Goal: Obtain resource: Download file/media

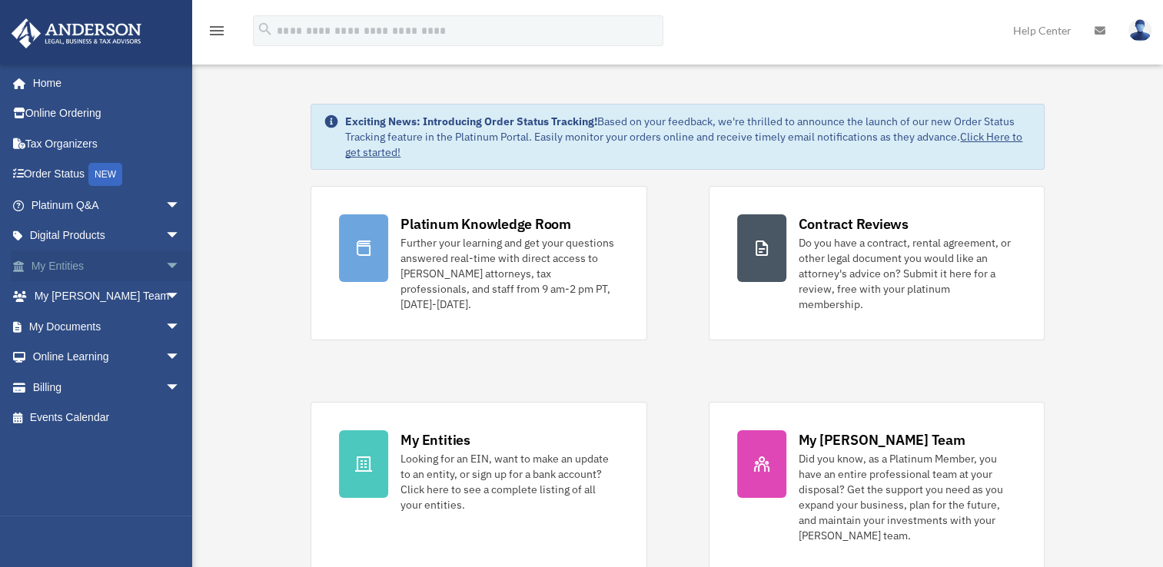
click at [165, 264] on span "arrow_drop_down" at bounding box center [180, 267] width 31 height 32
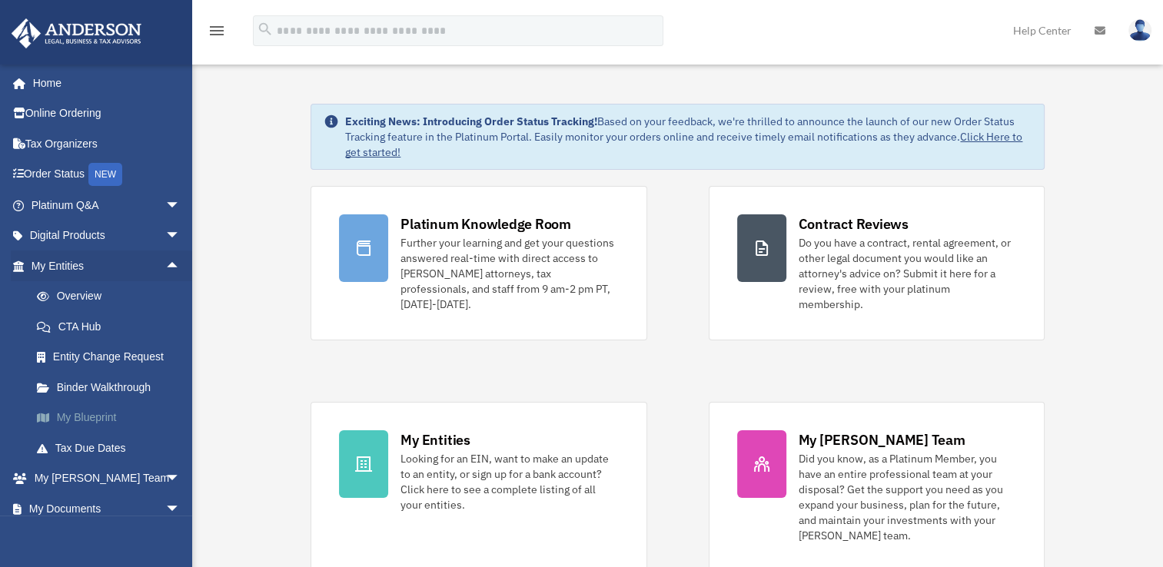
click at [101, 415] on link "My Blueprint" at bounding box center [113, 418] width 182 height 31
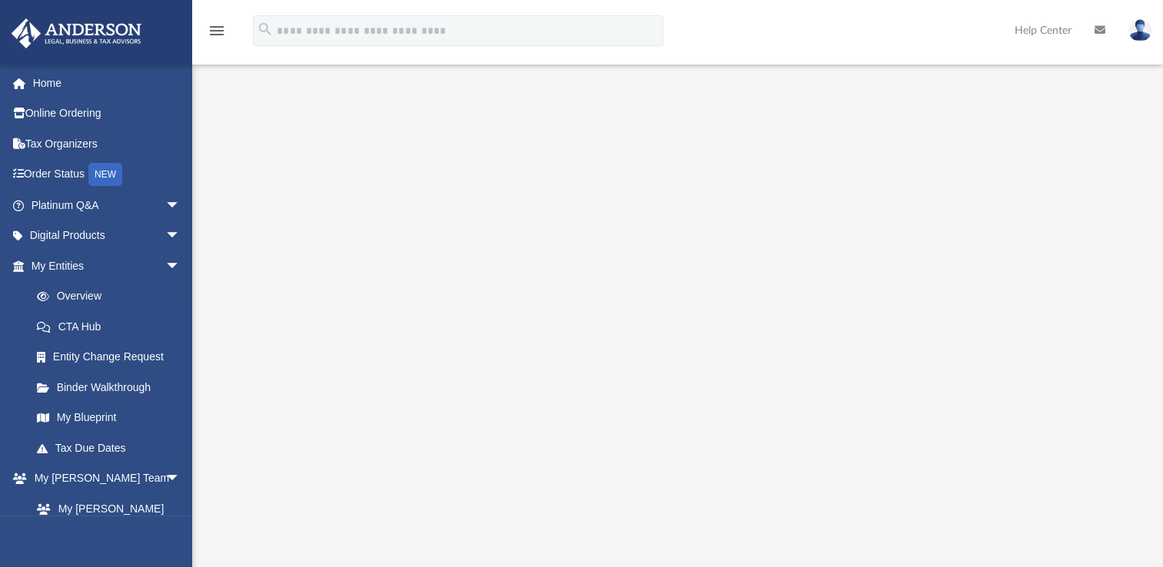
drag, startPoint x: 1161, startPoint y: 188, endPoint x: 1161, endPoint y: 198, distance: 10.0
click at [1161, 198] on div at bounding box center [677, 402] width 971 height 615
click at [98, 274] on link "My Entities arrow_drop_down" at bounding box center [107, 266] width 193 height 31
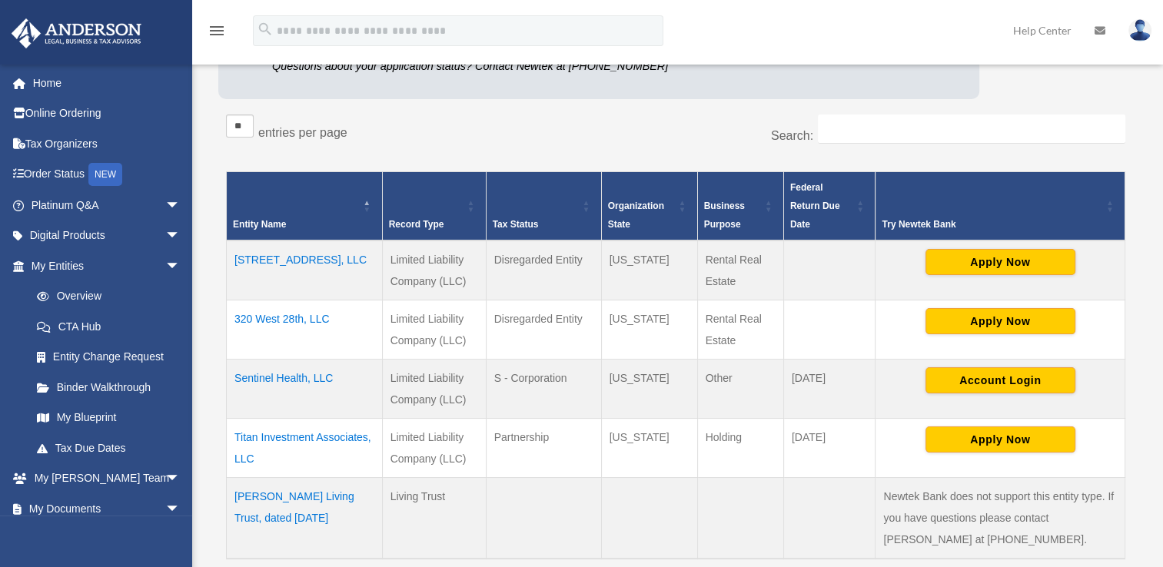
scroll to position [292, 0]
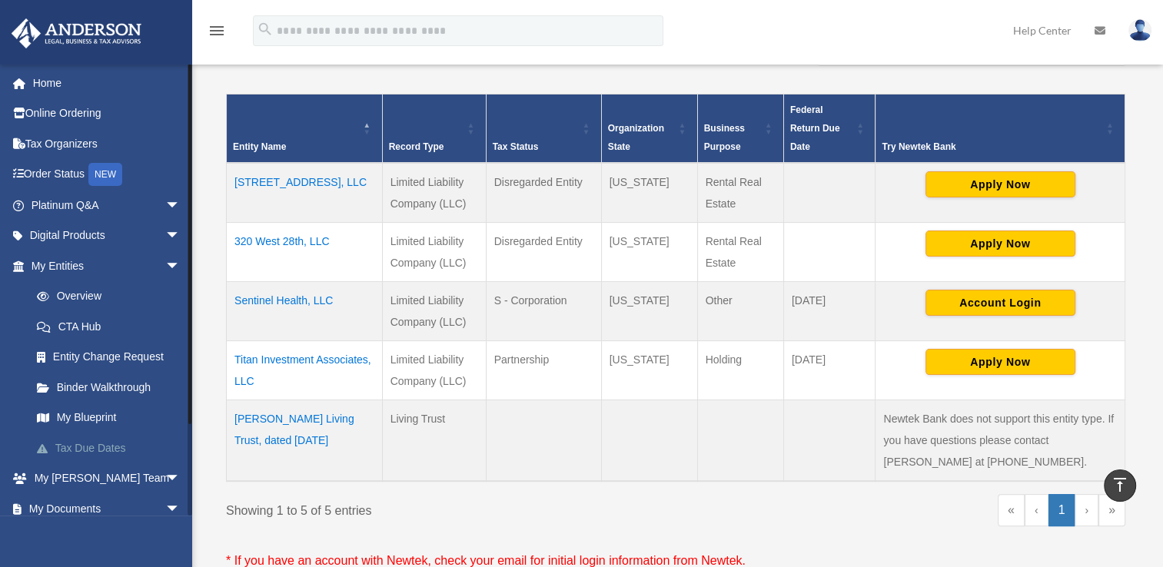
click at [119, 440] on link "Tax Due Dates" at bounding box center [113, 448] width 182 height 31
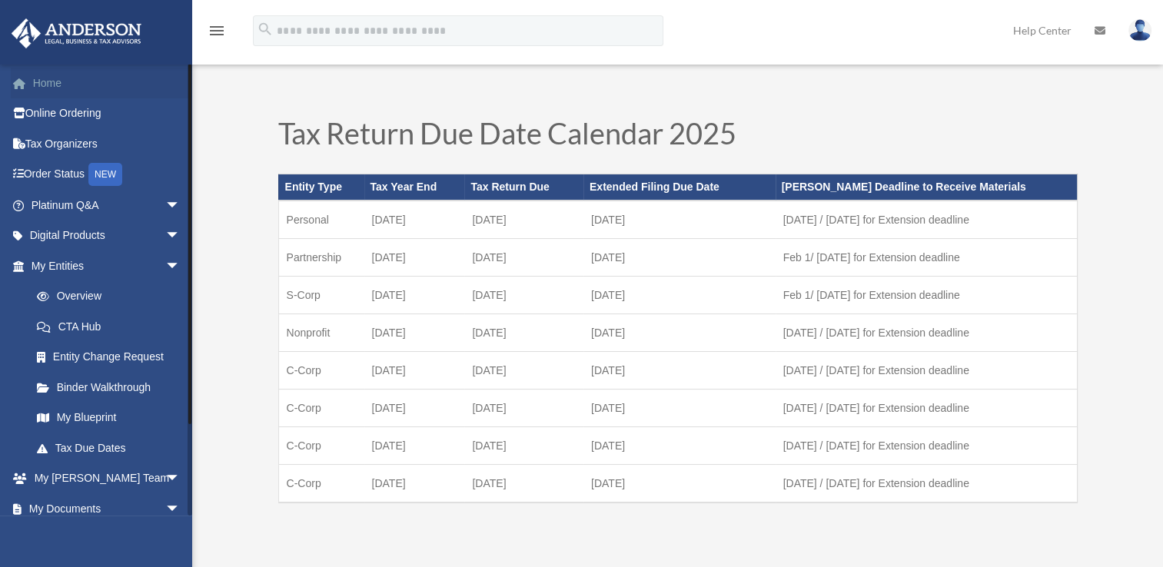
click at [73, 85] on link "Home" at bounding box center [107, 83] width 193 height 31
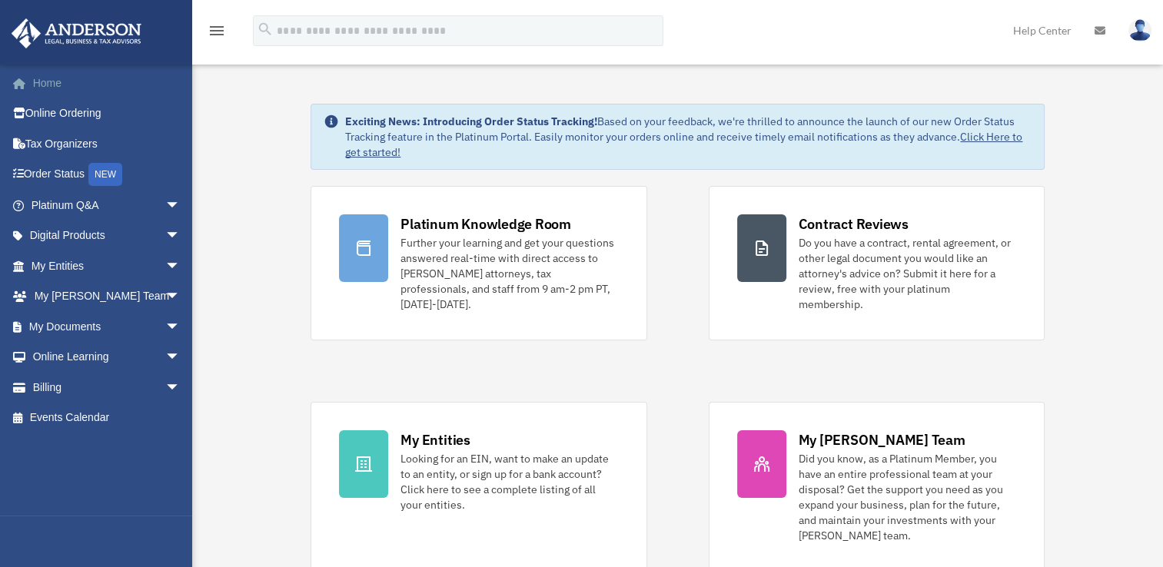
click at [37, 82] on link "Home" at bounding box center [107, 83] width 193 height 31
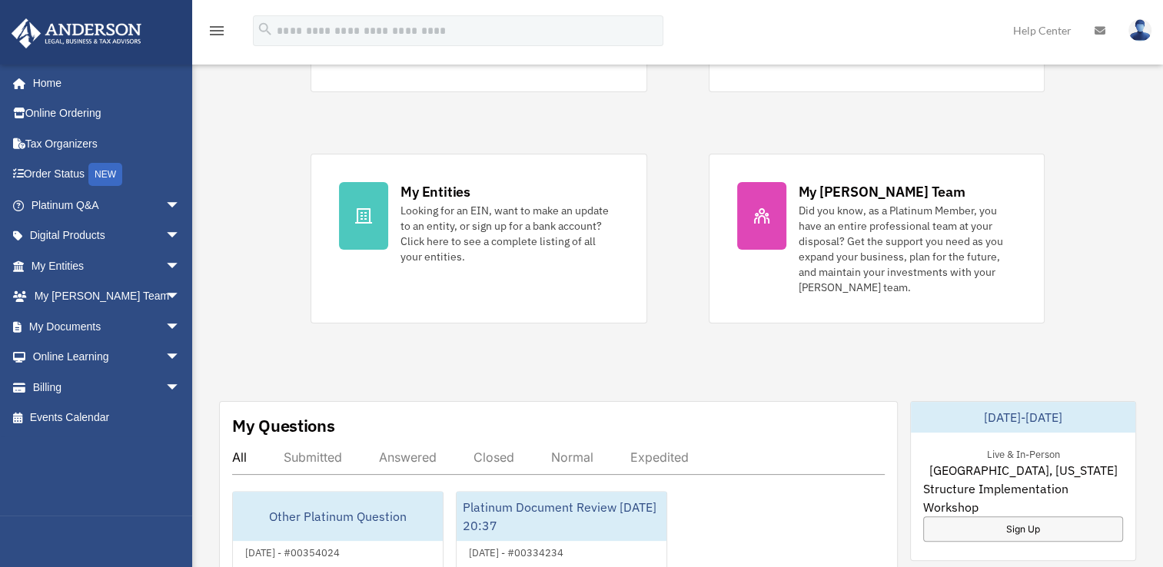
scroll to position [257, 0]
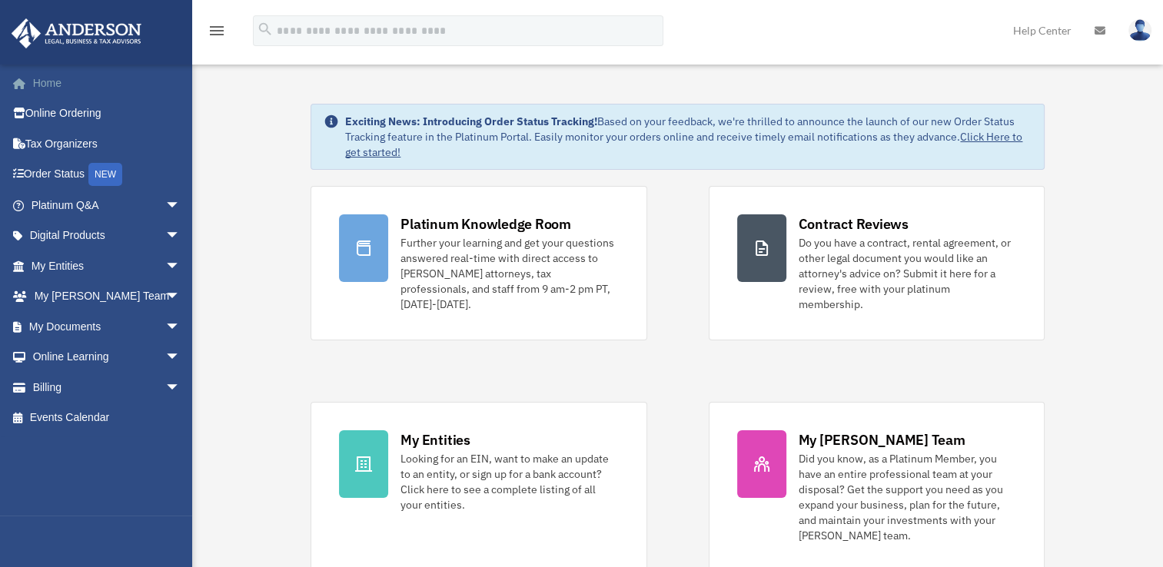
click at [71, 85] on link "Home" at bounding box center [107, 83] width 193 height 31
click at [38, 81] on link "Home" at bounding box center [107, 83] width 193 height 31
click at [83, 316] on link "My Documents arrow_drop_down" at bounding box center [107, 326] width 193 height 31
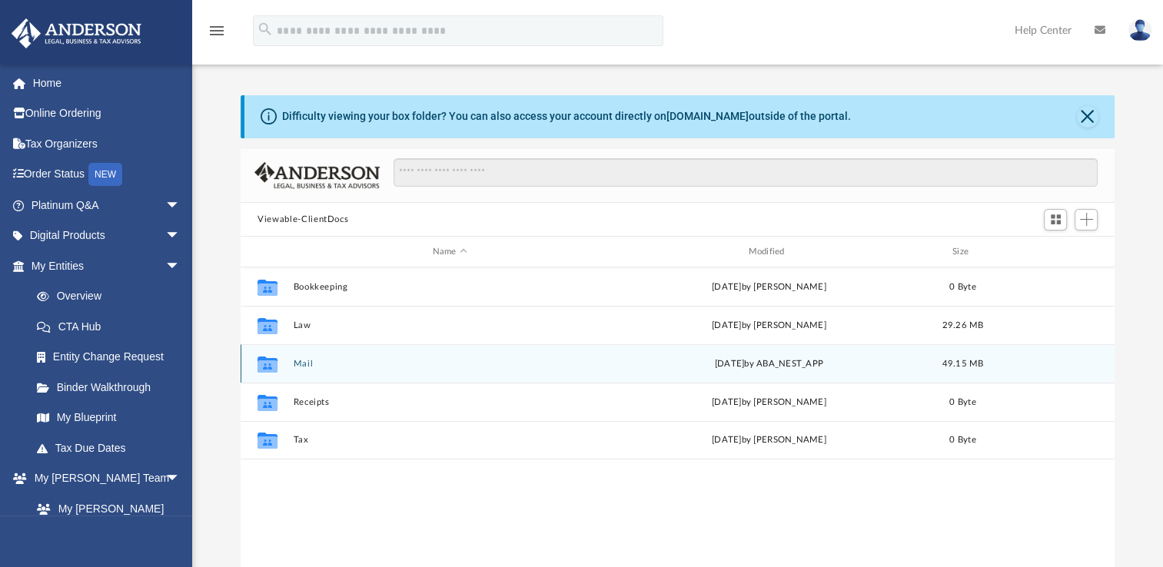
scroll to position [337, 861]
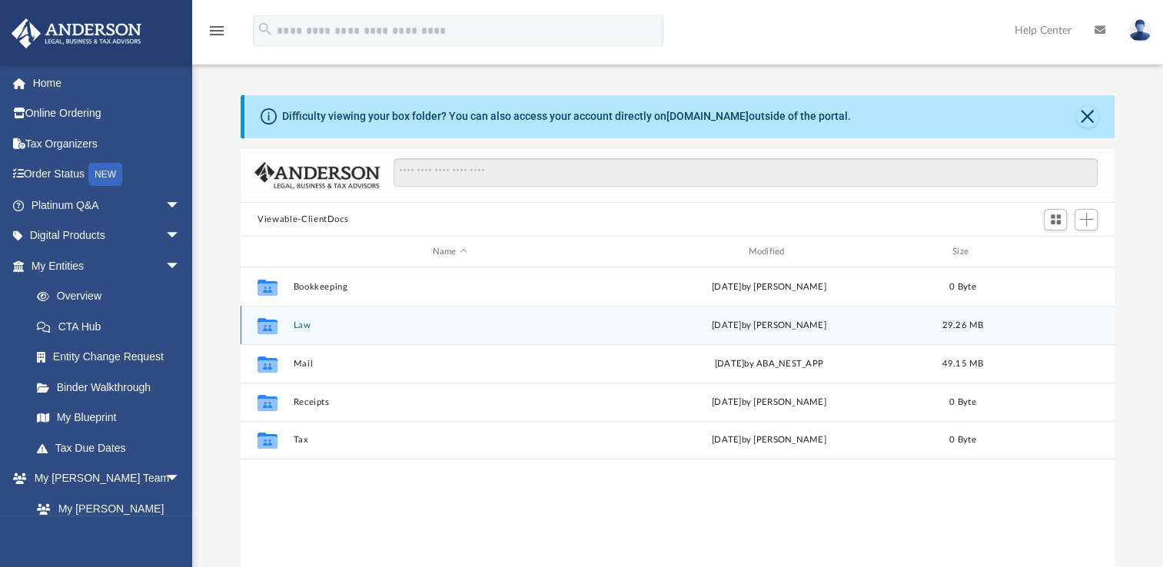
click at [304, 321] on button "Law" at bounding box center [450, 325] width 313 height 10
click at [304, 321] on button "320 West 28th, LLC" at bounding box center [450, 325] width 313 height 10
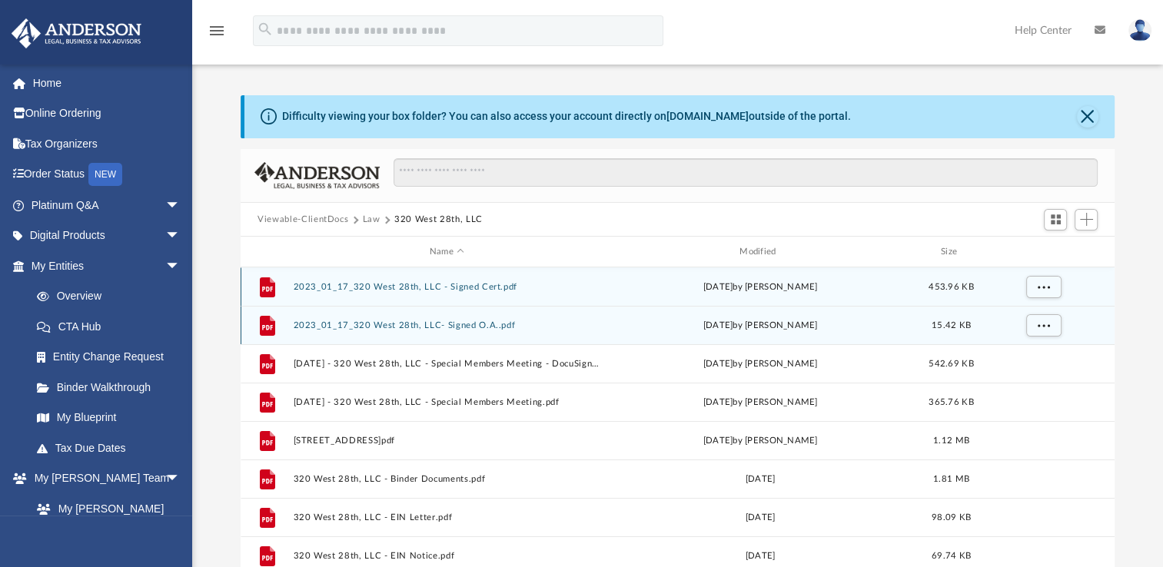
click at [341, 325] on button "2023_01_17_320 West 28th, LLC- Signed O.A..pdf" at bounding box center [447, 325] width 307 height 10
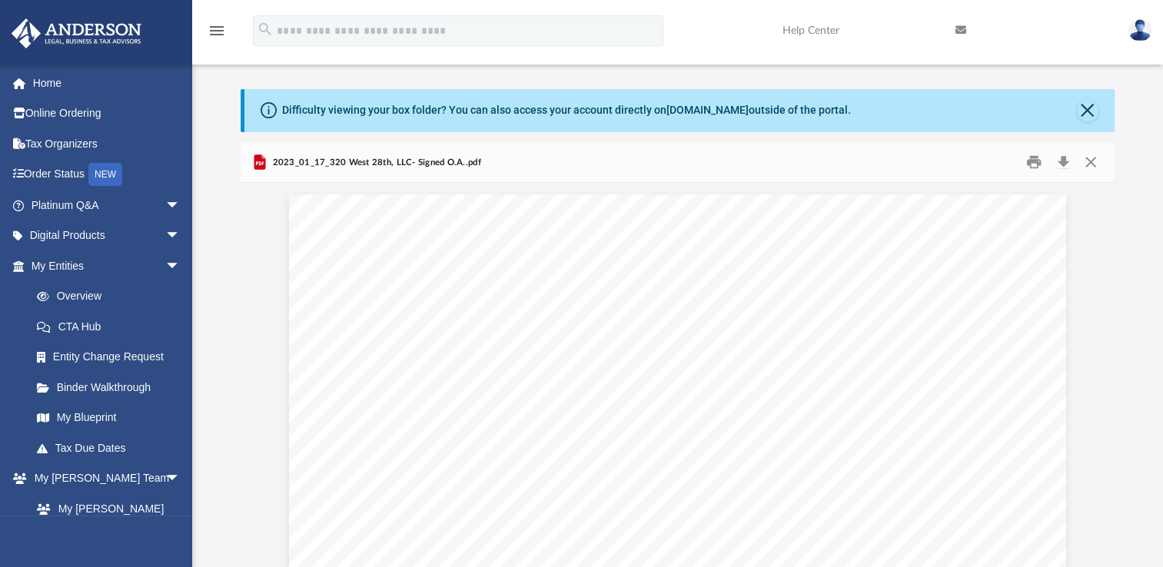
scroll to position [0, 0]
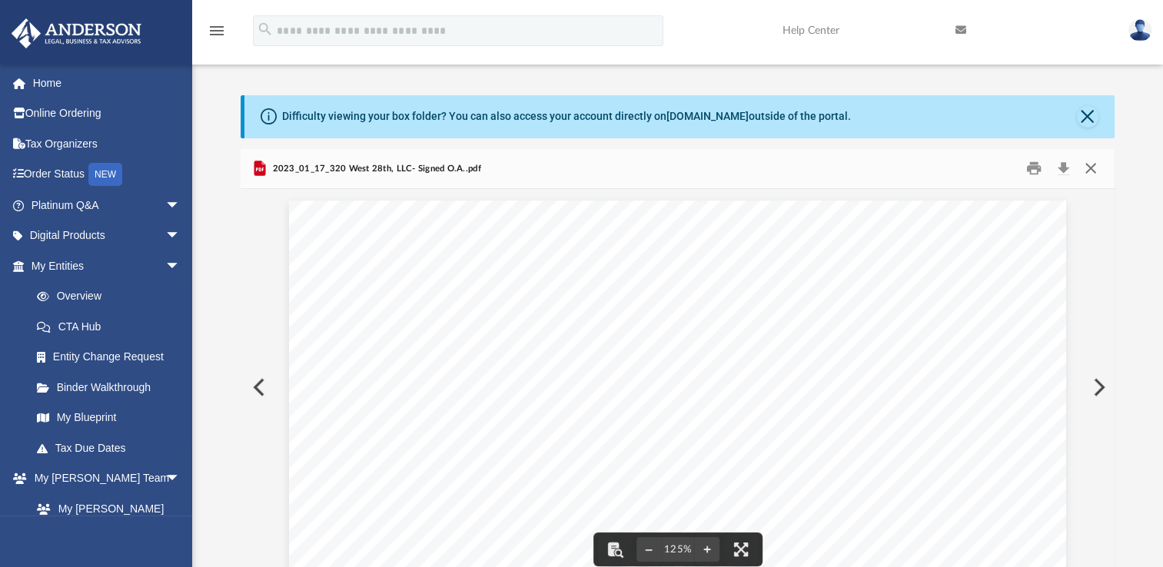
click at [1090, 170] on button "Close" at bounding box center [1090, 169] width 28 height 24
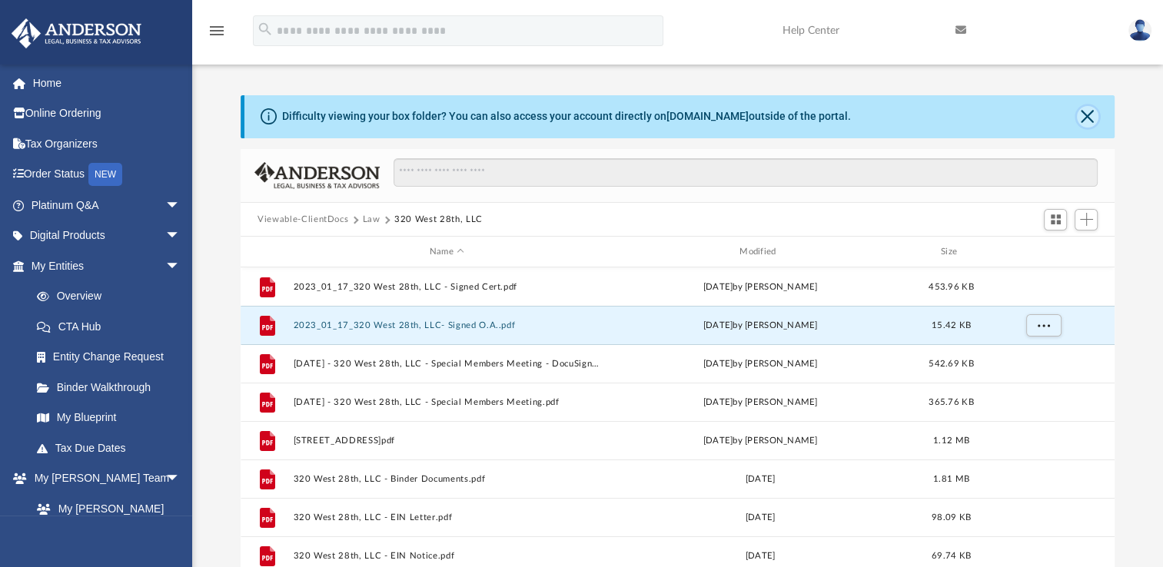
click at [1090, 115] on button "Close" at bounding box center [1088, 117] width 22 height 22
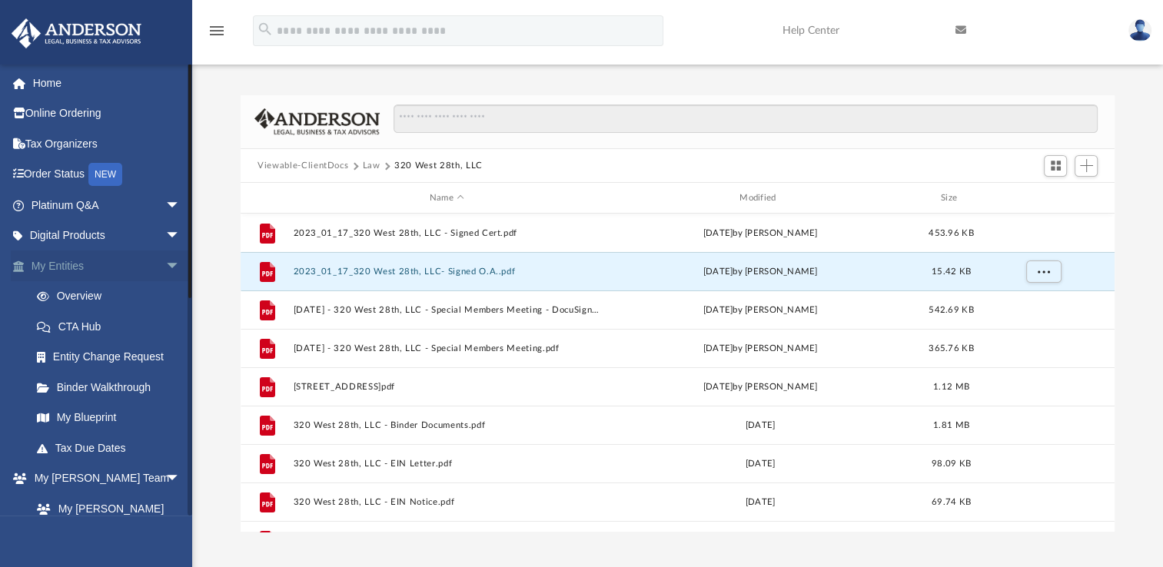
click at [86, 266] on link "My Entities arrow_drop_down" at bounding box center [107, 266] width 193 height 31
click at [165, 268] on span "arrow_drop_down" at bounding box center [180, 267] width 31 height 32
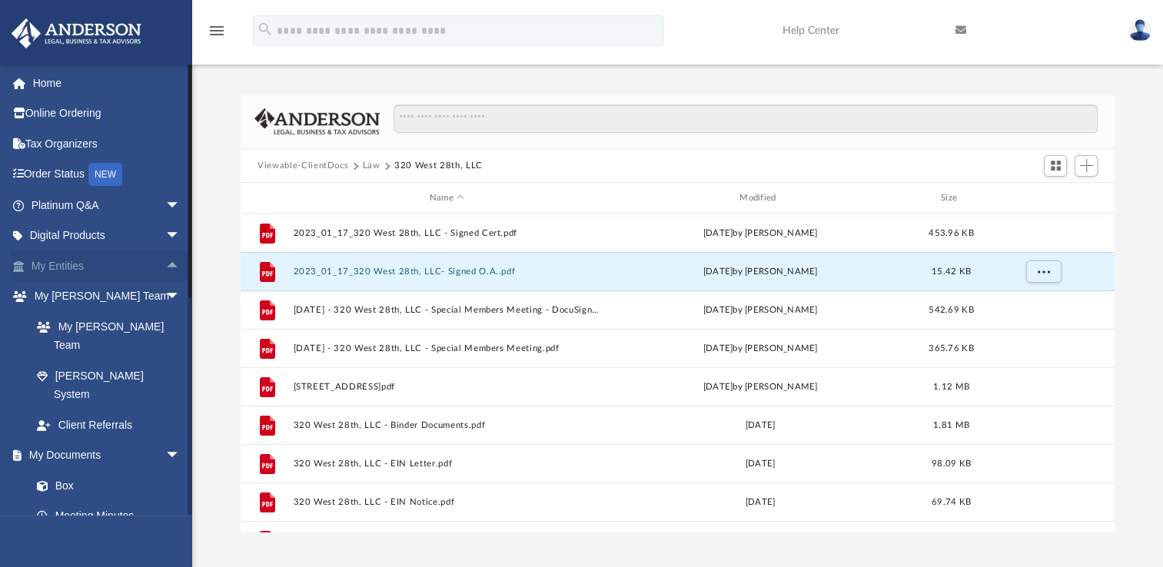
click at [165, 264] on span "arrow_drop_up" at bounding box center [180, 267] width 31 height 32
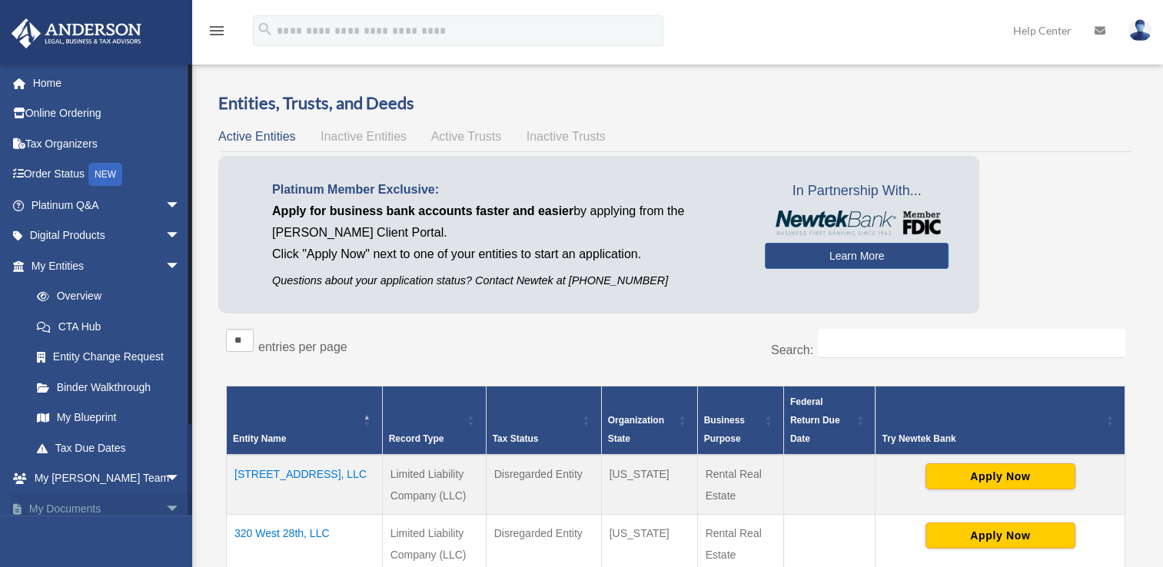
click at [74, 506] on link "My Documents arrow_drop_down" at bounding box center [107, 508] width 193 height 31
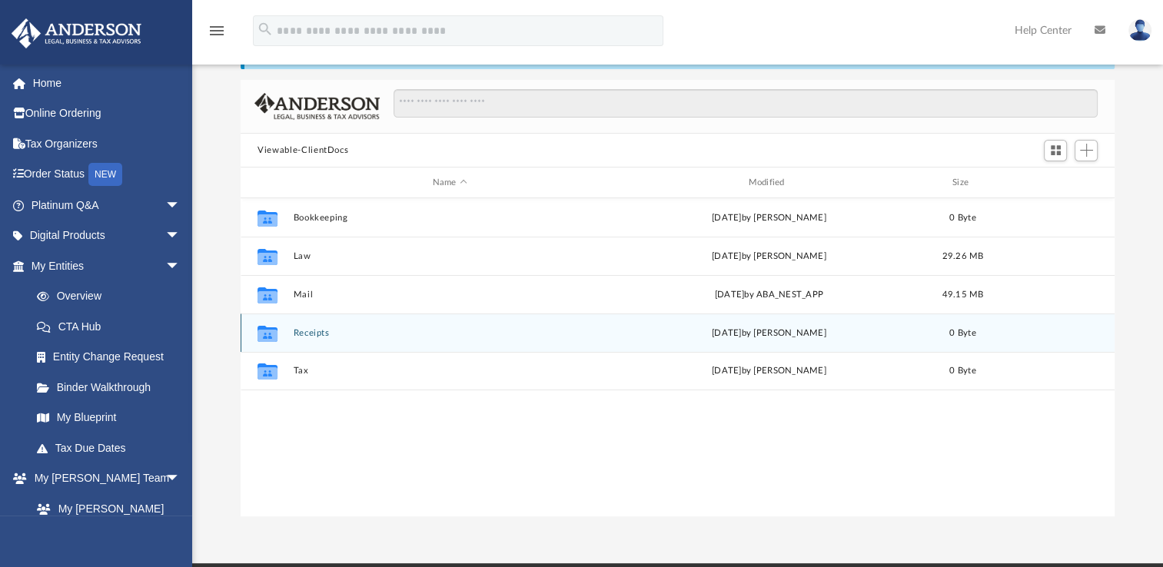
scroll to position [71, 0]
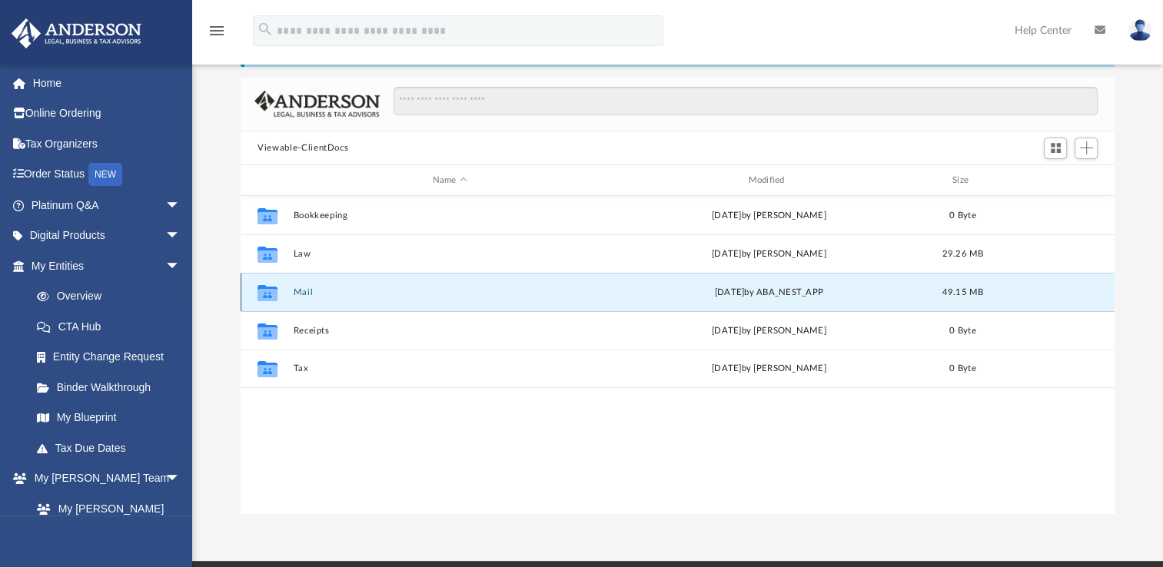
click at [304, 294] on button "Mail" at bounding box center [450, 292] width 313 height 10
click at [267, 297] on icon "grid" at bounding box center [267, 293] width 20 height 16
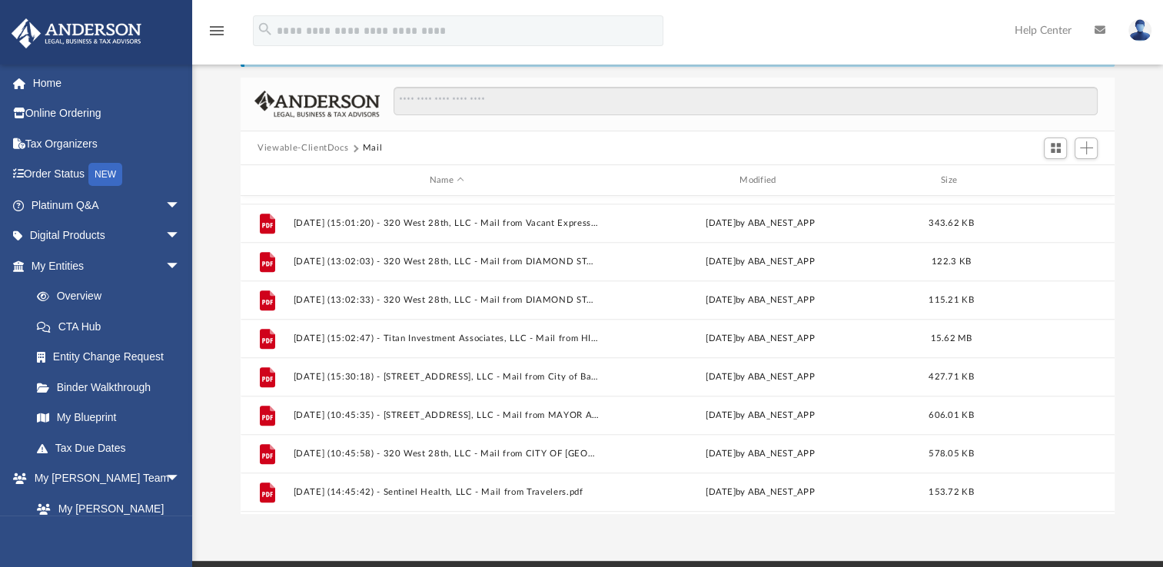
scroll to position [1372, 0]
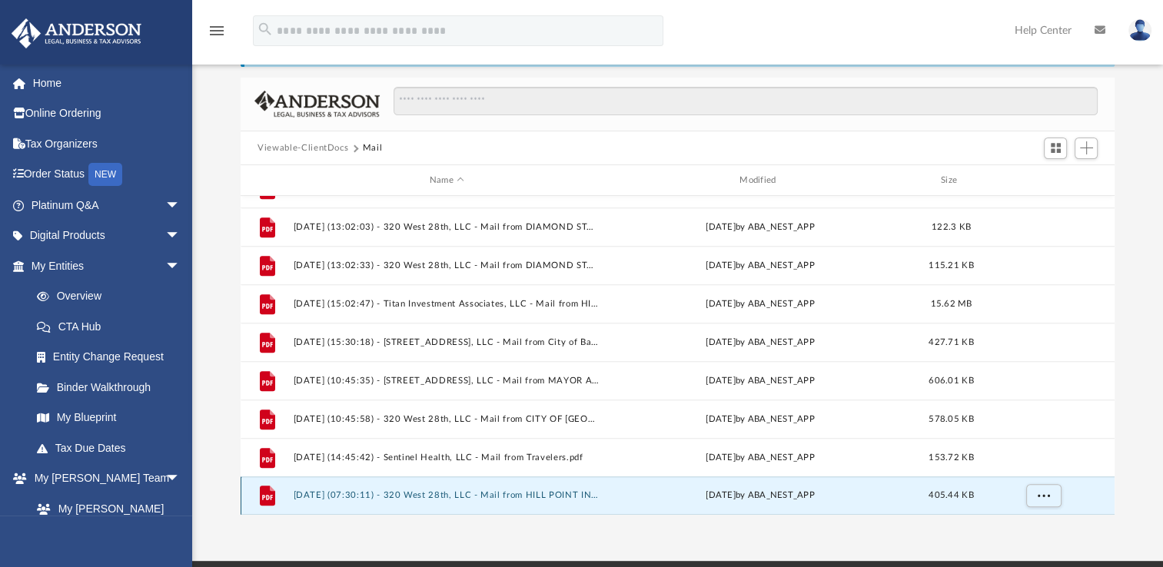
click at [475, 490] on button "2025.07.29 (07:30:11) - 320 West 28th, LLC - Mail from HILL POINT INS LLC.pdf" at bounding box center [447, 495] width 307 height 10
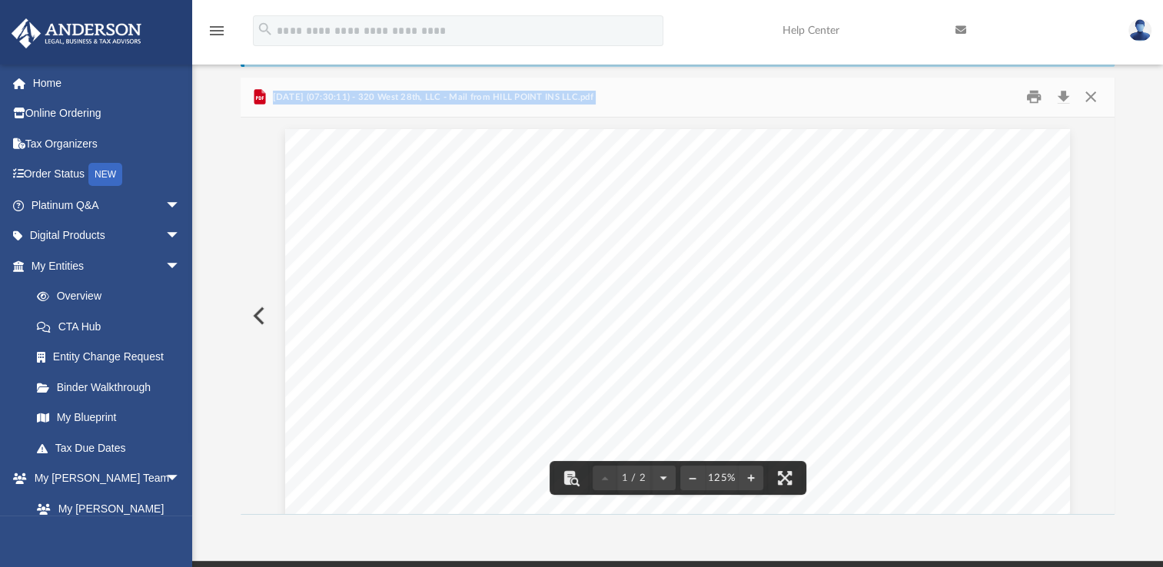
drag, startPoint x: 1107, startPoint y: 168, endPoint x: 1107, endPoint y: 214, distance: 45.3
click at [1107, 214] on div "Viewable-ClientDocs Mail Name Modified Size File 2025.04.02 (15:16:12) - 320 We…" at bounding box center [678, 296] width 874 height 437
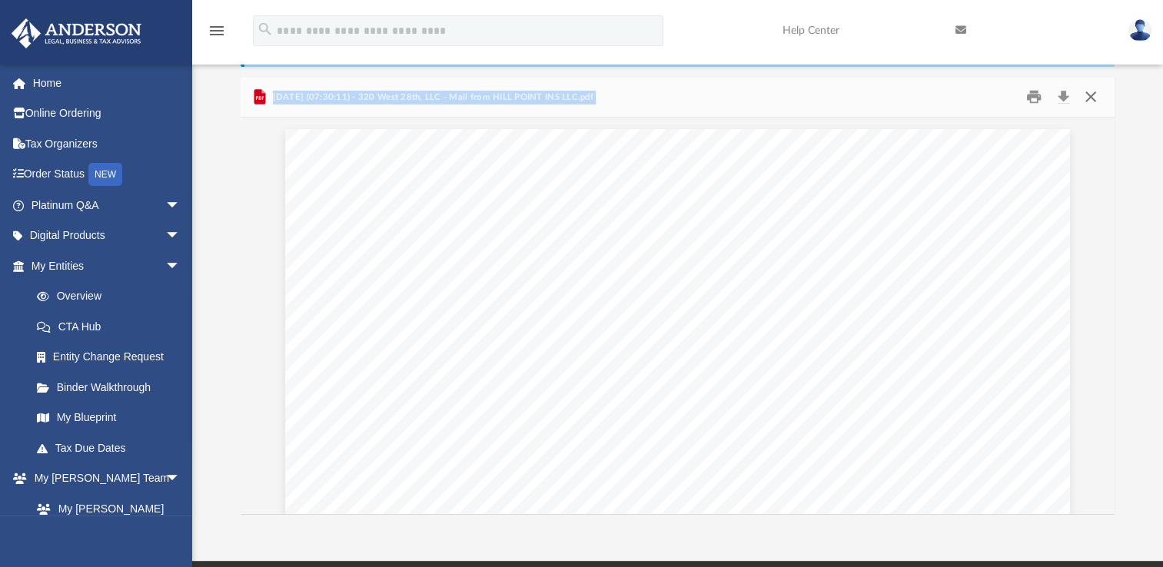
drag, startPoint x: 1094, startPoint y: 98, endPoint x: 1031, endPoint y: 125, distance: 68.1
click at [1093, 98] on button "Close" at bounding box center [1090, 97] width 28 height 24
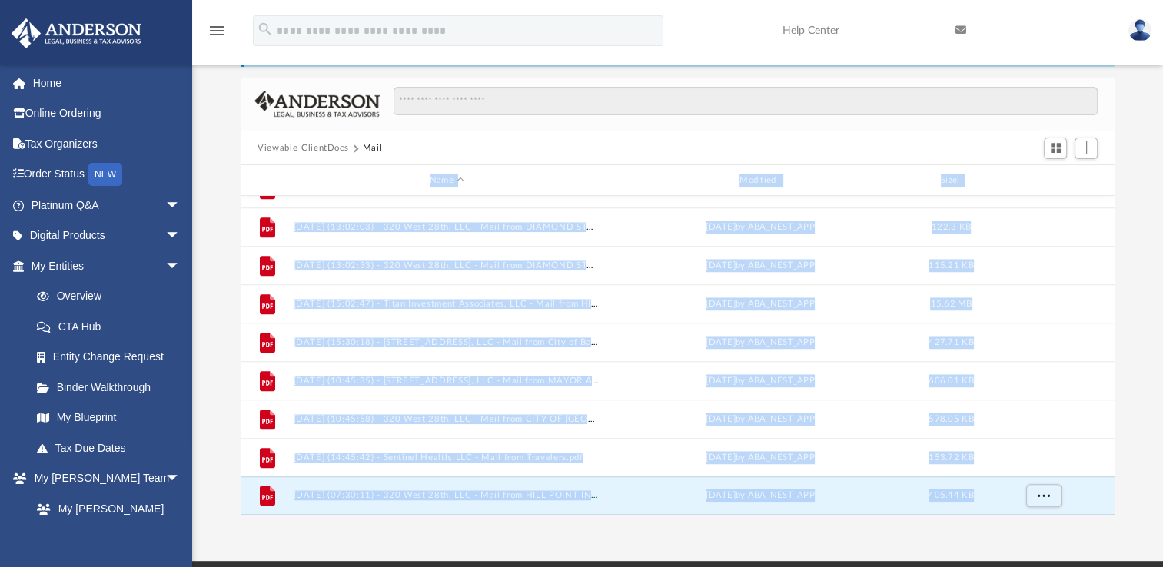
click at [728, 523] on div "App 100blessings@msn.com Sign Out samckenzie.estates@gmail.com Home Online Orde…" at bounding box center [581, 245] width 1163 height 632
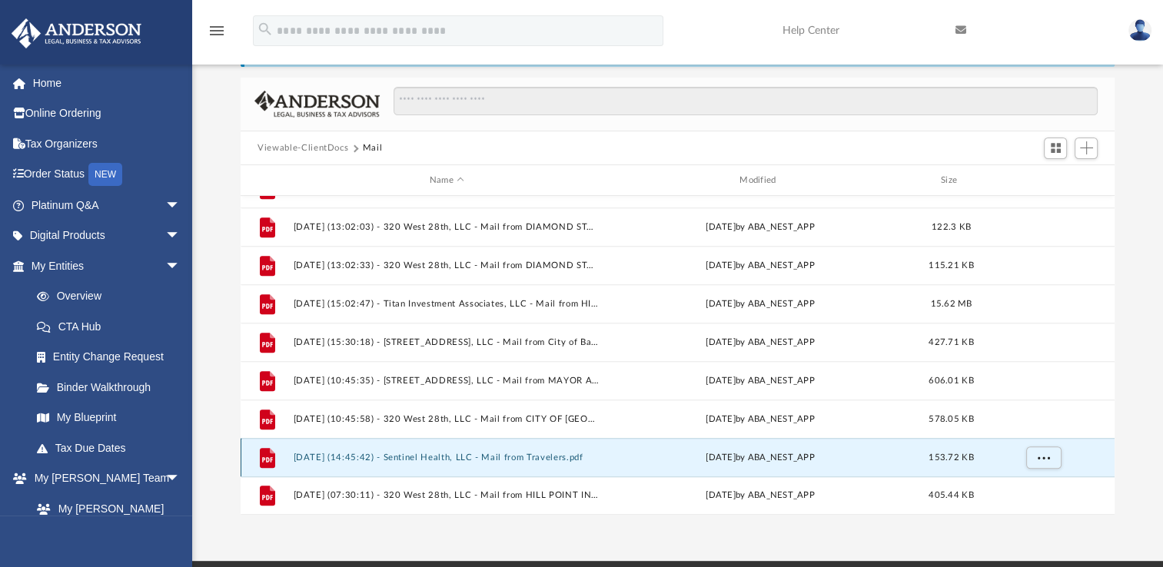
click at [533, 453] on button "2025.07.28 (14:45:42) - Sentinel Health, LLC - Mail from Travelers.pdf" at bounding box center [447, 458] width 307 height 10
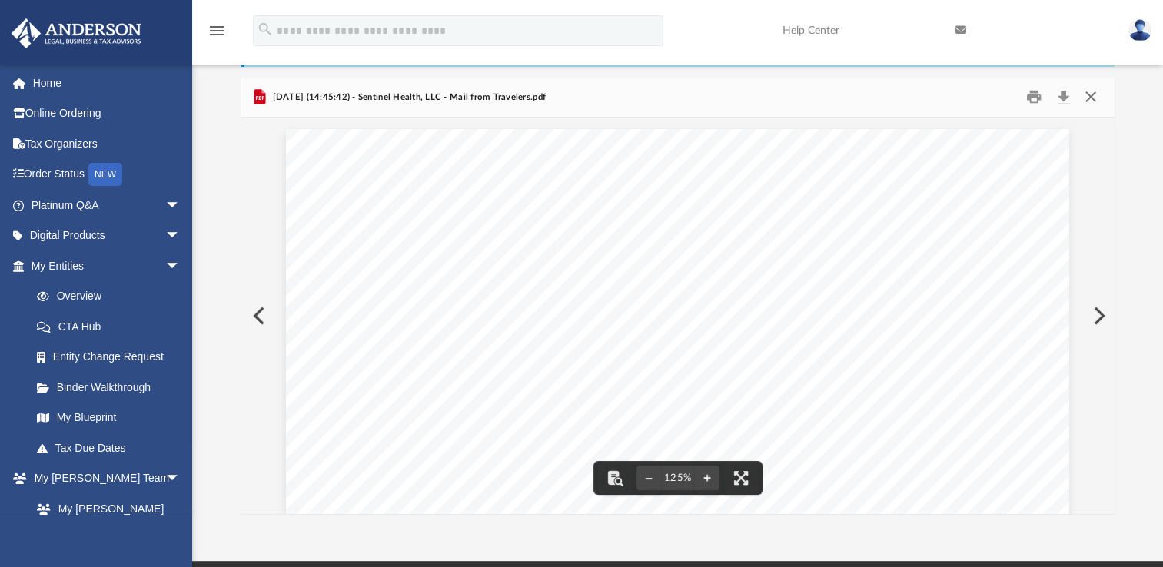
click at [1089, 95] on button "Close" at bounding box center [1090, 97] width 28 height 24
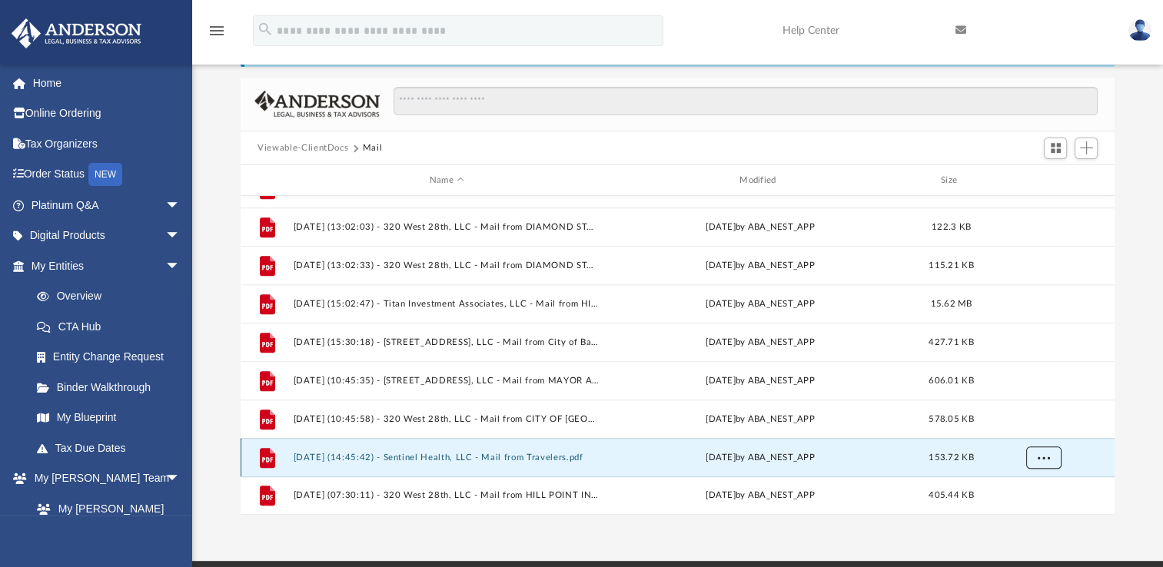
click at [1043, 454] on span "More options" at bounding box center [1043, 457] width 12 height 8
click at [621, 530] on div "App 100blessings@msn.com Sign Out samckenzie.estates@gmail.com Home Online Orde…" at bounding box center [581, 245] width 1163 height 632
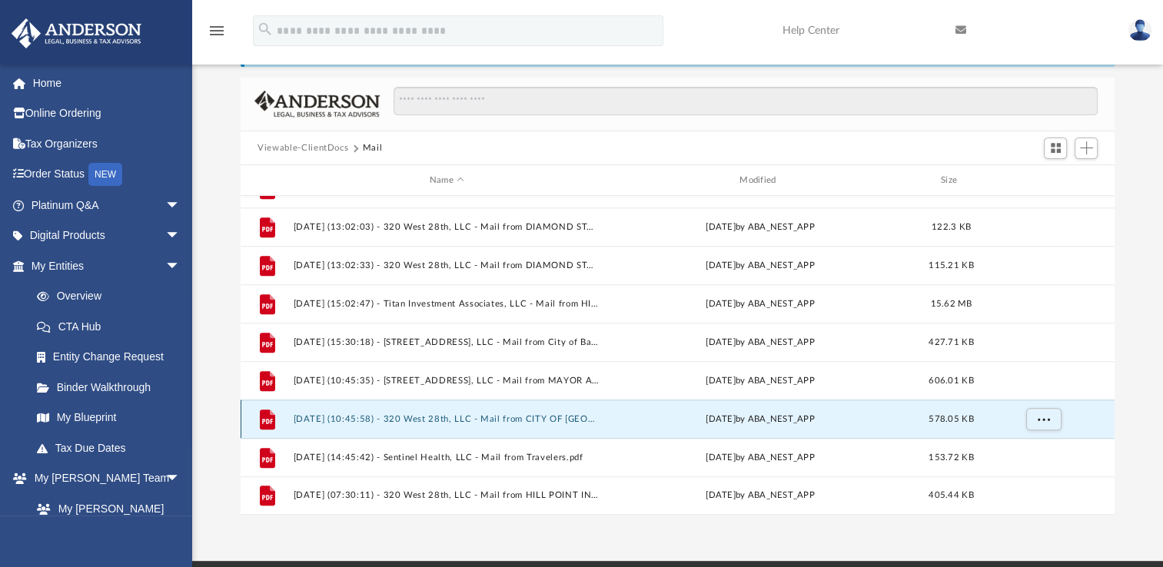
click at [563, 418] on button "[DATE] (10:45:58) - 320 West 28th, LLC - Mail from CITY OF [GEOGRAPHIC_DATA]pdf" at bounding box center [447, 419] width 307 height 10
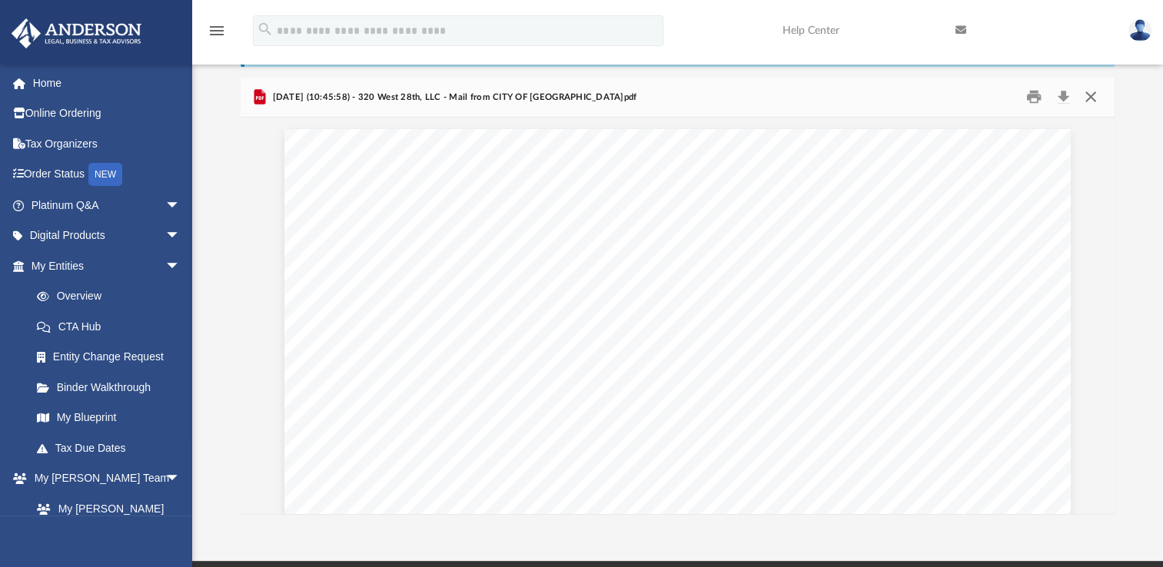
click at [1094, 100] on button "Close" at bounding box center [1090, 97] width 28 height 24
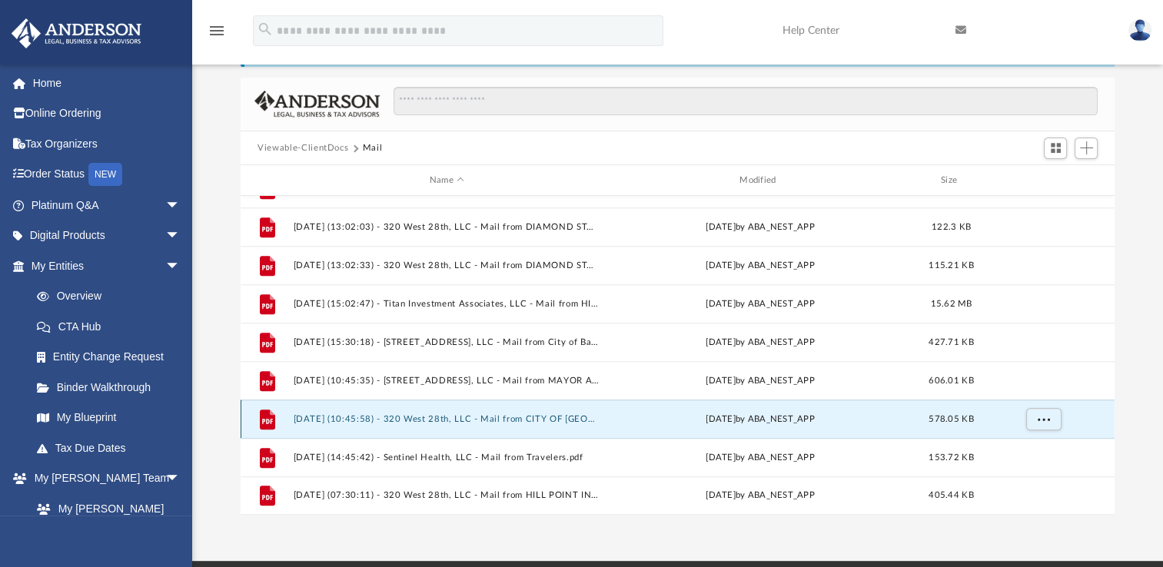
click at [464, 418] on button "[DATE] (10:45:58) - 320 West 28th, LLC - Mail from CITY OF [GEOGRAPHIC_DATA]pdf" at bounding box center [447, 419] width 307 height 10
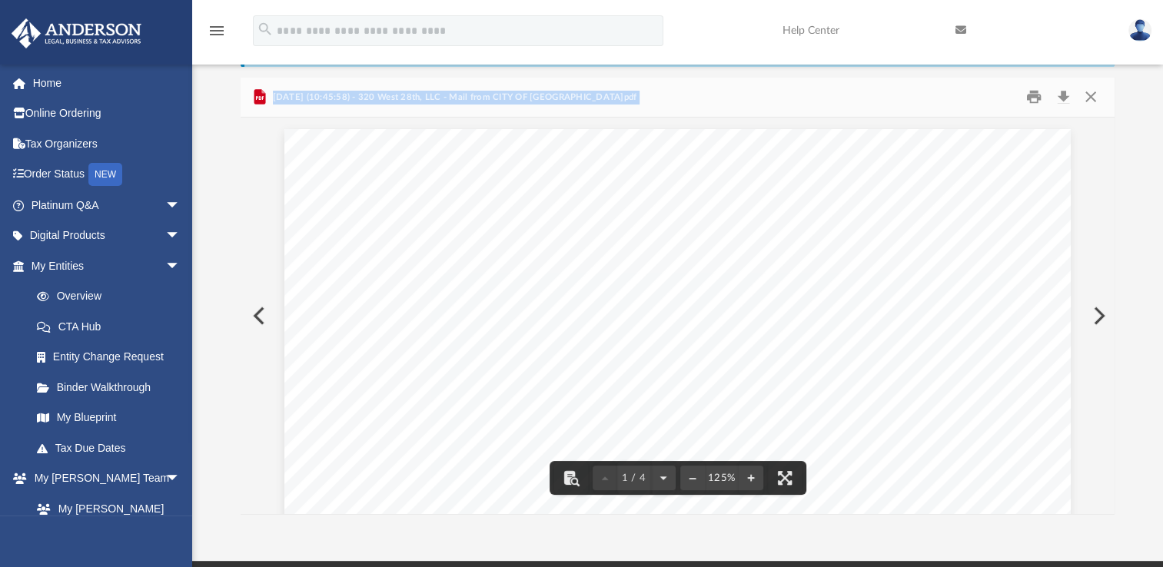
drag, startPoint x: 1107, startPoint y: 164, endPoint x: 1109, endPoint y: 186, distance: 21.6
click at [1109, 186] on div "Viewable-ClientDocs Mail Name Modified Size File 2025.04.02 (15:16:12) - 320 We…" at bounding box center [678, 296] width 874 height 437
click at [1085, 94] on button "Close" at bounding box center [1090, 97] width 28 height 24
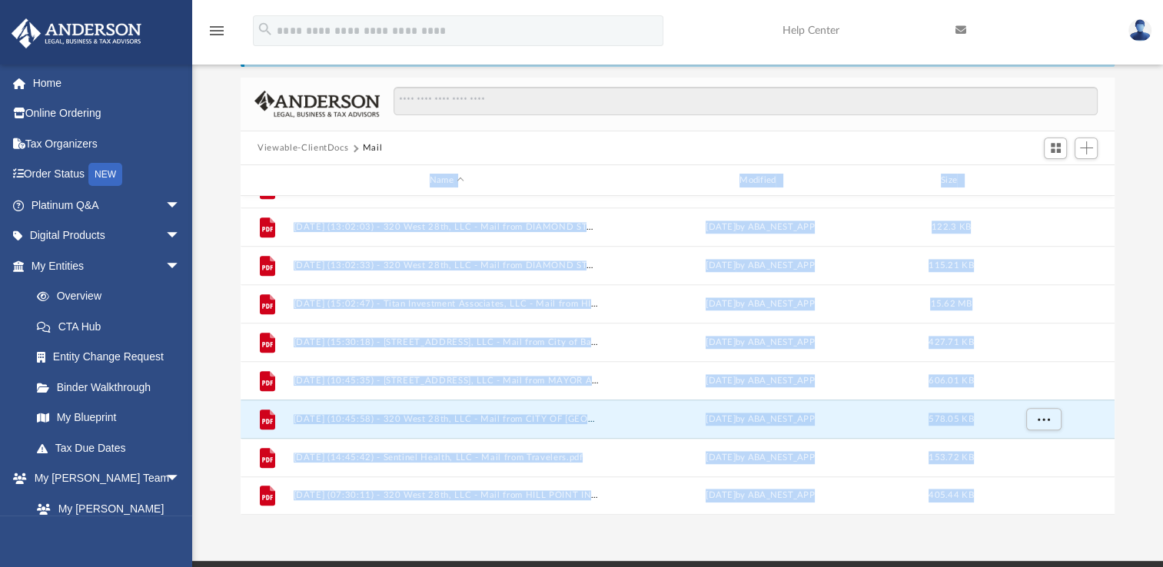
click at [510, 538] on div "App 100blessings@msn.com Sign Out samckenzie.estates@gmail.com Home Online Orde…" at bounding box center [581, 245] width 1163 height 632
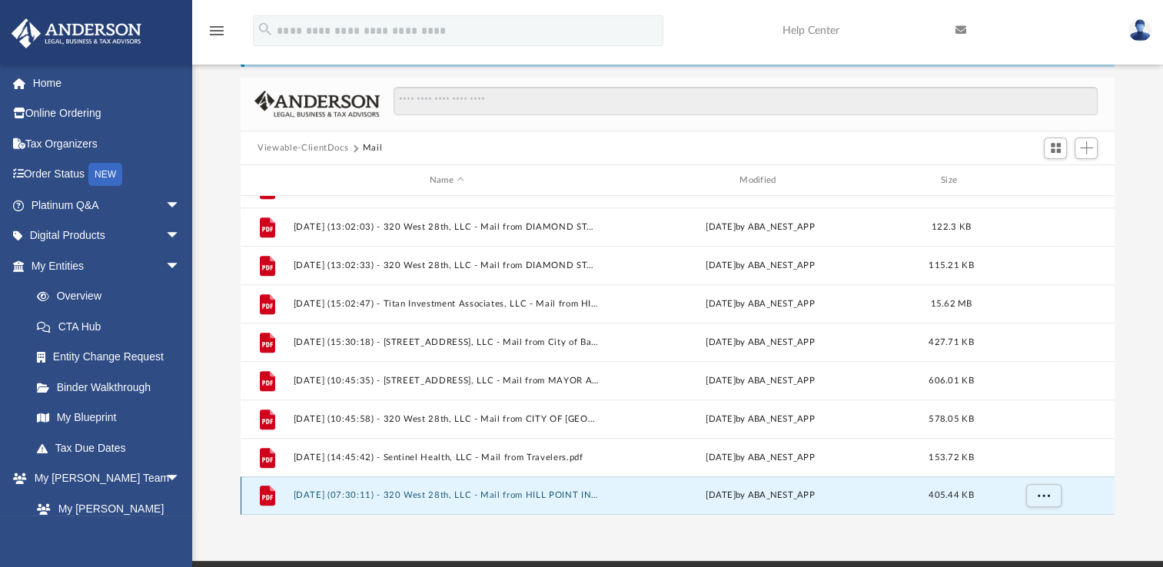
click at [483, 494] on button "[DATE] (07:30:11) - 320 West 28th, LLC - Mail from HILL POINT INS LLC.pdf" at bounding box center [447, 495] width 307 height 10
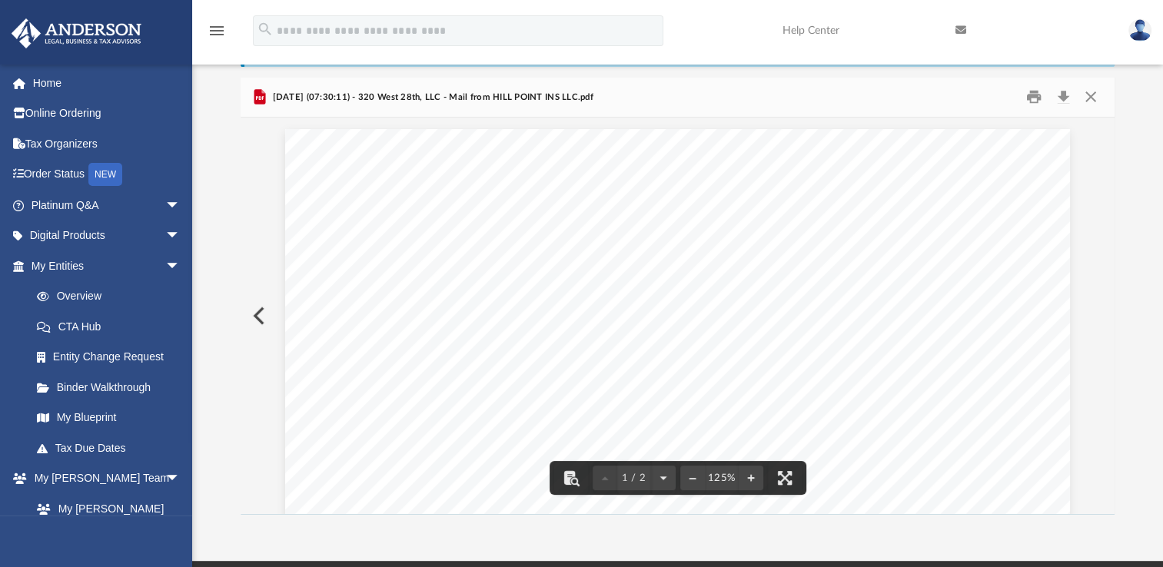
drag, startPoint x: 1096, startPoint y: 189, endPoint x: 1094, endPoint y: 206, distance: 17.0
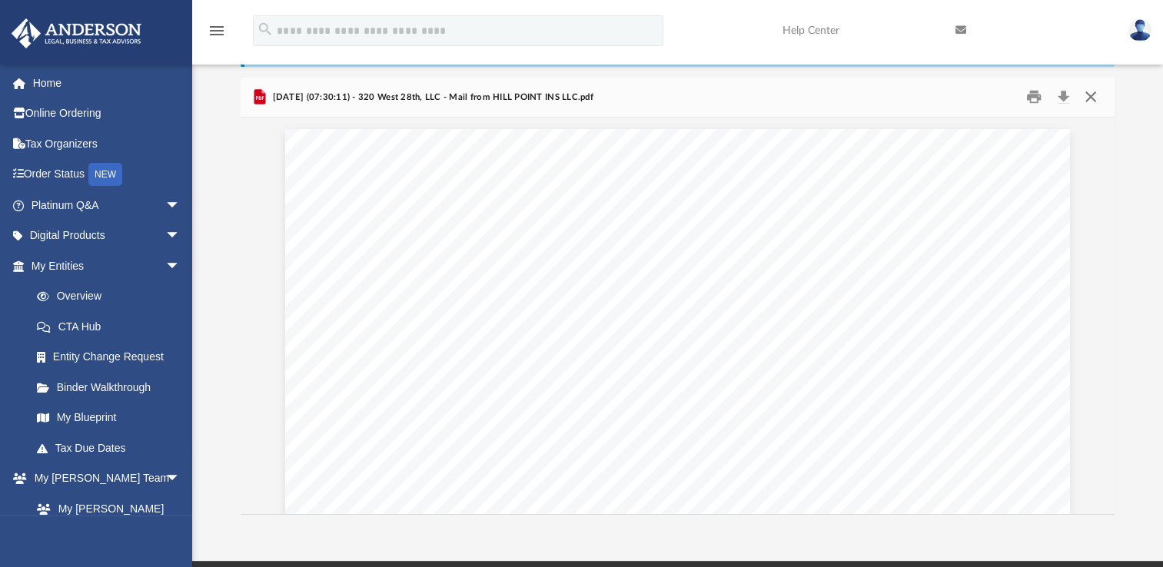
click at [1094, 98] on button "Close" at bounding box center [1090, 97] width 28 height 24
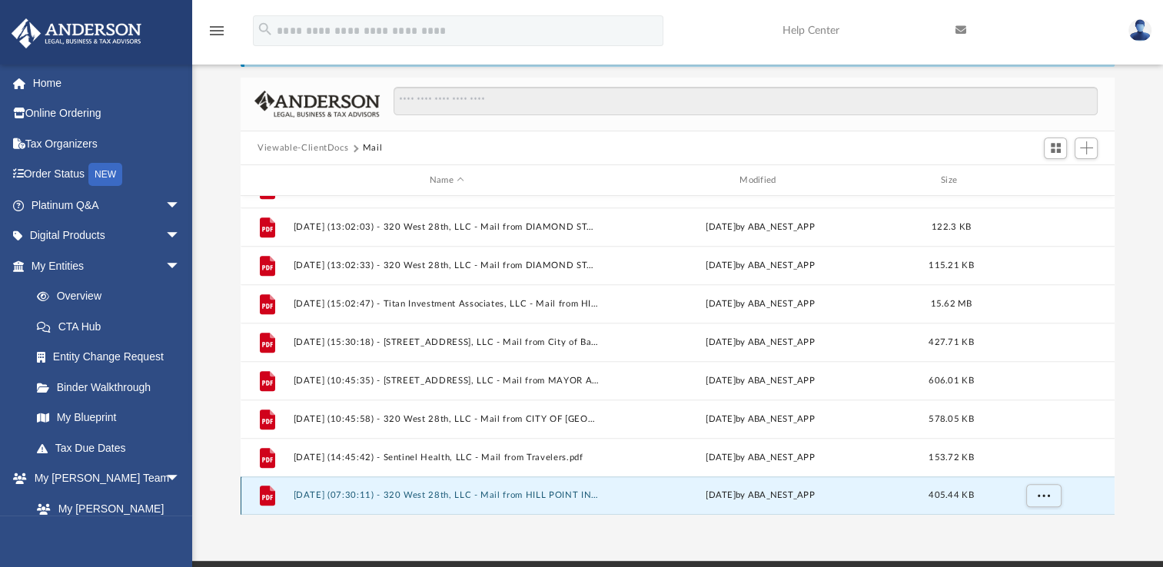
click at [476, 499] on button "[DATE] (07:30:11) - 320 West 28th, LLC - Mail from HILL POINT INS LLC.pdf" at bounding box center [447, 495] width 307 height 10
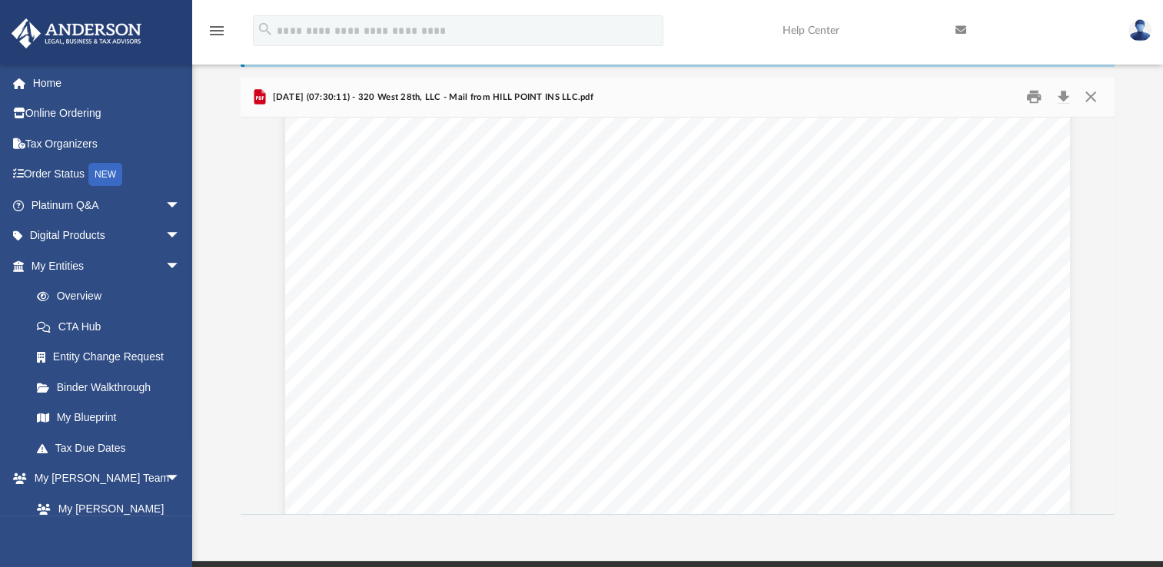
scroll to position [37, 0]
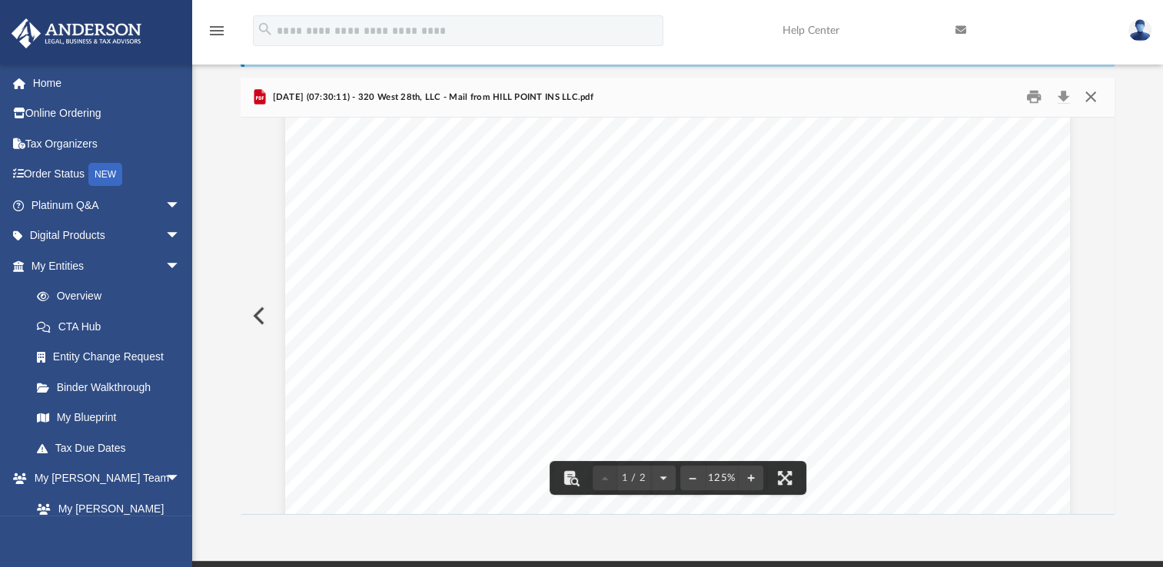
click at [1084, 97] on button "Close" at bounding box center [1090, 97] width 28 height 24
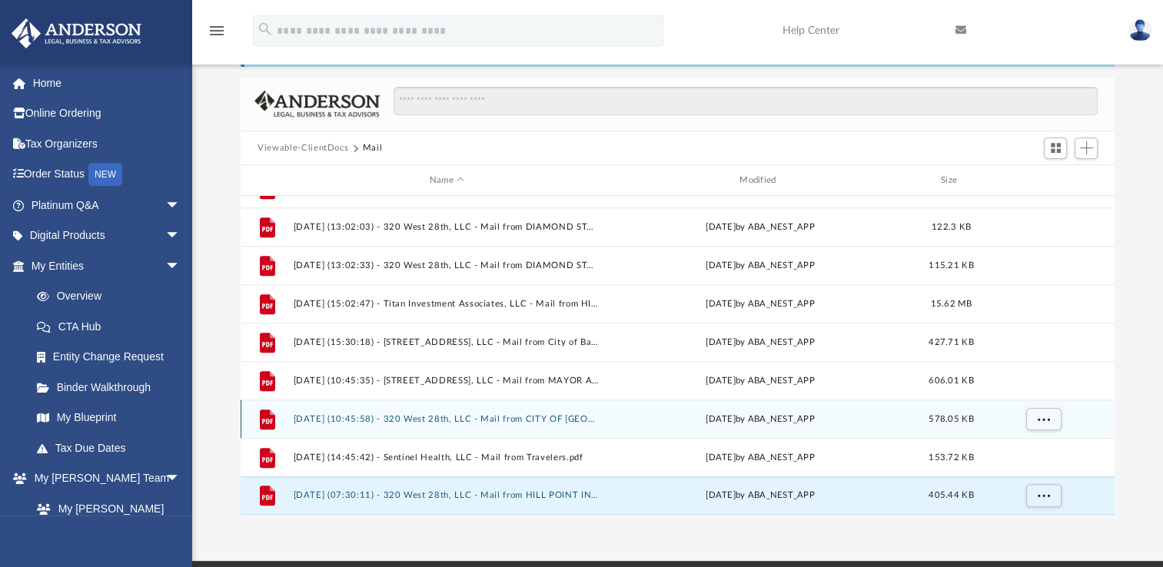
click at [466, 423] on div "File 2025.07.17 (10:45:58) - 320 West 28th, LLC - Mail from CITY OF BALTIMORE.p…" at bounding box center [678, 419] width 874 height 38
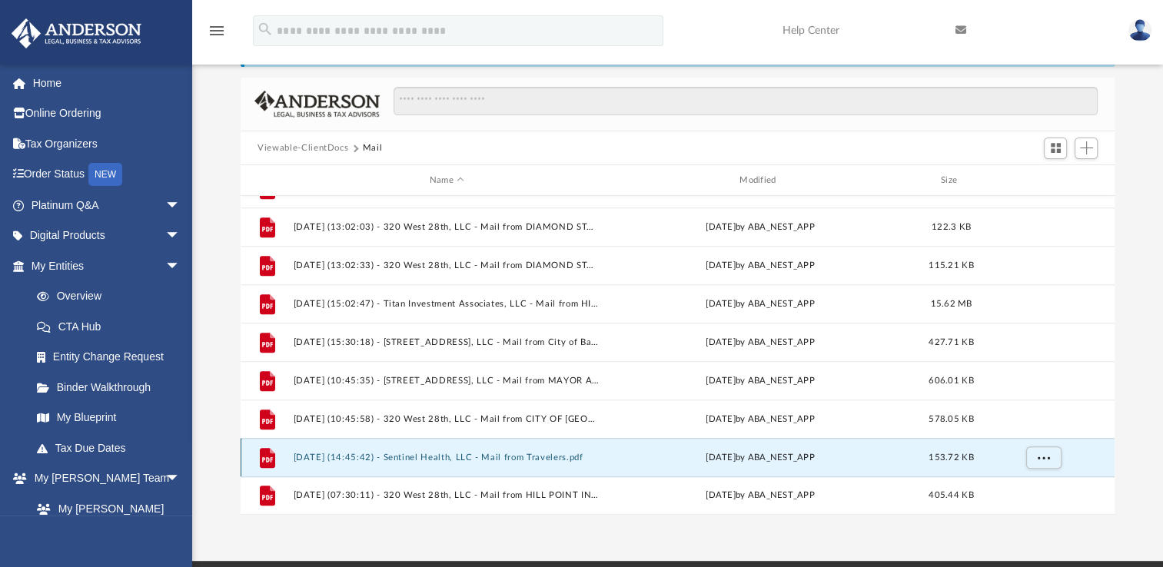
click at [468, 453] on button "2025.07.28 (14:45:42) - Sentinel Health, LLC - Mail from Travelers.pdf" at bounding box center [447, 458] width 307 height 10
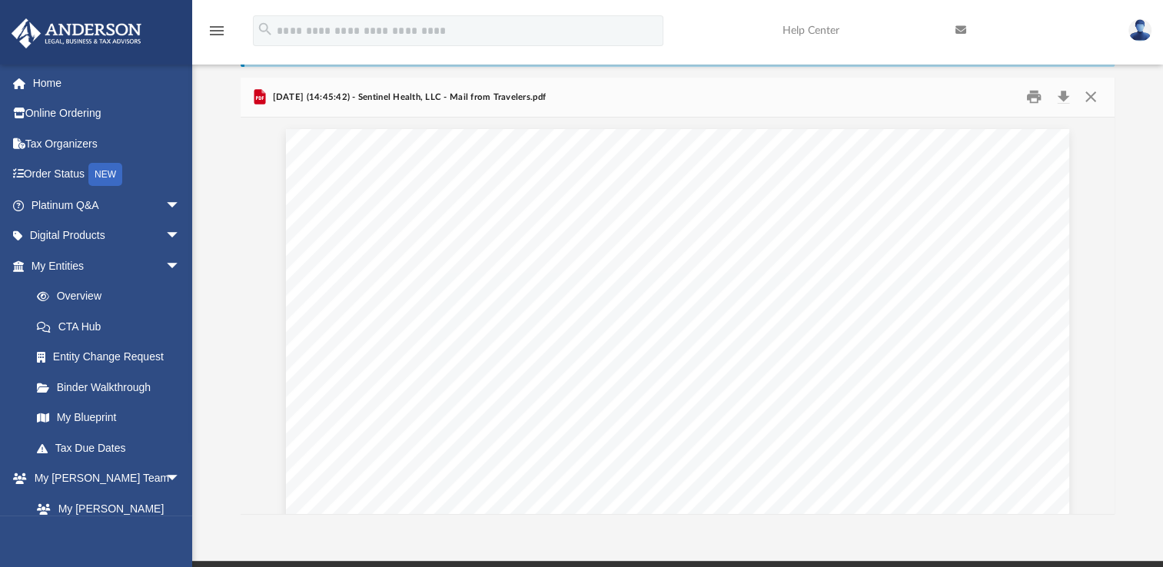
scroll to position [227, 0]
click at [1095, 94] on button "Close" at bounding box center [1090, 97] width 28 height 24
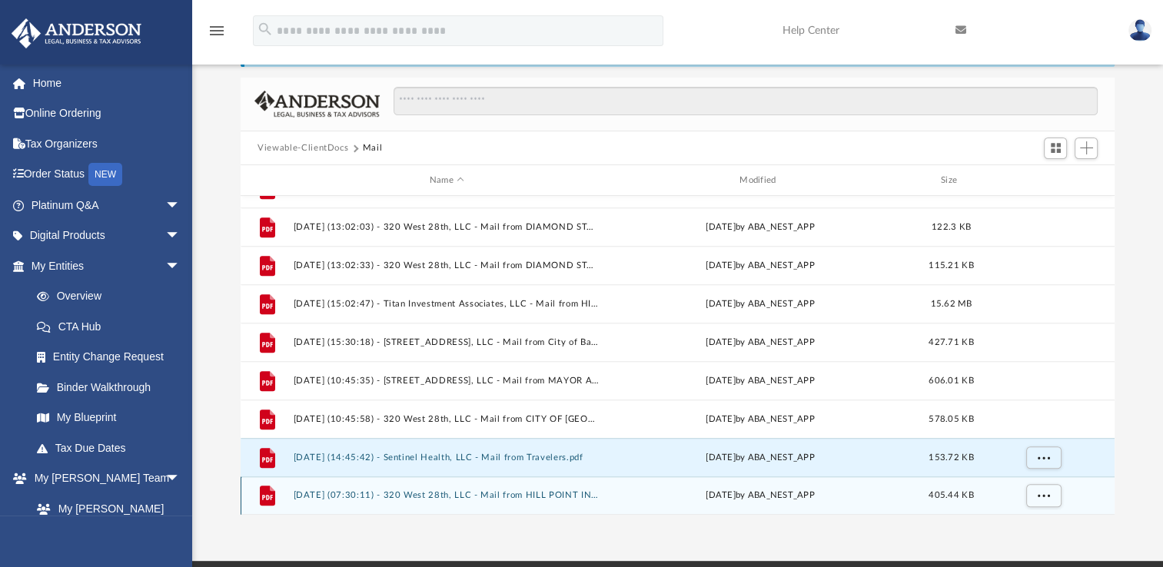
click at [445, 495] on button "2025.07.29 (07:30:11) - 320 West 28th, LLC - Mail from HILL POINT INS LLC.pdf" at bounding box center [447, 495] width 307 height 10
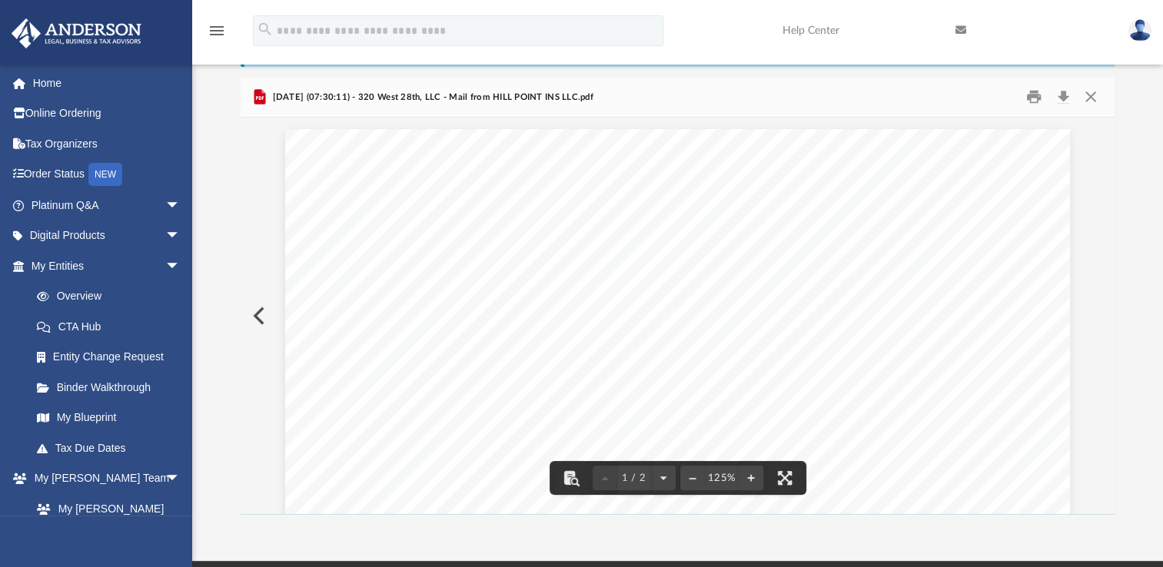
drag, startPoint x: 1100, startPoint y: 201, endPoint x: 1091, endPoint y: 207, distance: 10.5
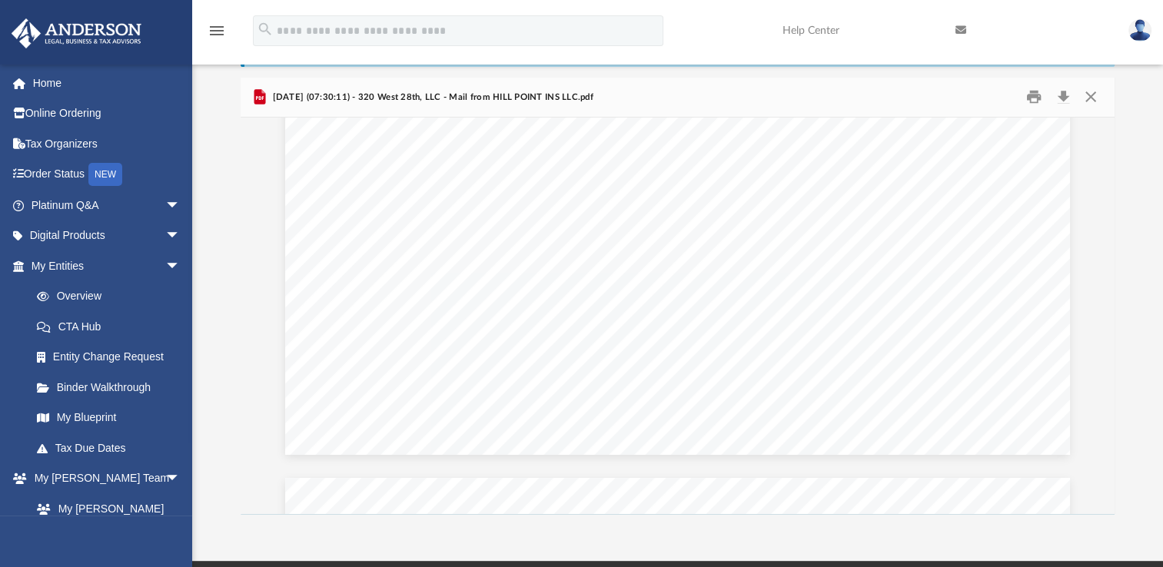
scroll to position [0, 0]
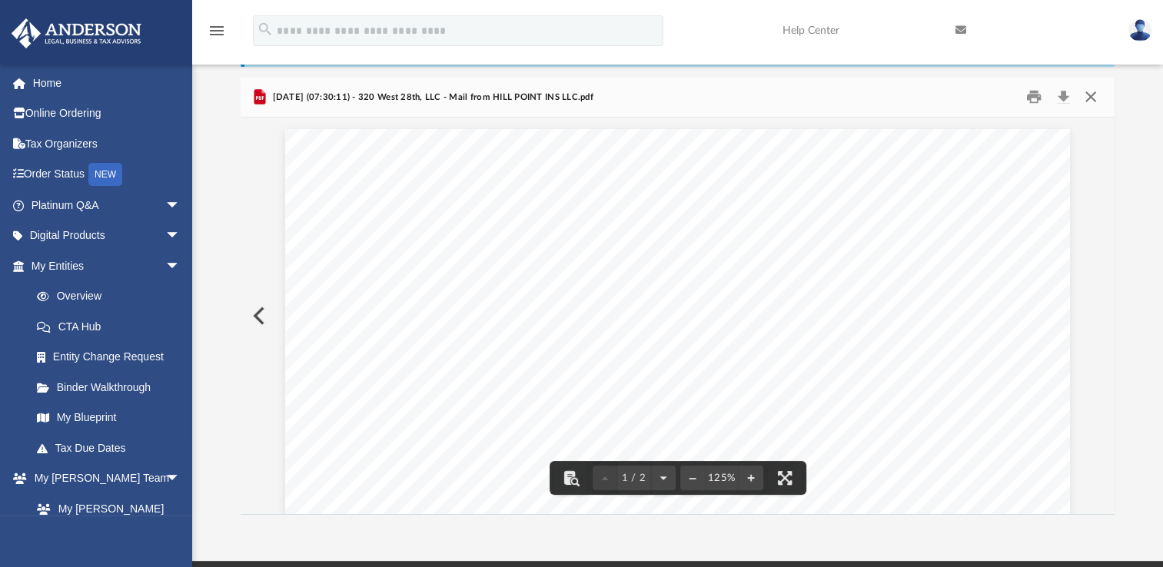
click at [1090, 97] on button "Close" at bounding box center [1090, 97] width 28 height 24
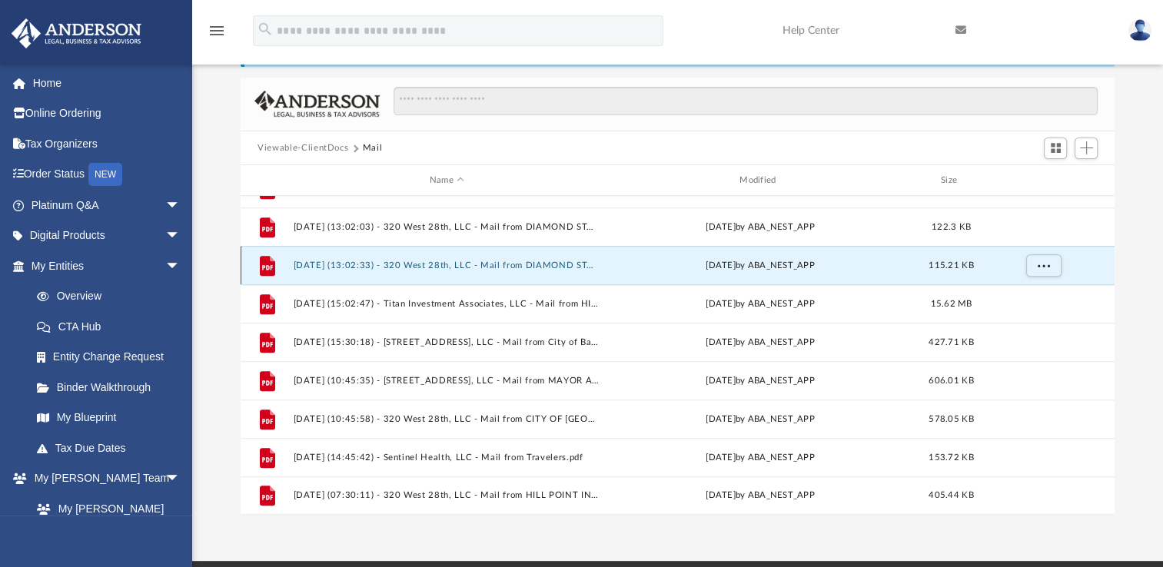
click at [463, 264] on button "2025.06.16 (13:02:33) - 320 West 28th, LLC - Mail from DIAMOND STATE INSURANCE …" at bounding box center [447, 266] width 307 height 10
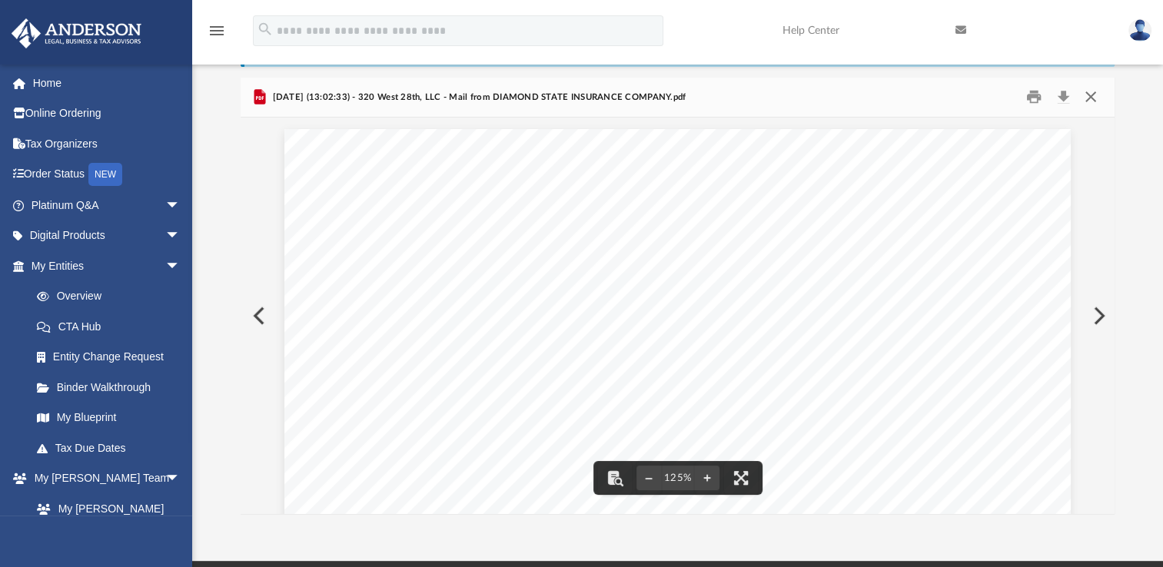
drag, startPoint x: 1091, startPoint y: 93, endPoint x: 1051, endPoint y: 100, distance: 40.6
click at [1091, 94] on button "Close" at bounding box center [1090, 97] width 28 height 24
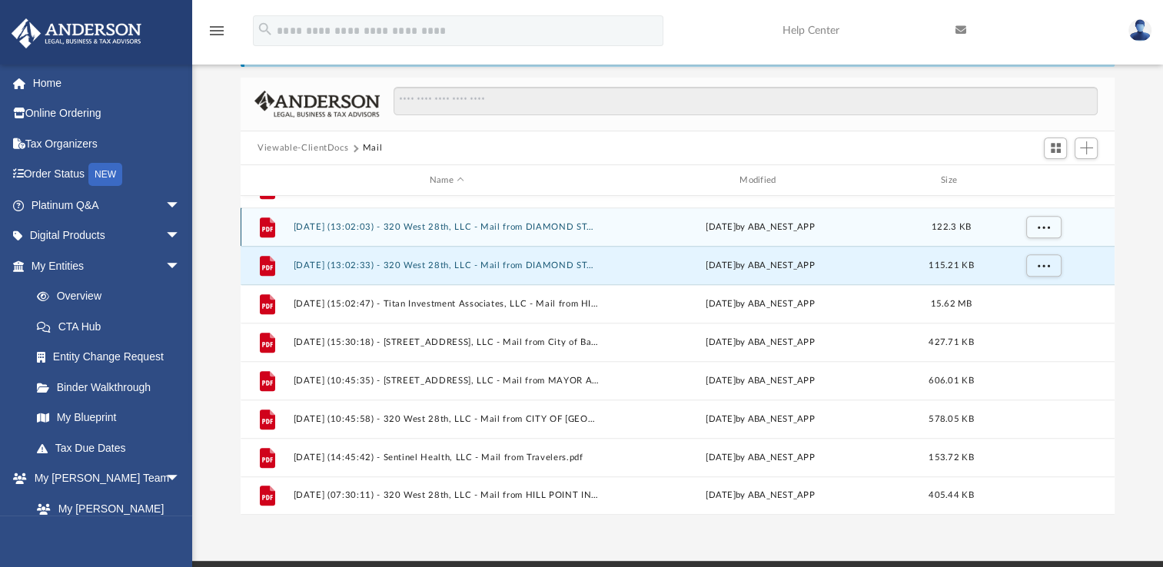
click at [458, 220] on div "File 2025.06.16 (13:02:03) - 320 West 28th, LLC - Mail from DIAMOND STATE INSUR…" at bounding box center [678, 226] width 874 height 38
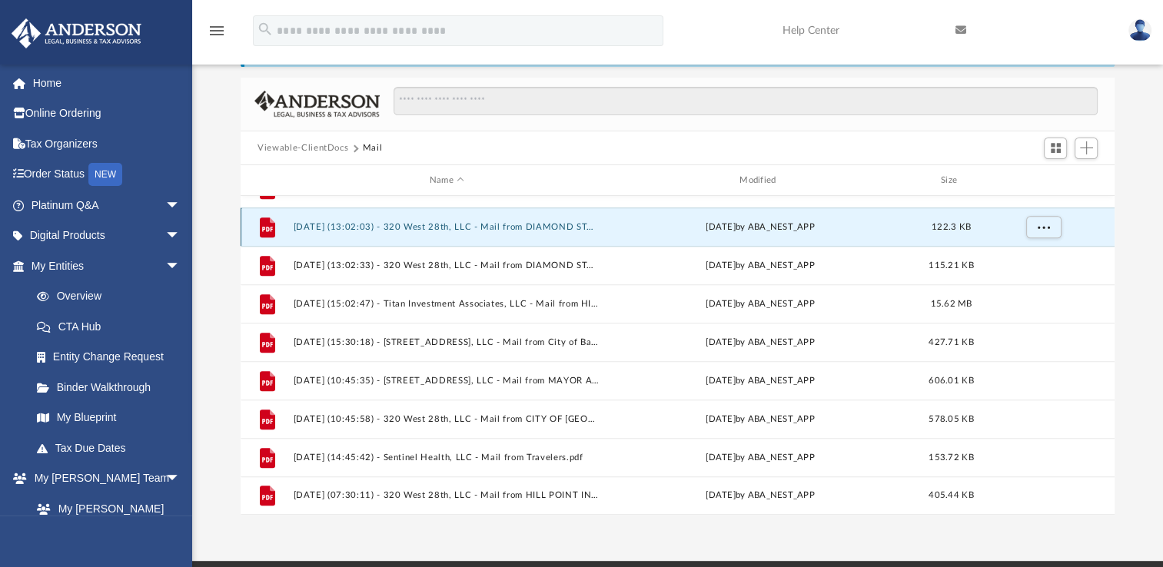
click at [459, 231] on div "File 2025.06.16 (13:02:03) - 320 West 28th, LLC - Mail from DIAMOND STATE INSUR…" at bounding box center [678, 226] width 874 height 38
click at [457, 222] on button "2025.06.16 (13:02:03) - 320 West 28th, LLC - Mail from DIAMOND STATE INSURANCE …" at bounding box center [447, 227] width 307 height 10
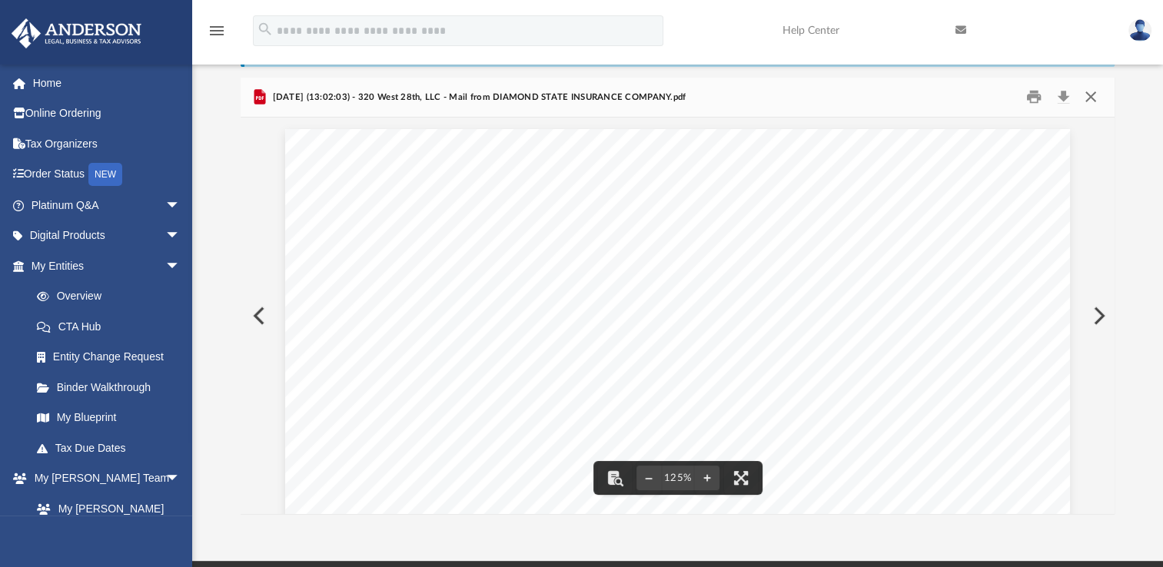
click at [1094, 97] on button "Close" at bounding box center [1090, 97] width 28 height 24
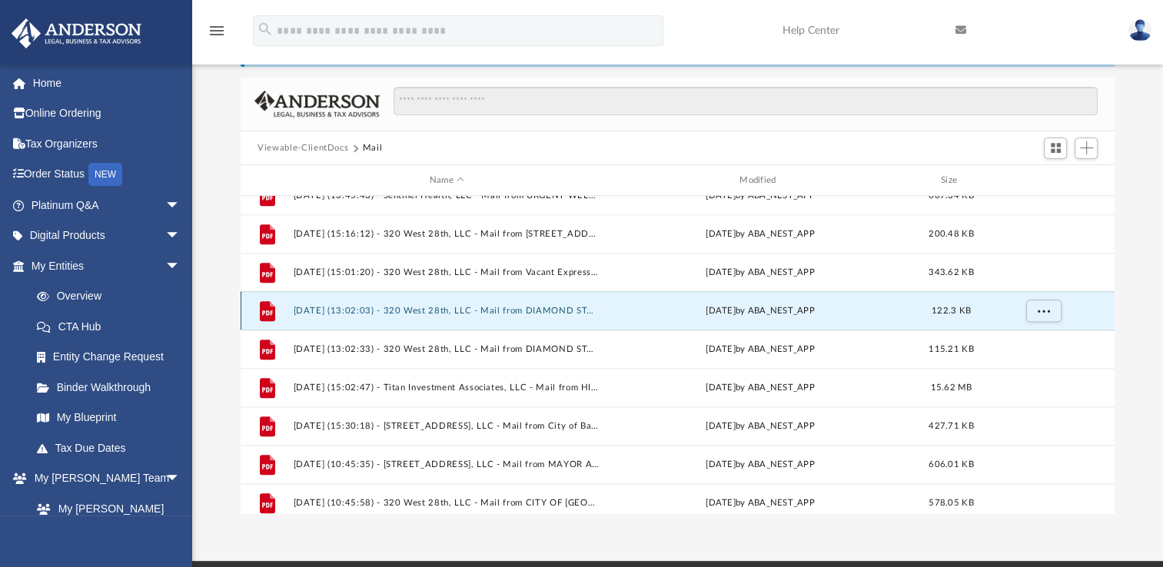
scroll to position [1289, 0]
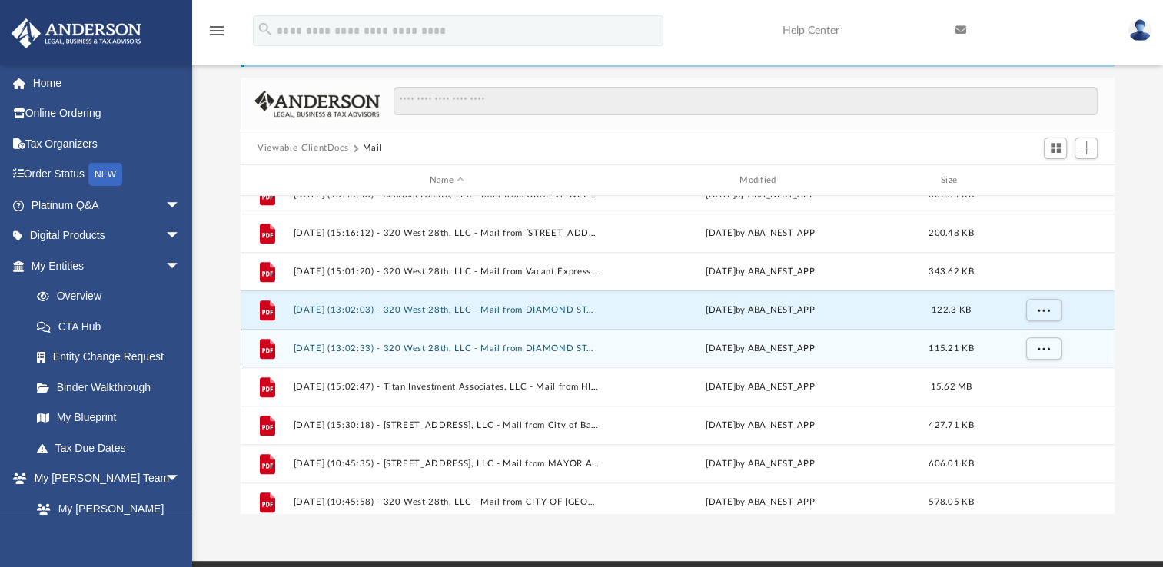
click at [504, 344] on button "2025.06.16 (13:02:33) - 320 West 28th, LLC - Mail from DIAMOND STATE INSURANCE …" at bounding box center [447, 349] width 307 height 10
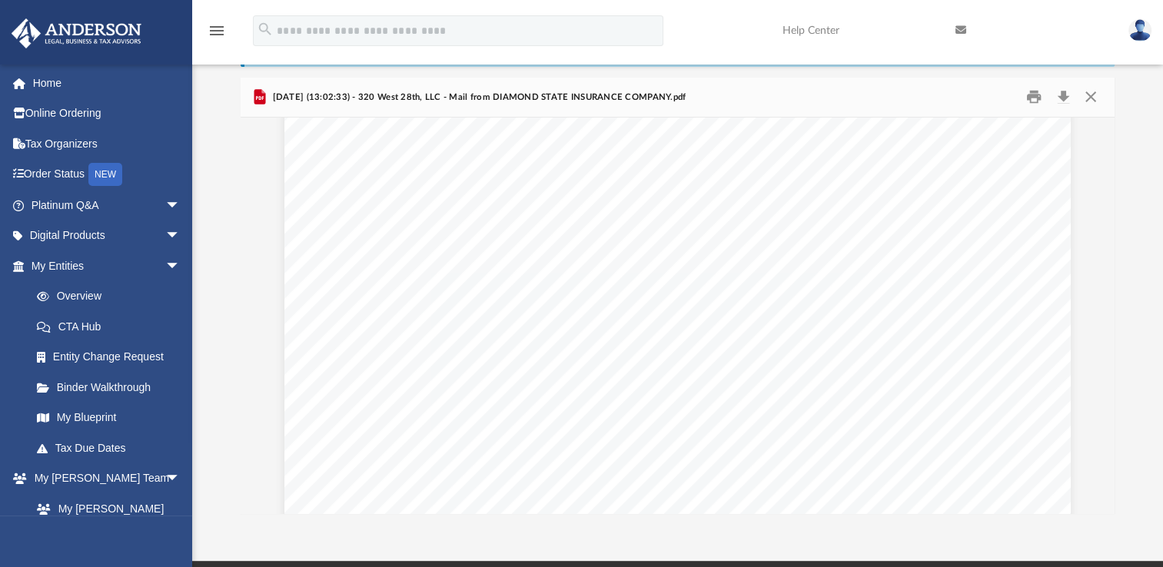
scroll to position [115, 0]
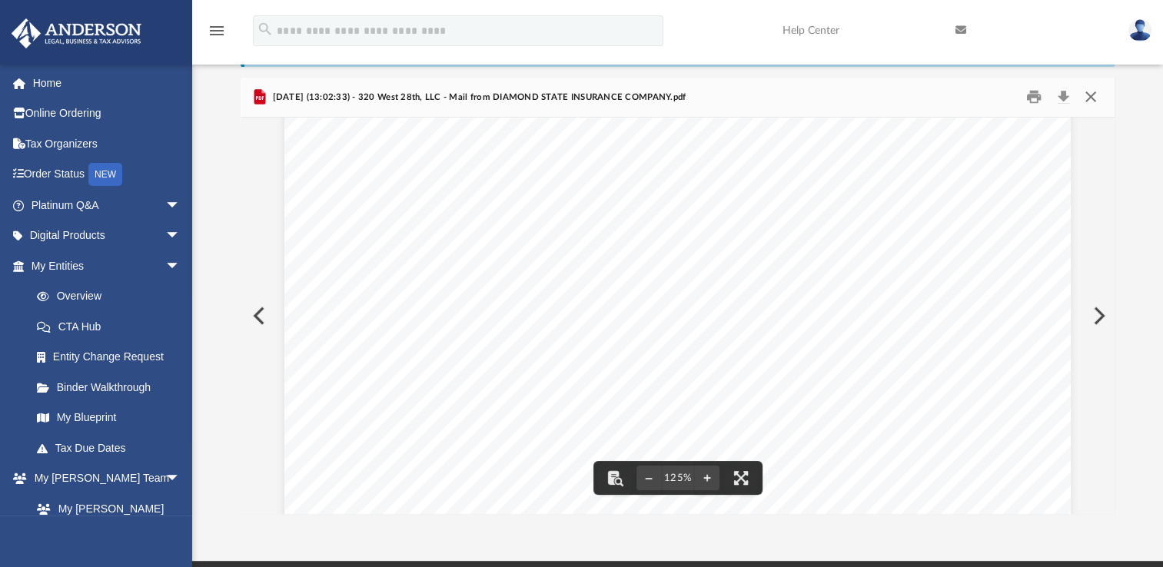
click at [1095, 97] on button "Close" at bounding box center [1090, 97] width 28 height 24
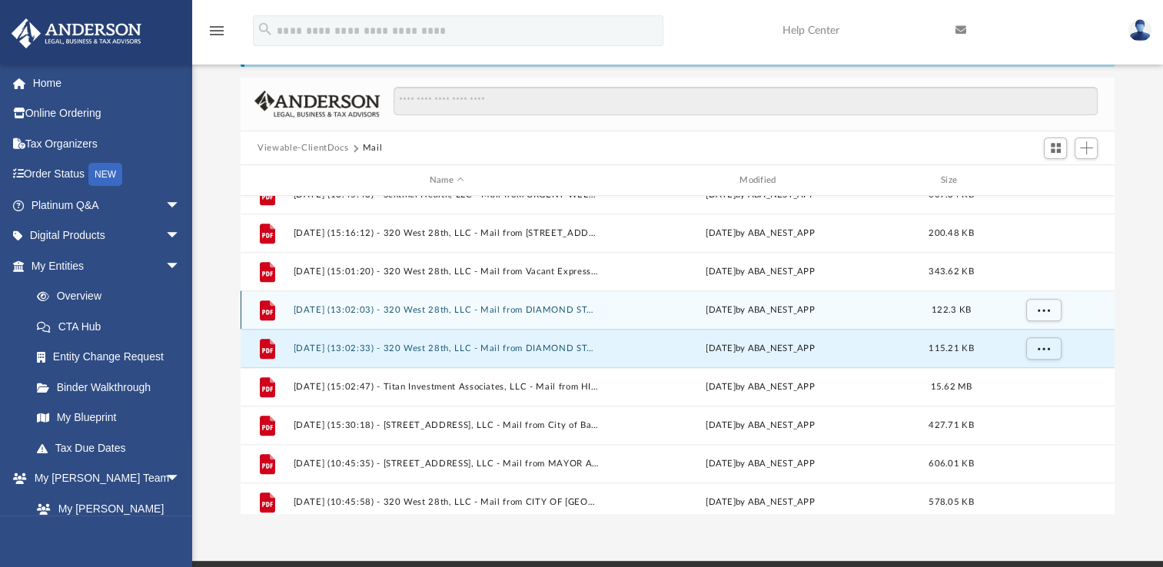
click at [463, 309] on button "2025.06.16 (13:02:03) - 320 West 28th, LLC - Mail from DIAMOND STATE INSURANCE …" at bounding box center [447, 310] width 307 height 10
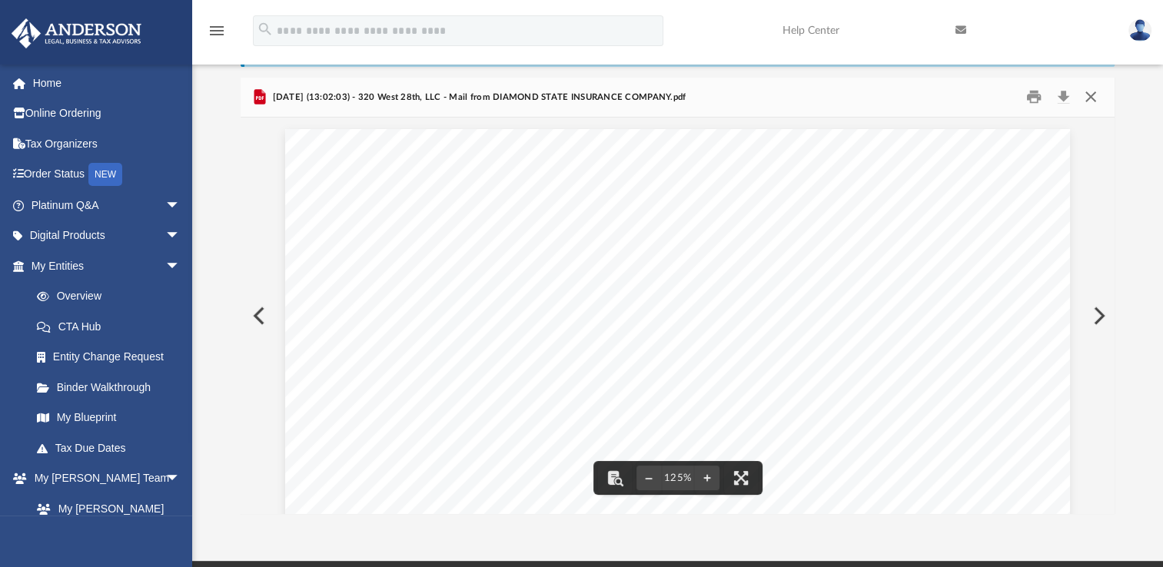
click at [1090, 92] on button "Close" at bounding box center [1090, 97] width 28 height 24
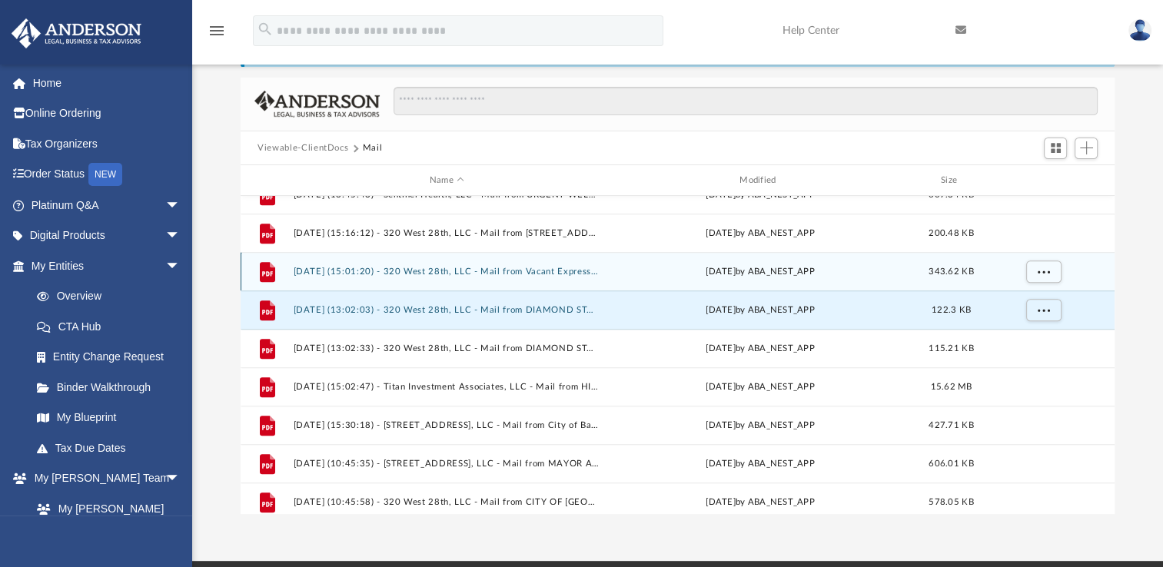
click at [463, 258] on div "File 2025.05.05 (15:01:20) - 320 West 28th, LLC - Mail from Vacant Express.pdf …" at bounding box center [678, 271] width 874 height 38
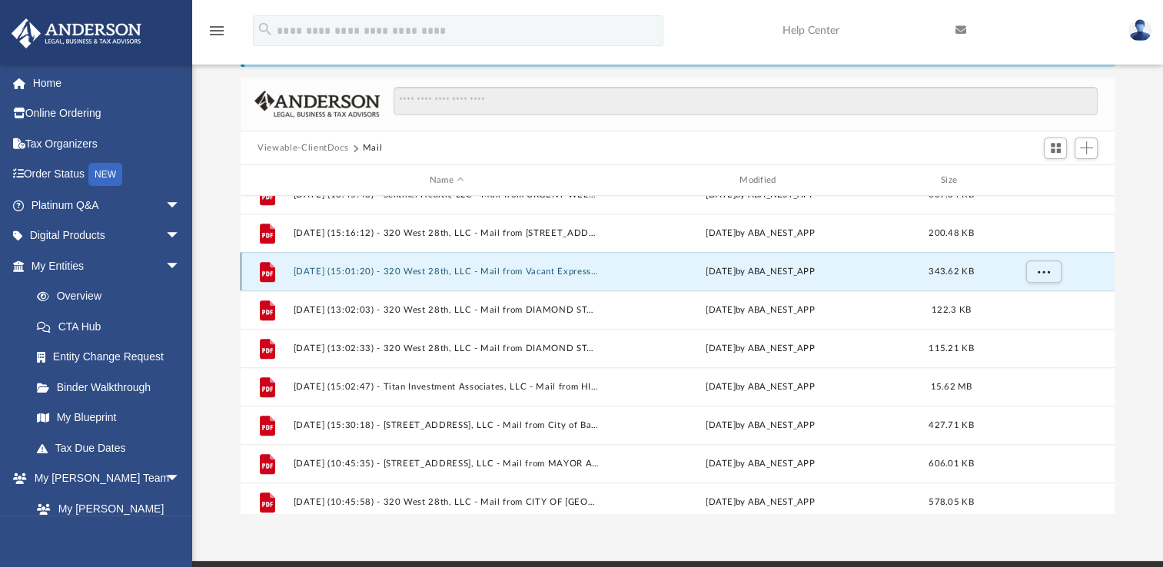
click at [470, 274] on button "2025.05.05 (15:01:20) - 320 West 28th, LLC - Mail from Vacant Express.pdf" at bounding box center [447, 272] width 307 height 10
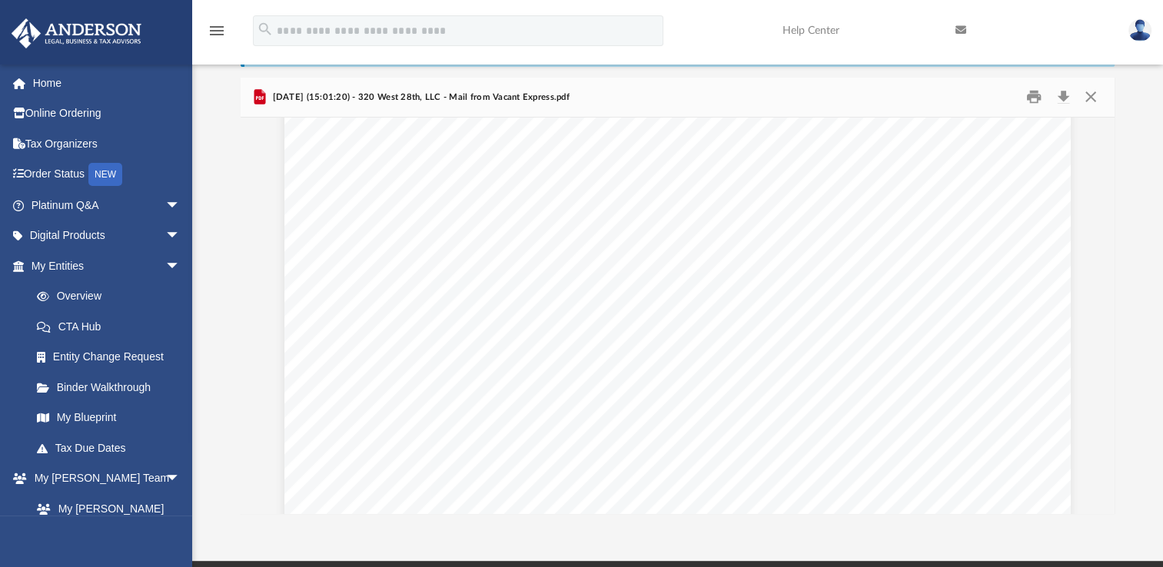
scroll to position [0, 0]
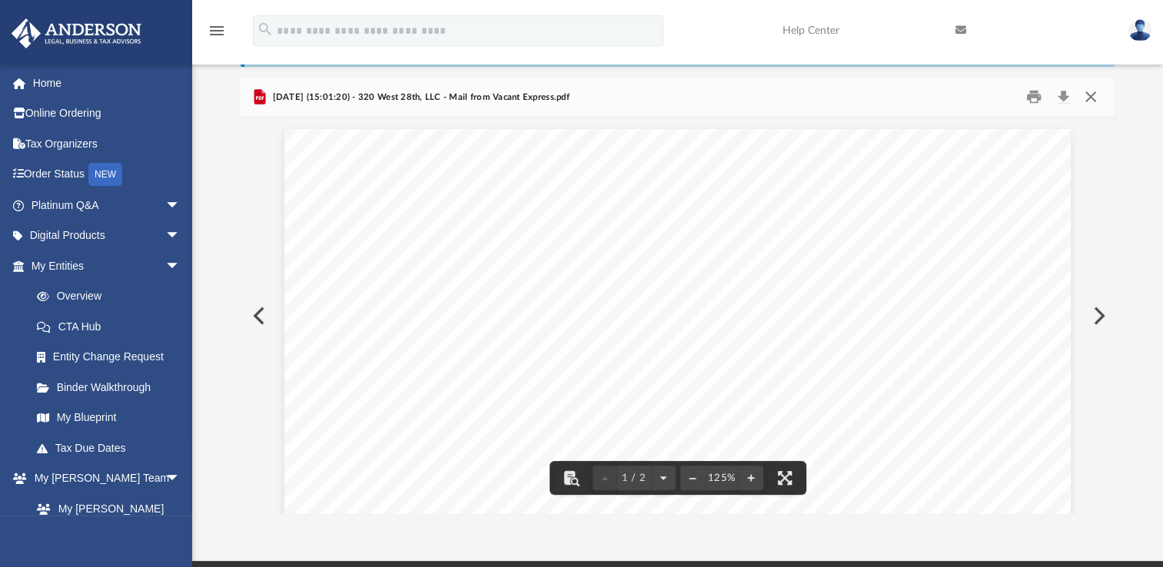
click at [1096, 102] on button "Close" at bounding box center [1090, 97] width 28 height 24
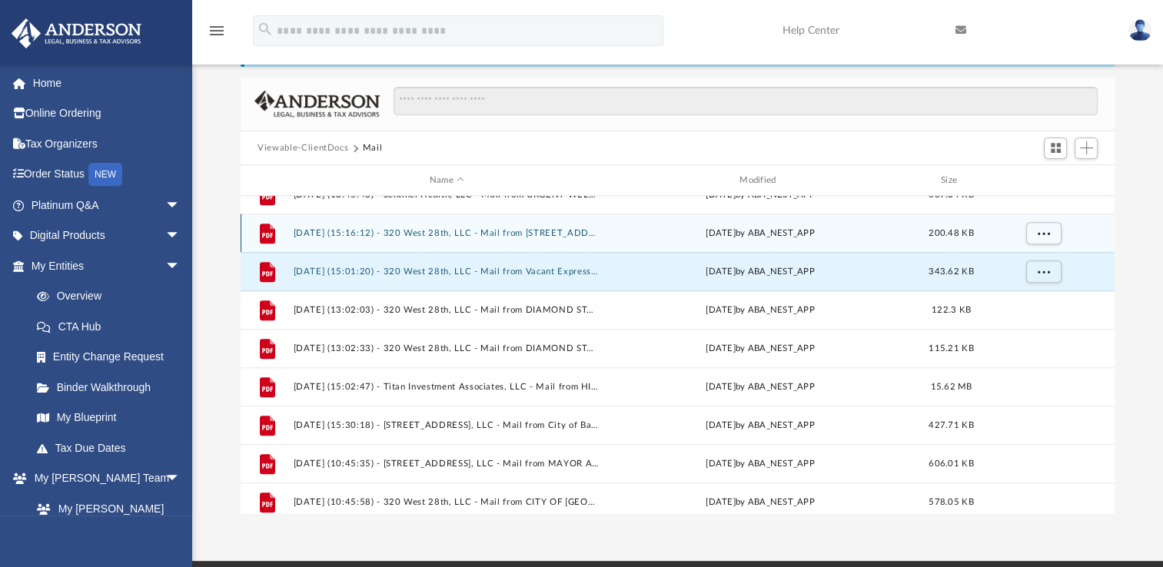
click at [483, 237] on button "2025.04.02 (15:16:12) - 320 West 28th, LLC - Mail from 320 WEST 28TH, LLC.pdf" at bounding box center [447, 233] width 307 height 10
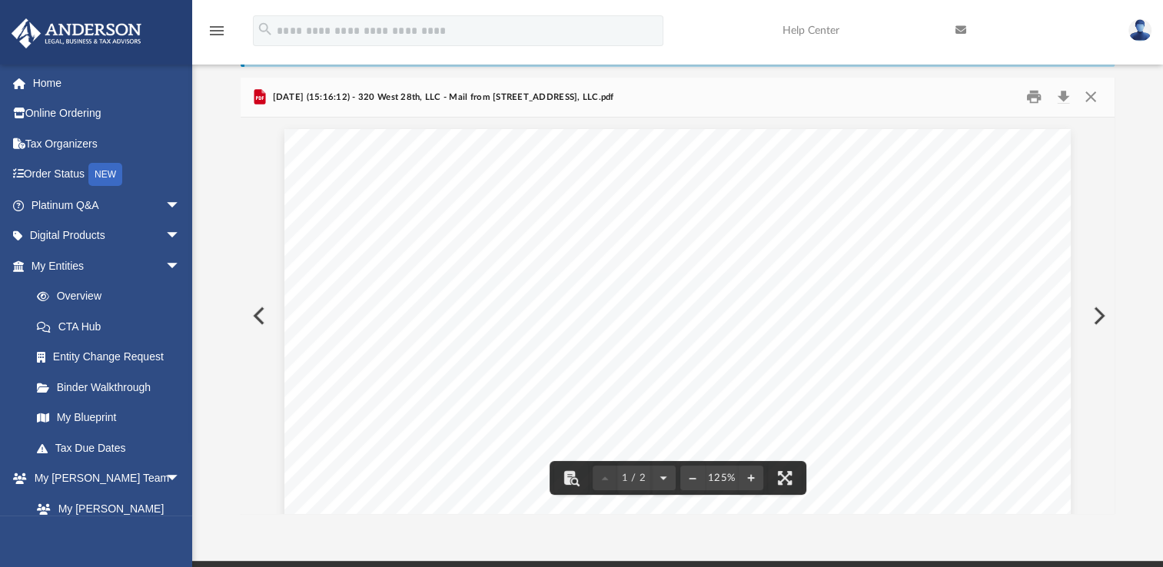
drag, startPoint x: 1114, startPoint y: 175, endPoint x: 1104, endPoint y: 200, distance: 26.3
click at [1116, 247] on div "Difficulty viewing your box folder? You can also access your account directly o…" at bounding box center [677, 269] width 971 height 491
drag, startPoint x: 1106, startPoint y: 165, endPoint x: 1106, endPoint y: 240, distance: 74.5
click at [1106, 240] on div "Viewable-ClientDocs Mail Name Modified Size File 2025.02.27 (08:30:45) - 320 We…" at bounding box center [678, 296] width 874 height 437
drag, startPoint x: 1106, startPoint y: 240, endPoint x: 1076, endPoint y: 186, distance: 61.6
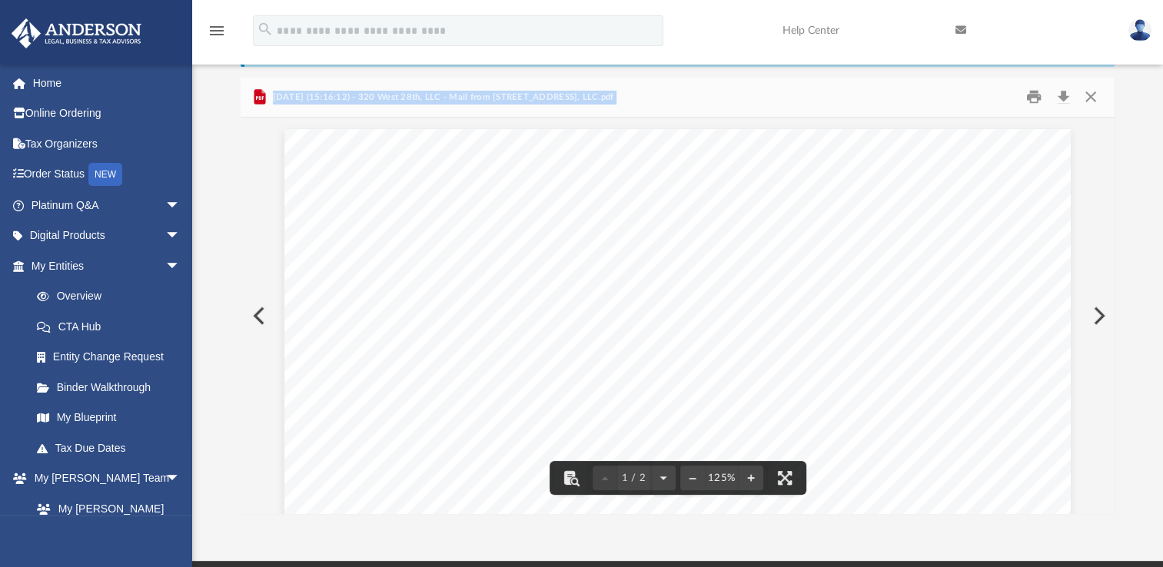
click at [1094, 98] on button "Close" at bounding box center [1090, 97] width 28 height 24
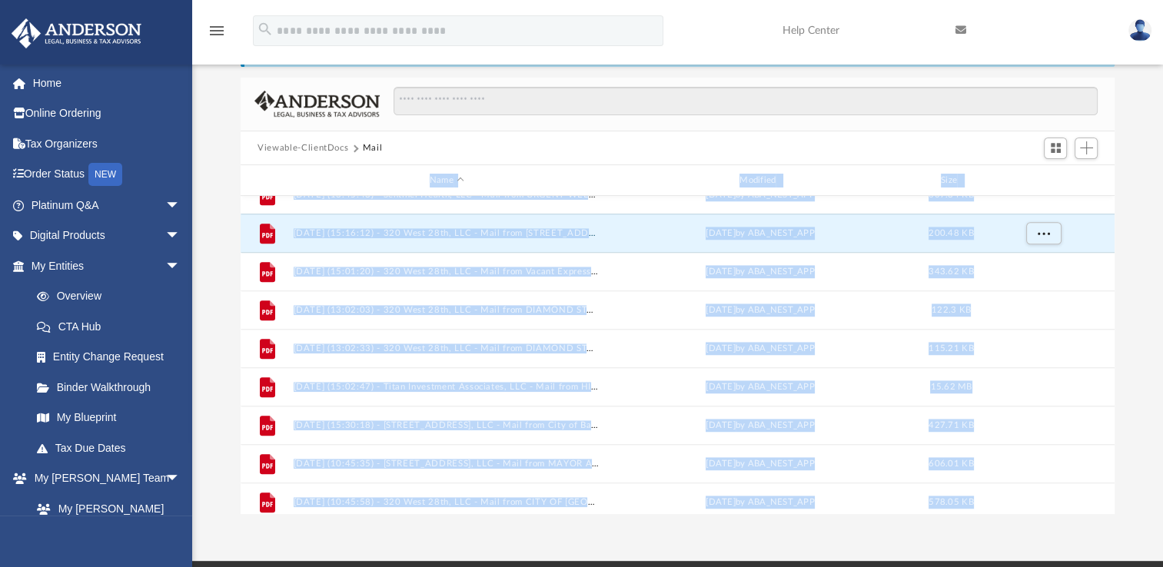
click at [1149, 256] on div "Difficulty viewing your box folder? You can also access your account directly o…" at bounding box center [677, 269] width 971 height 491
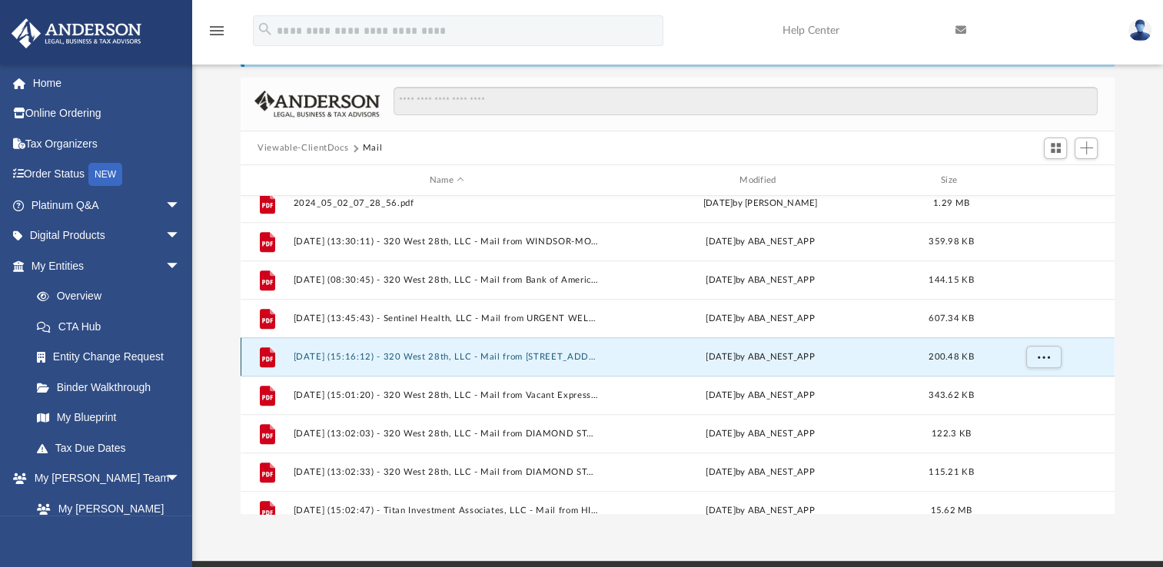
scroll to position [1164, 0]
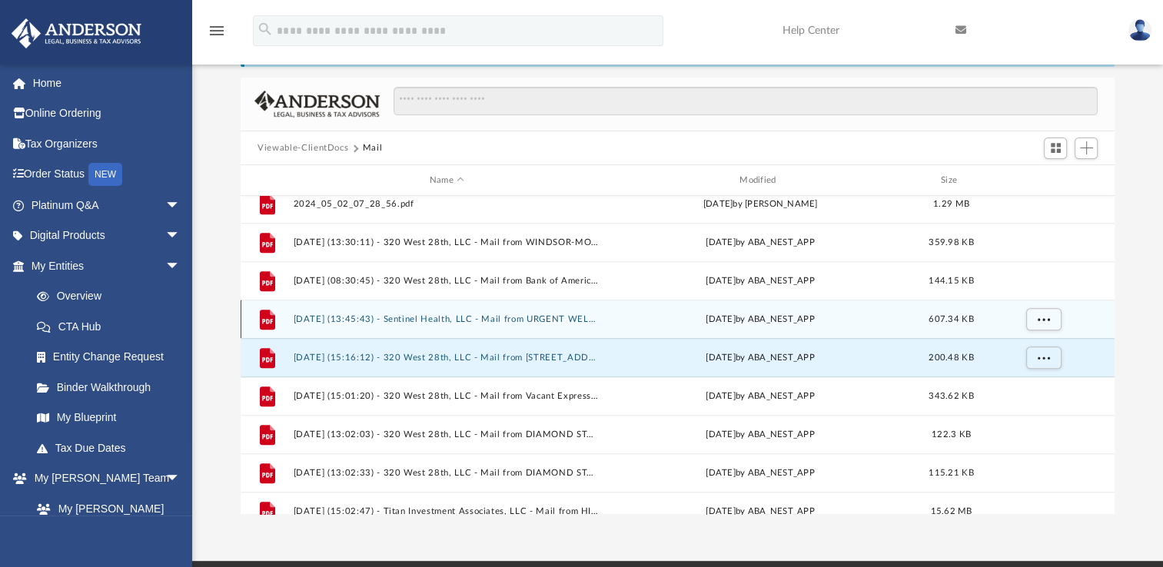
click at [512, 319] on button "2025.03.05 (13:45:43) - Sentinel Health, LLC - Mail from URGENT WELLNESS LLC.pdf" at bounding box center [447, 319] width 307 height 10
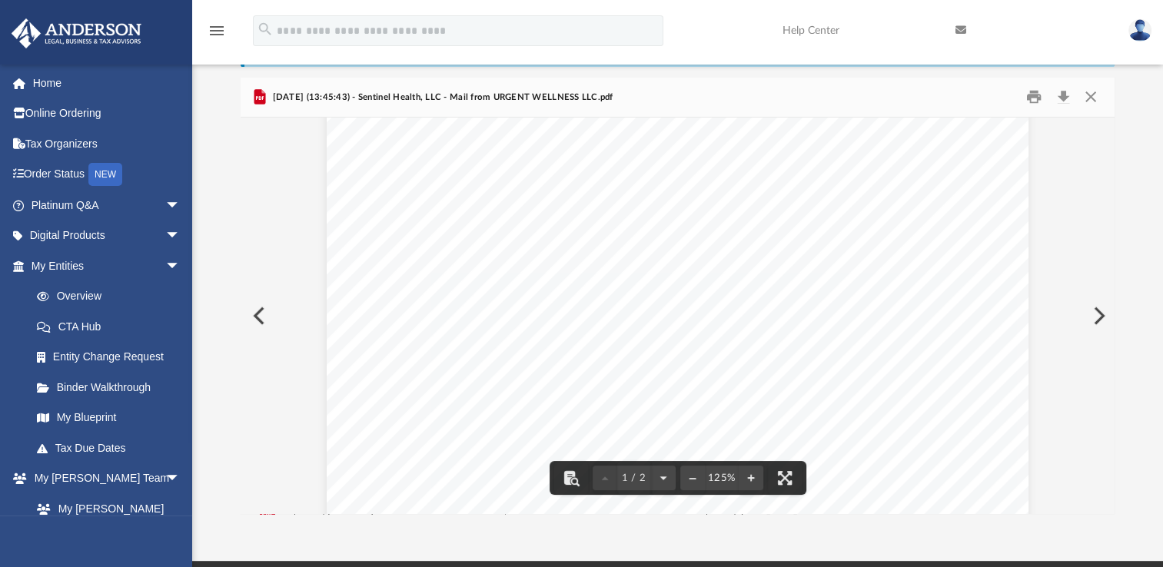
scroll to position [0, 0]
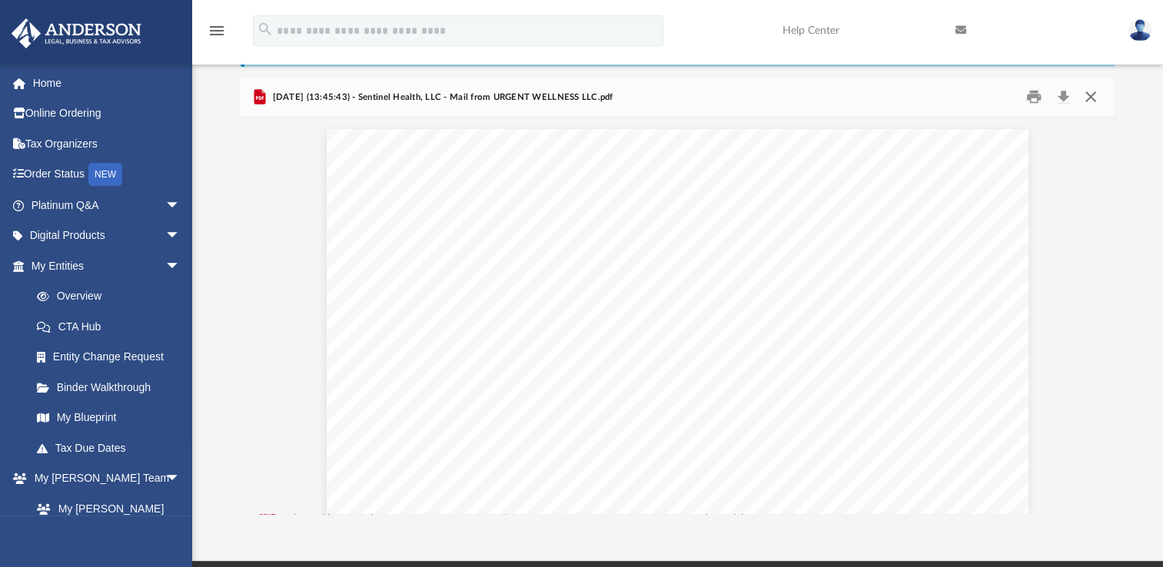
click at [1097, 98] on button "Close" at bounding box center [1090, 97] width 28 height 24
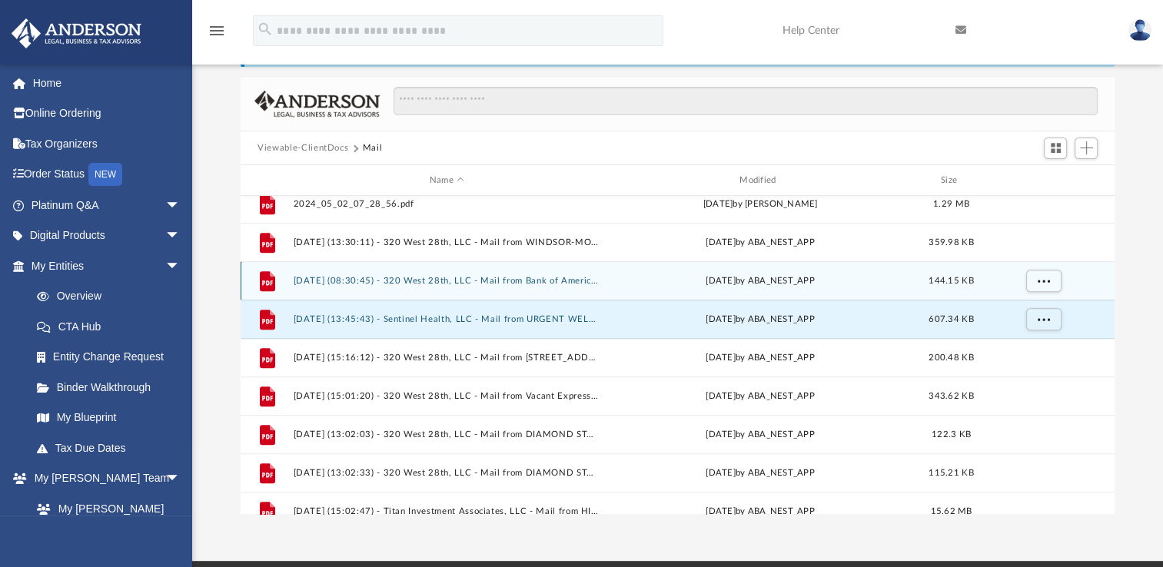
click at [575, 277] on button "2025.02.27 (08:30:45) - 320 West 28th, LLC - Mail from Bank of America.pdf" at bounding box center [447, 281] width 307 height 10
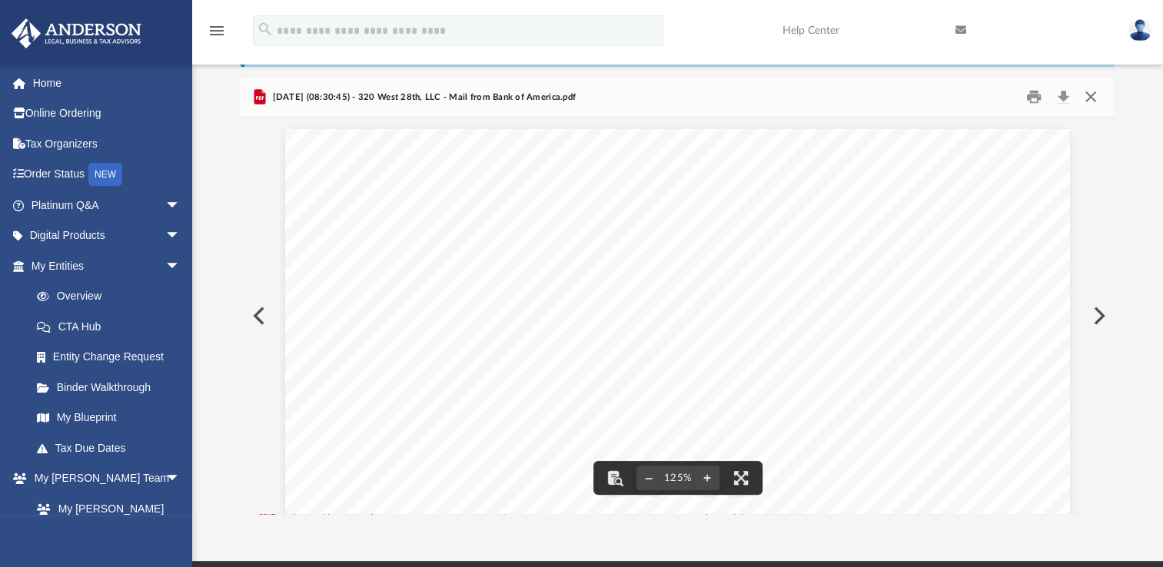
drag, startPoint x: 1091, startPoint y: 94, endPoint x: 1052, endPoint y: 254, distance: 164.6
click at [1052, 254] on div "2025.02.27 (08:30:45) - 320 West 28th, LLC - Mail from Bank of America.pdf 125%" at bounding box center [678, 296] width 874 height 437
click at [1094, 91] on button "Close" at bounding box center [1090, 97] width 28 height 24
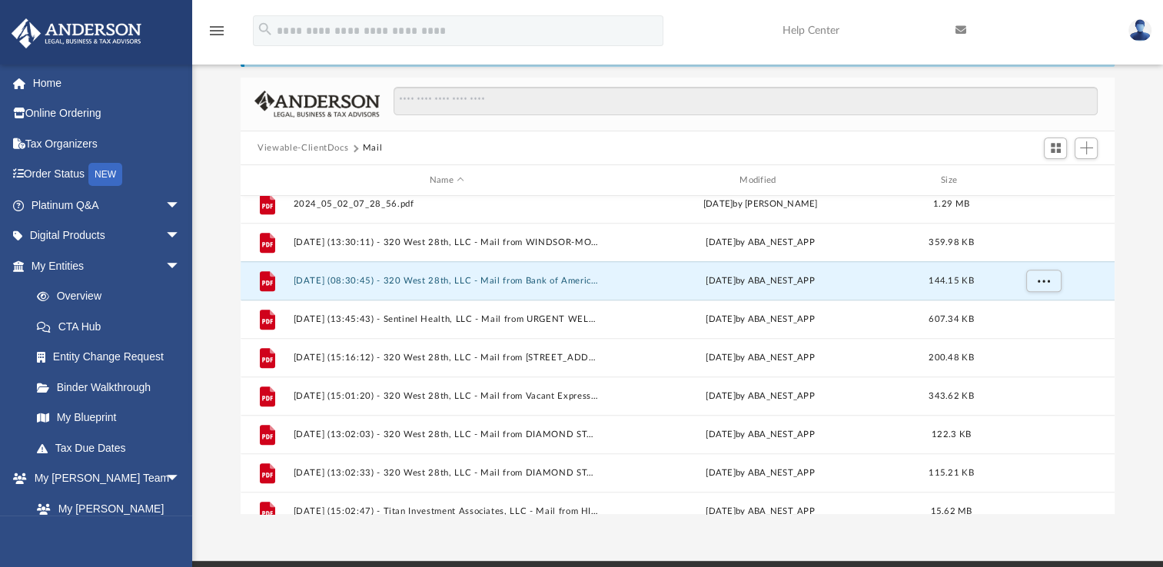
scroll to position [1372, 0]
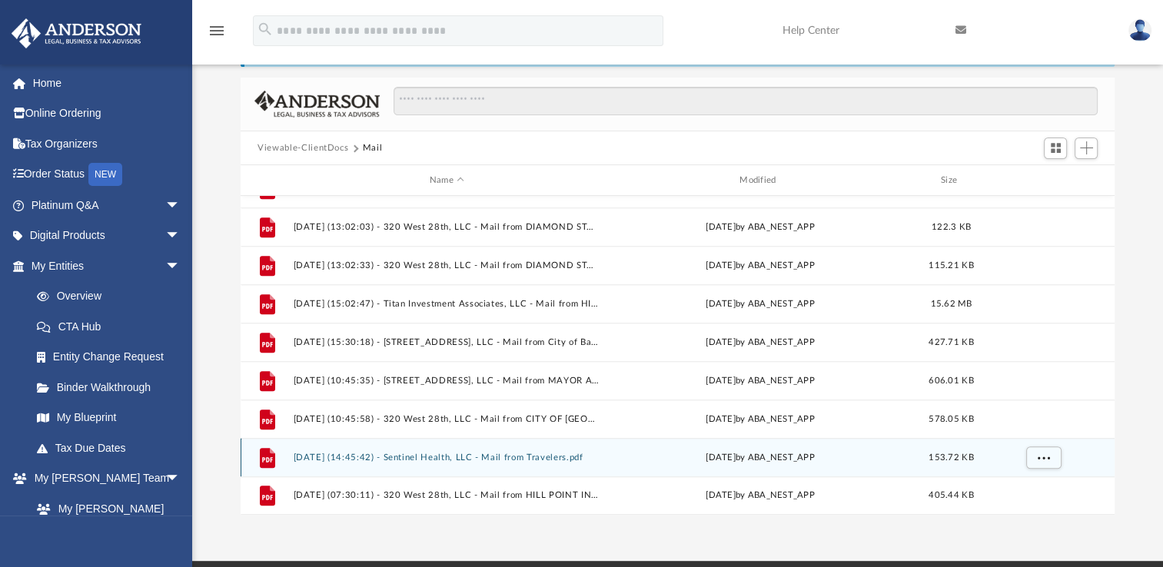
click at [532, 463] on div "File 2025.07.28 (14:45:42) - Sentinel Health, LLC - Mail from Travelers.pdf Mon…" at bounding box center [678, 457] width 874 height 38
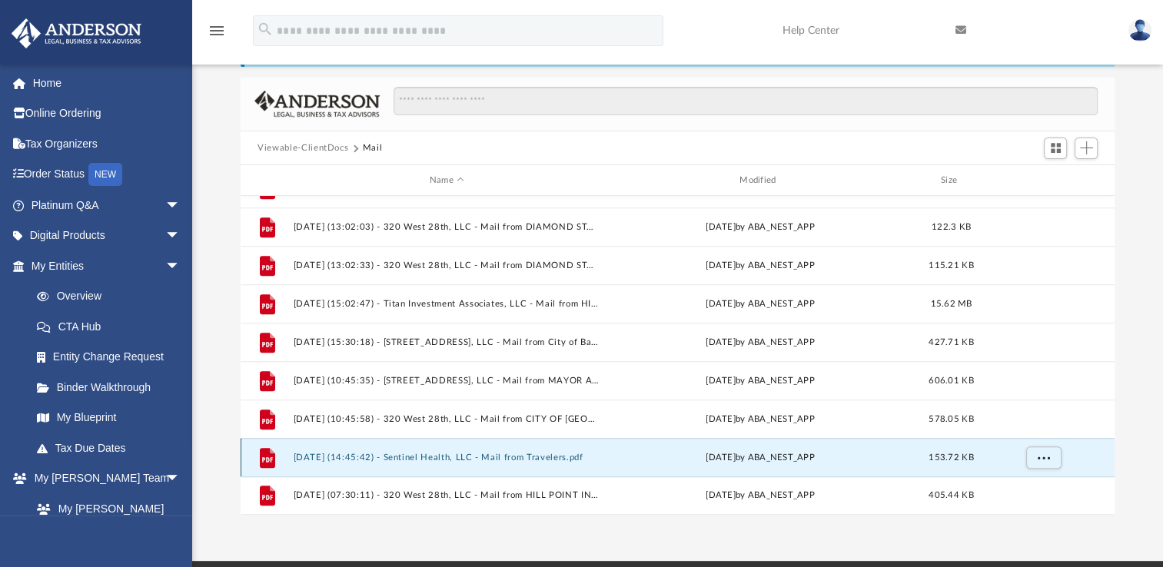
click at [532, 456] on button "2025.07.28 (14:45:42) - Sentinel Health, LLC - Mail from Travelers.pdf" at bounding box center [447, 458] width 307 height 10
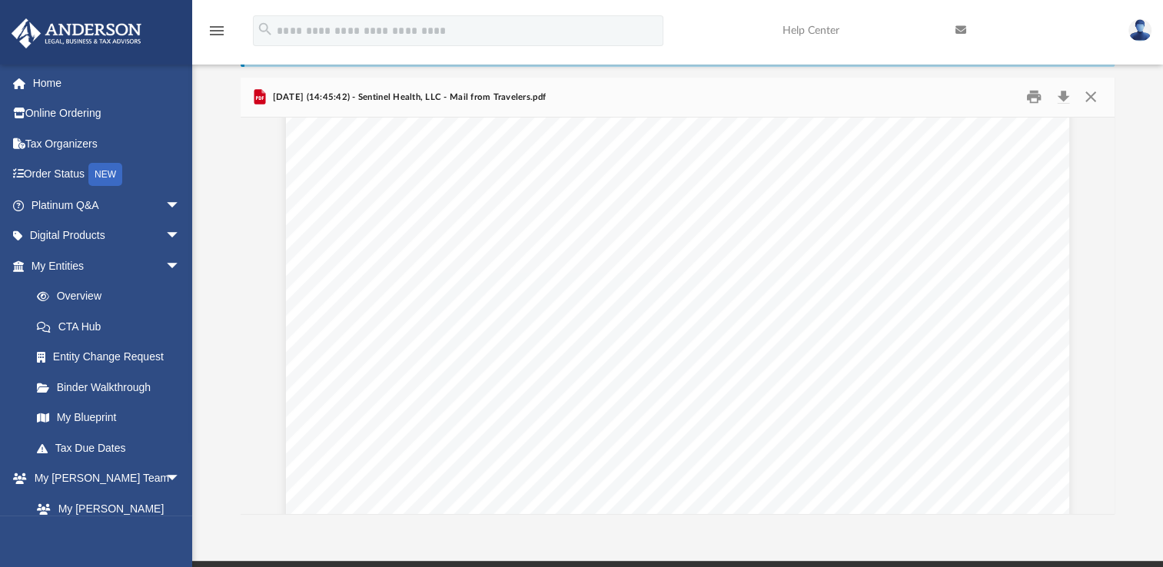
scroll to position [0, 0]
click at [1084, 94] on button "Close" at bounding box center [1090, 97] width 28 height 24
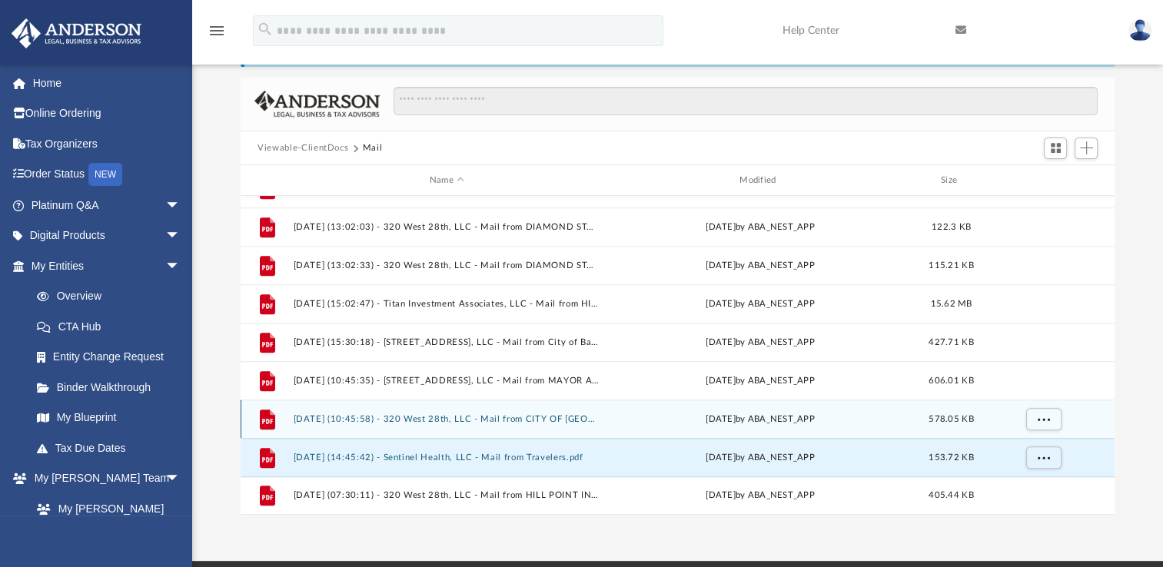
click at [513, 426] on div "File 2025.07.17 (10:45:58) - 320 West 28th, LLC - Mail from CITY OF BALTIMORE.p…" at bounding box center [678, 419] width 874 height 38
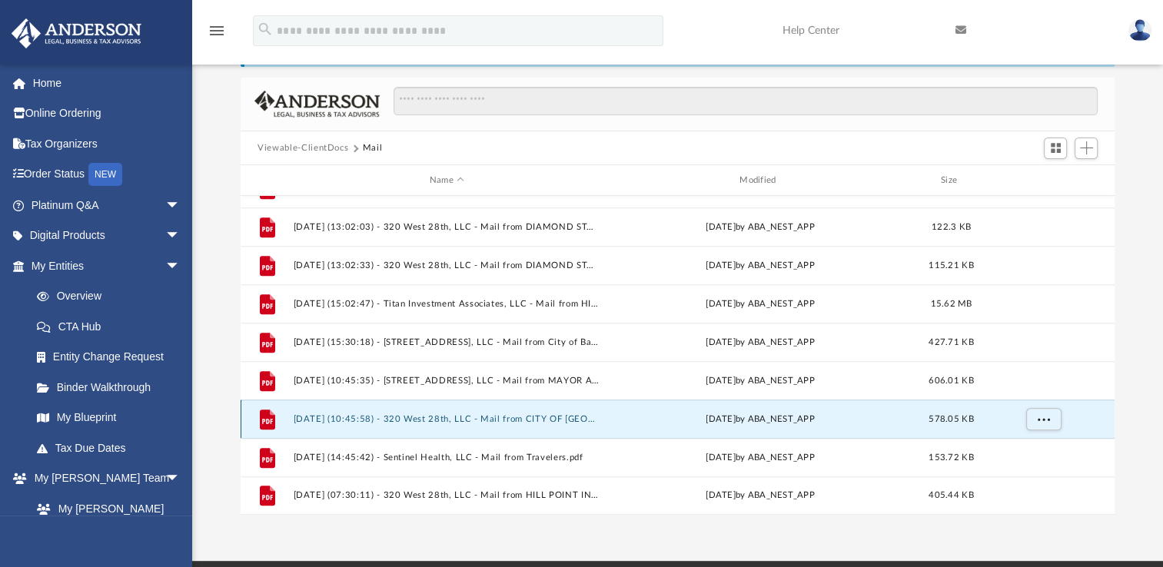
click at [513, 422] on button "2025.07.17 (10:45:58) - 320 West 28th, LLC - Mail from CITY OF BALTIMORE.pdf" at bounding box center [447, 419] width 307 height 10
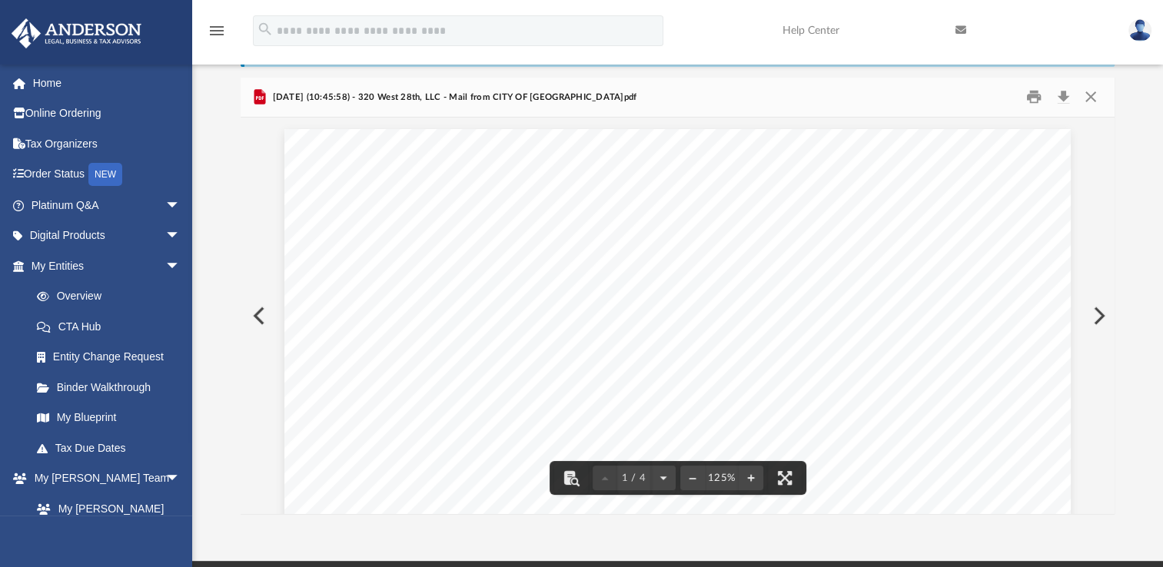
drag, startPoint x: 1098, startPoint y: 177, endPoint x: 1098, endPoint y: 201, distance: 24.6
click at [1085, 103] on button "Close" at bounding box center [1090, 97] width 28 height 24
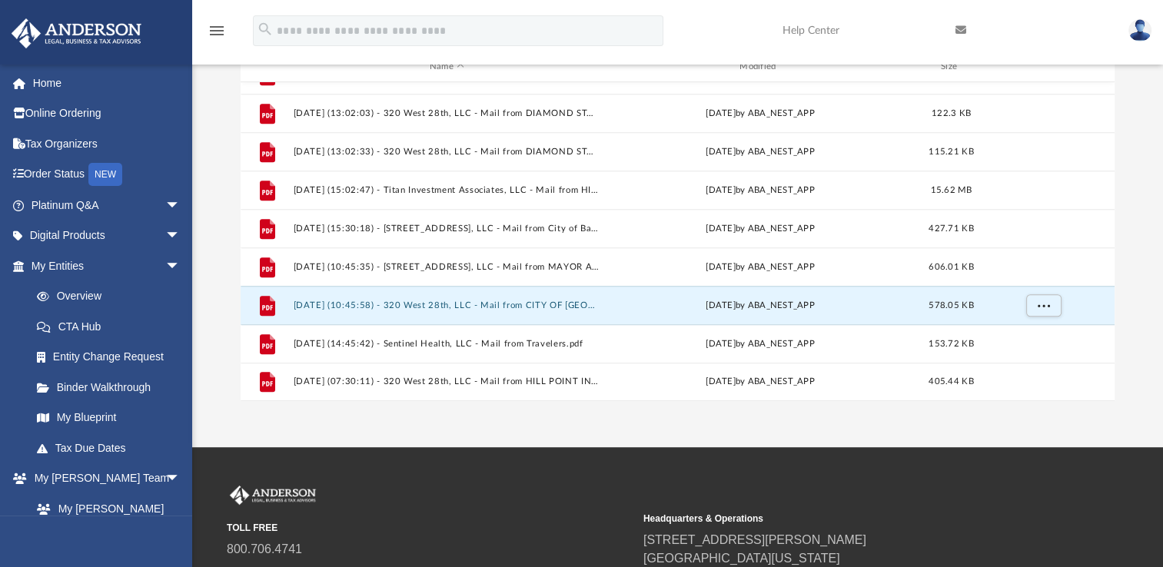
scroll to position [188, 0]
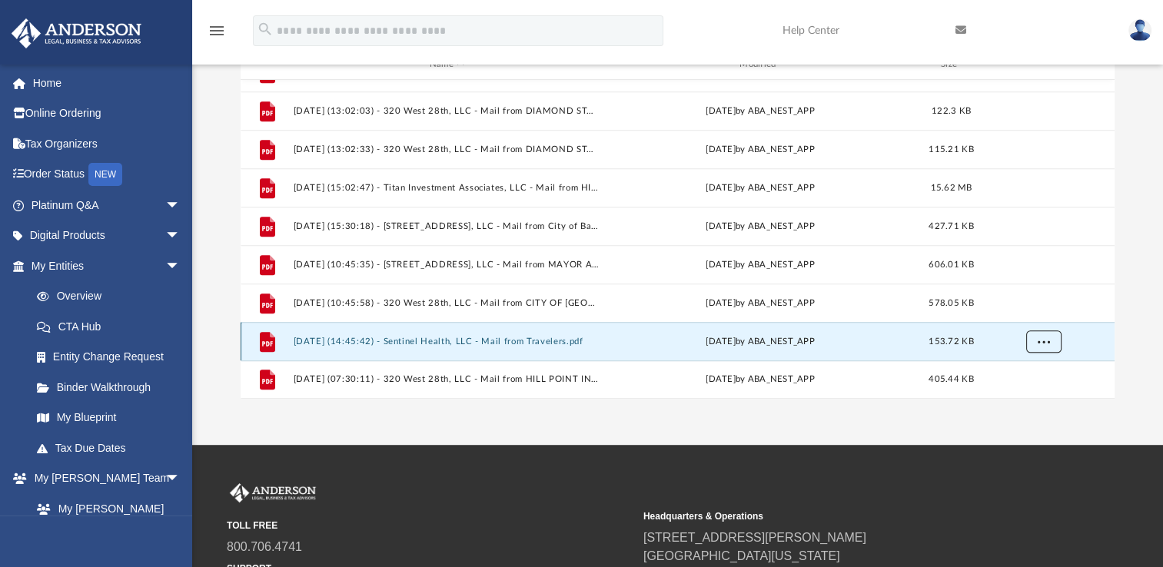
click at [1042, 340] on span "More options" at bounding box center [1043, 341] width 12 height 8
click at [1036, 287] on li "Preview" at bounding box center [1029, 284] width 45 height 16
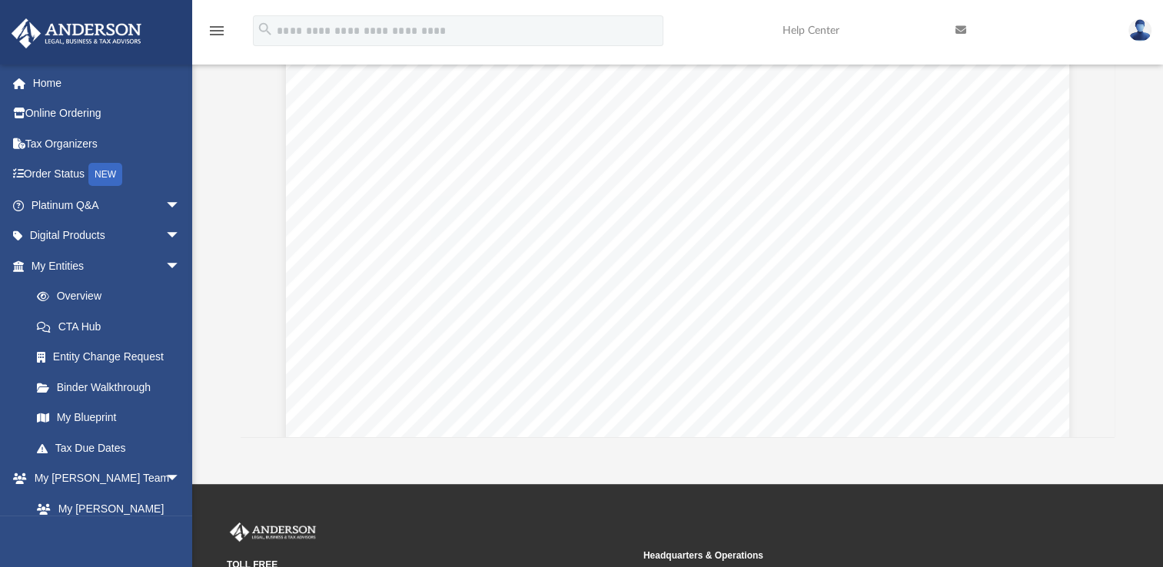
scroll to position [101, 0]
click at [1153, 207] on div "Difficulty viewing your box folder? You can also access your account directly o…" at bounding box center [677, 192] width 971 height 491
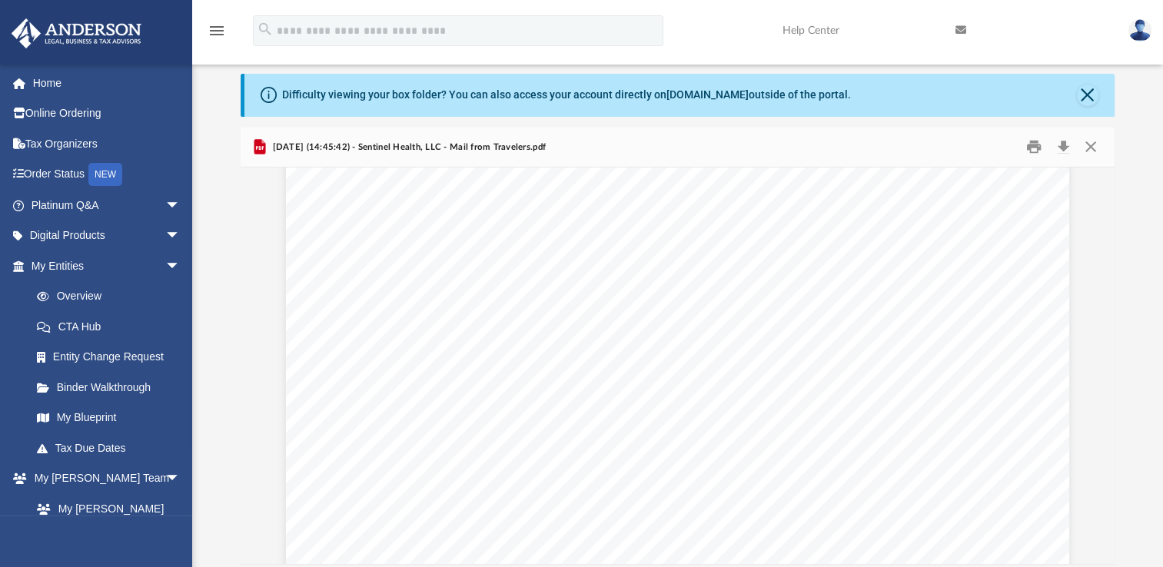
scroll to position [2, 0]
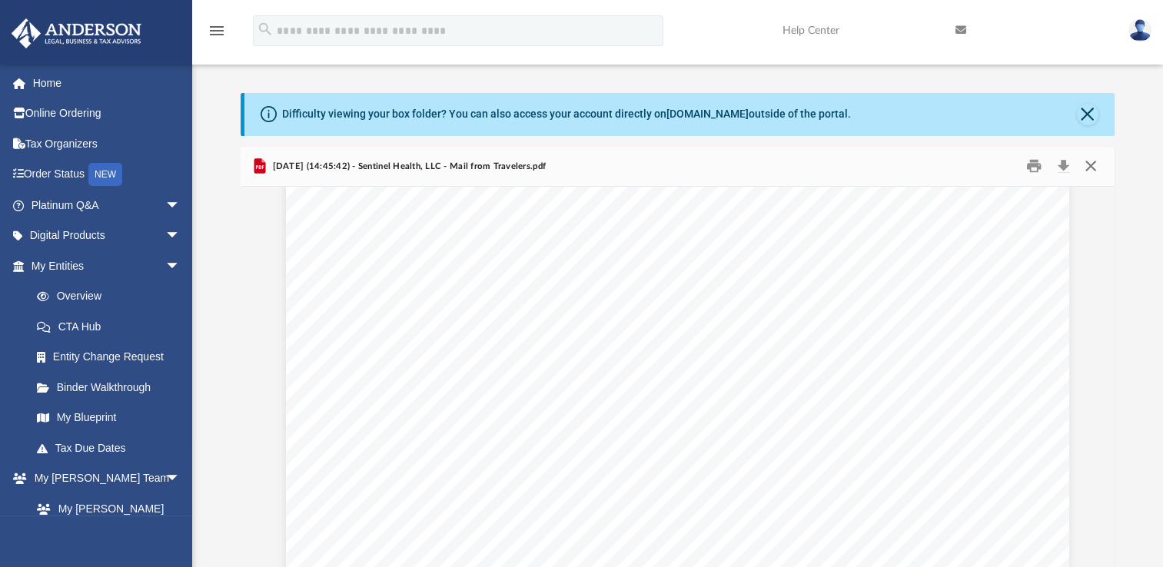
click at [1090, 167] on button "Close" at bounding box center [1090, 166] width 28 height 24
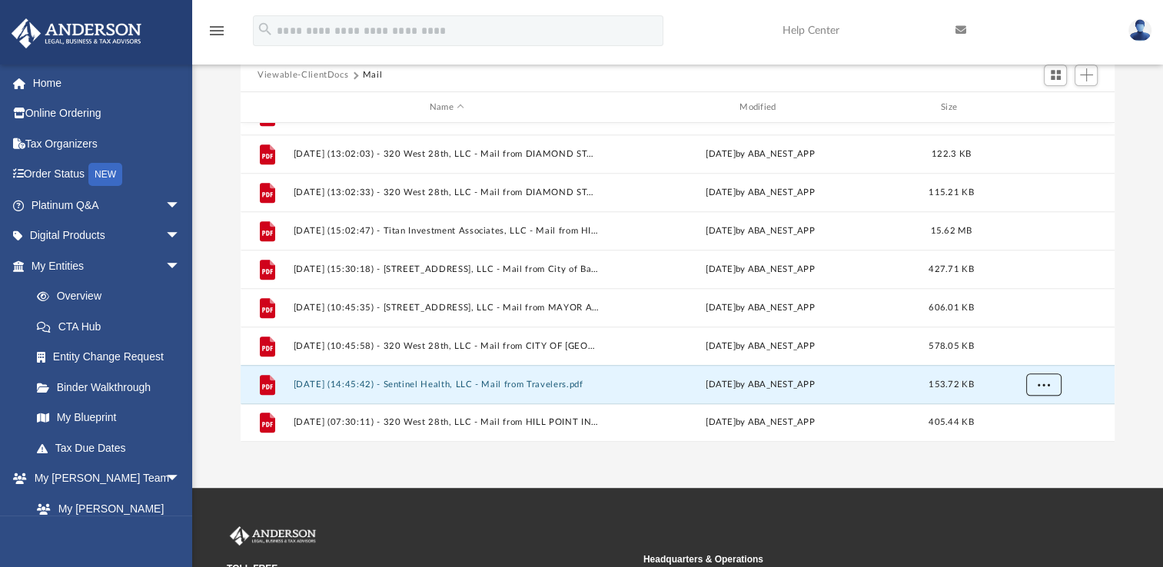
scroll to position [148, 0]
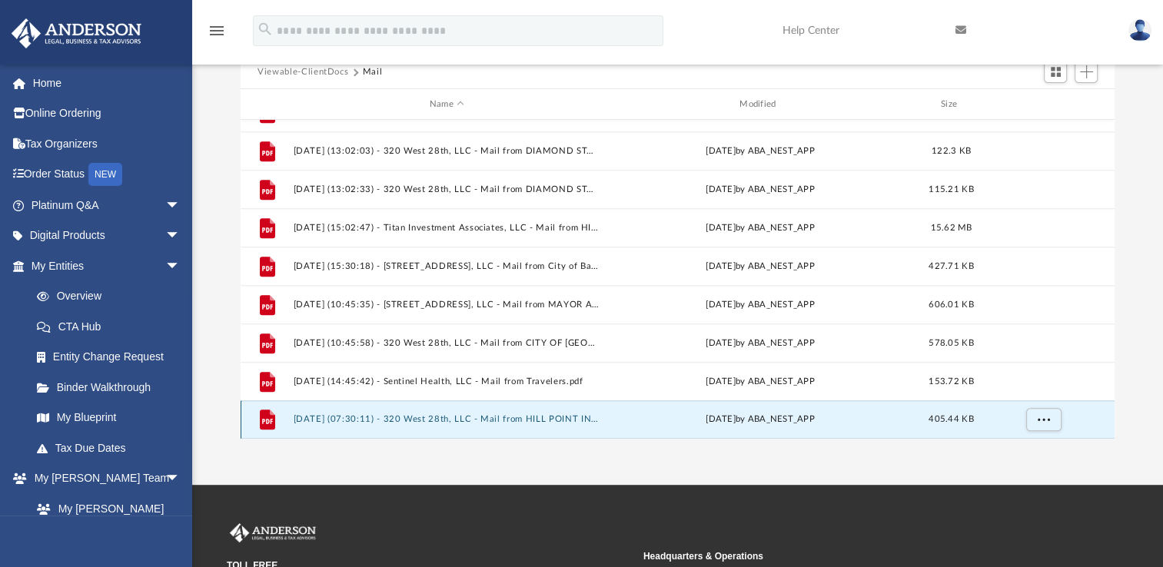
click at [541, 417] on button "2025.07.29 (07:30:11) - 320 West 28th, LLC - Mail from HILL POINT INS LLC.pdf" at bounding box center [447, 419] width 307 height 10
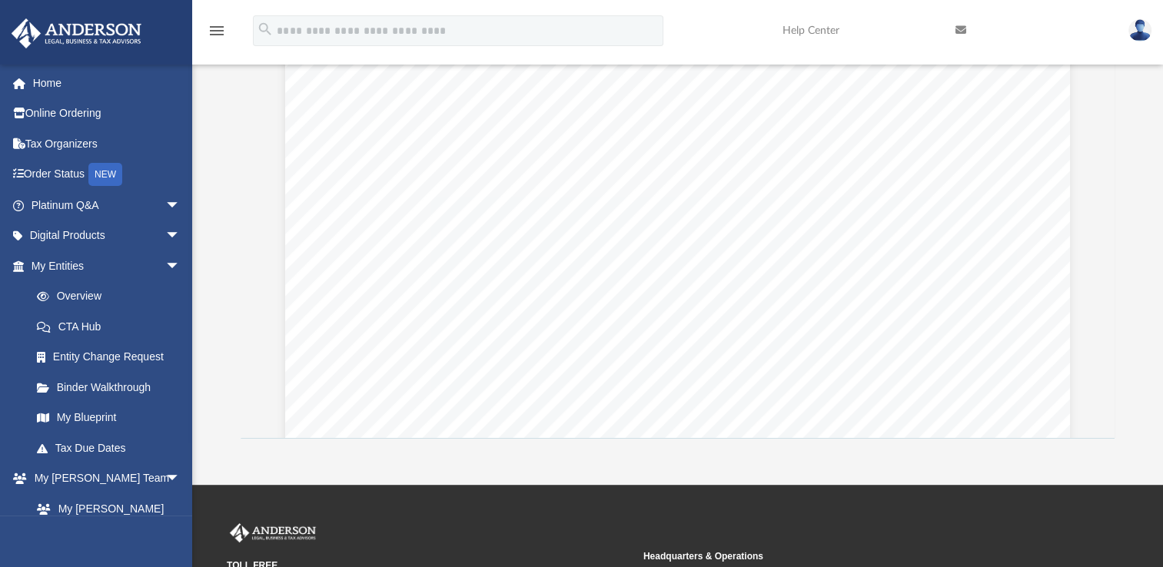
scroll to position [0, 0]
click at [1115, 81] on div "Difficulty viewing your box folder? You can also access your account directly o…" at bounding box center [677, 193] width 971 height 491
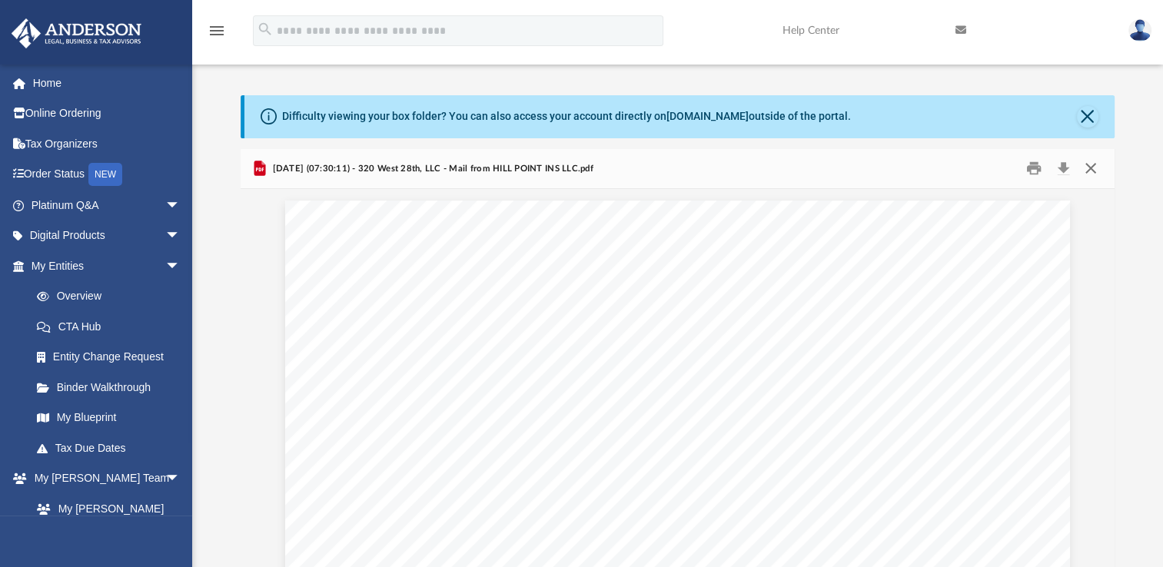
click at [1094, 164] on button "Close" at bounding box center [1090, 169] width 28 height 24
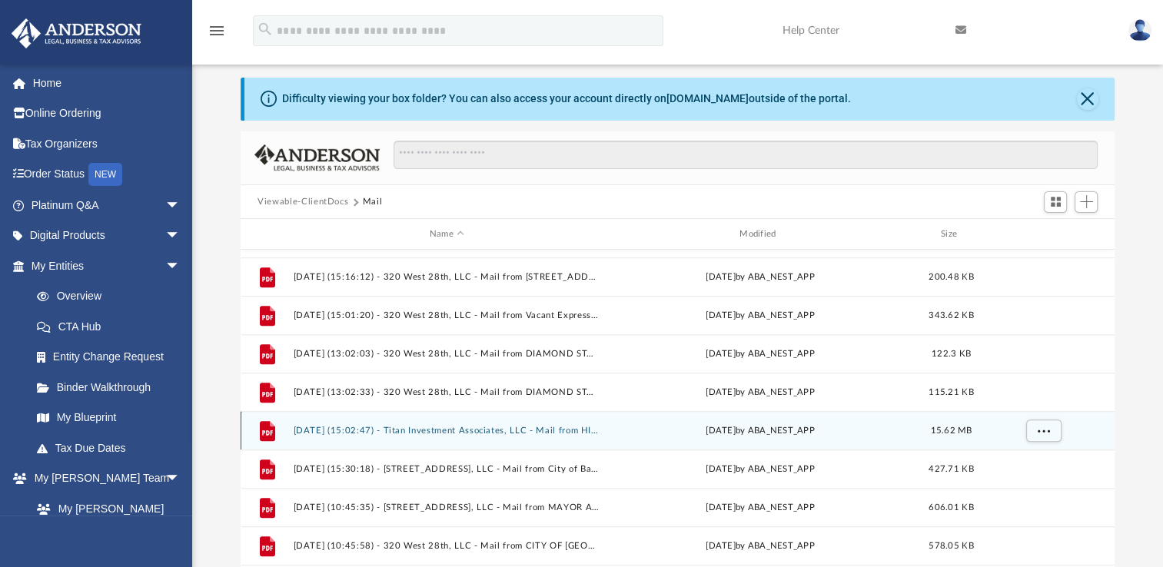
scroll to position [1296, 0]
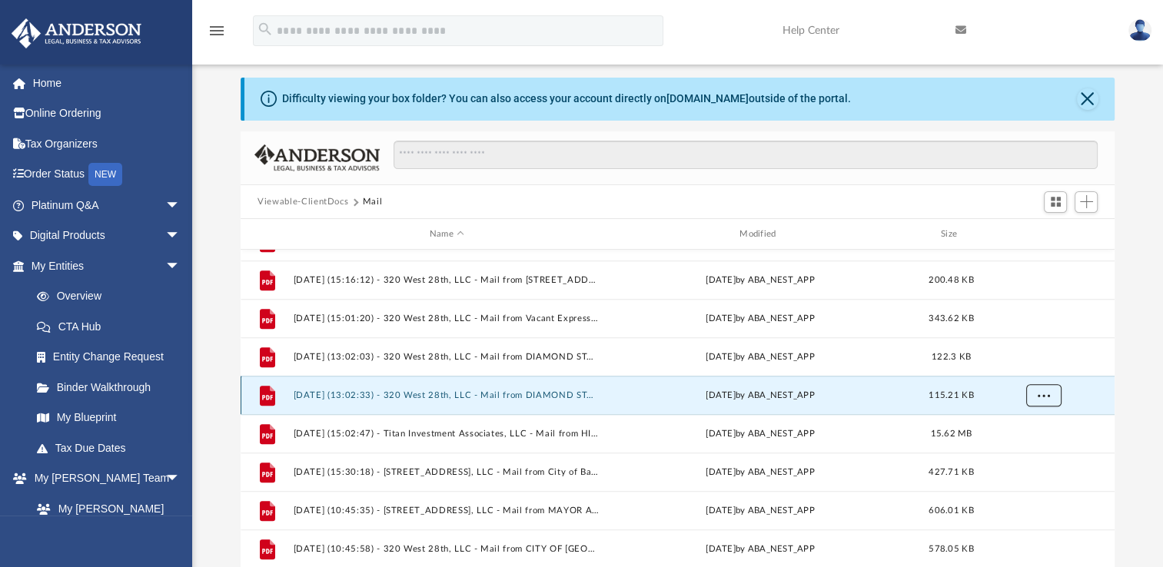
click at [1054, 392] on button "More options" at bounding box center [1043, 395] width 35 height 23
click at [1151, 306] on div "Difficulty viewing your box folder? You can also access your account directly o…" at bounding box center [677, 323] width 971 height 491
click at [451, 396] on button "2025.06.16 (13:02:33) - 320 West 28th, LLC - Mail from DIAMOND STATE INSURANCE …" at bounding box center [447, 395] width 307 height 10
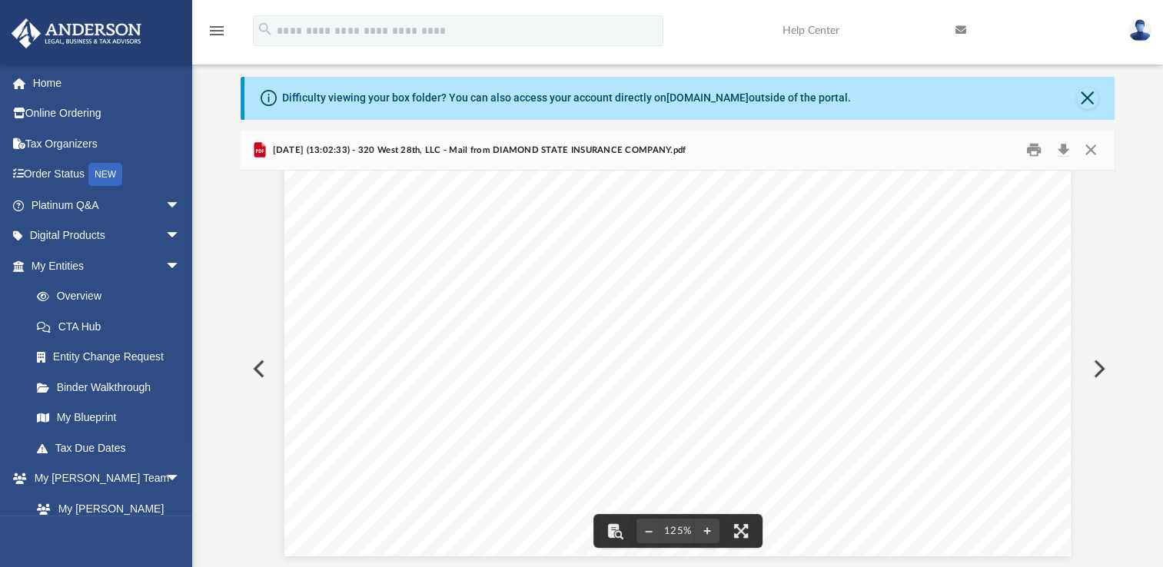
scroll to position [0, 0]
click at [1094, 139] on button "Close" at bounding box center [1090, 150] width 28 height 24
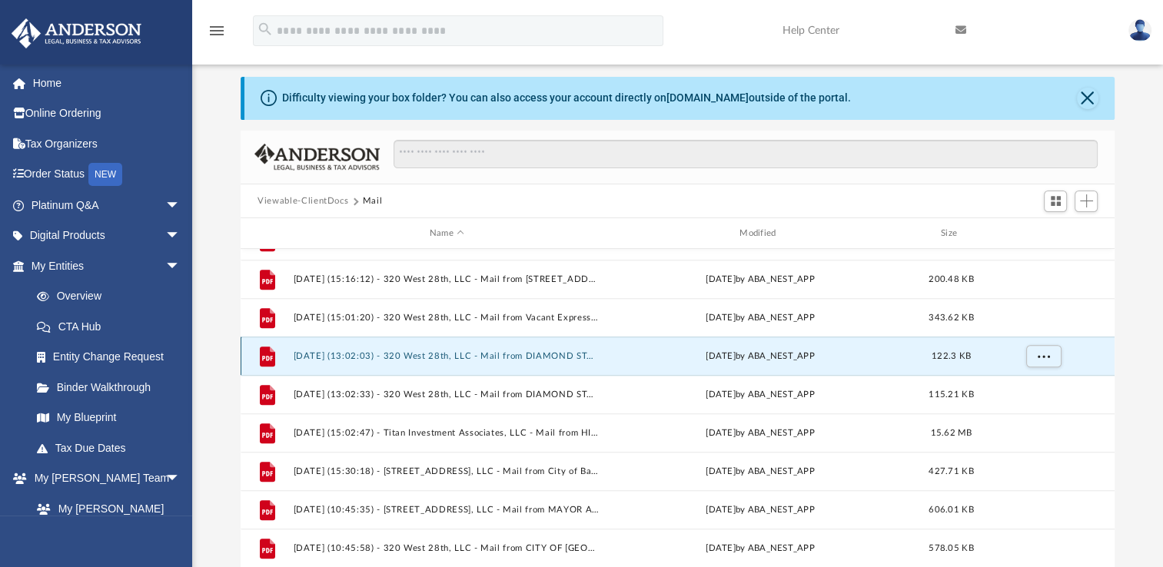
click at [452, 355] on button "2025.06.16 (13:02:03) - 320 West 28th, LLC - Mail from DIAMOND STATE INSURANCE …" at bounding box center [447, 356] width 307 height 10
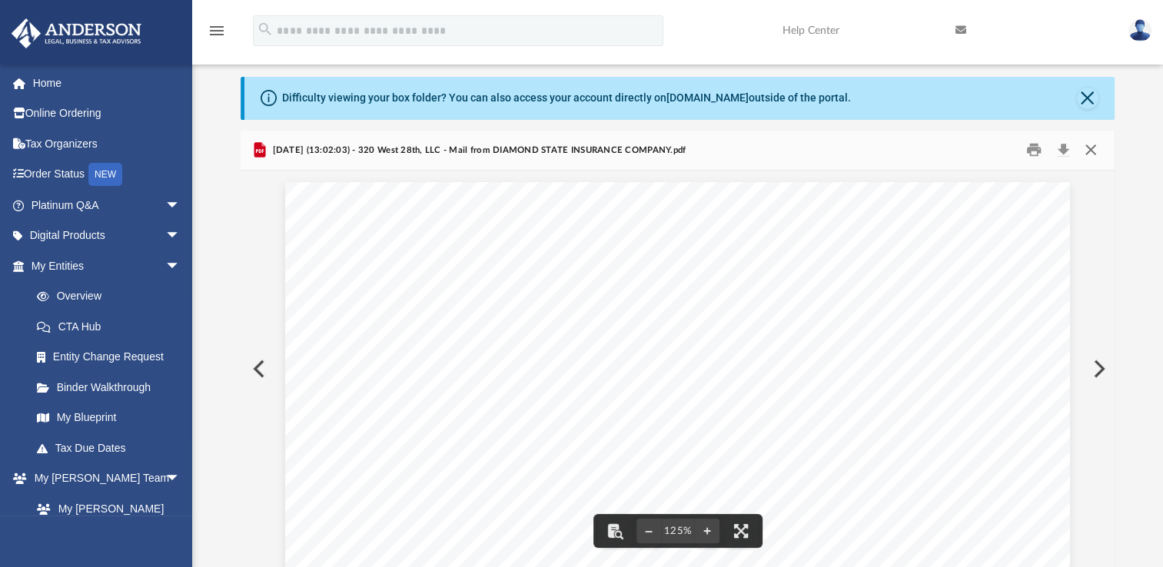
click at [1085, 151] on button "Close" at bounding box center [1090, 150] width 28 height 24
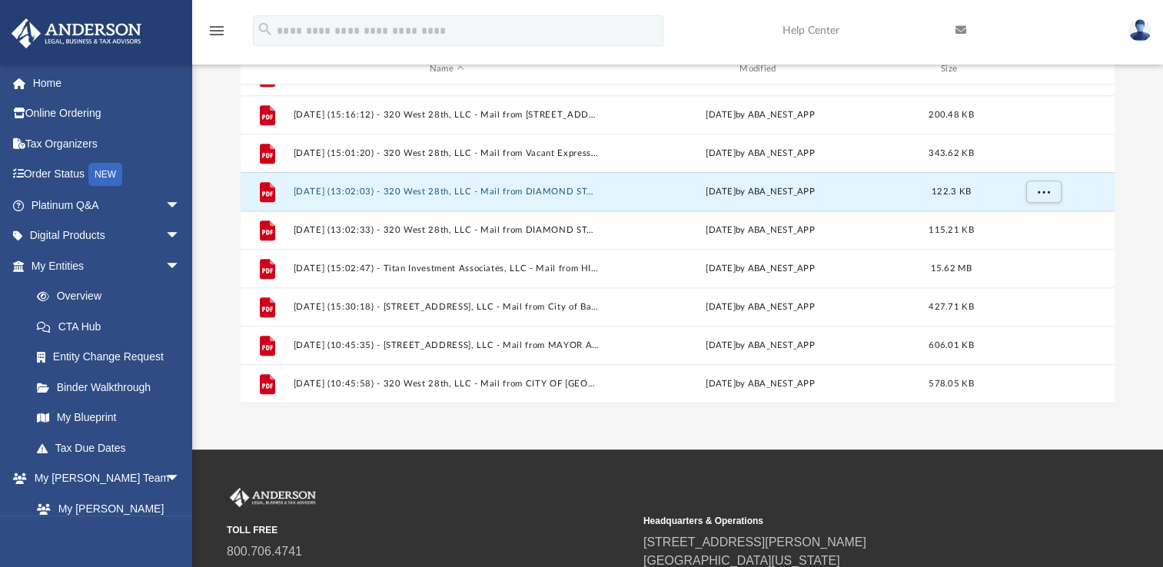
scroll to position [51, 0]
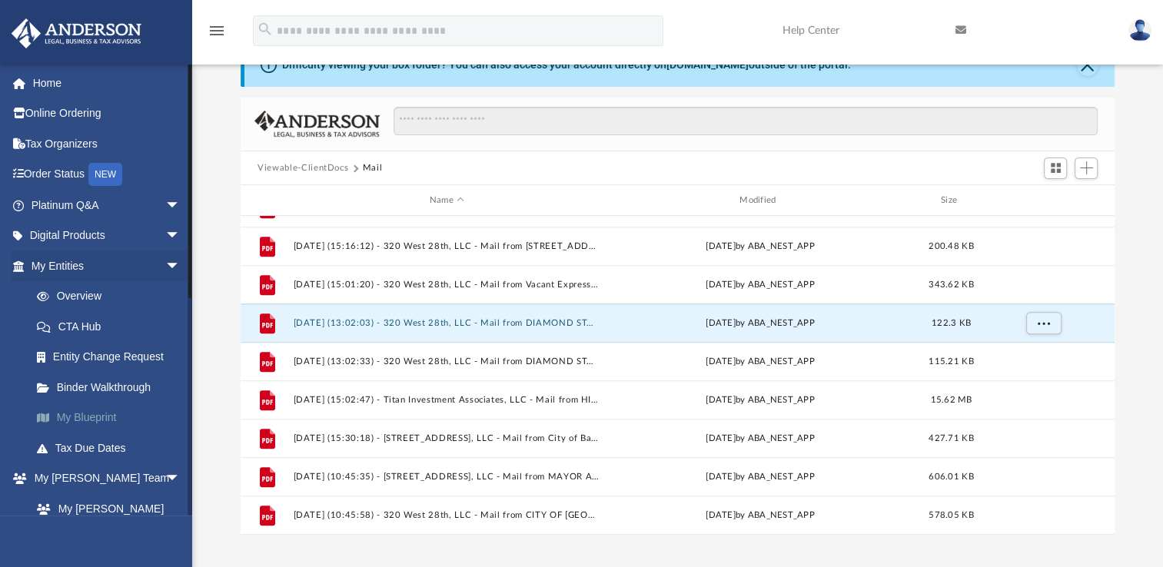
click at [74, 417] on link "My Blueprint" at bounding box center [113, 418] width 182 height 31
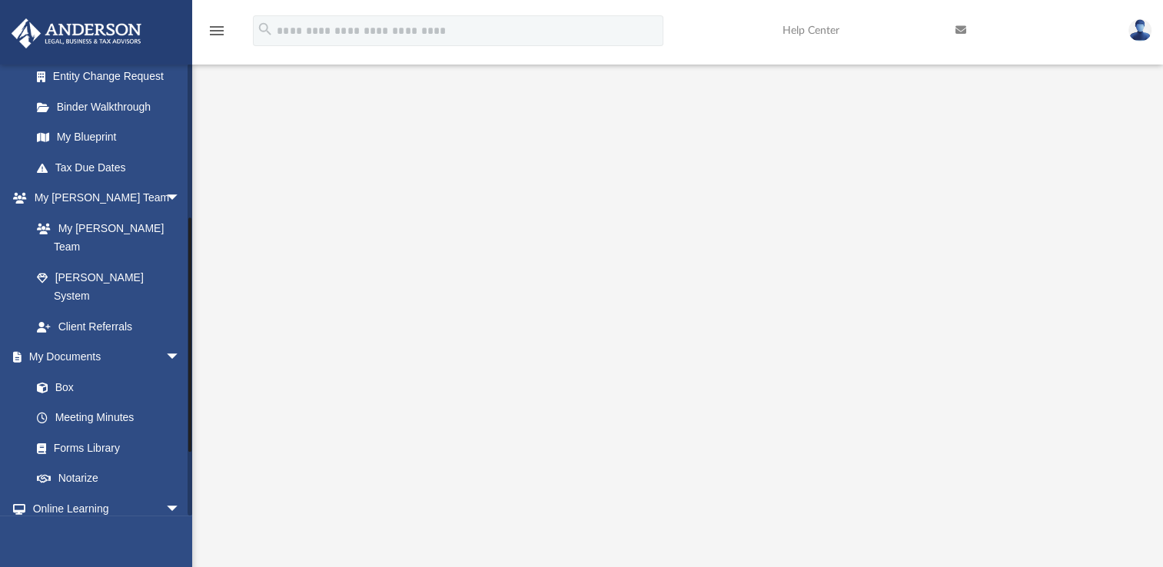
scroll to position [287, 0]
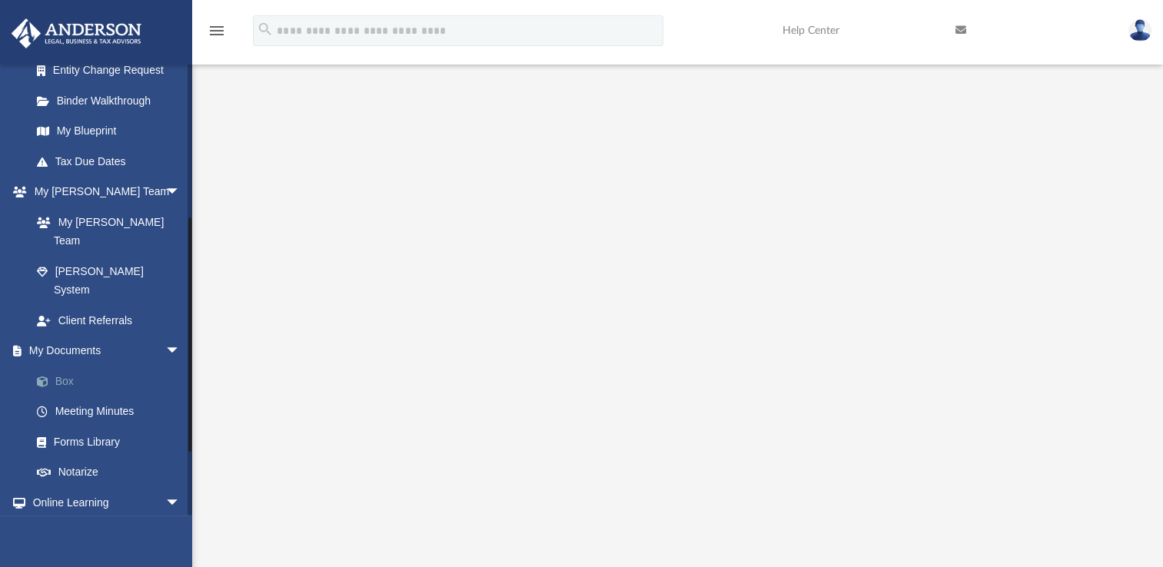
click at [71, 366] on link "Box" at bounding box center [113, 381] width 182 height 31
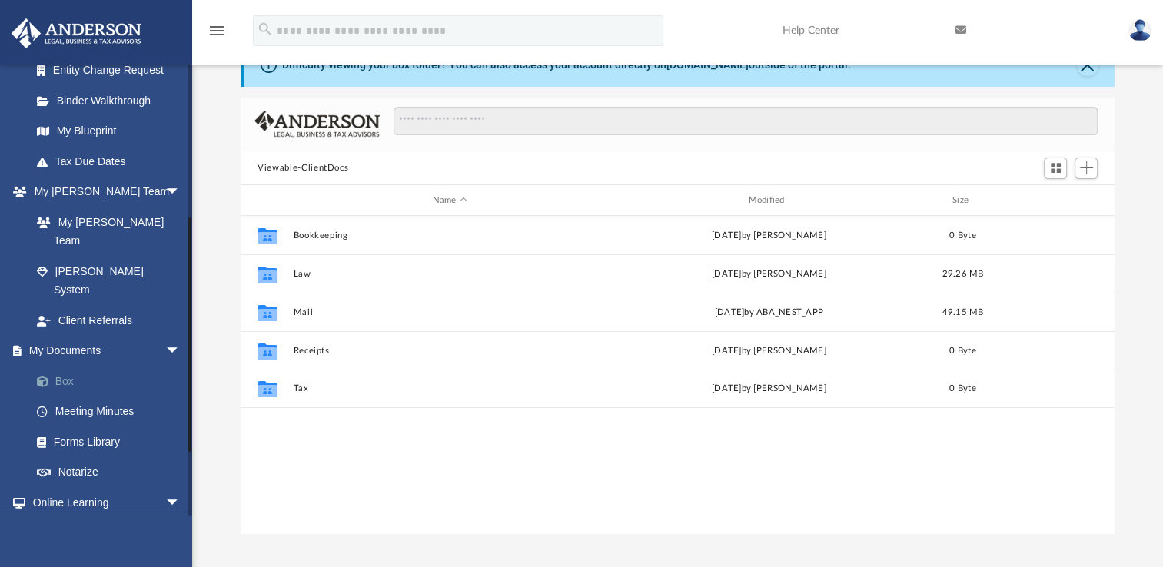
scroll to position [337, 861]
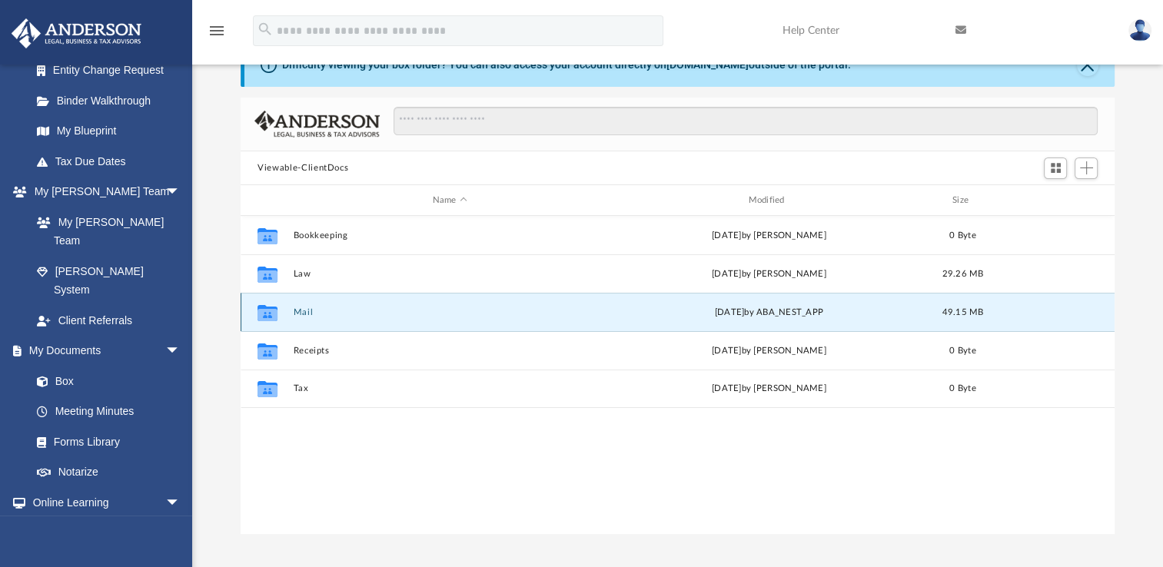
click at [294, 315] on button "Mail" at bounding box center [450, 312] width 313 height 10
click at [262, 313] on icon "grid" at bounding box center [267, 315] width 20 height 12
click at [799, 304] on div "Collaborated Folder Mail Tue Jul 29 2025 by ABA_NEST_APP 49.15 MB" at bounding box center [678, 312] width 874 height 38
click at [799, 312] on div "Tue Jul 29 2025 by ABA_NEST_APP" at bounding box center [768, 313] width 313 height 14
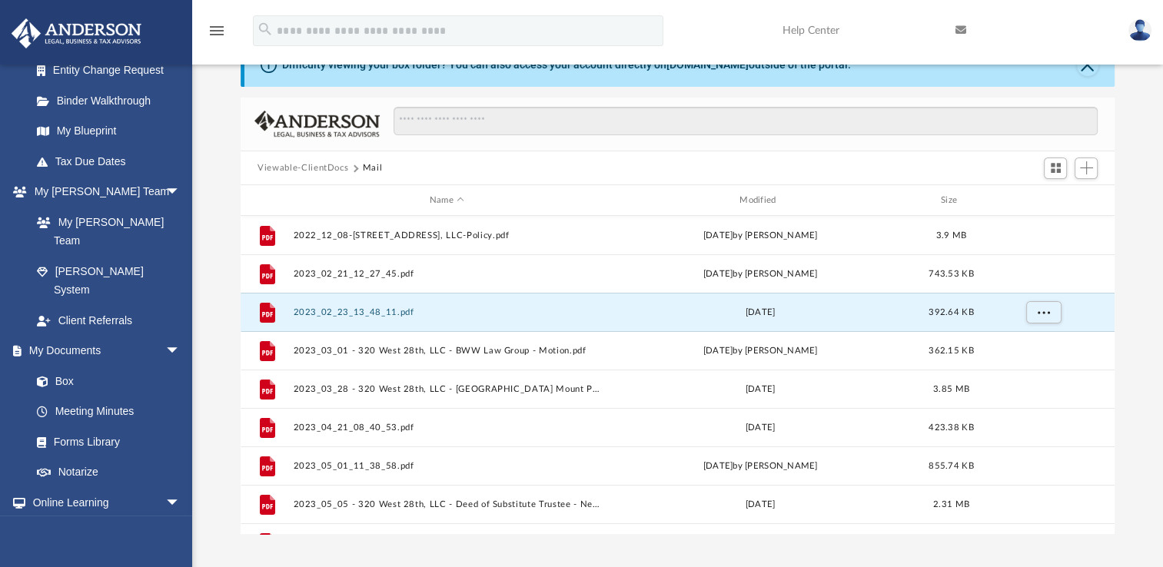
drag, startPoint x: 300, startPoint y: 310, endPoint x: 1115, endPoint y: 281, distance: 815.1
click at [1115, 281] on div "Difficulty viewing your box folder? You can also access your account directly o…" at bounding box center [677, 289] width 971 height 491
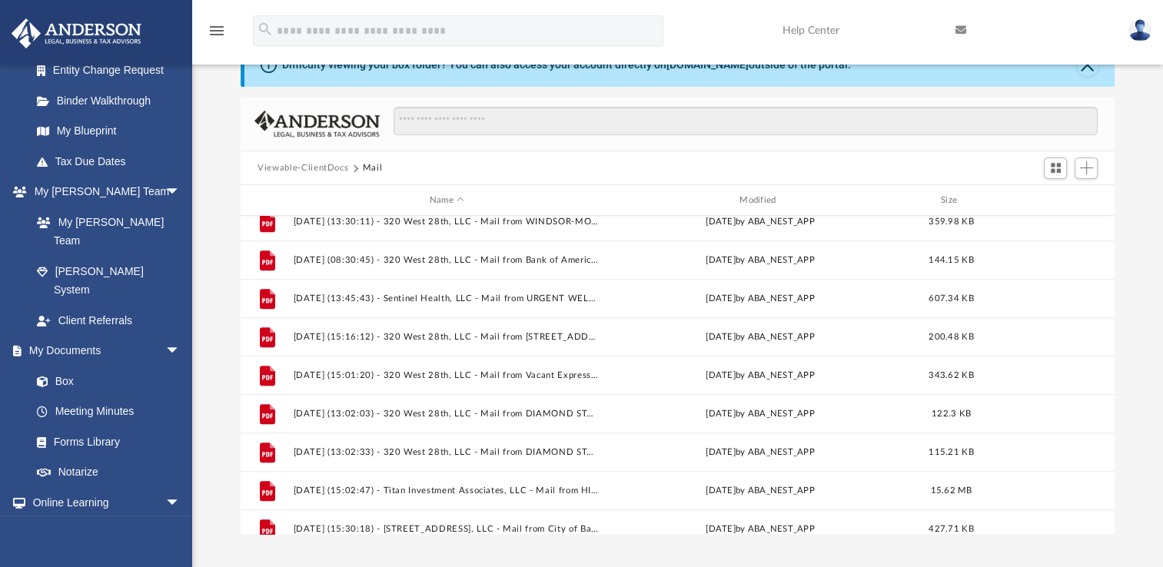
scroll to position [1372, 0]
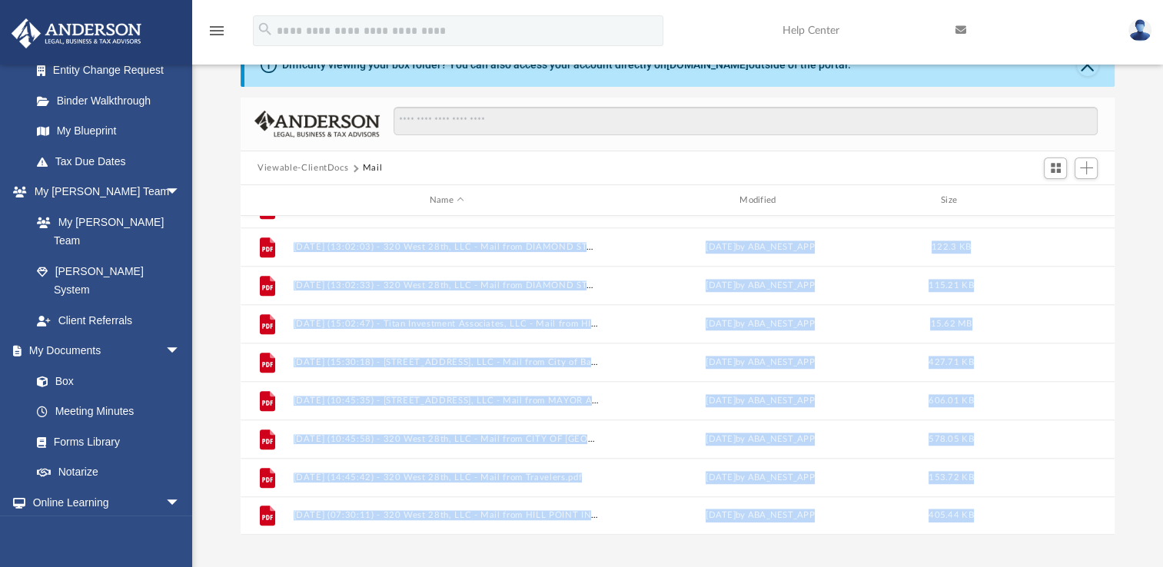
drag, startPoint x: 1110, startPoint y: 478, endPoint x: 1135, endPoint y: 308, distance: 171.7
click at [1135, 308] on body "X Get a chance to win 6 months of Platinum for free just by filling out this su…" at bounding box center [581, 402] width 1163 height 907
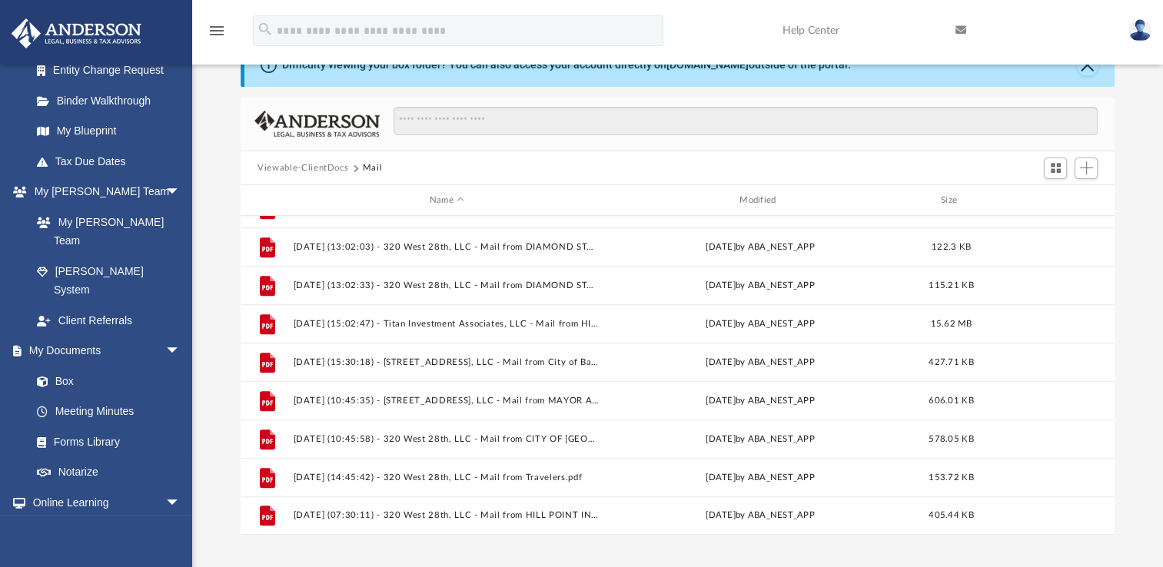
drag, startPoint x: 1135, startPoint y: 308, endPoint x: 1153, endPoint y: 350, distance: 45.8
click at [1153, 350] on div "Difficulty viewing your box folder? You can also access your account directly o…" at bounding box center [677, 289] width 971 height 491
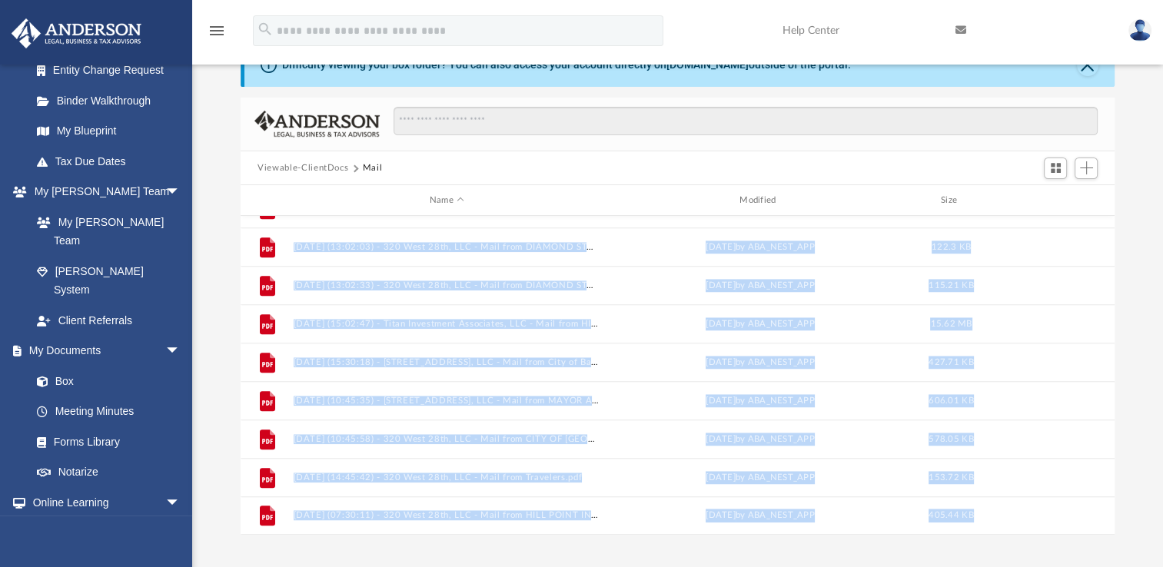
drag, startPoint x: 1106, startPoint y: 481, endPoint x: 1120, endPoint y: 293, distance: 188.8
click at [1120, 293] on body "X Get a chance to win 6 months of Platinum for free just by filling out this su…" at bounding box center [581, 402] width 1163 height 907
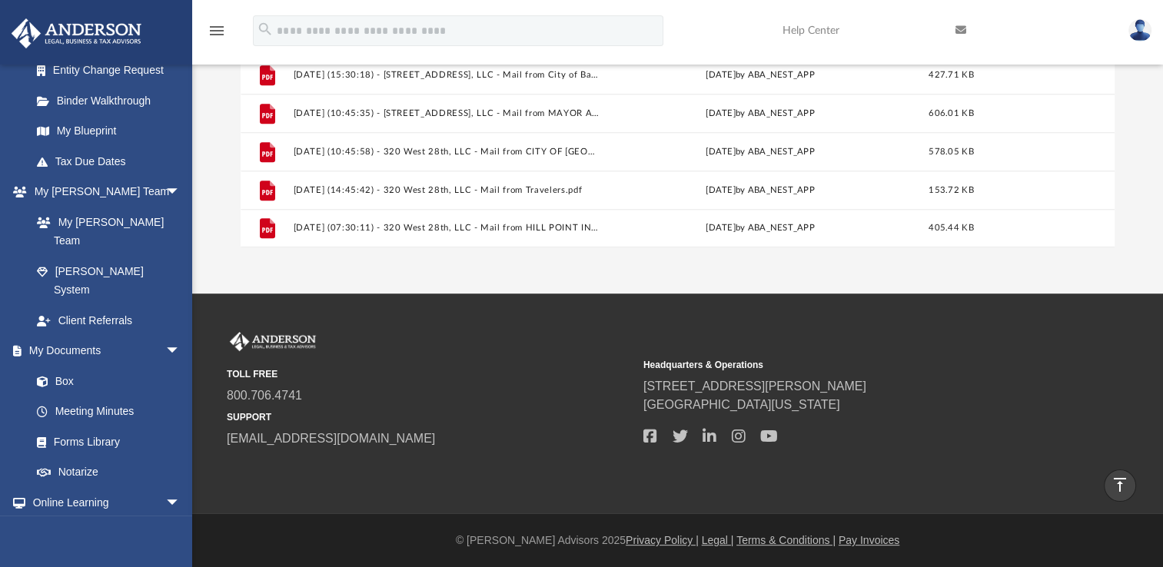
click at [1157, 244] on div "Difficulty viewing your box folder? You can also access your account directly o…" at bounding box center [677, 1] width 971 height 491
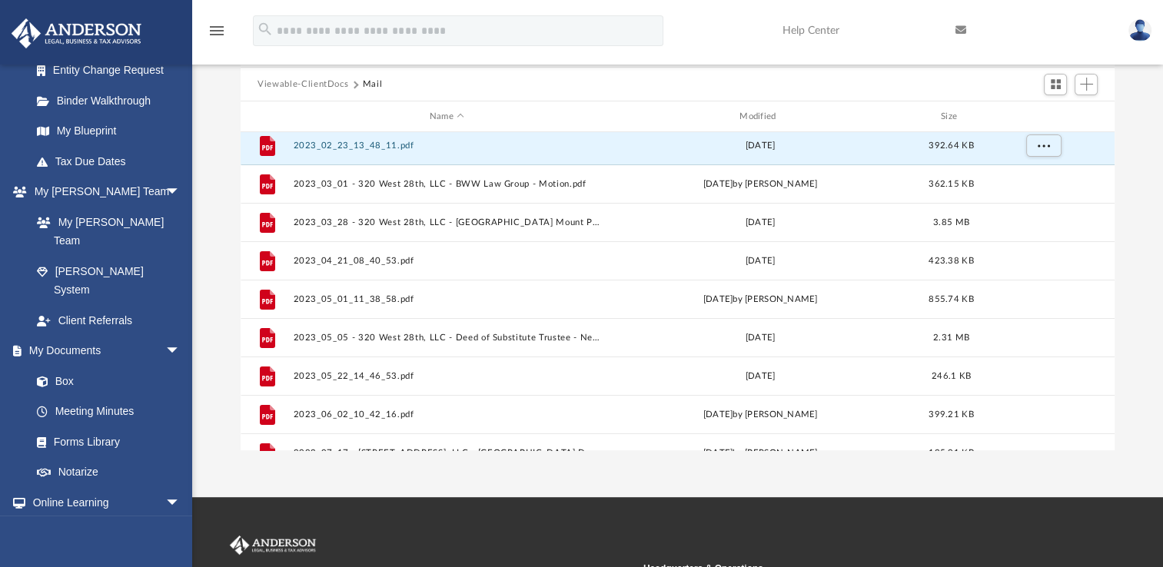
scroll to position [0, 0]
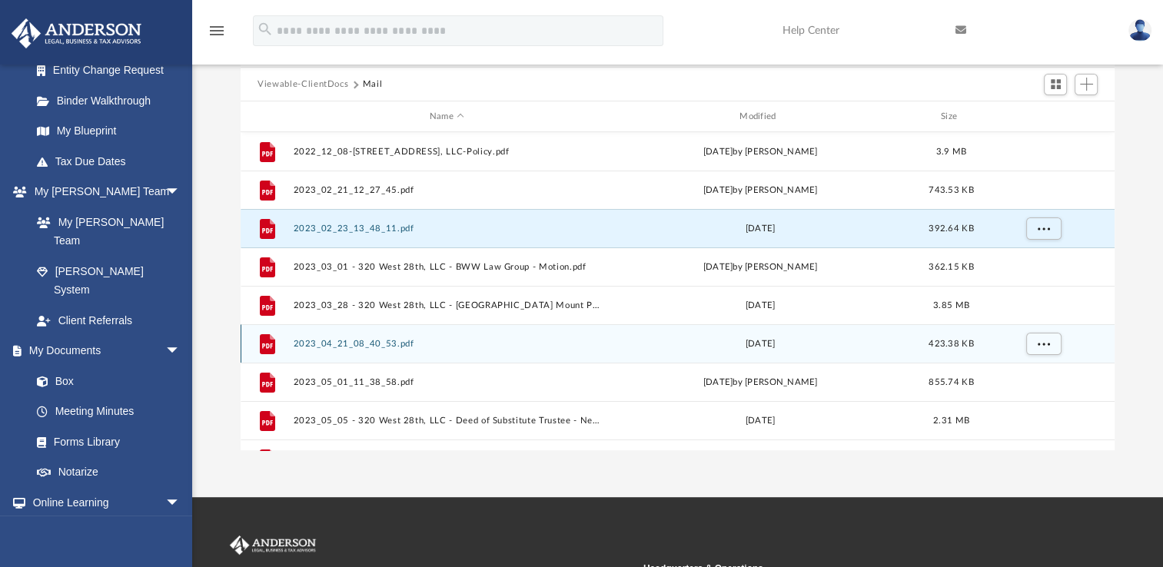
click at [400, 339] on button "2023_04_21_08_40_53.pdf" at bounding box center [447, 344] width 307 height 10
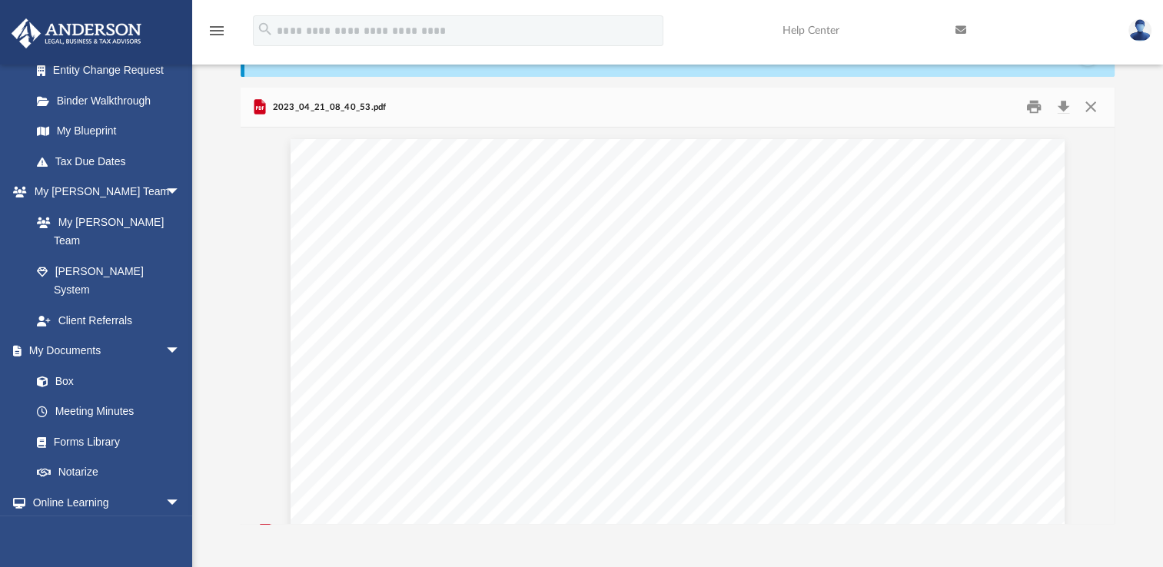
scroll to position [48, 0]
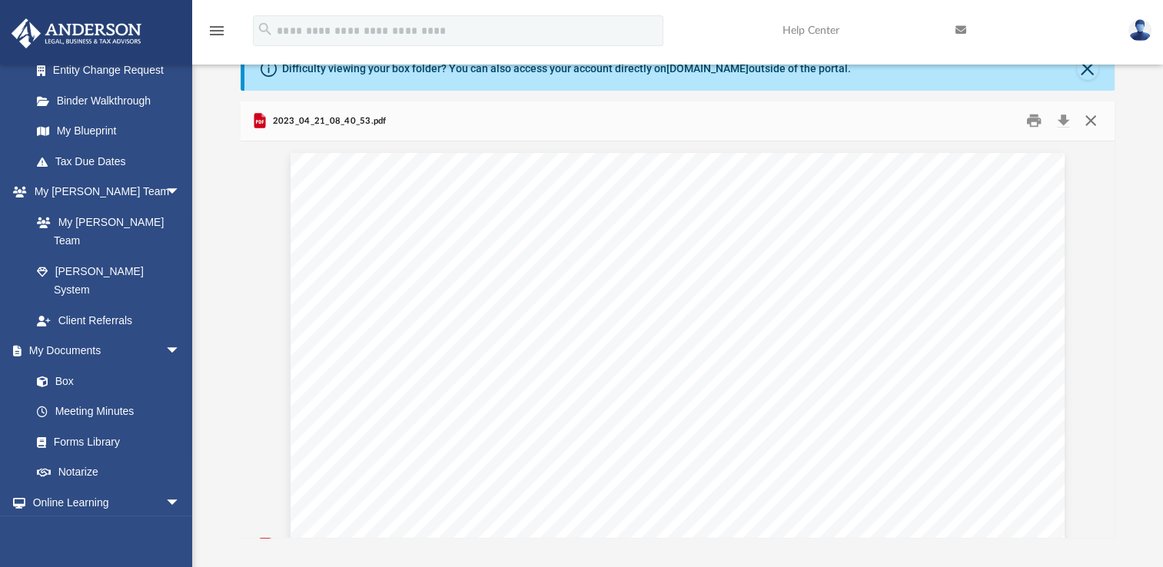
click at [1086, 121] on button "Close" at bounding box center [1090, 121] width 28 height 24
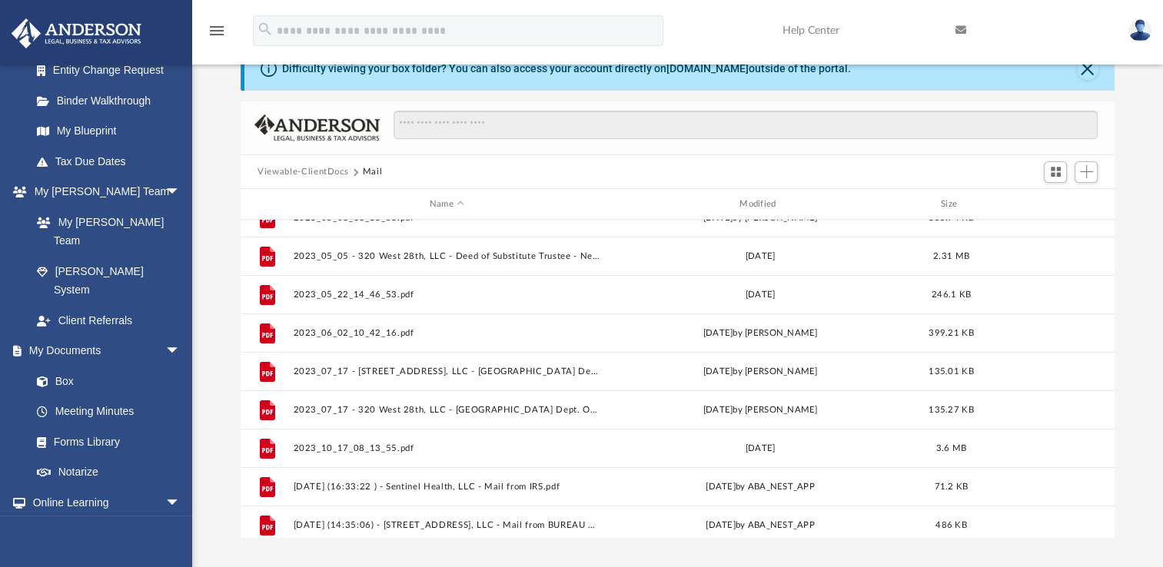
scroll to position [292, 0]
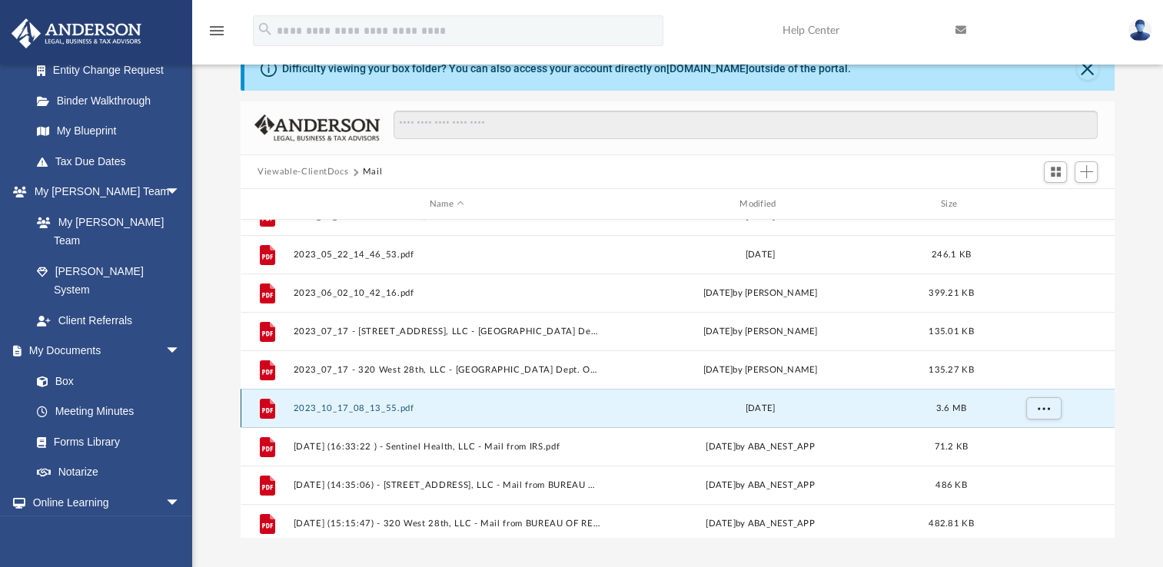
click at [367, 411] on button "2023_10_17_08_13_55.pdf" at bounding box center [447, 408] width 307 height 10
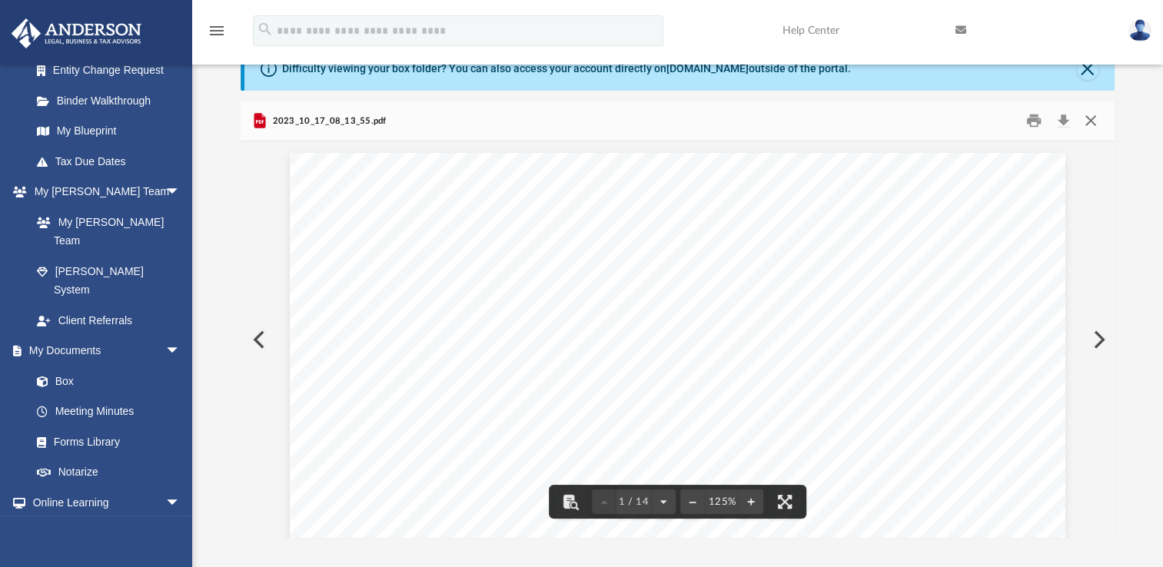
click at [1087, 124] on button "Close" at bounding box center [1090, 121] width 28 height 24
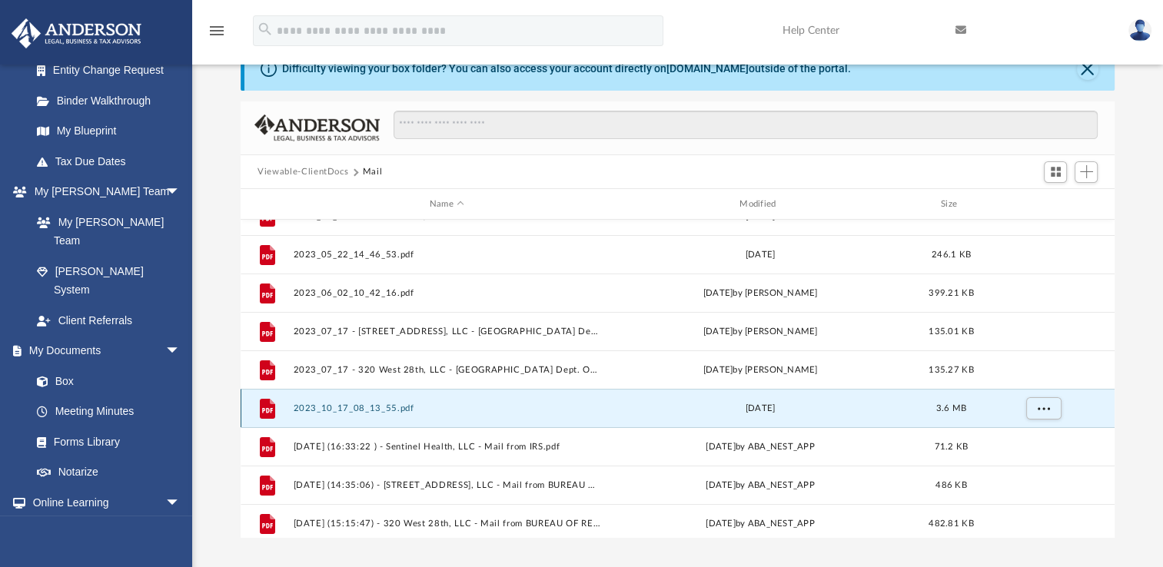
click at [354, 404] on button "2023_10_17_08_13_55.pdf" at bounding box center [447, 408] width 307 height 10
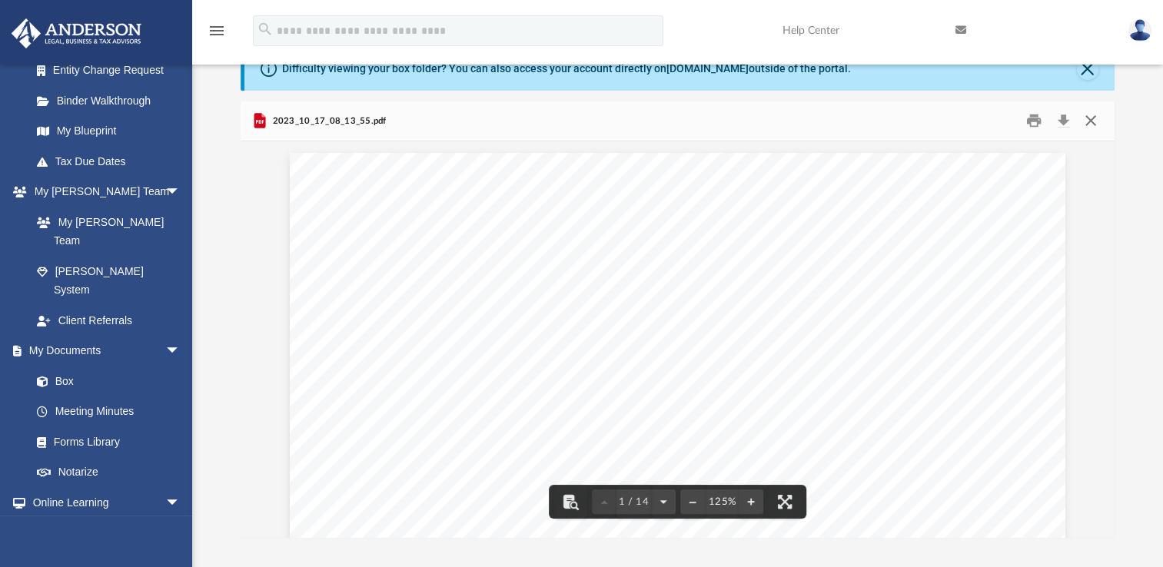
click at [1100, 122] on button "Close" at bounding box center [1090, 121] width 28 height 24
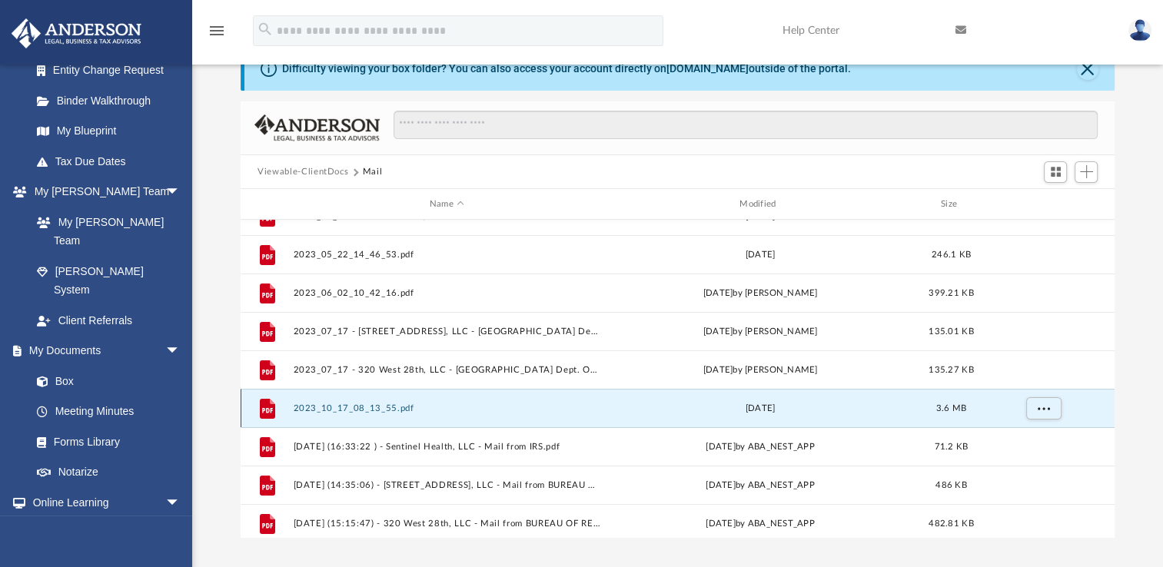
click at [353, 408] on button "2023_10_17_08_13_55.pdf" at bounding box center [447, 408] width 307 height 10
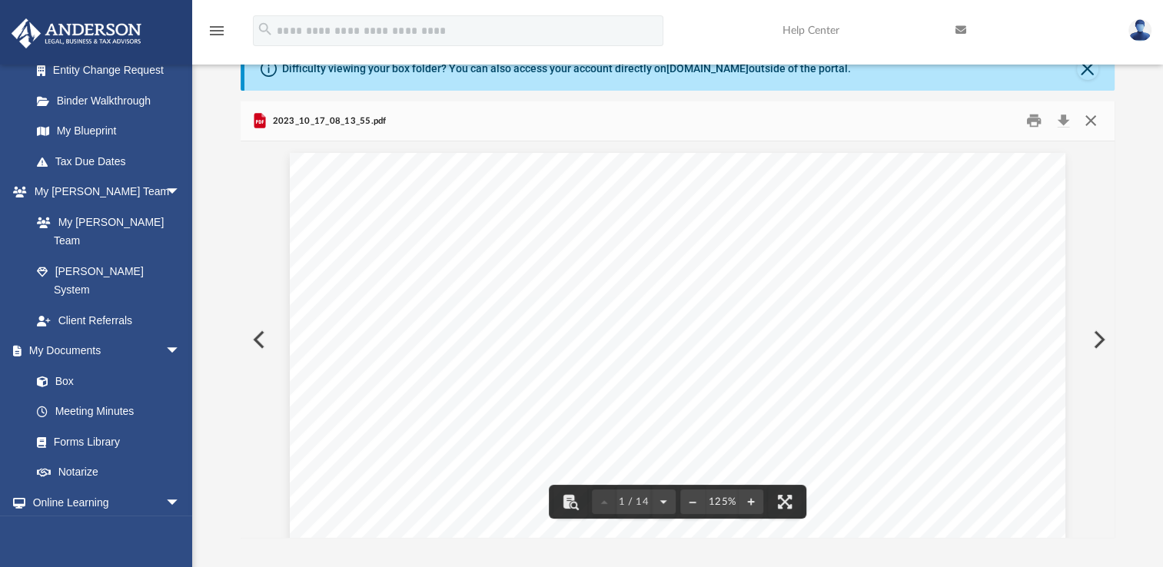
click at [1091, 120] on button "Close" at bounding box center [1090, 121] width 28 height 24
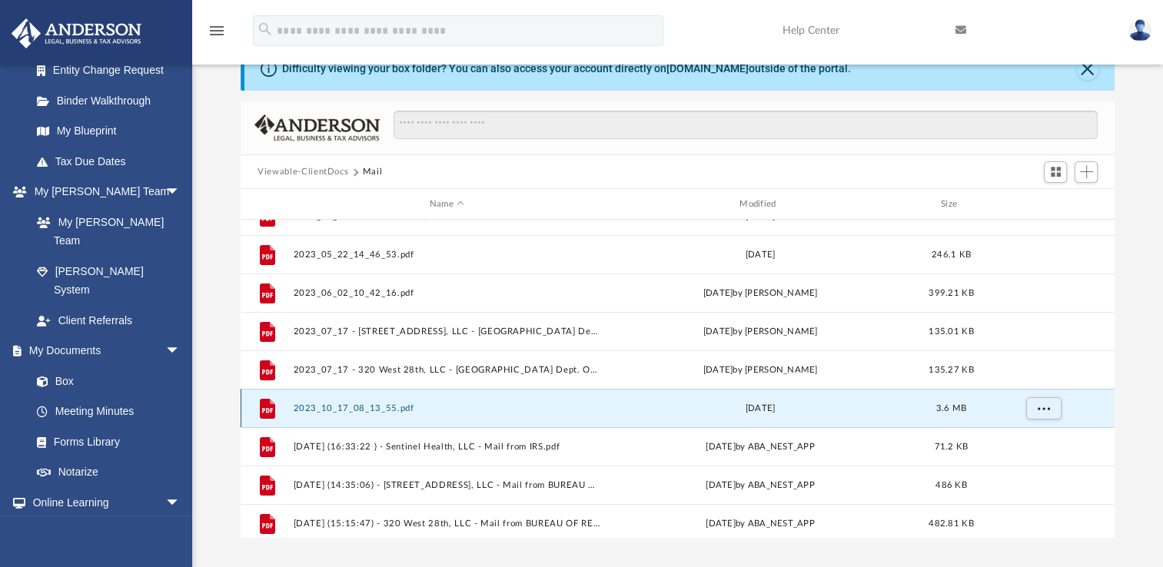
click at [343, 408] on button "2023_10_17_08_13_55.pdf" at bounding box center [447, 408] width 307 height 10
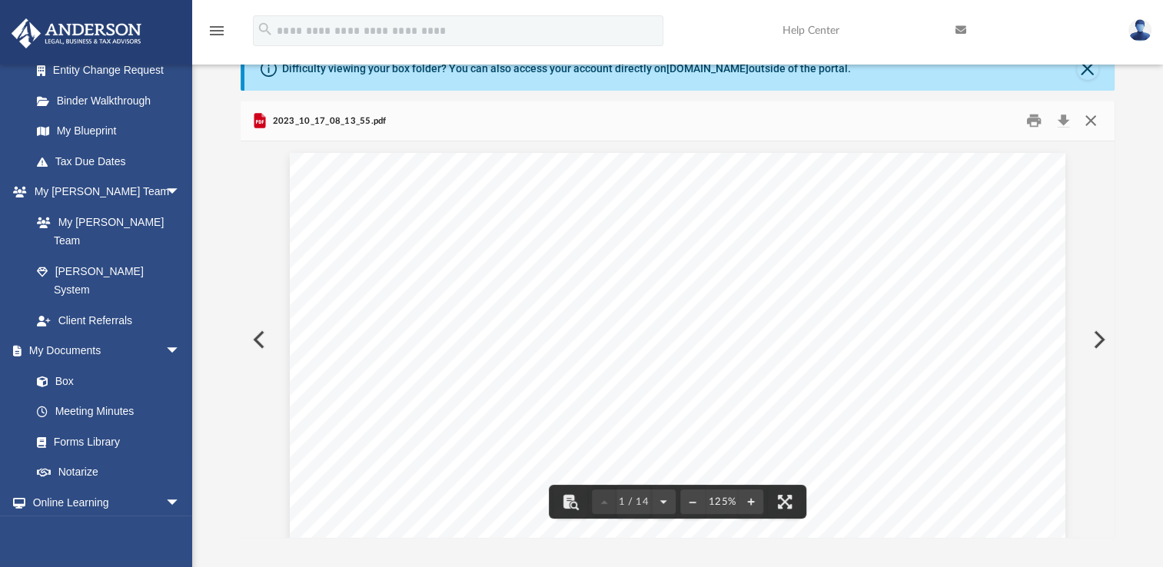
click at [1095, 117] on button "Close" at bounding box center [1090, 121] width 28 height 24
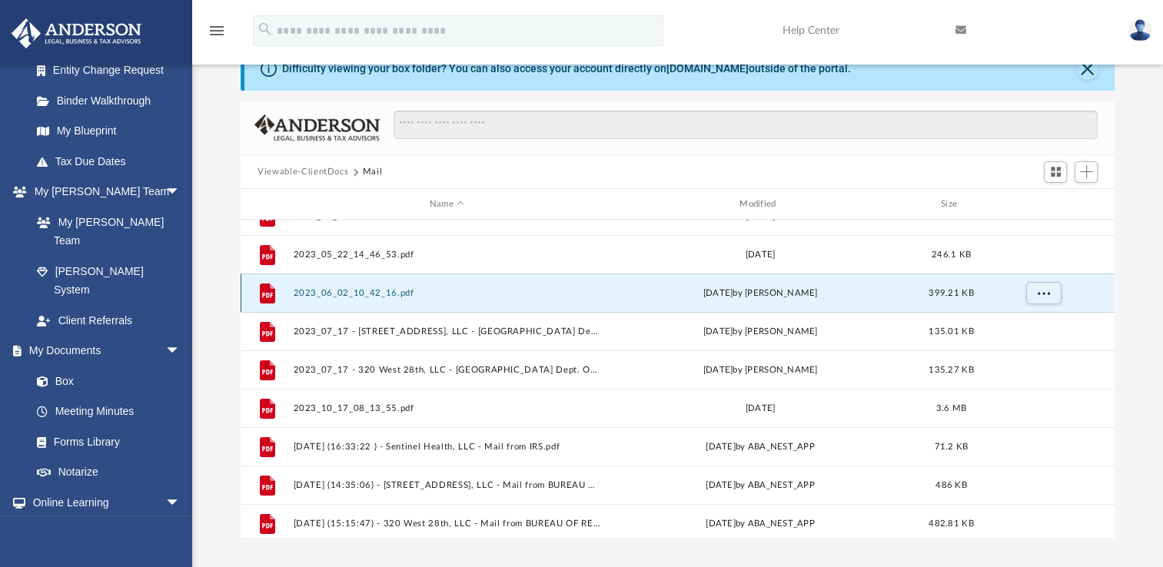
click at [357, 293] on button "2023_06_02_10_42_16.pdf" at bounding box center [447, 293] width 307 height 10
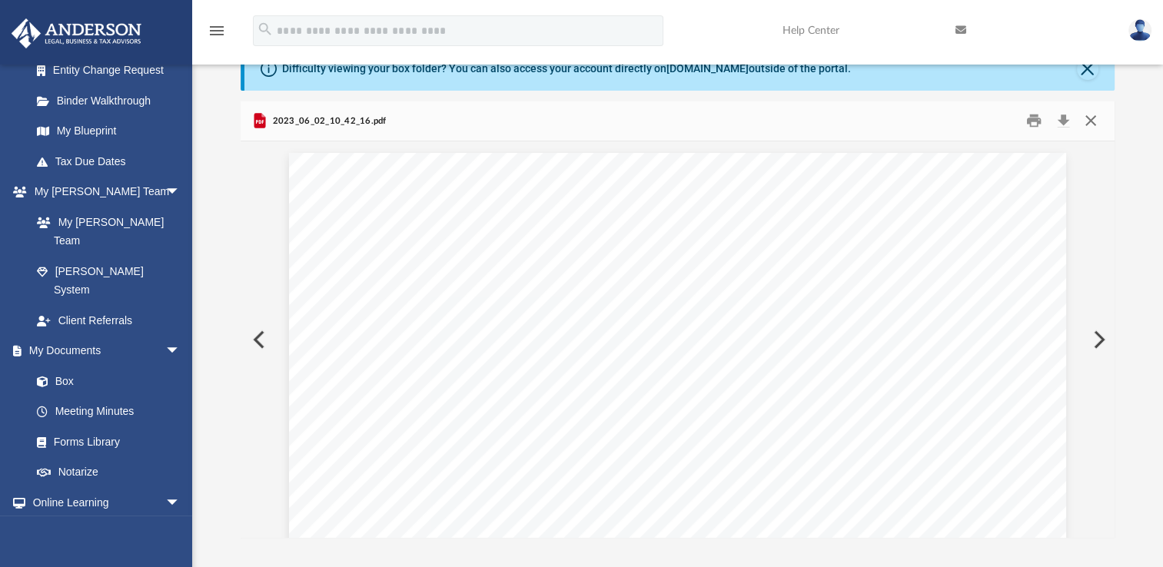
click at [1081, 123] on button "Close" at bounding box center [1090, 121] width 28 height 24
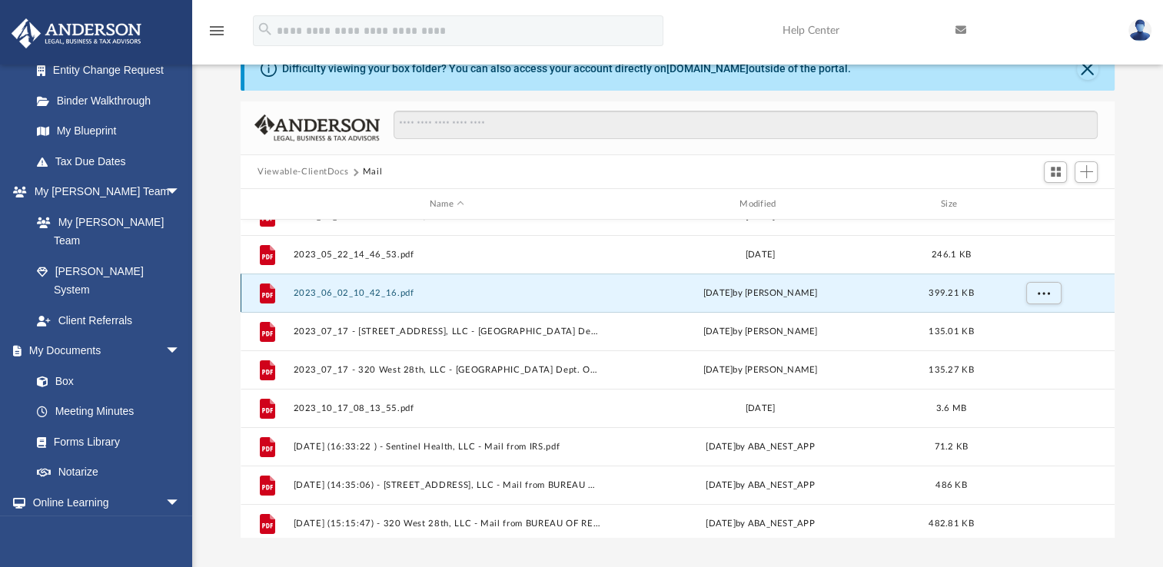
click at [383, 294] on button "2023_06_02_10_42_16.pdf" at bounding box center [447, 293] width 307 height 10
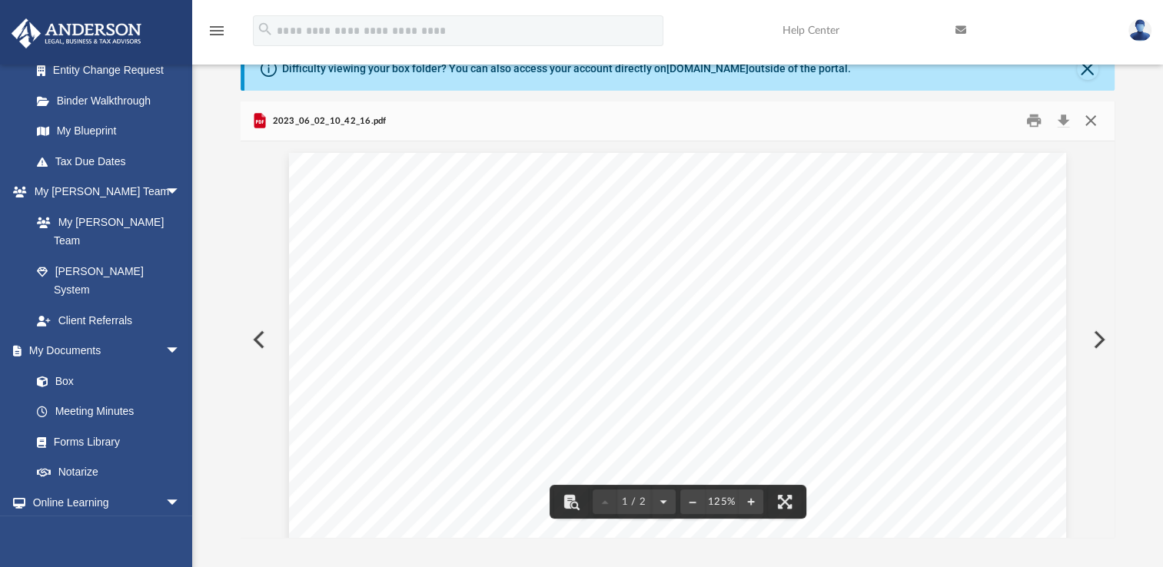
click at [1085, 124] on button "Close" at bounding box center [1090, 121] width 28 height 24
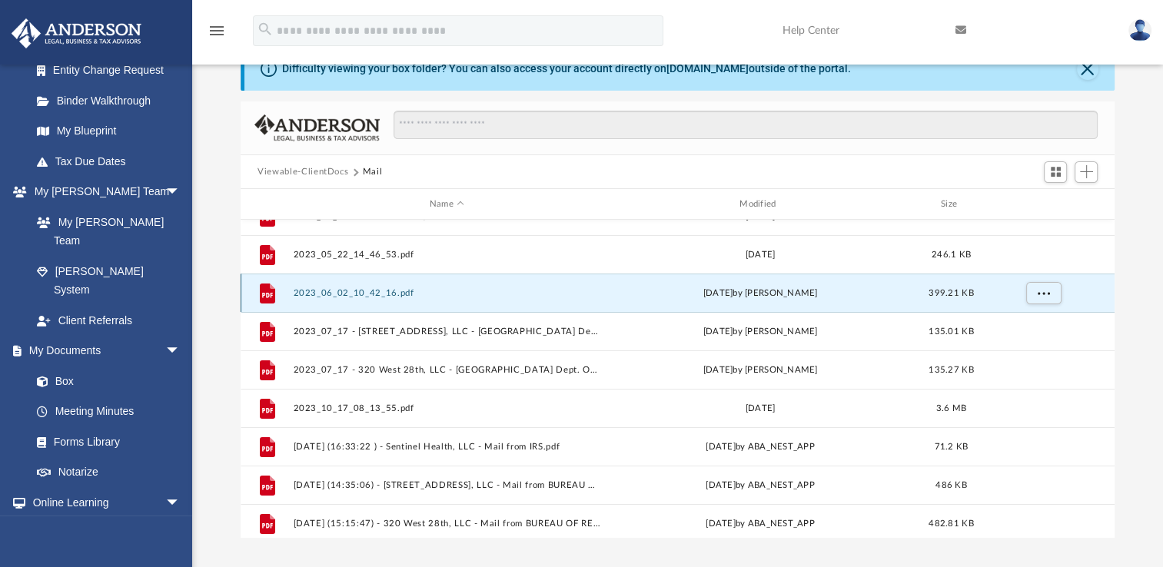
click at [387, 299] on div "File 2023_06_02_10_42_16.pdf Fri Jun 2 2023 by Karla Gurrola 399.21 KB" at bounding box center [678, 293] width 874 height 38
click at [387, 294] on button "2023_06_02_10_42_16.pdf" at bounding box center [447, 293] width 307 height 10
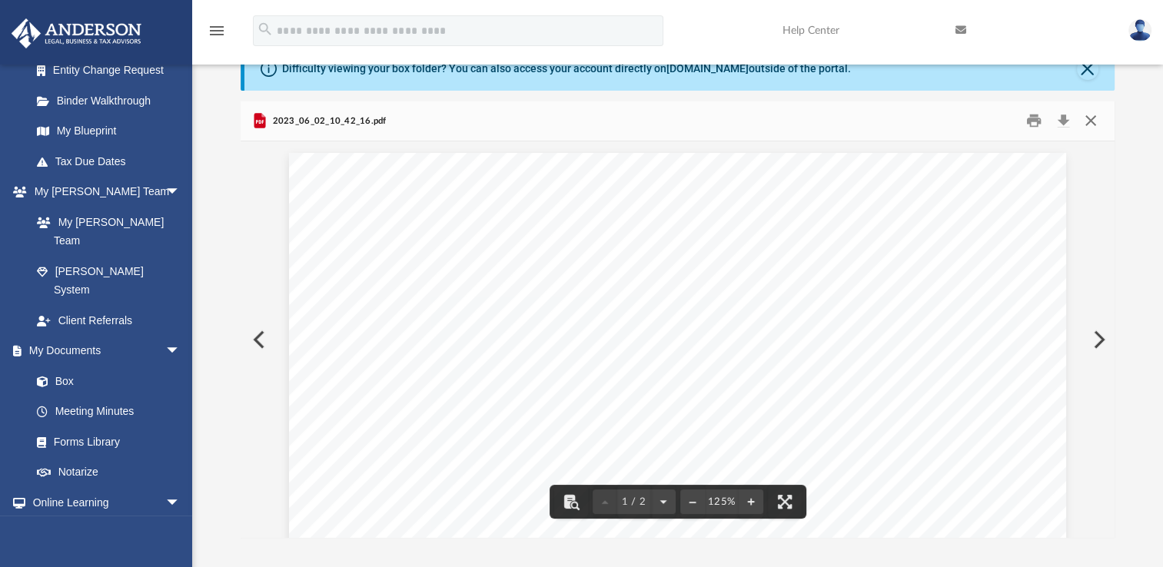
click at [1095, 124] on button "Close" at bounding box center [1090, 121] width 28 height 24
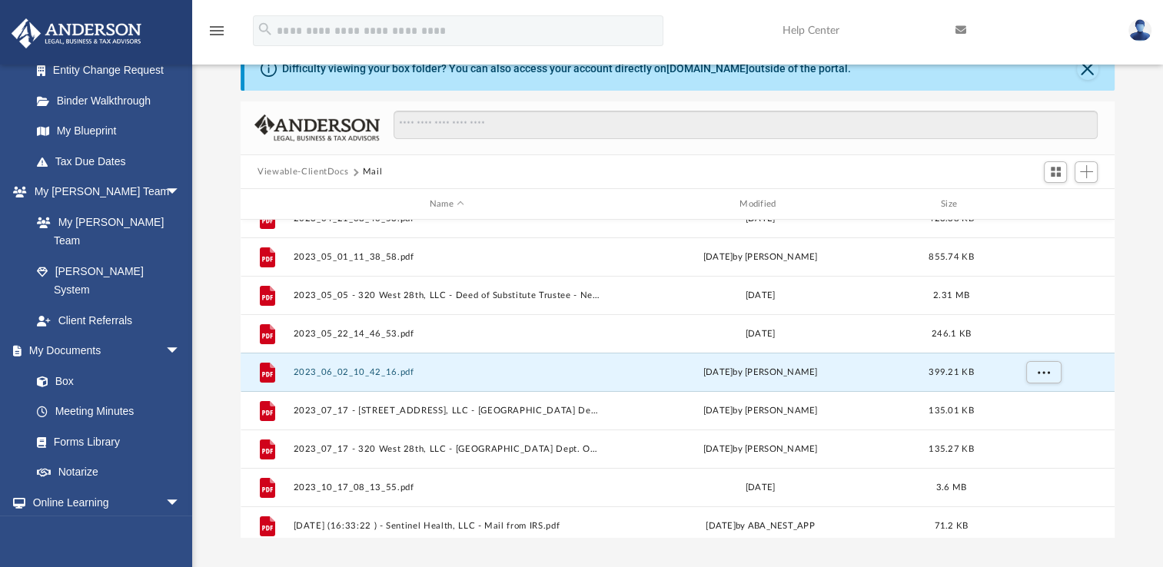
scroll to position [176, 0]
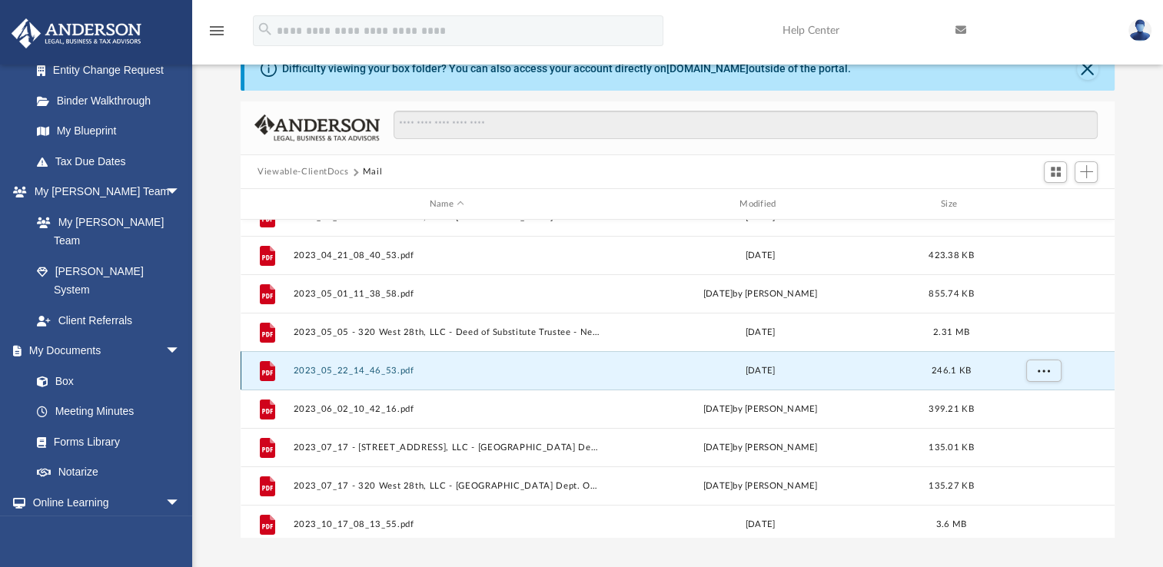
click at [358, 367] on button "2023_05_22_14_46_53.pdf" at bounding box center [447, 371] width 307 height 10
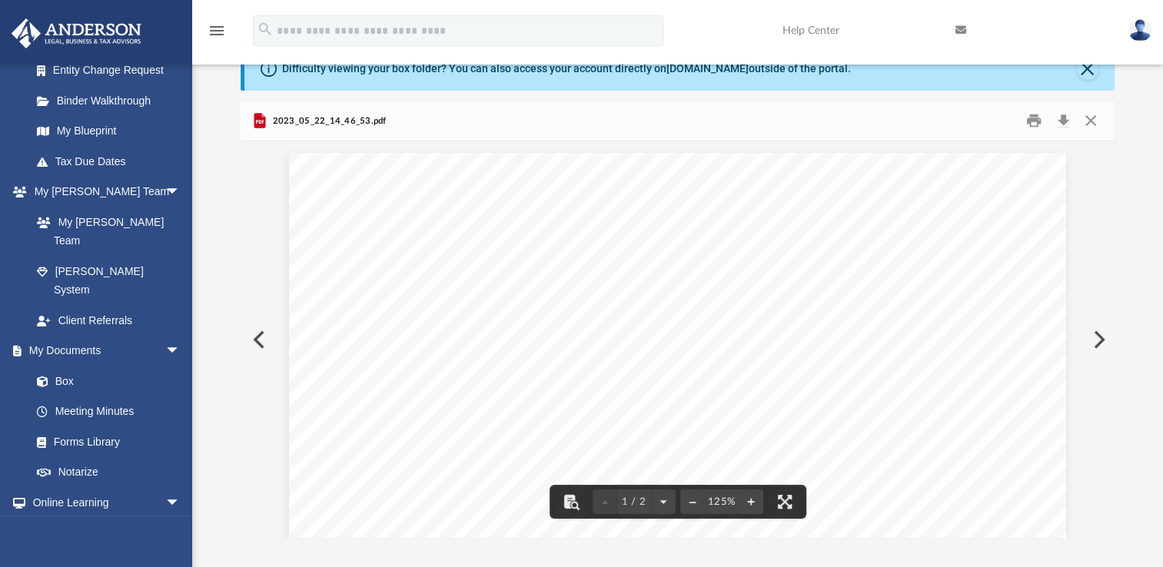
drag, startPoint x: 1114, startPoint y: 208, endPoint x: 1114, endPoint y: 222, distance: 13.9
click at [1114, 222] on div "Difficulty viewing your box folder? You can also access your account directly o…" at bounding box center [677, 293] width 971 height 491
click at [1087, 121] on button "Close" at bounding box center [1090, 121] width 28 height 24
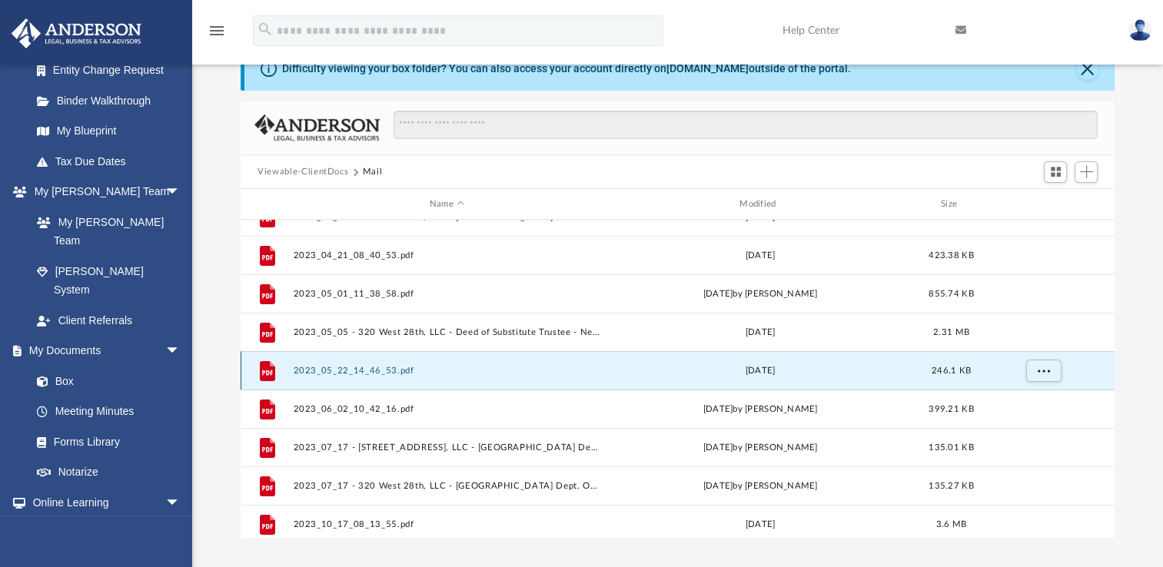
click at [399, 370] on button "2023_05_22_14_46_53.pdf" at bounding box center [447, 371] width 307 height 10
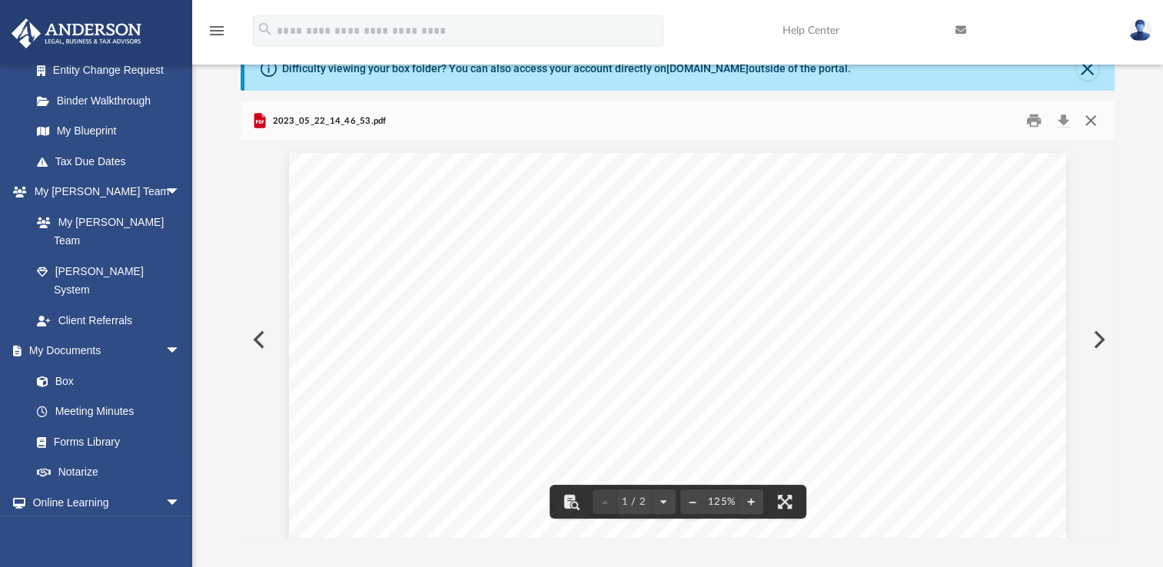
click at [1091, 129] on button "Close" at bounding box center [1090, 121] width 28 height 24
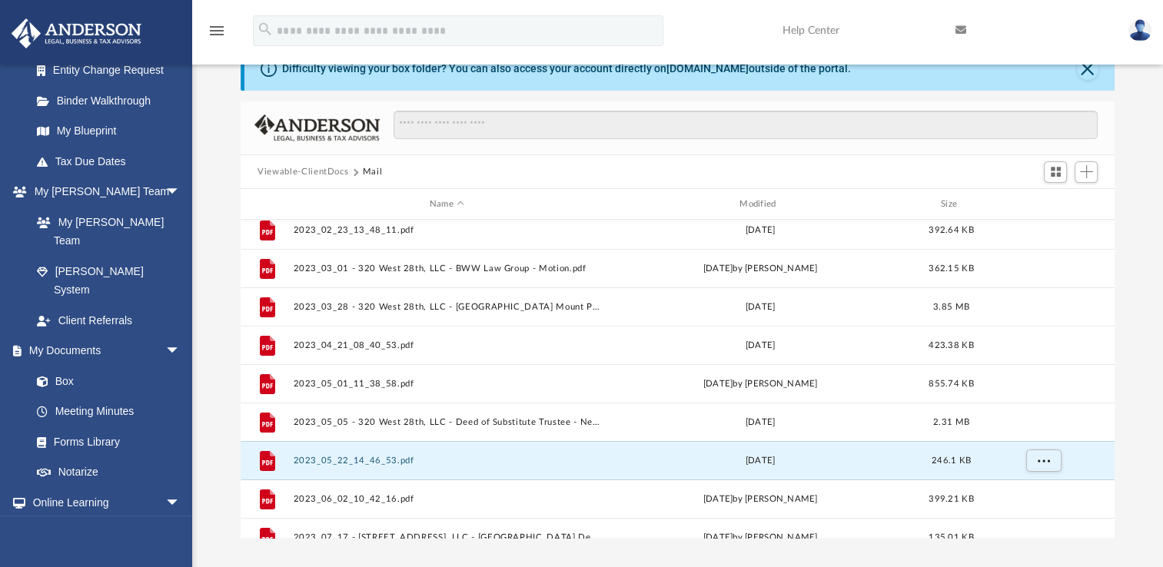
scroll to position [0, 0]
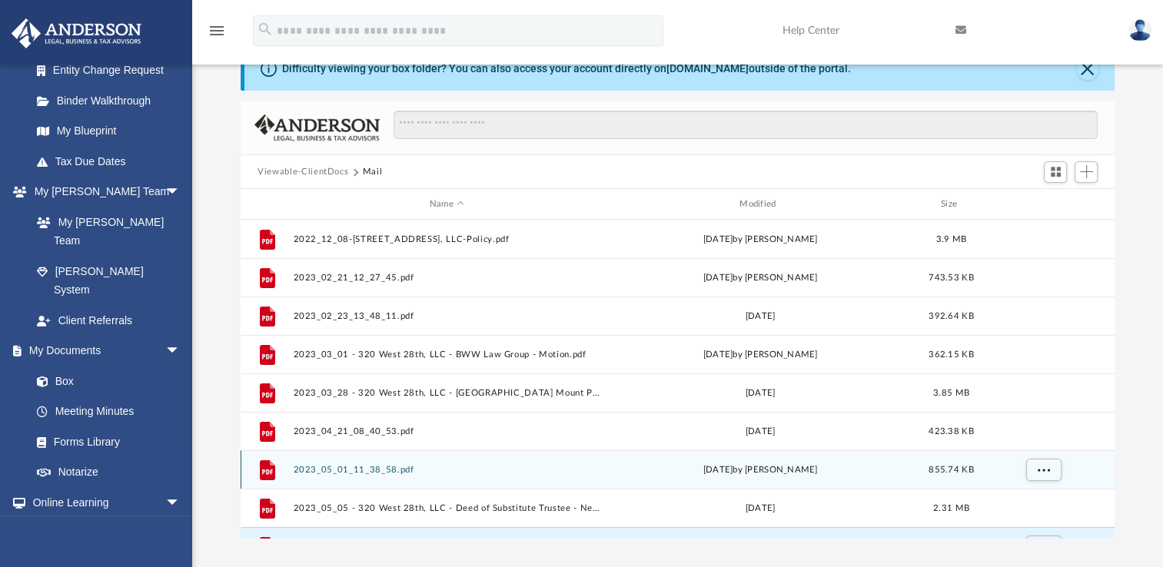
click at [351, 473] on button "2023_05_01_11_38_58.pdf" at bounding box center [447, 470] width 307 height 10
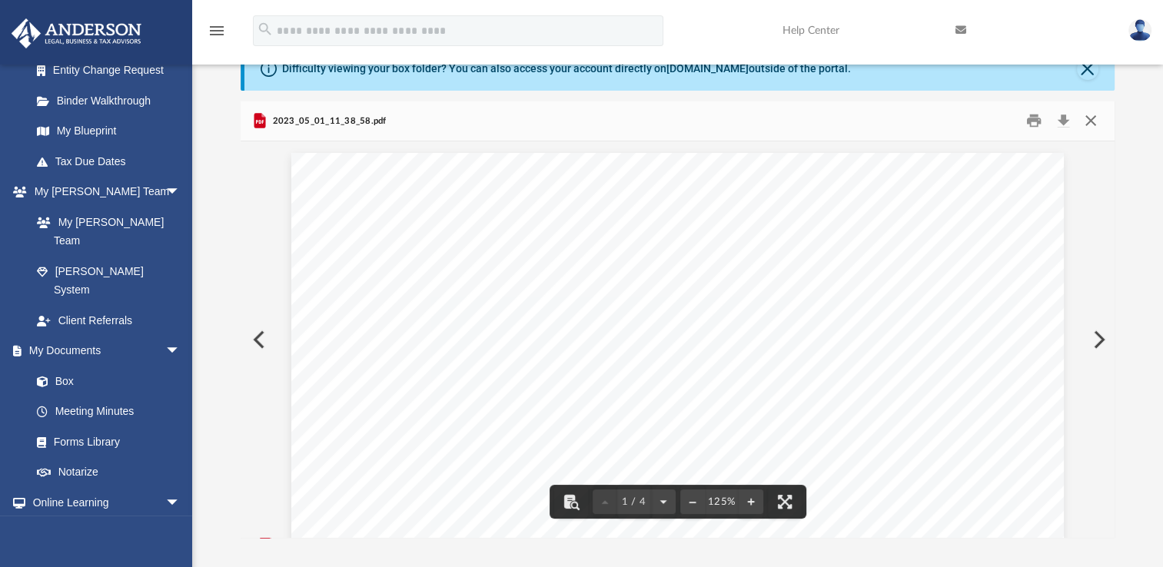
click at [1087, 113] on button "Close" at bounding box center [1090, 121] width 28 height 24
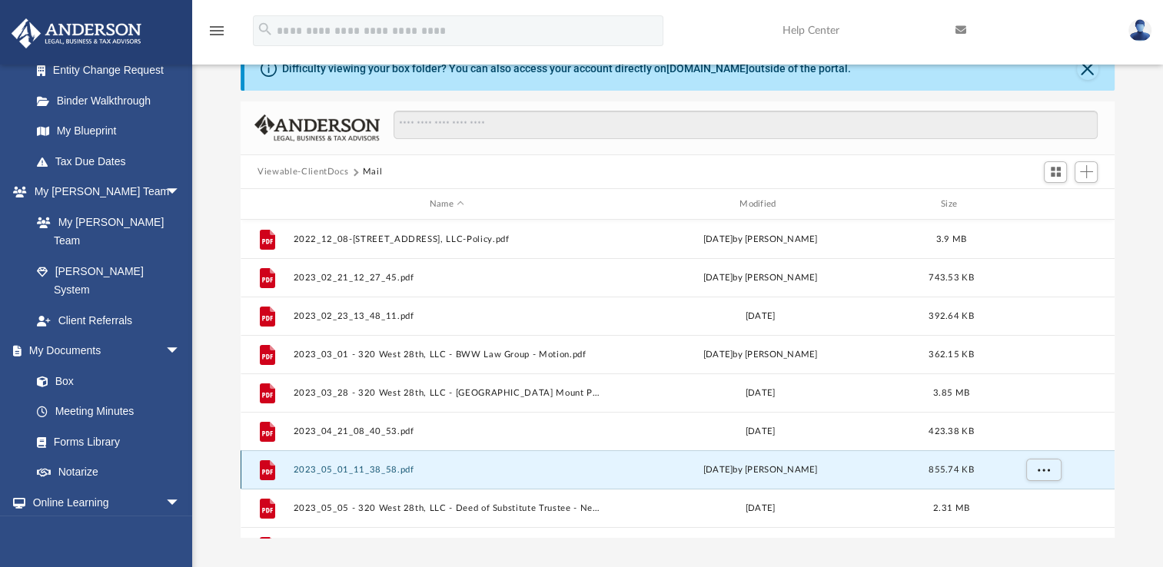
click at [383, 466] on button "2023_05_01_11_38_58.pdf" at bounding box center [447, 470] width 307 height 10
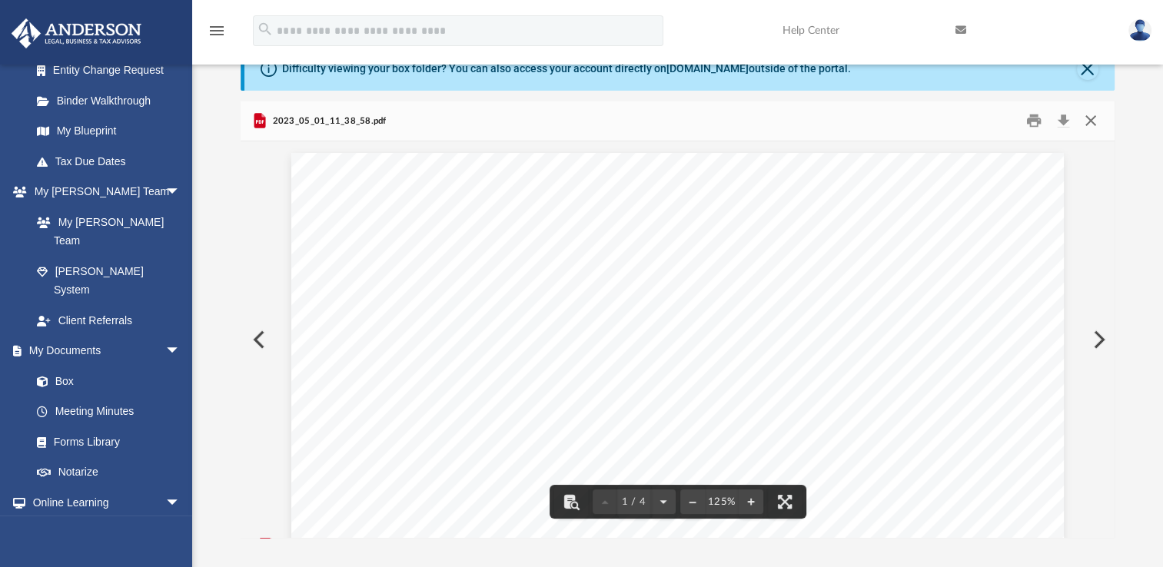
click at [1085, 121] on button "Close" at bounding box center [1090, 121] width 28 height 24
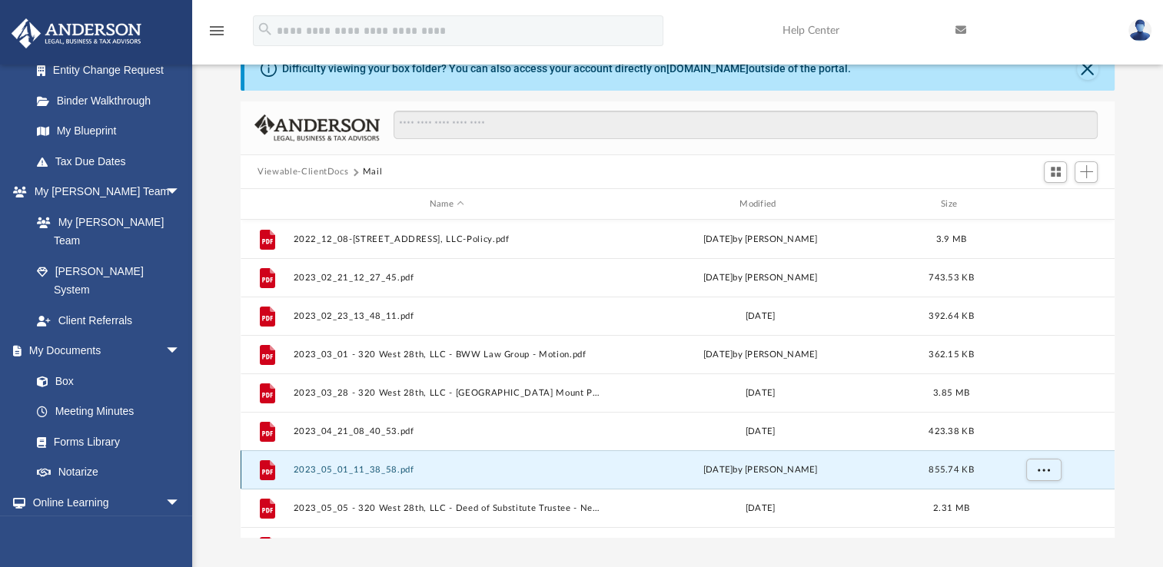
click at [347, 469] on button "2023_05_01_11_38_58.pdf" at bounding box center [447, 470] width 307 height 10
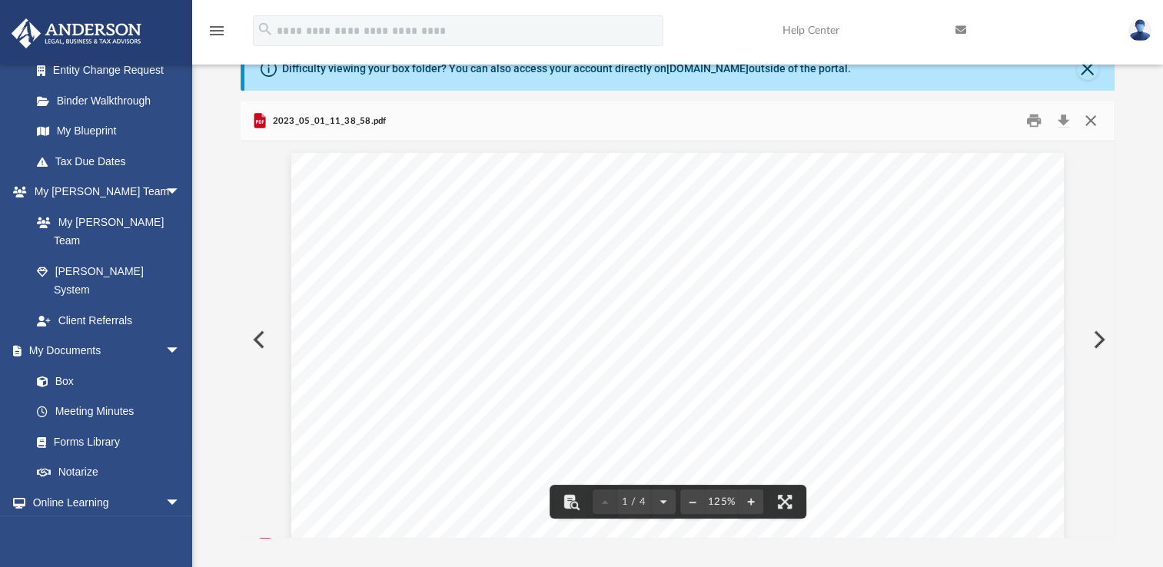
click at [1097, 118] on button "Close" at bounding box center [1090, 121] width 28 height 24
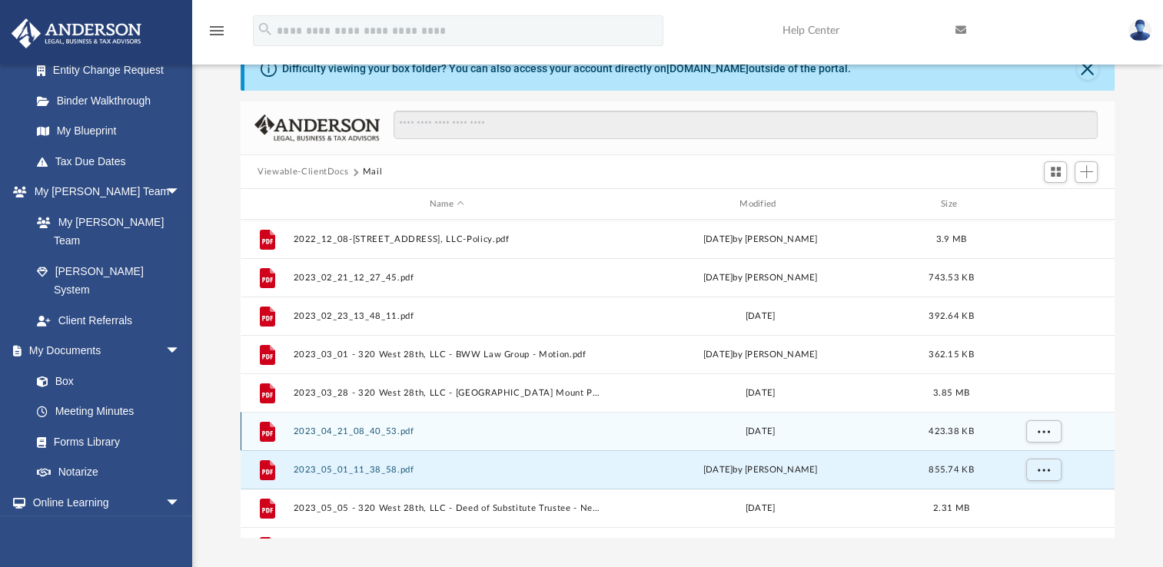
click at [365, 430] on button "2023_04_21_08_40_53.pdf" at bounding box center [447, 432] width 307 height 10
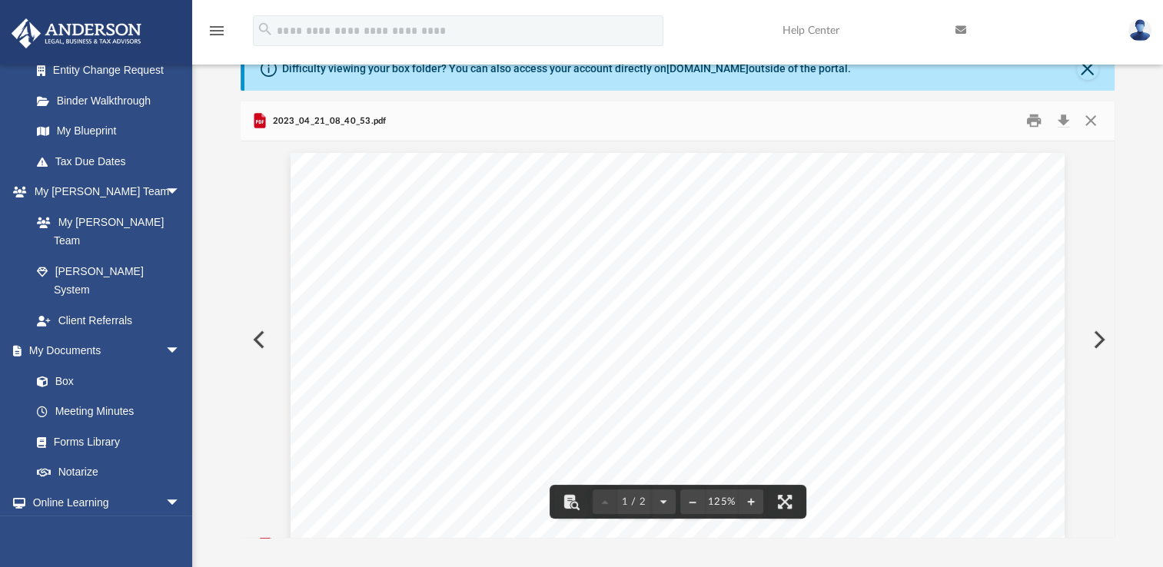
drag, startPoint x: 1100, startPoint y: 188, endPoint x: 1097, endPoint y: 215, distance: 27.8
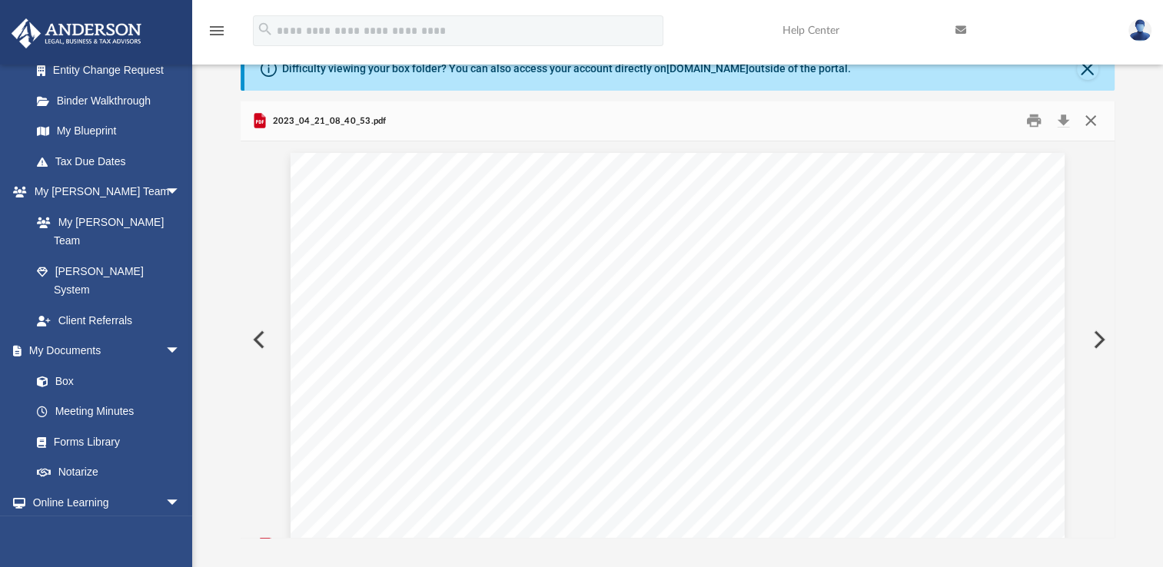
click at [1085, 123] on button "Close" at bounding box center [1090, 121] width 28 height 24
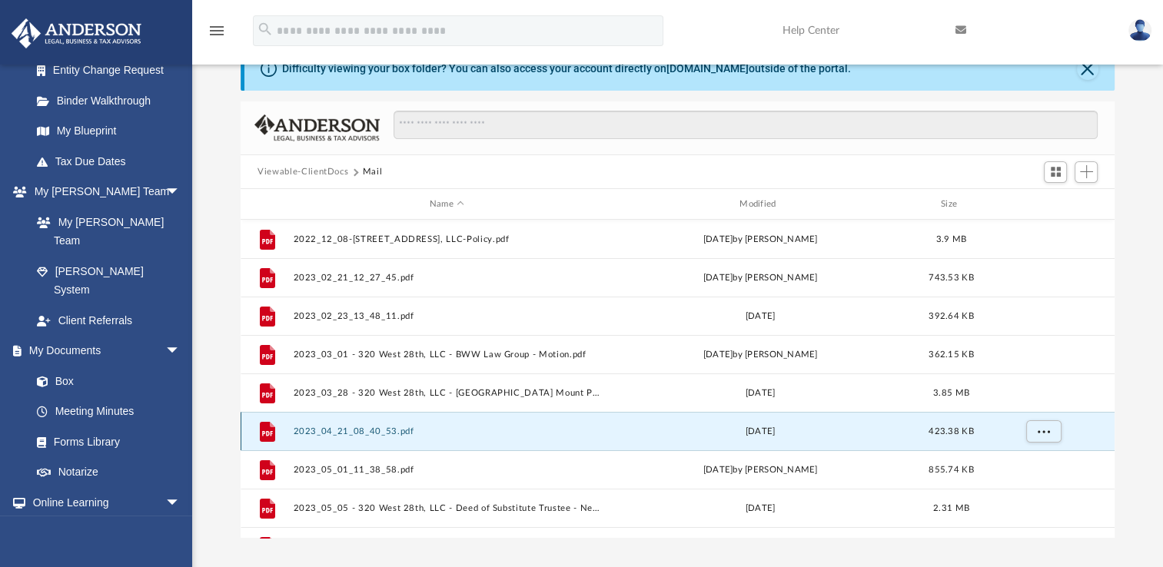
click at [358, 429] on button "2023_04_21_08_40_53.pdf" at bounding box center [447, 432] width 307 height 10
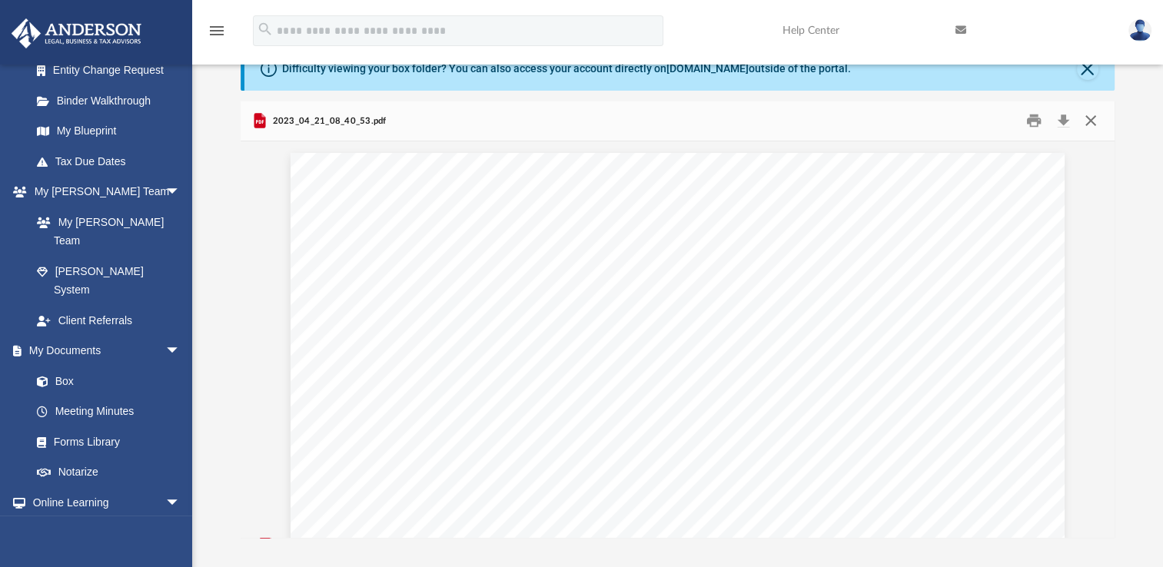
click at [1093, 121] on button "Close" at bounding box center [1090, 121] width 28 height 24
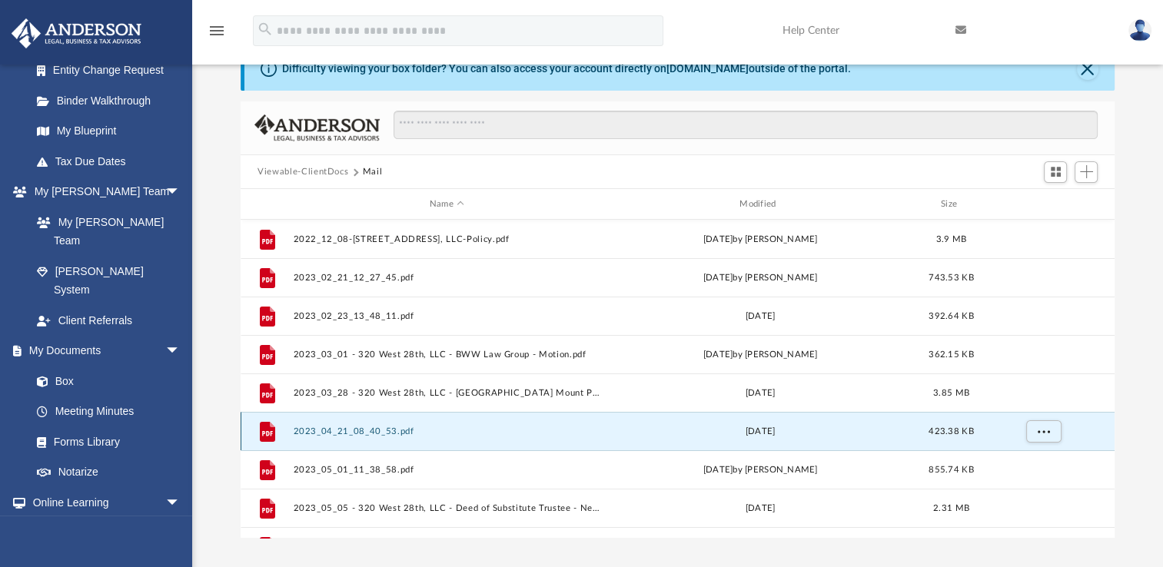
click at [372, 435] on button "2023_04_21_08_40_53.pdf" at bounding box center [447, 432] width 307 height 10
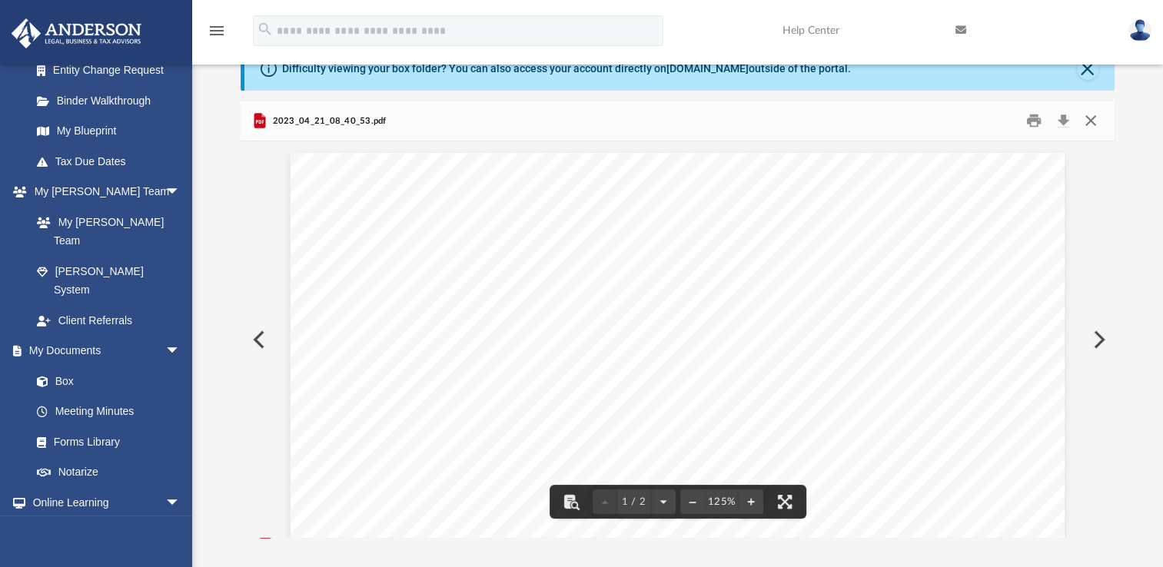
click at [1094, 118] on button "Close" at bounding box center [1090, 121] width 28 height 24
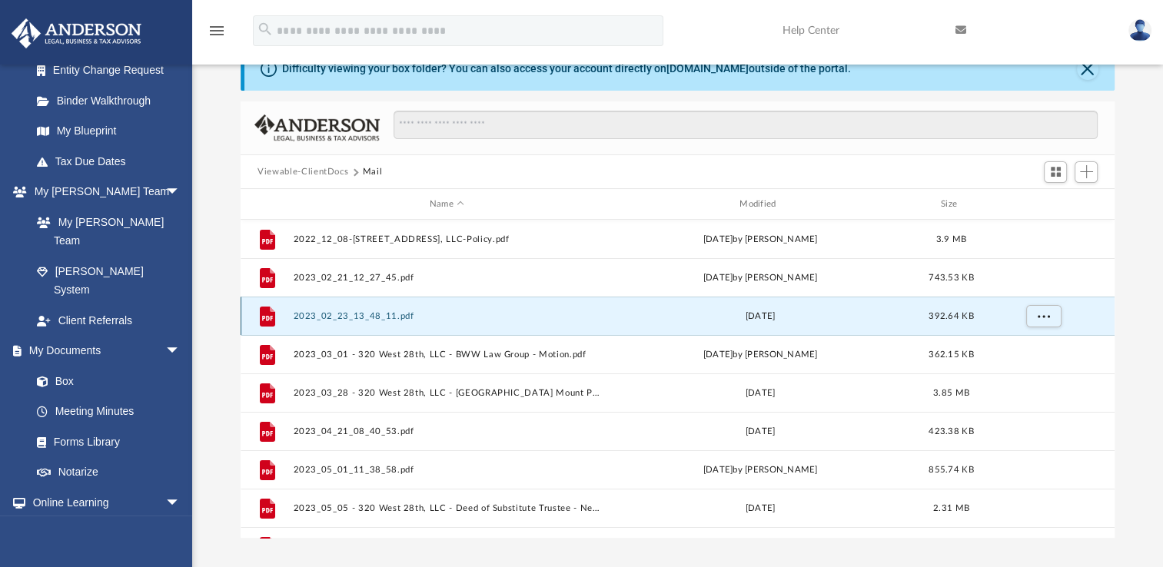
click at [384, 312] on button "2023_02_23_13_48_11.pdf" at bounding box center [447, 316] width 307 height 10
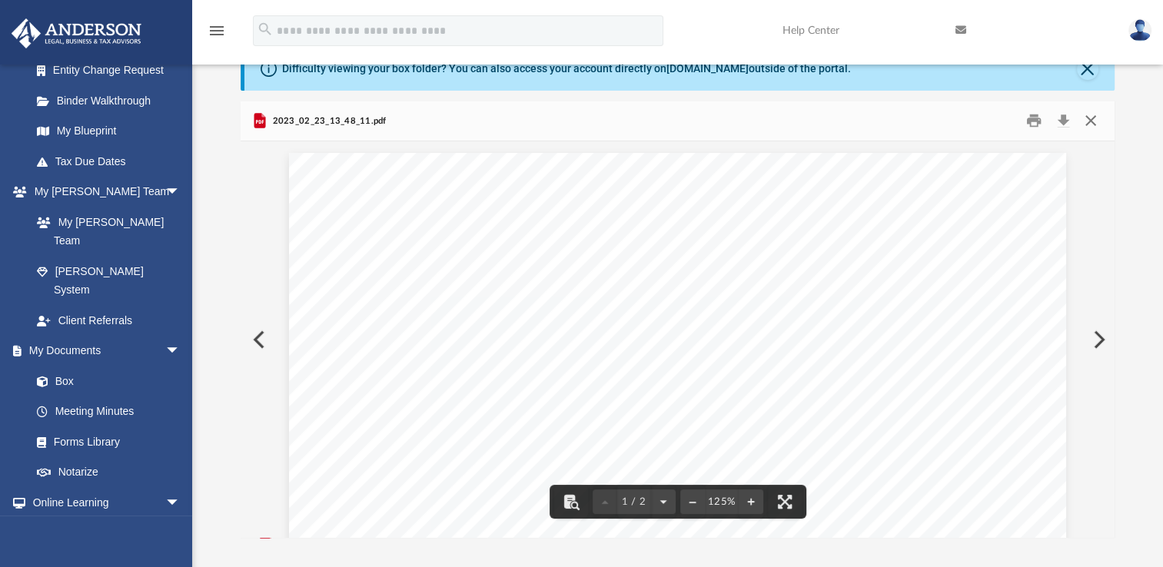
click at [1093, 118] on button "Close" at bounding box center [1090, 121] width 28 height 24
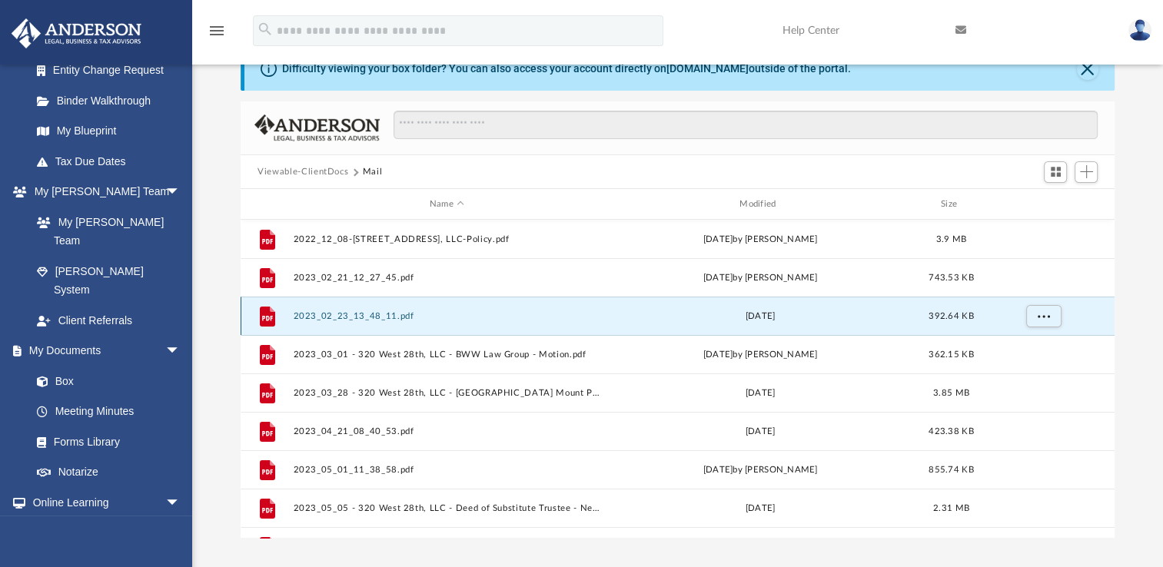
click at [364, 318] on button "2023_02_23_13_48_11.pdf" at bounding box center [447, 316] width 307 height 10
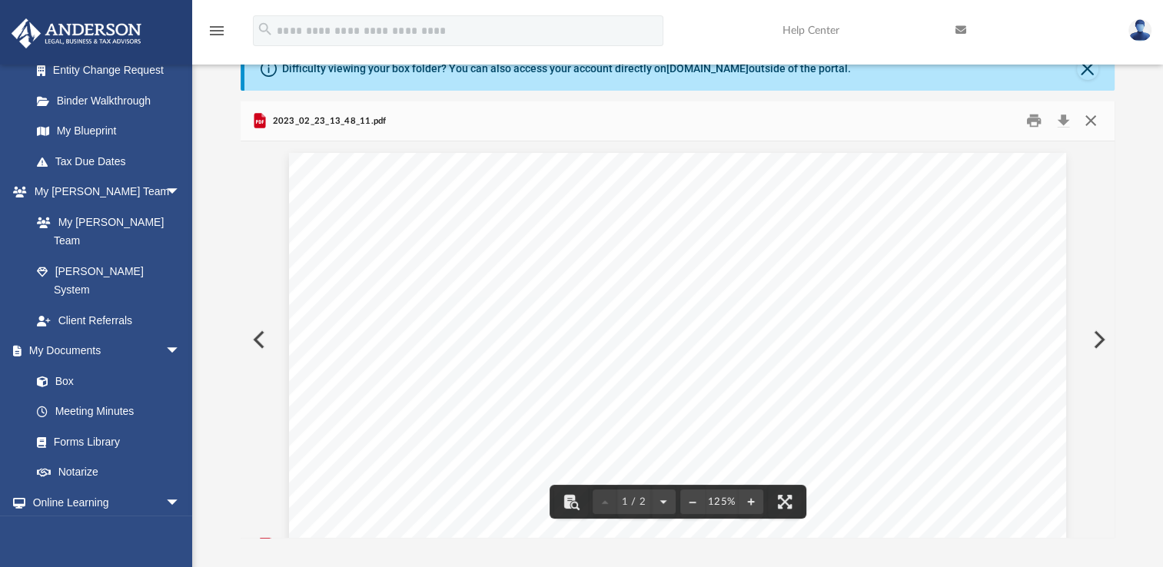
click at [1088, 124] on button "Close" at bounding box center [1090, 121] width 28 height 24
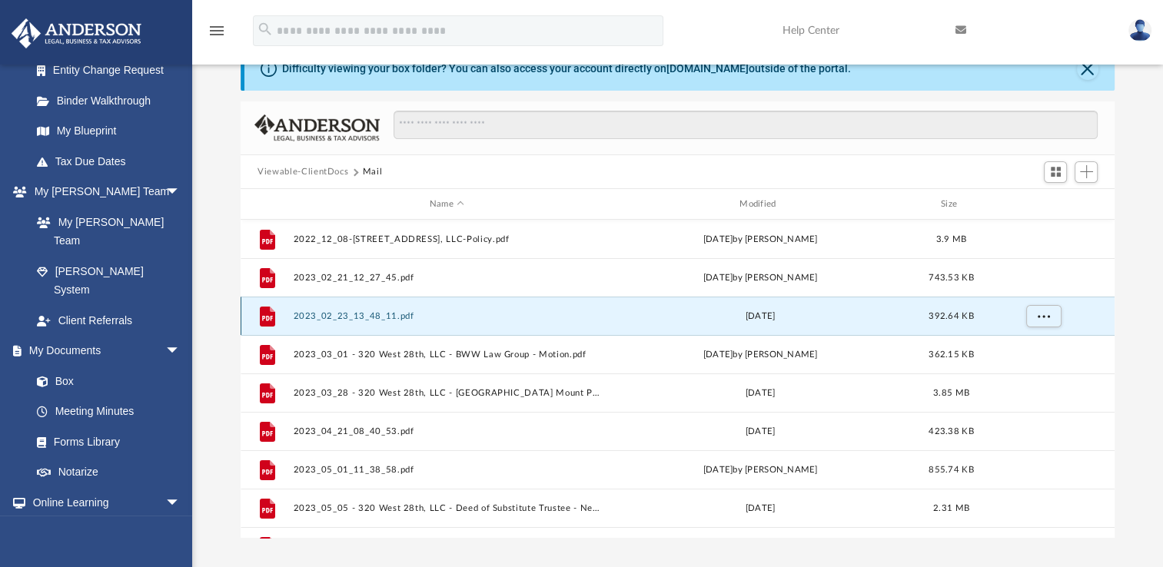
click at [383, 318] on button "2023_02_23_13_48_11.pdf" at bounding box center [447, 316] width 307 height 10
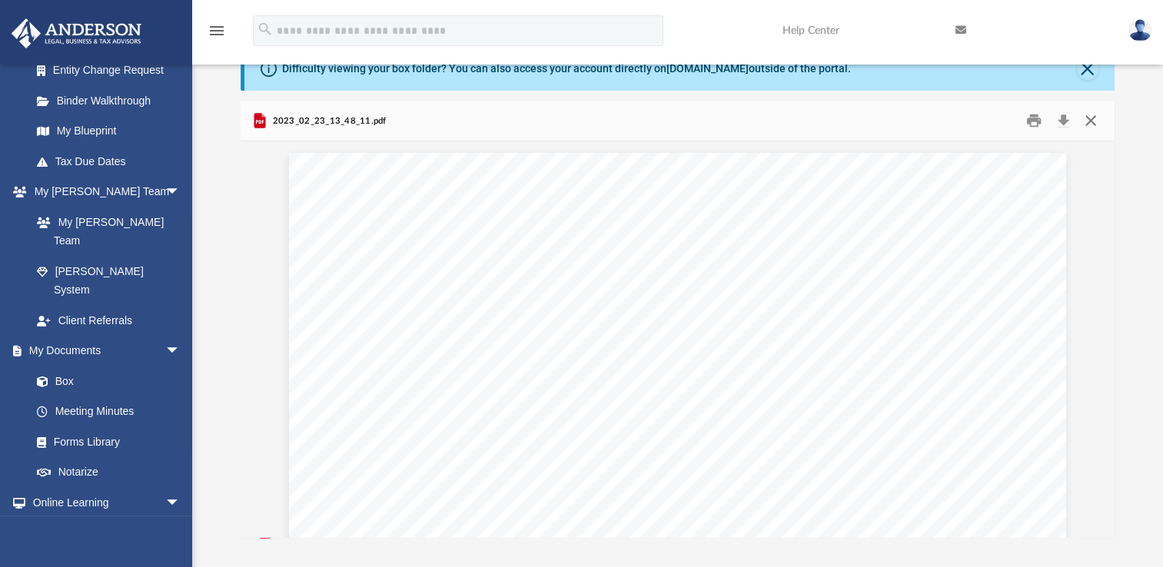
click at [1094, 121] on button "Close" at bounding box center [1090, 121] width 28 height 24
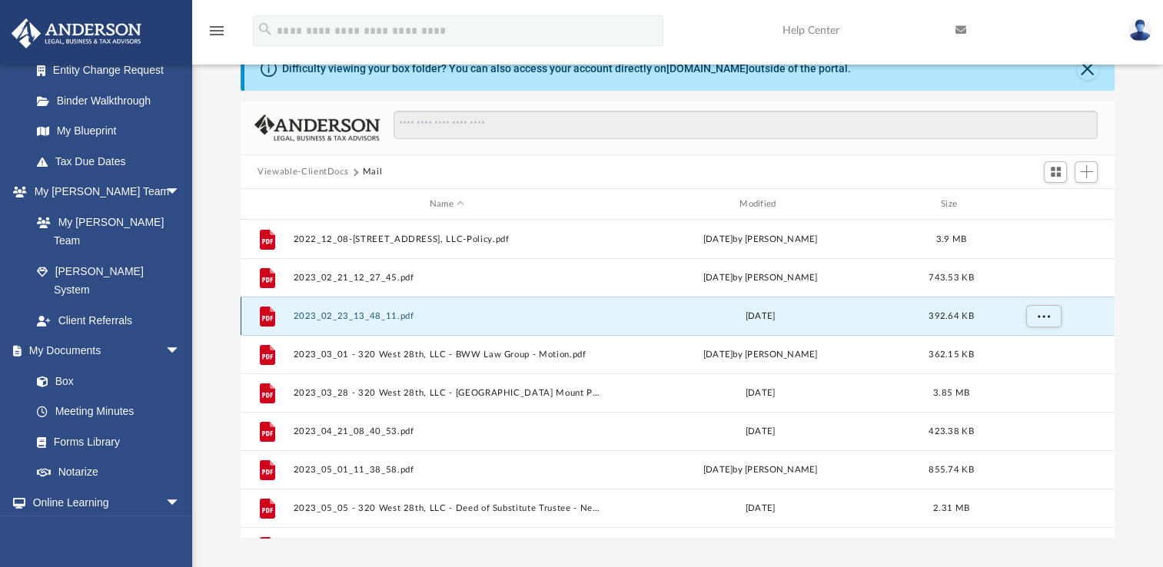
click at [347, 318] on button "2023_02_23_13_48_11.pdf" at bounding box center [447, 316] width 307 height 10
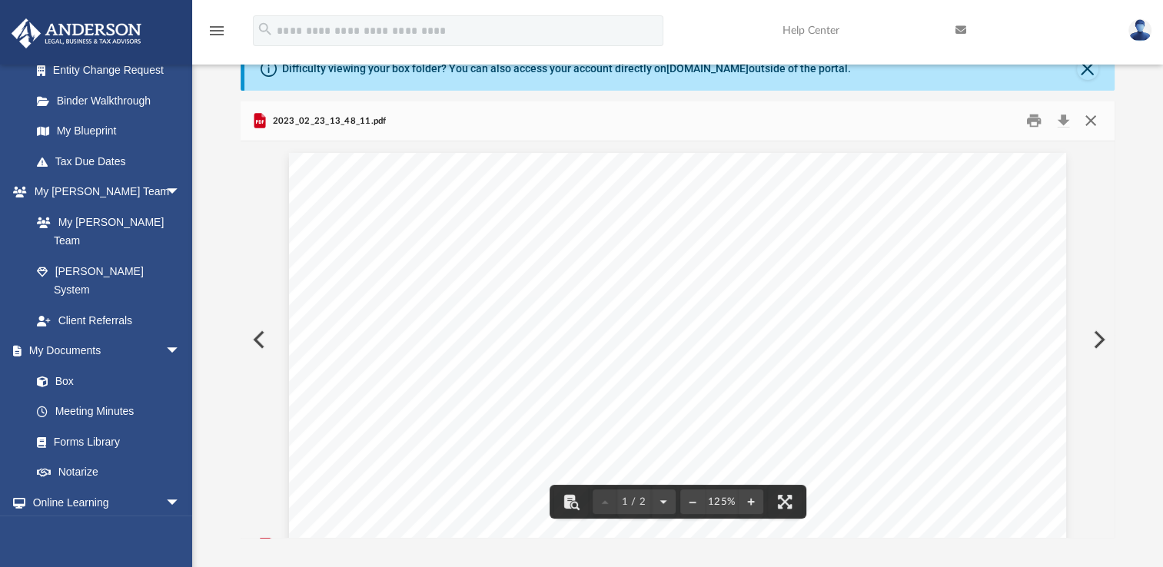
click at [1089, 121] on button "Close" at bounding box center [1090, 121] width 28 height 24
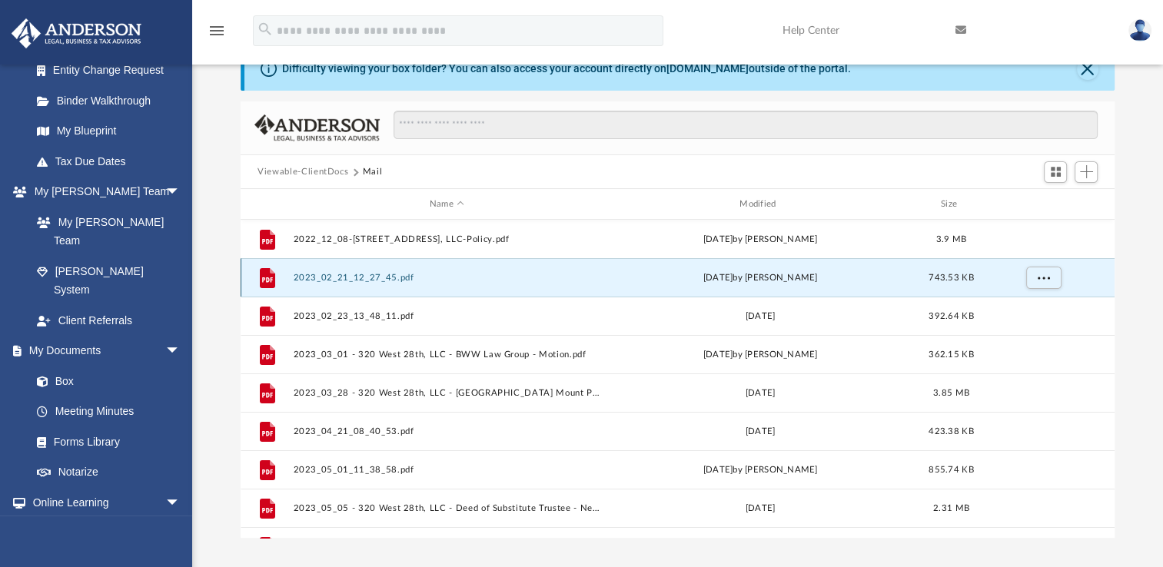
click at [376, 279] on button "2023_02_21_12_27_45.pdf" at bounding box center [447, 278] width 307 height 10
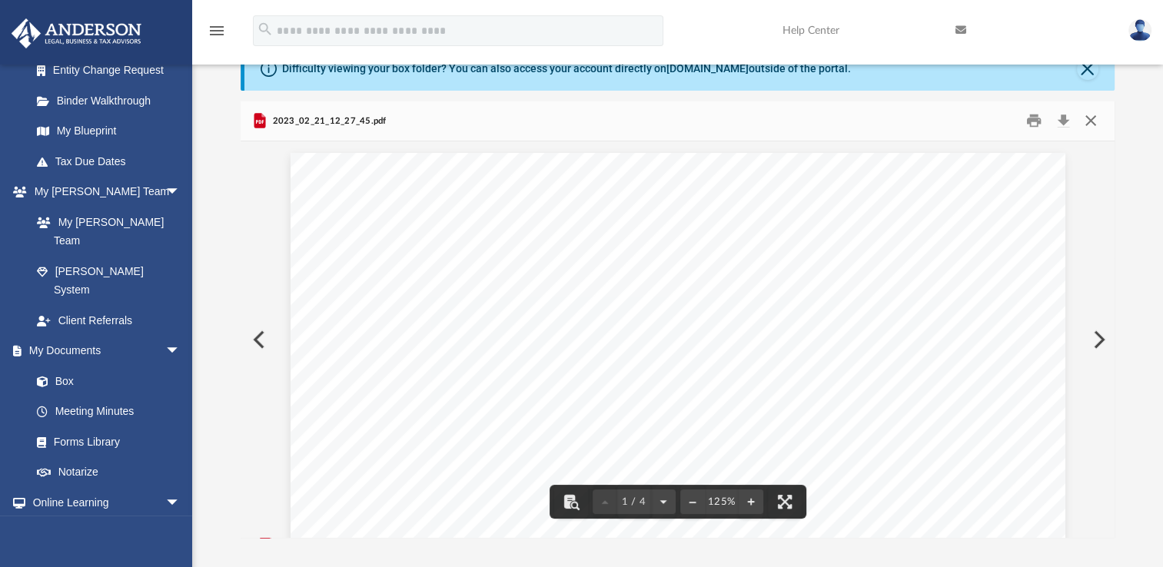
click at [1097, 119] on button "Close" at bounding box center [1090, 121] width 28 height 24
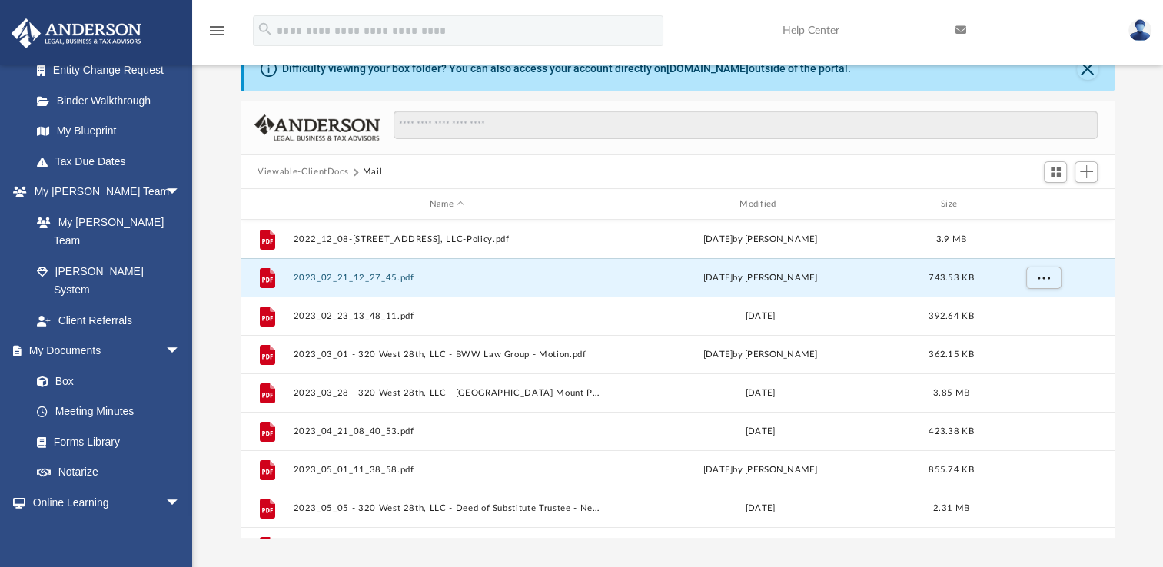
click at [376, 281] on button "2023_02_21_12_27_45.pdf" at bounding box center [447, 278] width 307 height 10
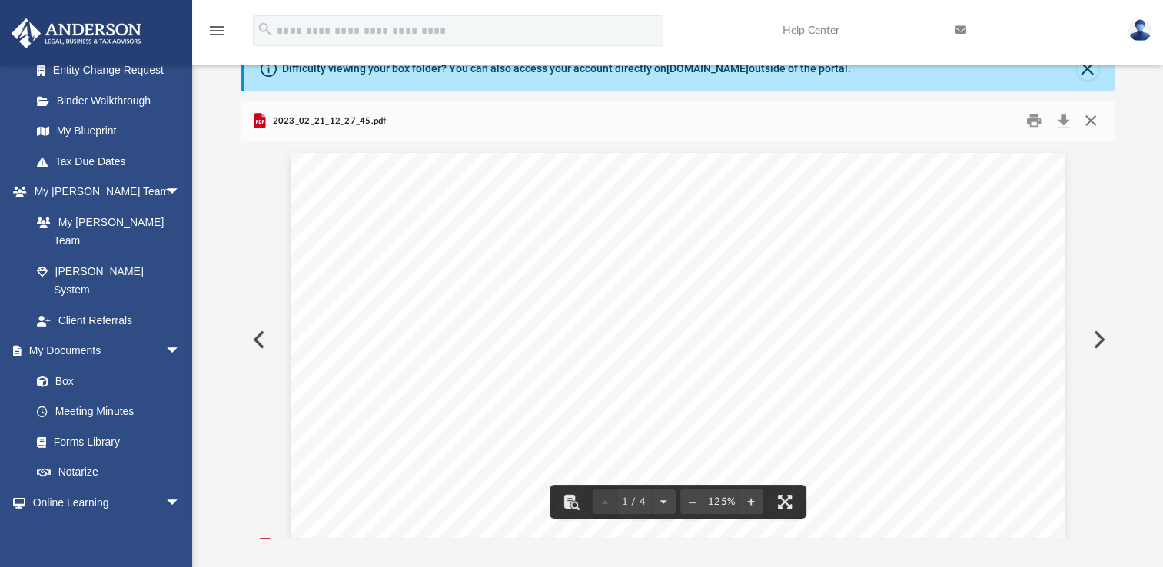
click at [1094, 121] on button "Close" at bounding box center [1090, 121] width 28 height 24
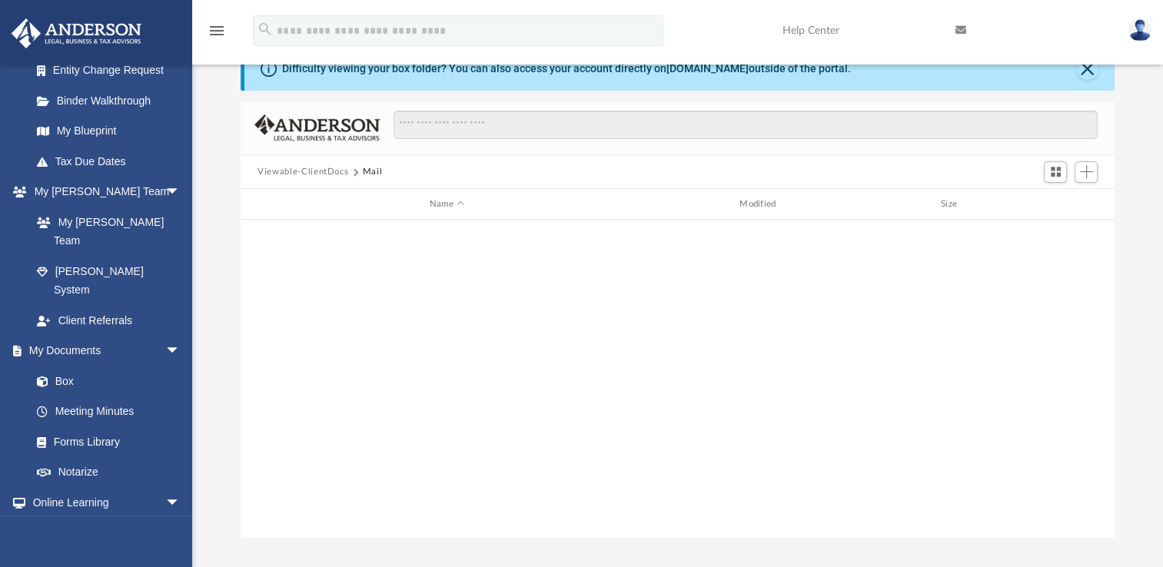
scroll to position [513, 0]
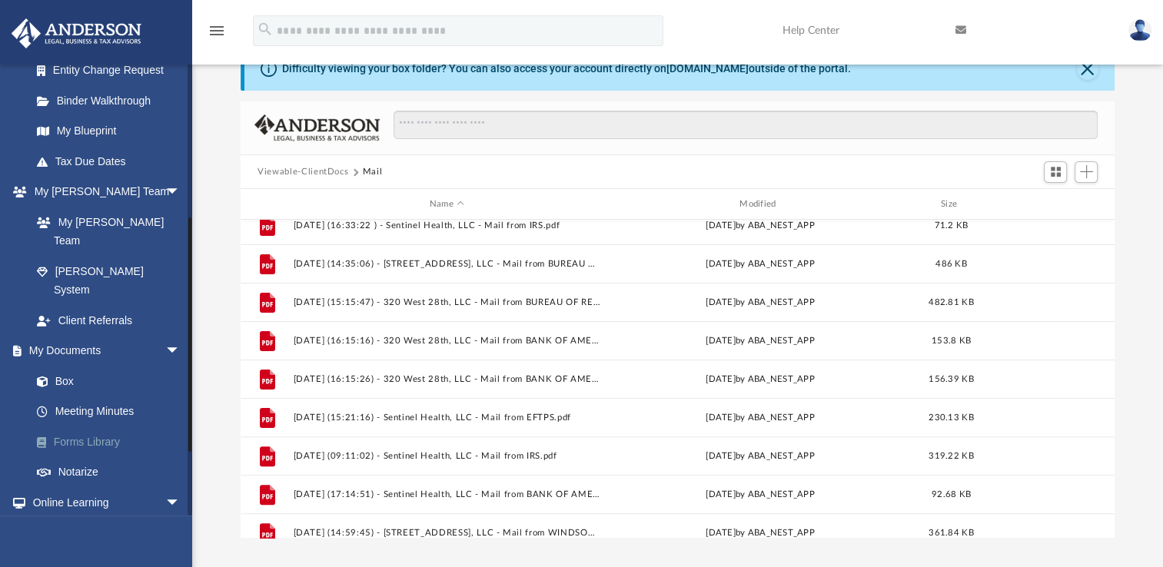
click at [73, 427] on link "Forms Library" at bounding box center [113, 442] width 182 height 31
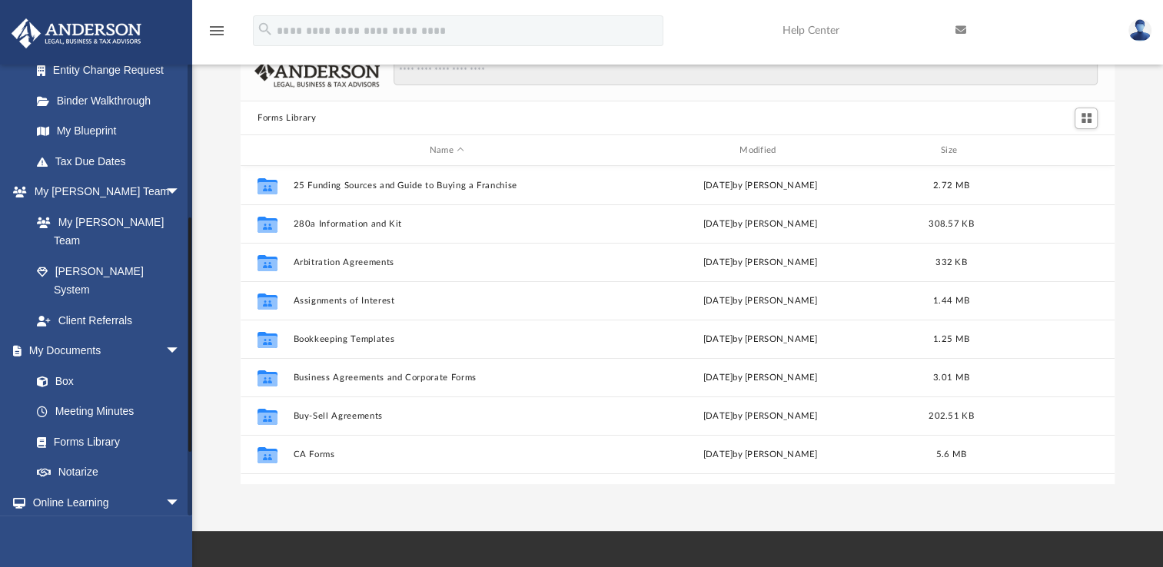
scroll to position [337, 861]
click at [83, 366] on link "Box" at bounding box center [113, 381] width 182 height 31
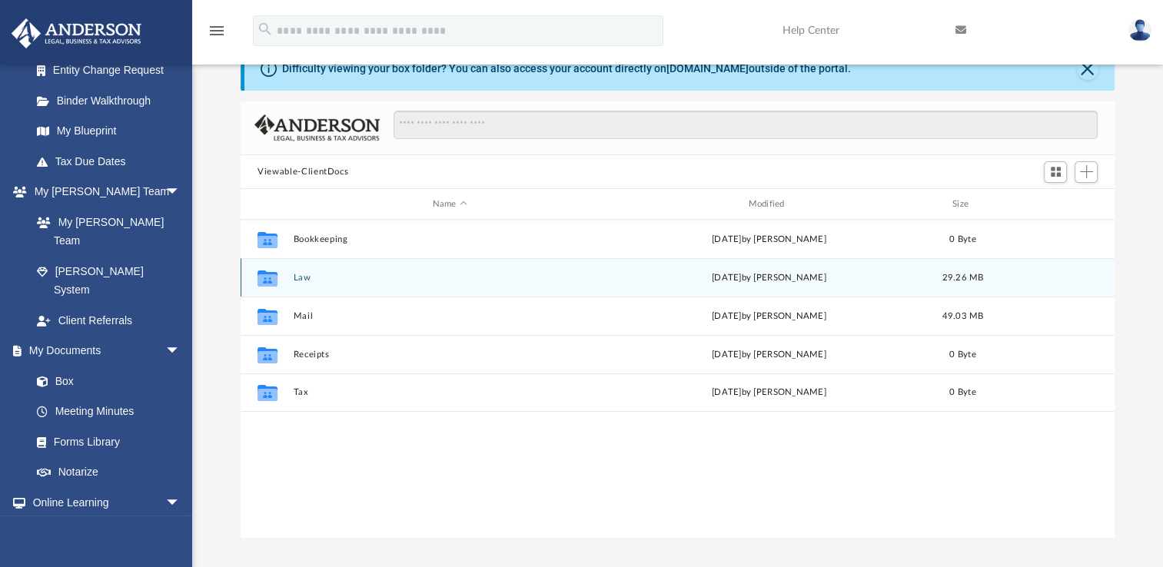
scroll to position [337, 861]
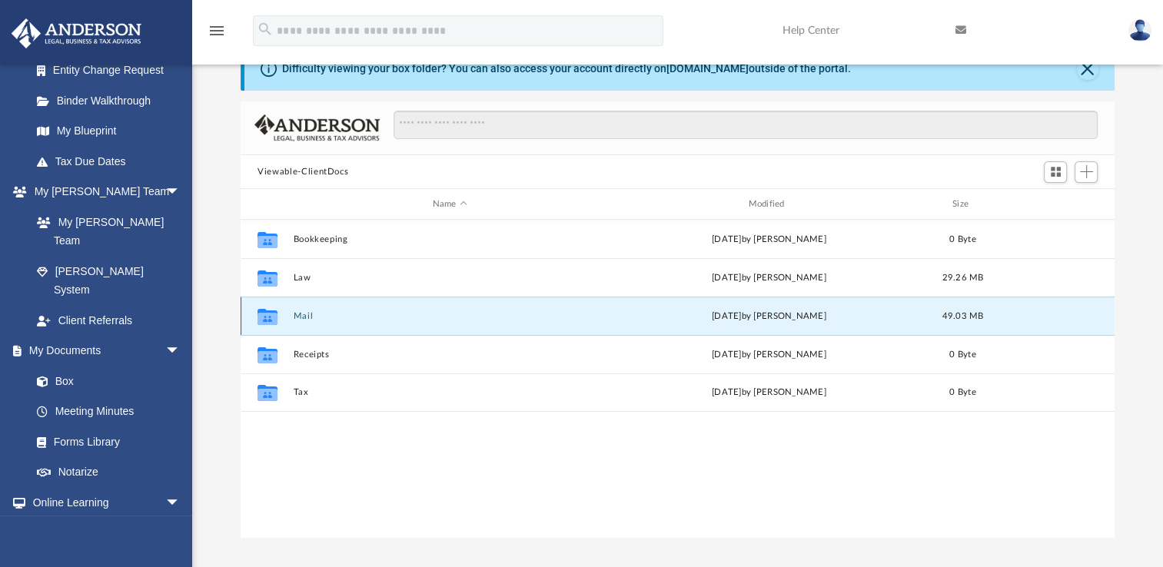
click at [320, 317] on button "Mail" at bounding box center [450, 316] width 313 height 10
click at [310, 315] on button "Mail" at bounding box center [450, 316] width 313 height 10
click at [309, 314] on button "Mail" at bounding box center [450, 316] width 313 height 10
click at [260, 315] on icon "grid" at bounding box center [267, 319] width 20 height 12
click at [304, 315] on button "Mail" at bounding box center [450, 316] width 313 height 10
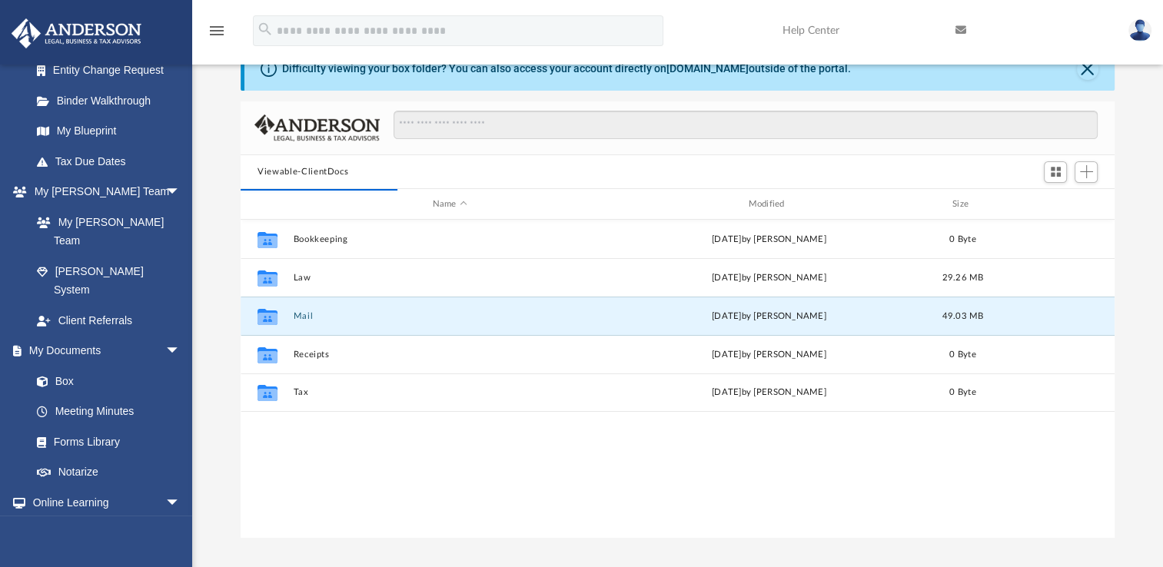
scroll to position [31, 0]
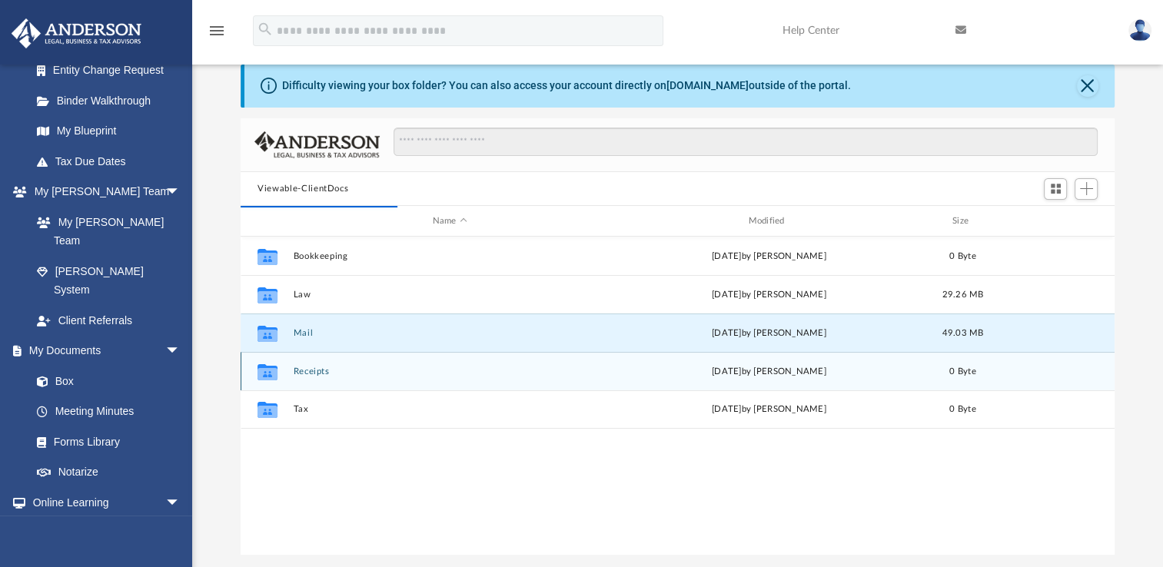
drag, startPoint x: 507, startPoint y: 433, endPoint x: 502, endPoint y: 409, distance: 24.4
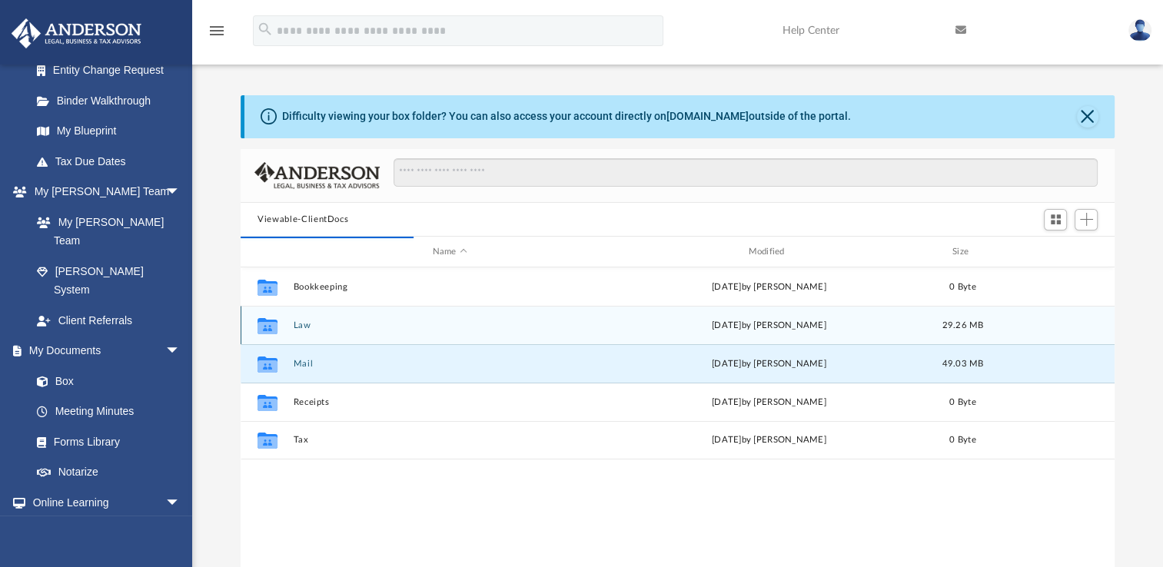
click at [296, 329] on button "Law" at bounding box center [450, 325] width 313 height 10
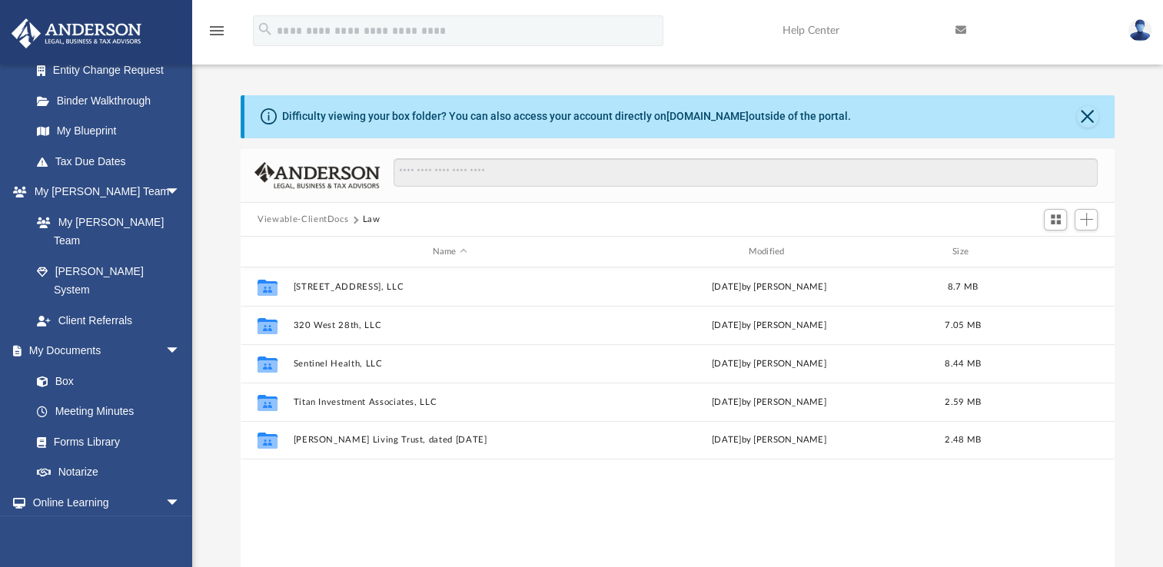
click at [305, 214] on button "Viewable-ClientDocs" at bounding box center [302, 220] width 91 height 14
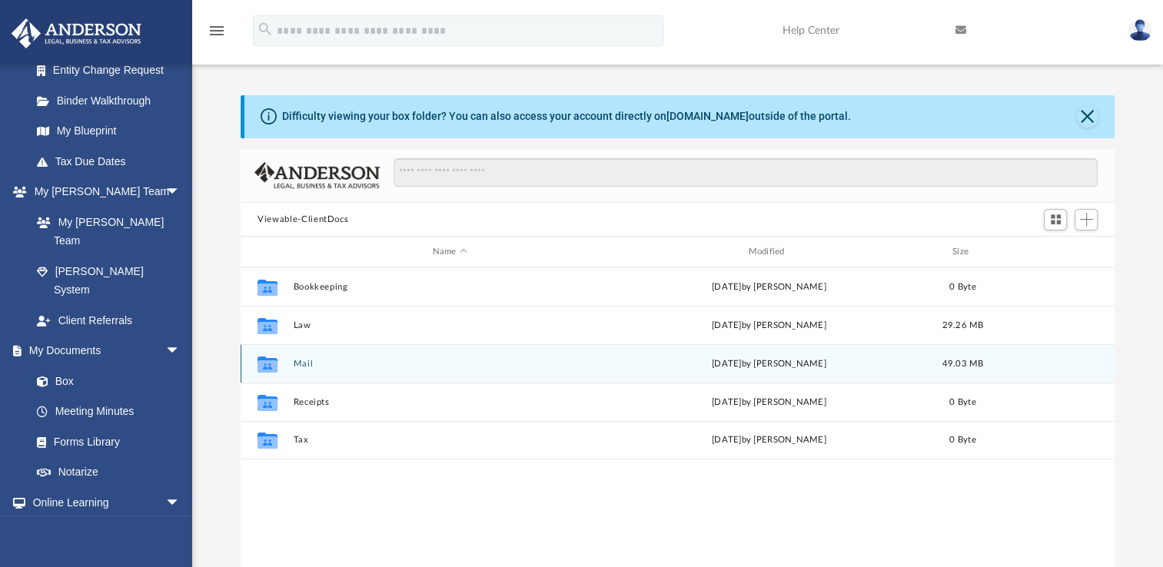
click at [297, 361] on button "Mail" at bounding box center [450, 364] width 313 height 10
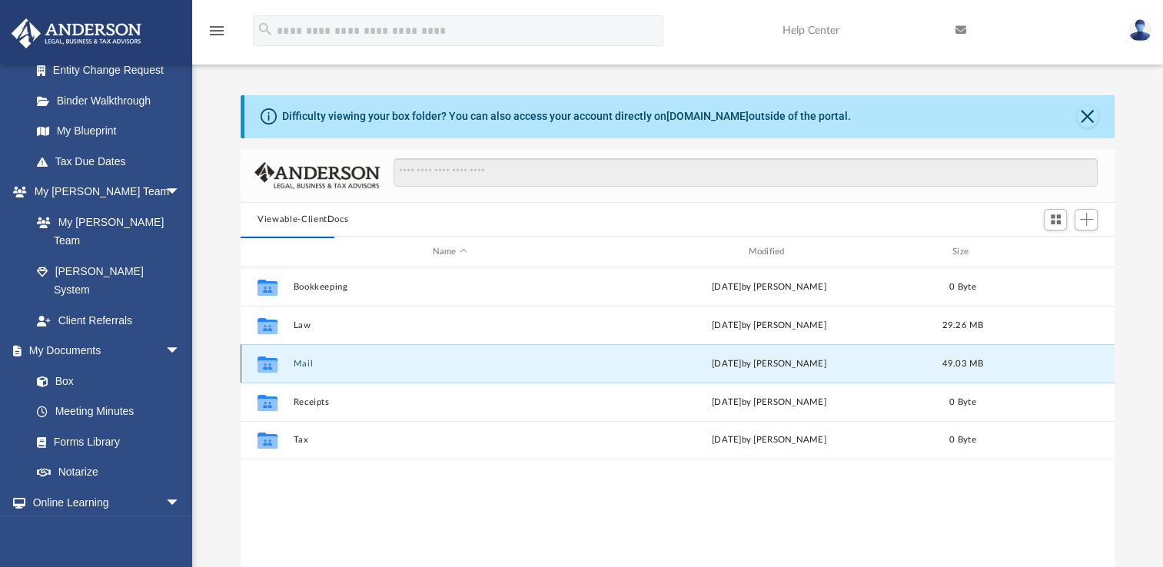
click at [778, 364] on div "today by Kobe Williams" at bounding box center [768, 364] width 313 height 14
click at [303, 366] on button "Mail" at bounding box center [450, 364] width 313 height 10
click at [271, 363] on icon "grid" at bounding box center [267, 365] width 20 height 16
click at [74, 366] on link "Box" at bounding box center [113, 381] width 182 height 31
click at [112, 397] on link "Meeting Minutes" at bounding box center [113, 412] width 182 height 31
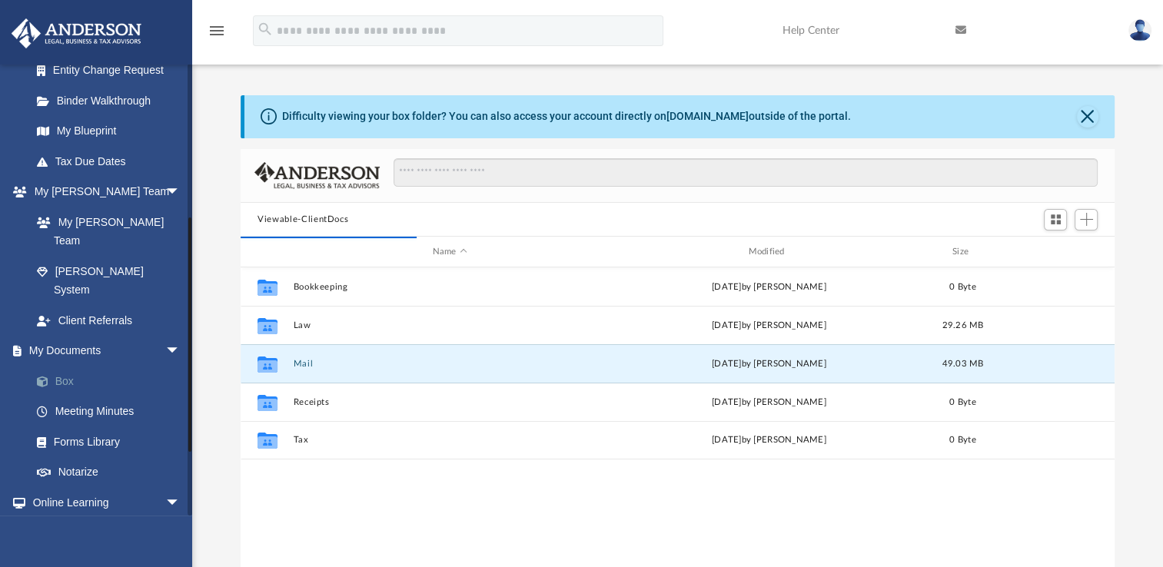
click at [71, 366] on link "Box" at bounding box center [113, 381] width 182 height 31
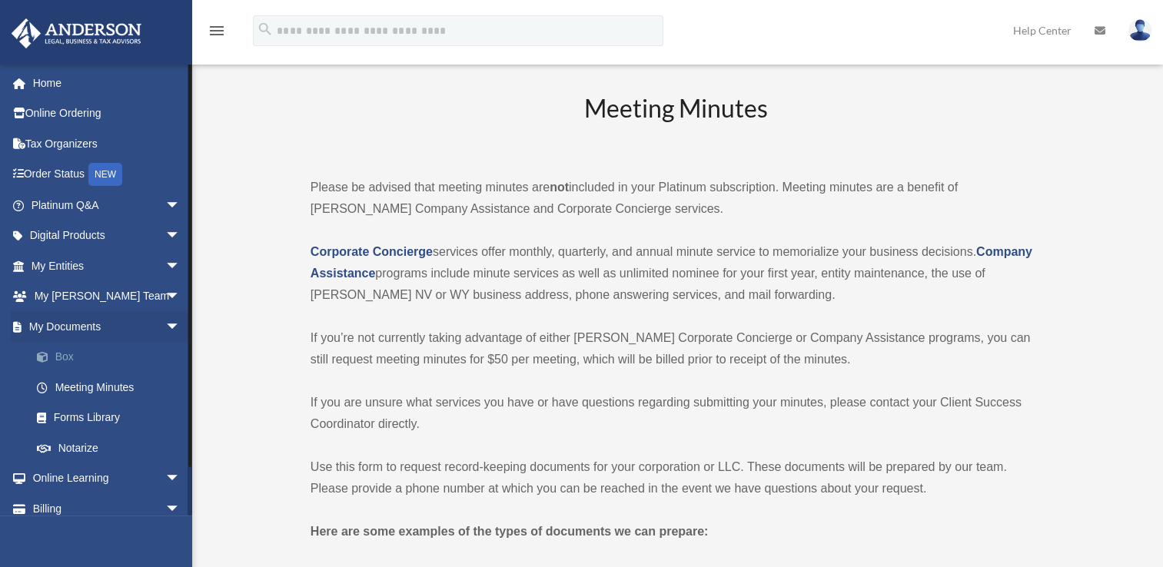
click at [75, 358] on link "Box" at bounding box center [113, 357] width 182 height 31
click at [88, 358] on link "Box" at bounding box center [113, 357] width 182 height 31
click at [80, 354] on link "Box" at bounding box center [113, 357] width 182 height 31
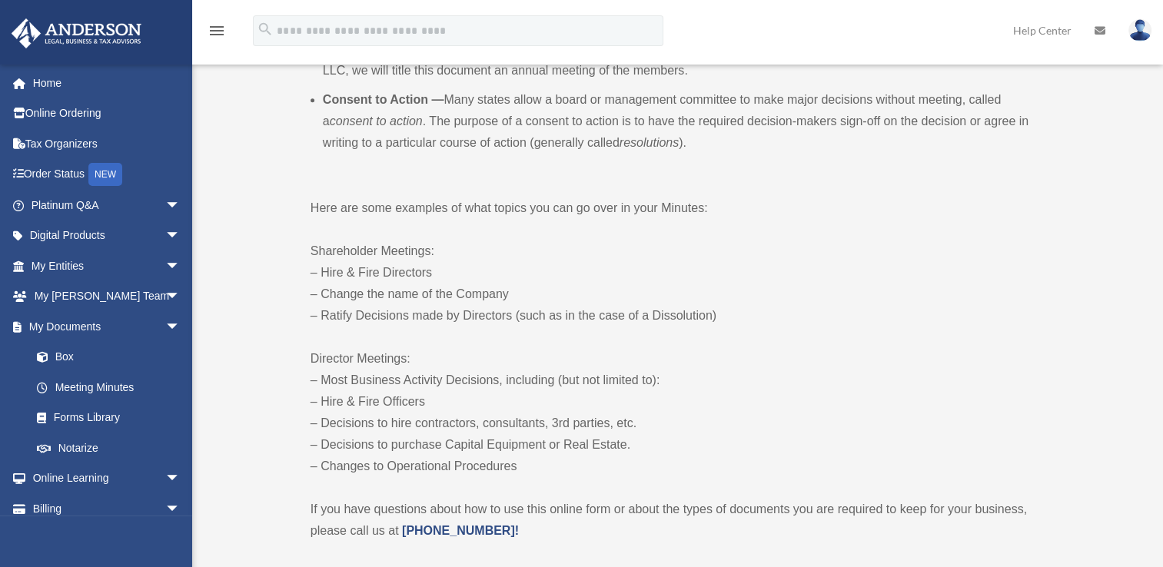
scroll to position [1140, 0]
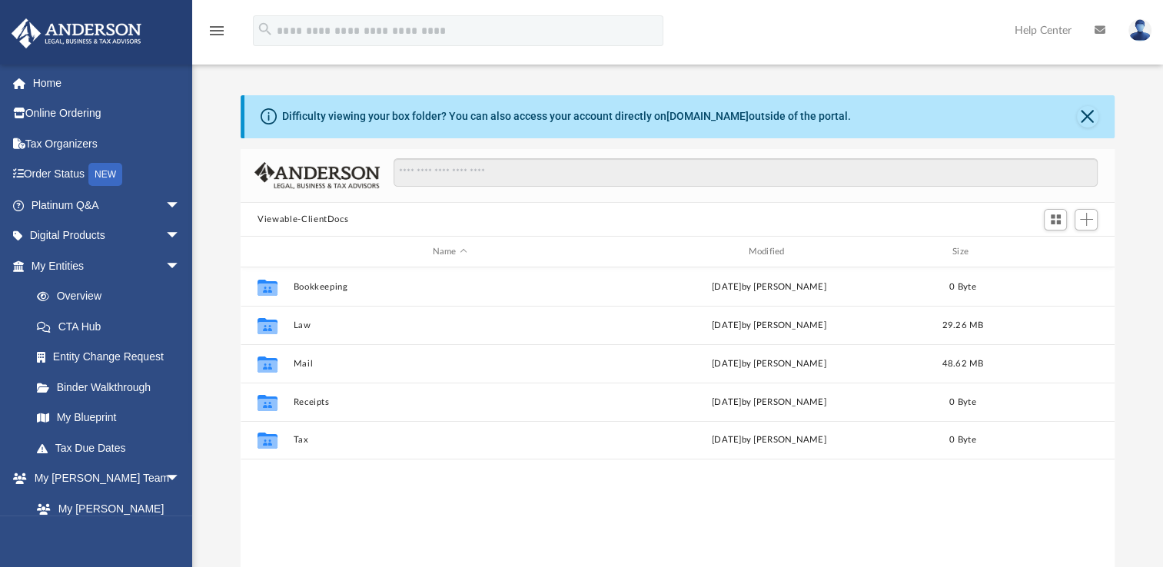
scroll to position [337, 861]
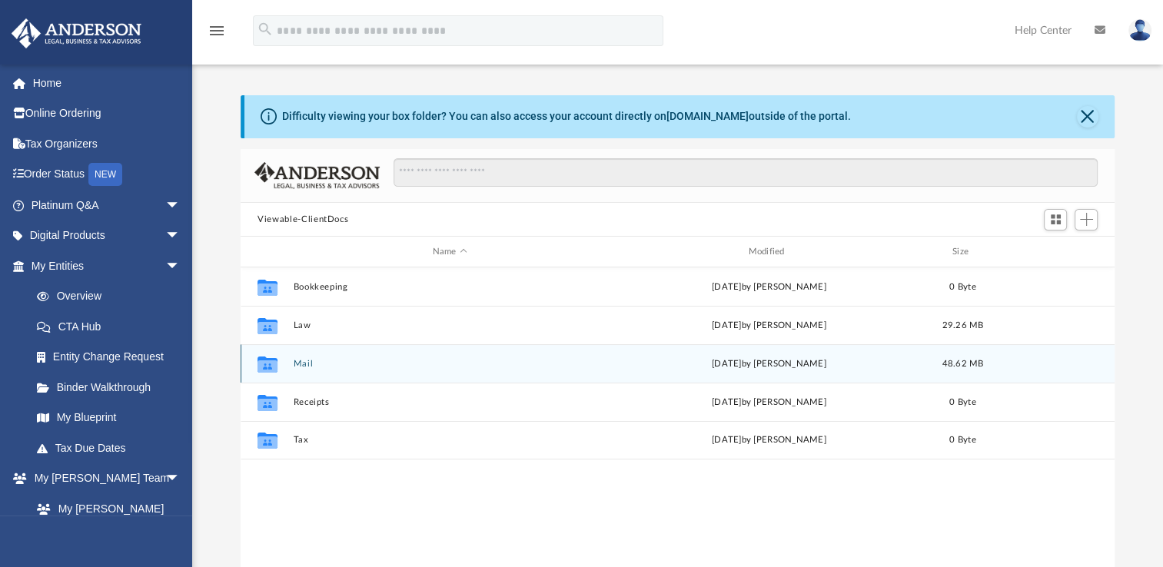
click at [301, 363] on button "Mail" at bounding box center [450, 364] width 313 height 10
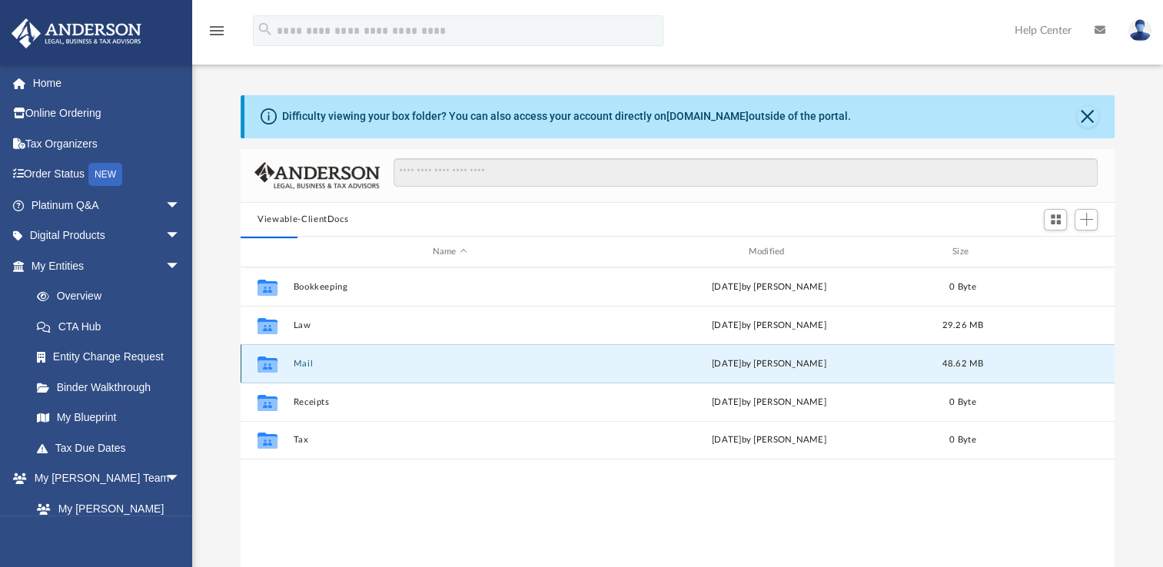
click at [265, 367] on icon "grid" at bounding box center [267, 365] width 20 height 16
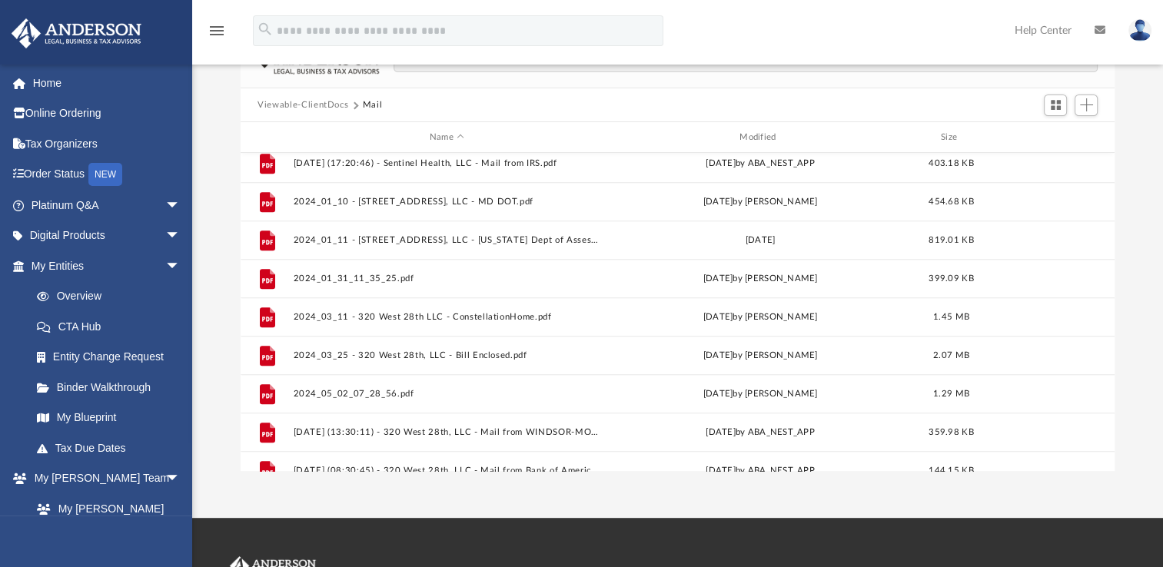
scroll to position [921, 0]
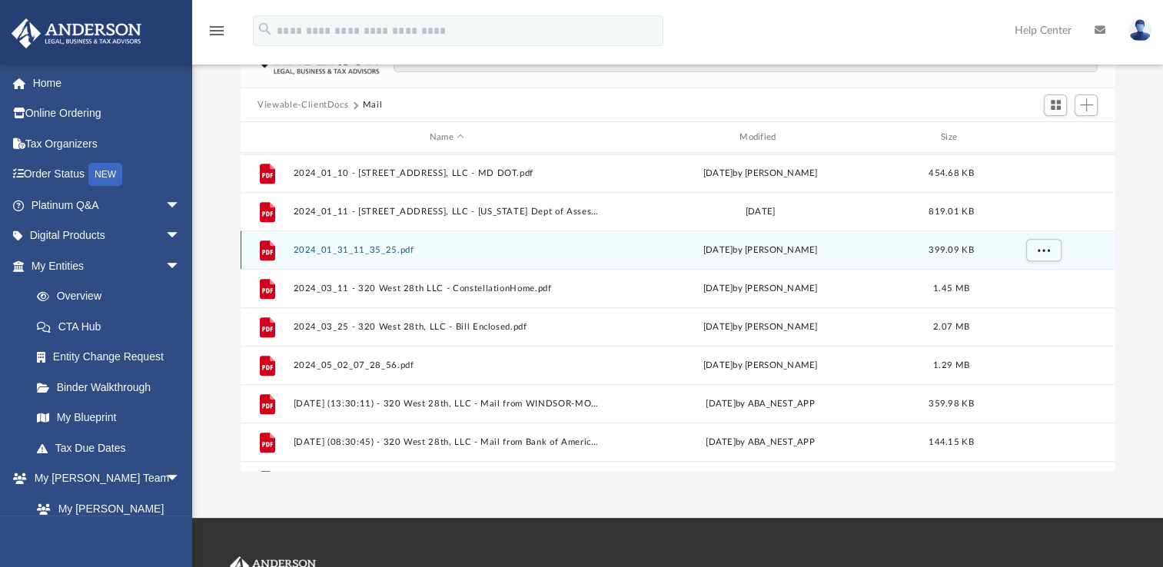
click at [350, 251] on button "2024_01_31_11_35_25.pdf" at bounding box center [447, 250] width 307 height 10
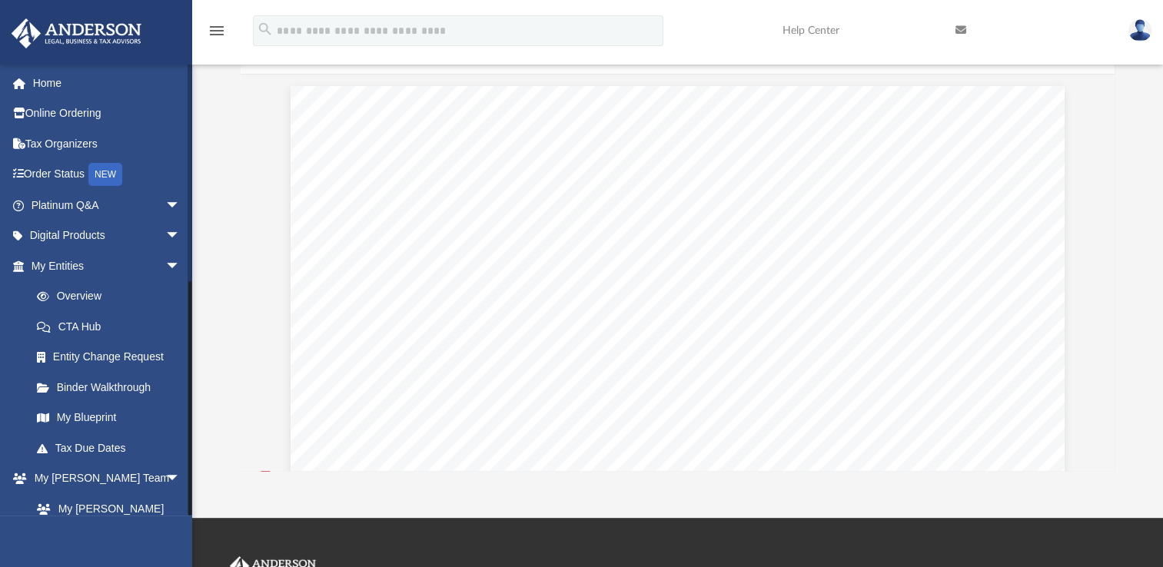
scroll to position [406, 0]
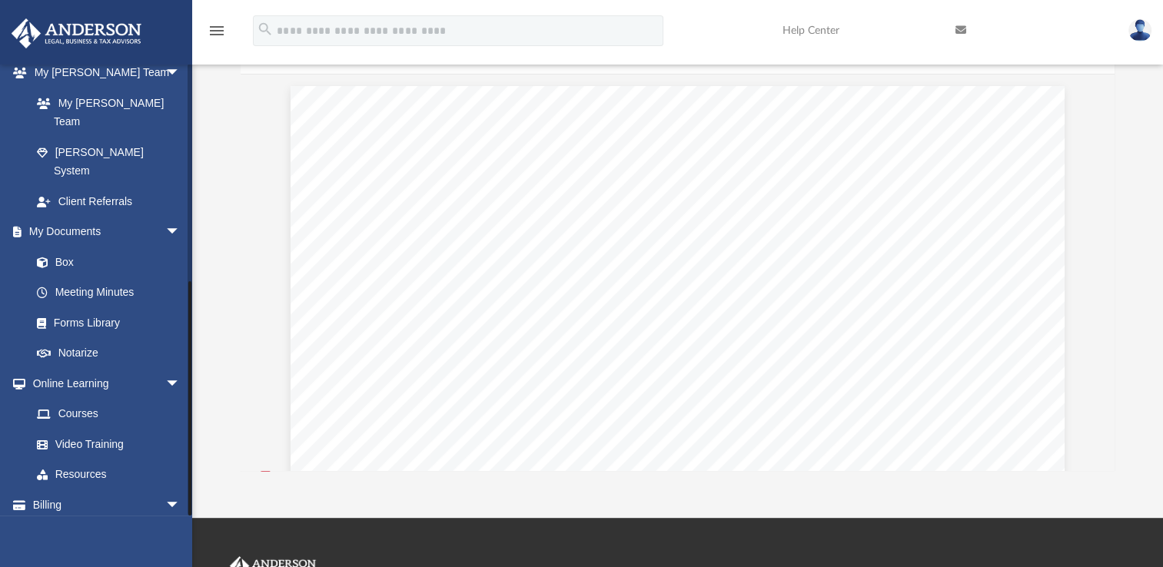
drag, startPoint x: 197, startPoint y: 443, endPoint x: 191, endPoint y: 520, distance: 77.9
click at [191, 520] on div "100blessings@msn.com Sign Out samckenzie.estates@gmail.com Home Online Ordering…" at bounding box center [96, 347] width 192 height 567
click at [64, 247] on link "Box" at bounding box center [113, 262] width 182 height 31
click at [63, 247] on link "Box" at bounding box center [113, 262] width 182 height 31
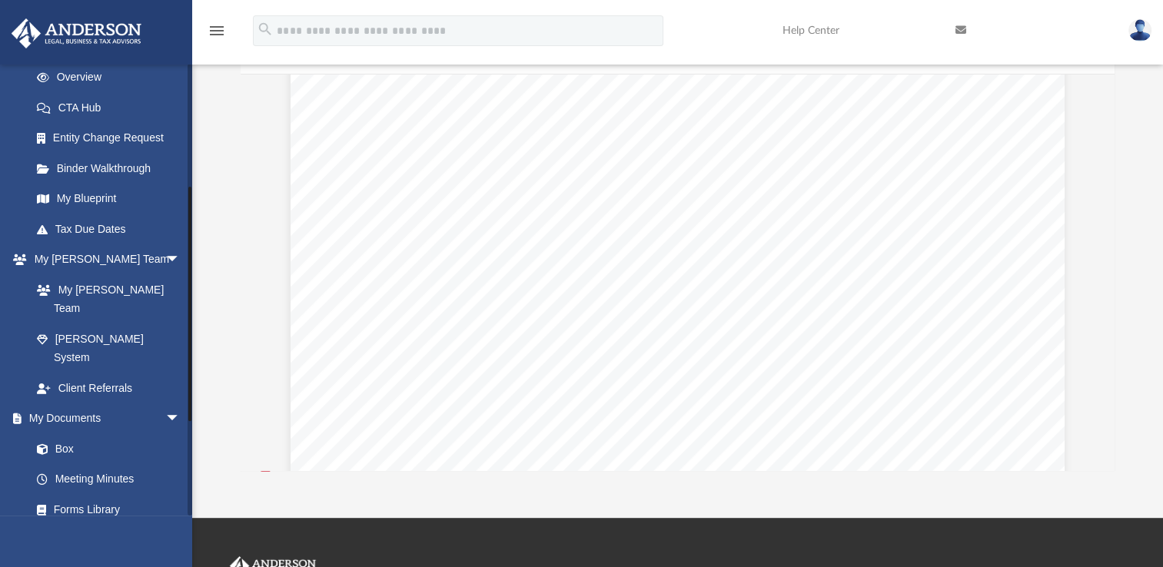
scroll to position [209, 0]
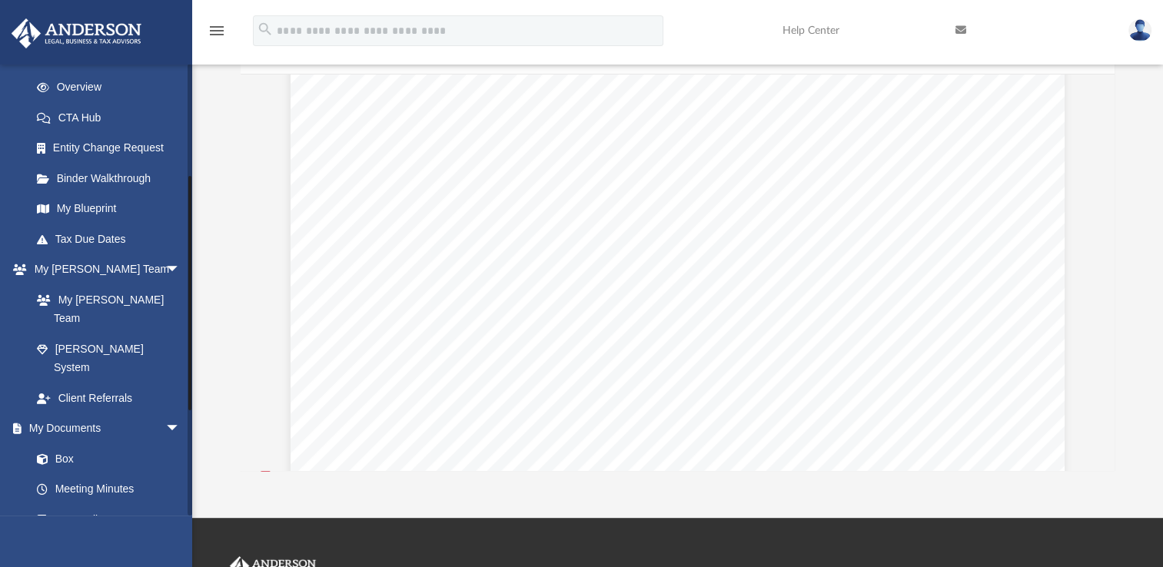
drag, startPoint x: 189, startPoint y: 287, endPoint x: 198, endPoint y: 183, distance: 104.9
click at [198, 183] on div "App 100blessings@msn.com Sign Out samckenzie.estates@gmail.com Home Online Orde…" at bounding box center [581, 201] width 1163 height 539
click at [138, 198] on link "My Blueprint" at bounding box center [113, 209] width 182 height 31
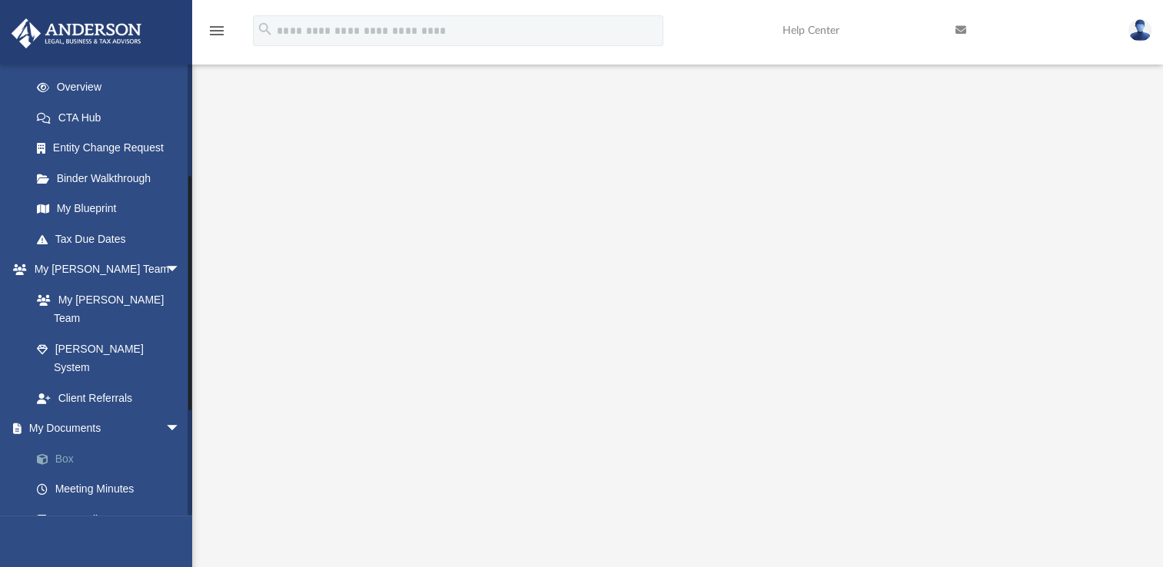
click at [70, 443] on link "Box" at bounding box center [113, 458] width 182 height 31
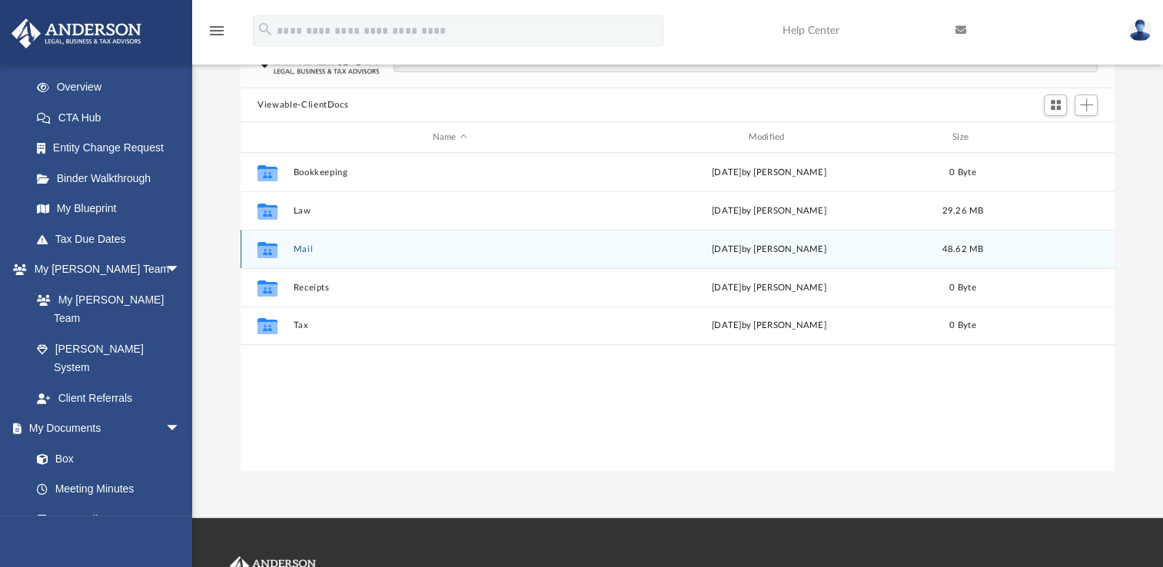
scroll to position [337, 861]
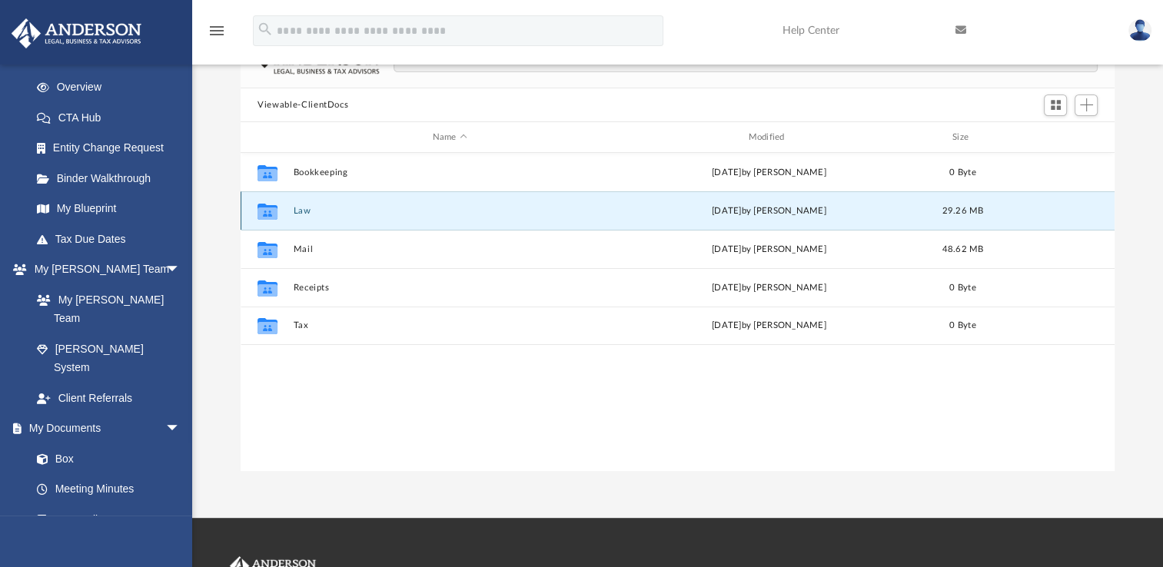
click at [310, 209] on button "Law" at bounding box center [450, 211] width 313 height 10
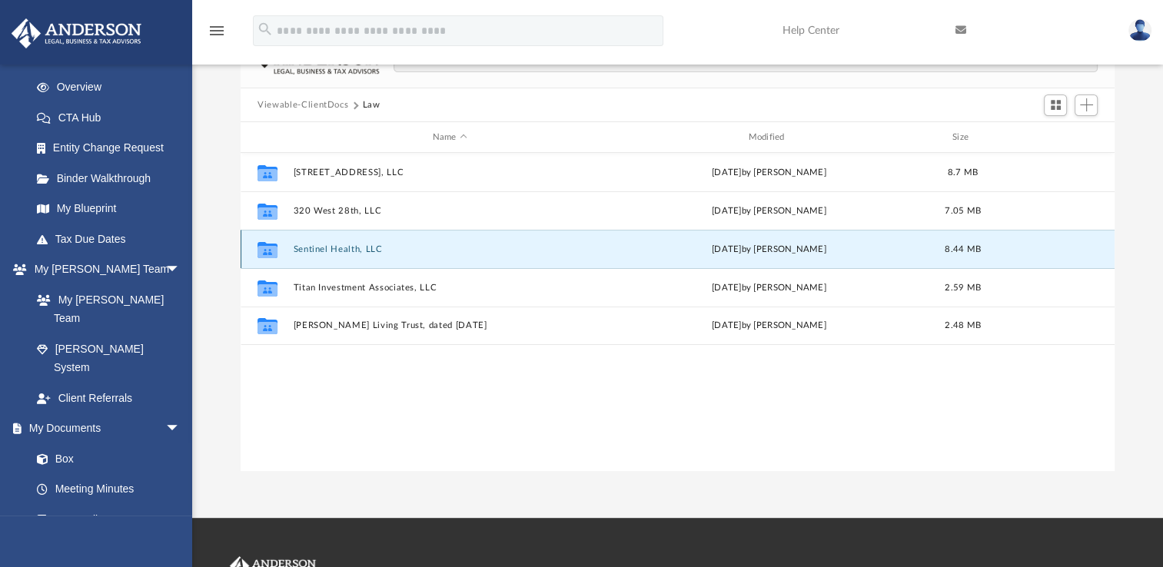
click at [327, 251] on button "Sentinel Health, LLC" at bounding box center [450, 249] width 313 height 10
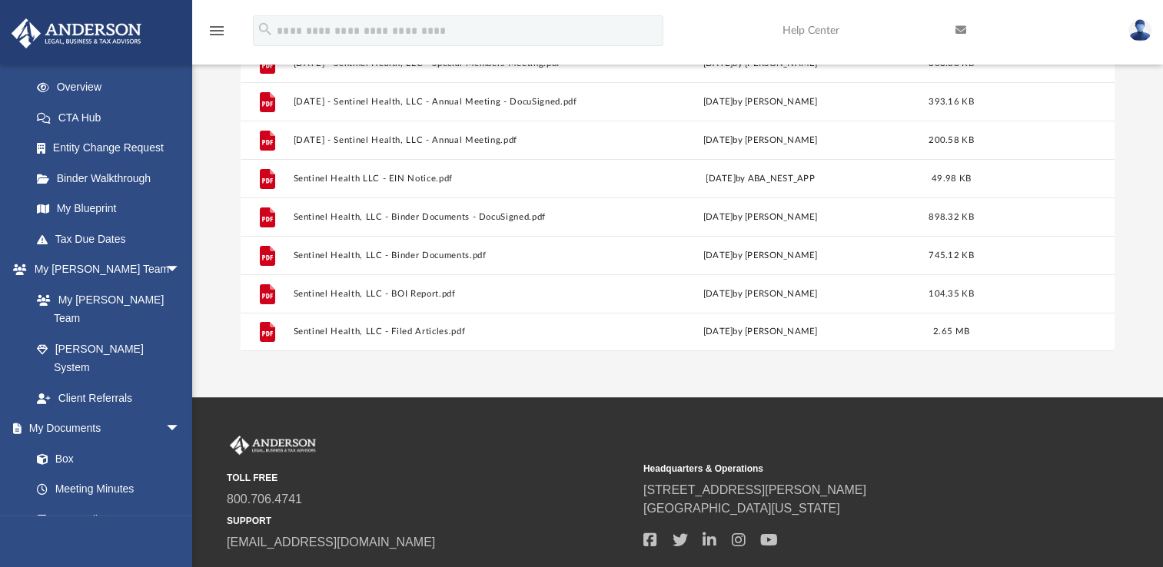
scroll to position [234, 0]
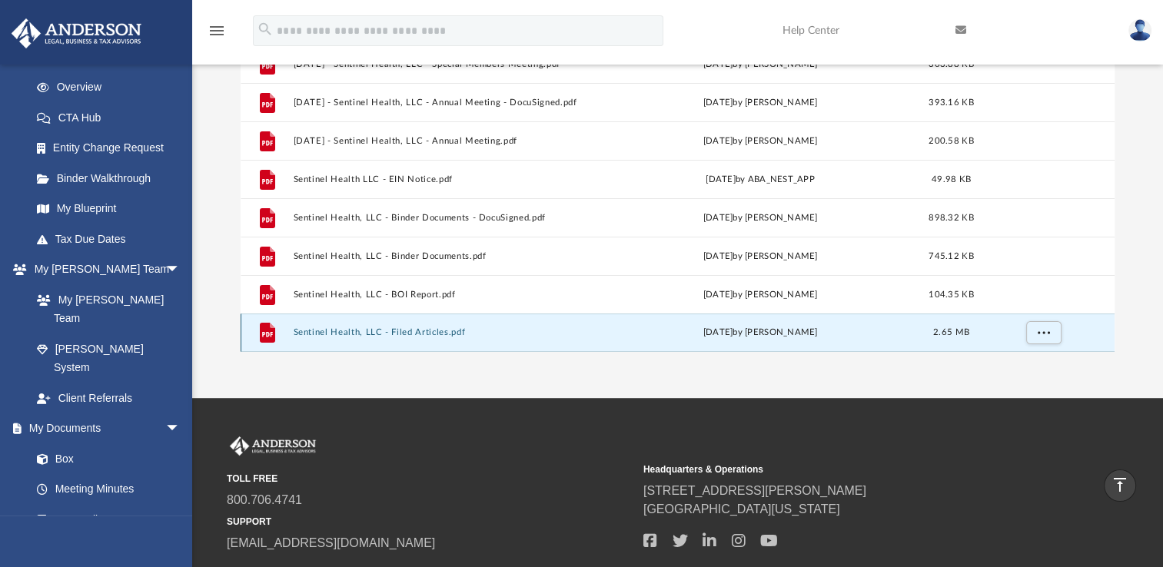
click at [393, 332] on button "Sentinel Health, LLC - Filed Articles.pdf" at bounding box center [447, 332] width 307 height 10
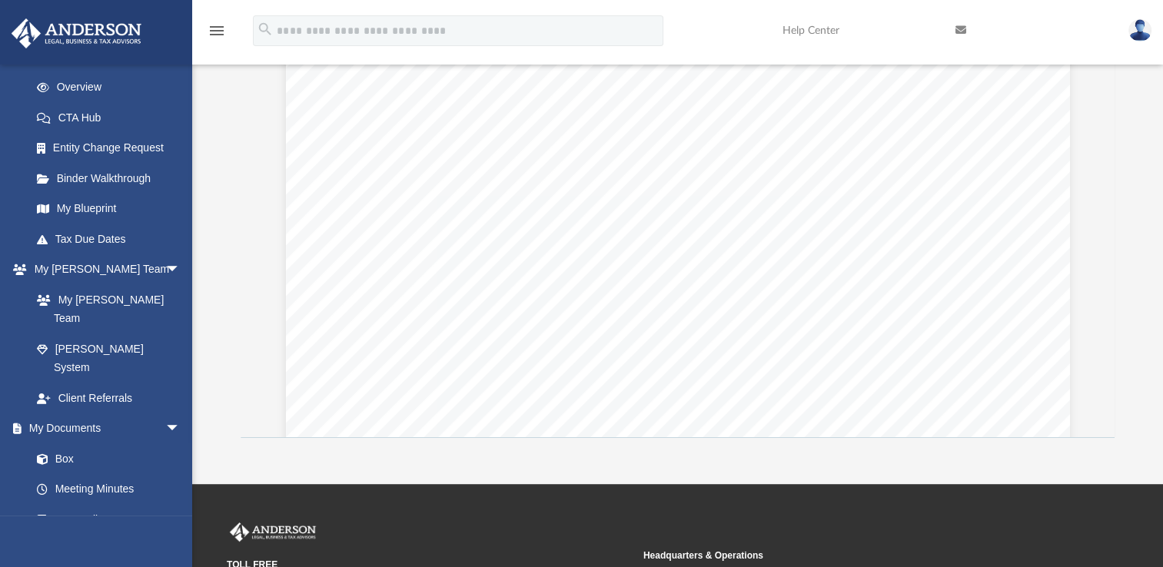
scroll to position [6, 0]
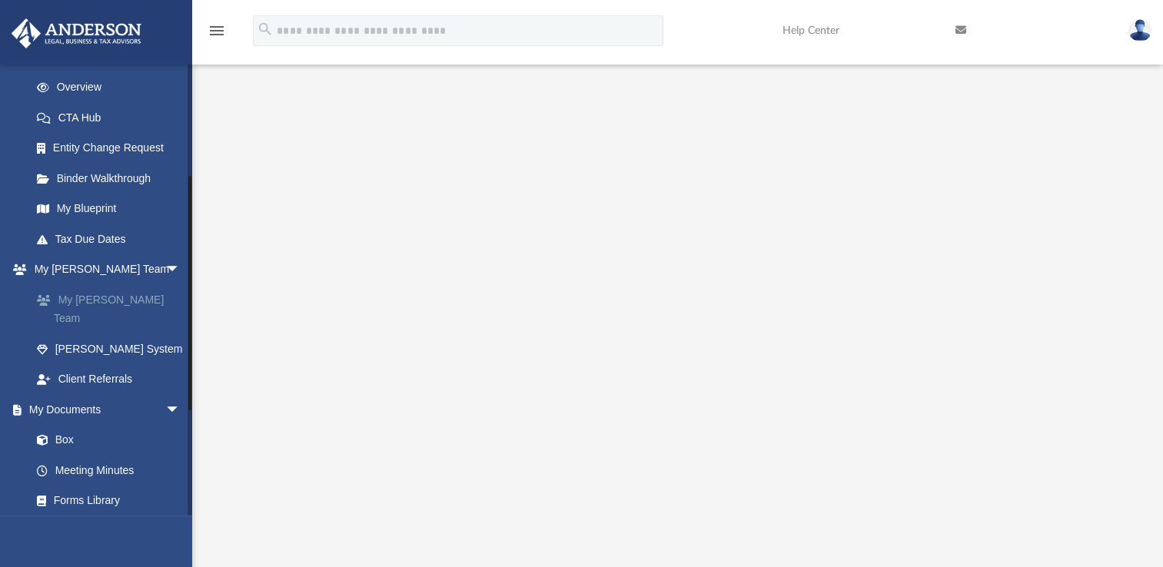
click at [97, 308] on link "My [PERSON_NAME] Team" at bounding box center [113, 308] width 182 height 49
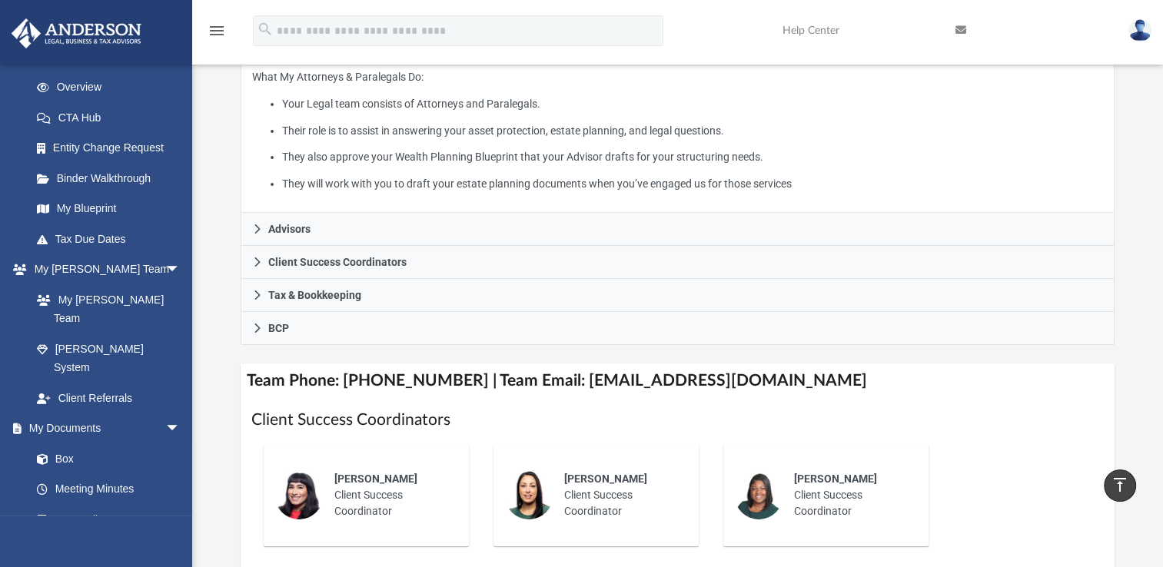
scroll to position [273, 0]
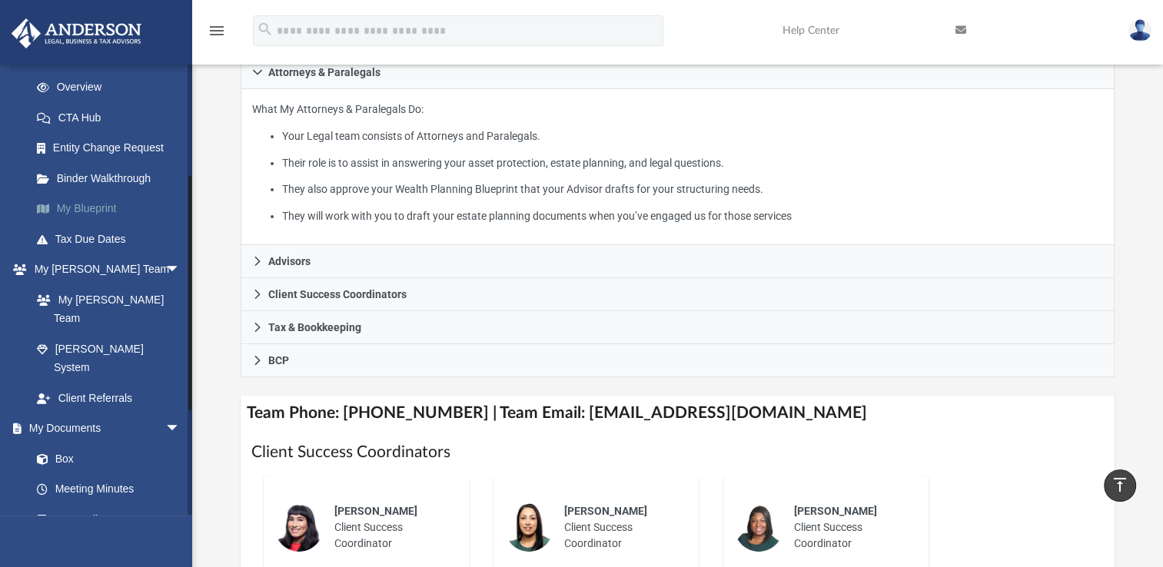
click at [111, 209] on link "My Blueprint" at bounding box center [113, 209] width 182 height 31
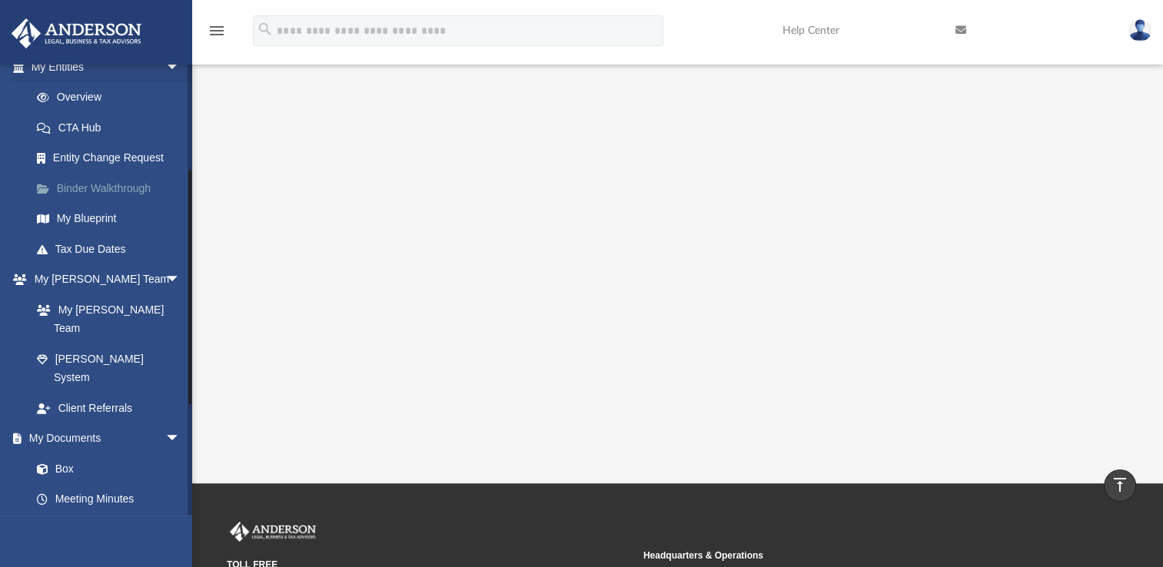
scroll to position [196, 0]
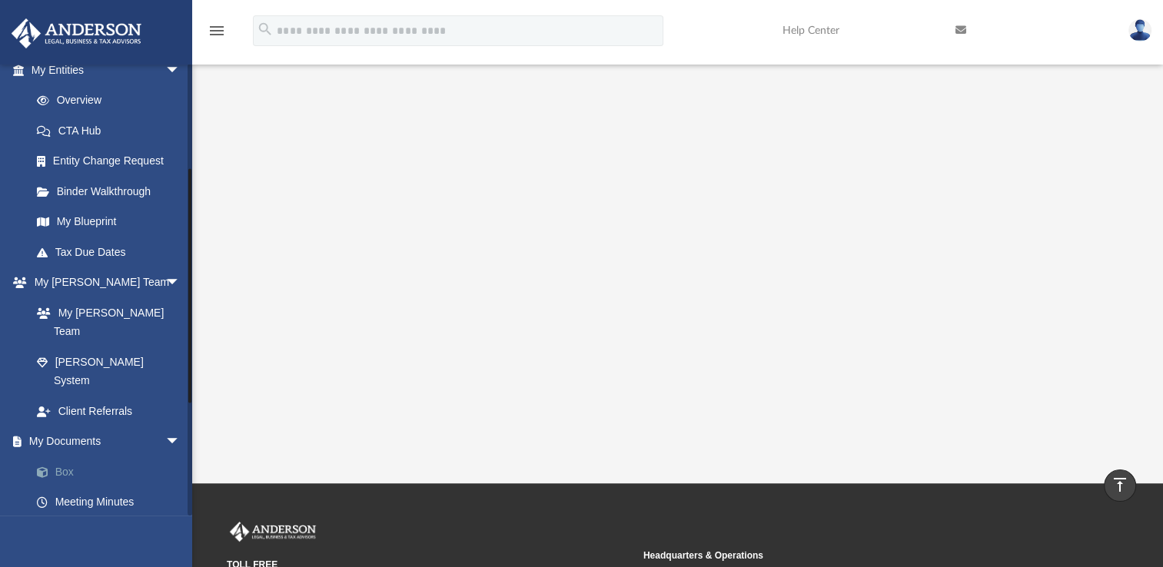
click at [76, 456] on link "Box" at bounding box center [113, 471] width 182 height 31
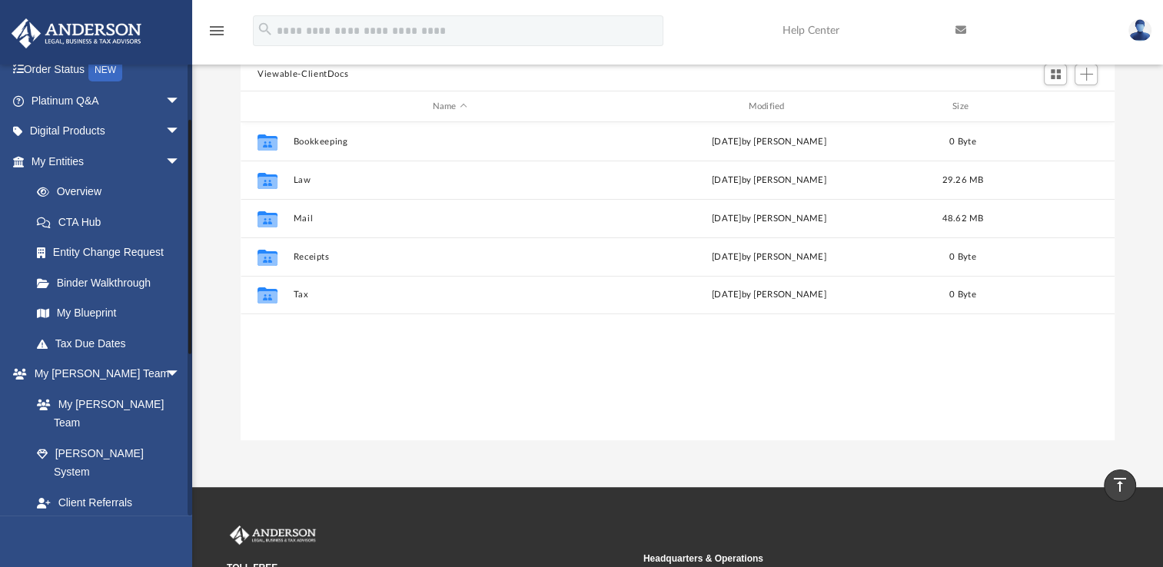
scroll to position [144, 0]
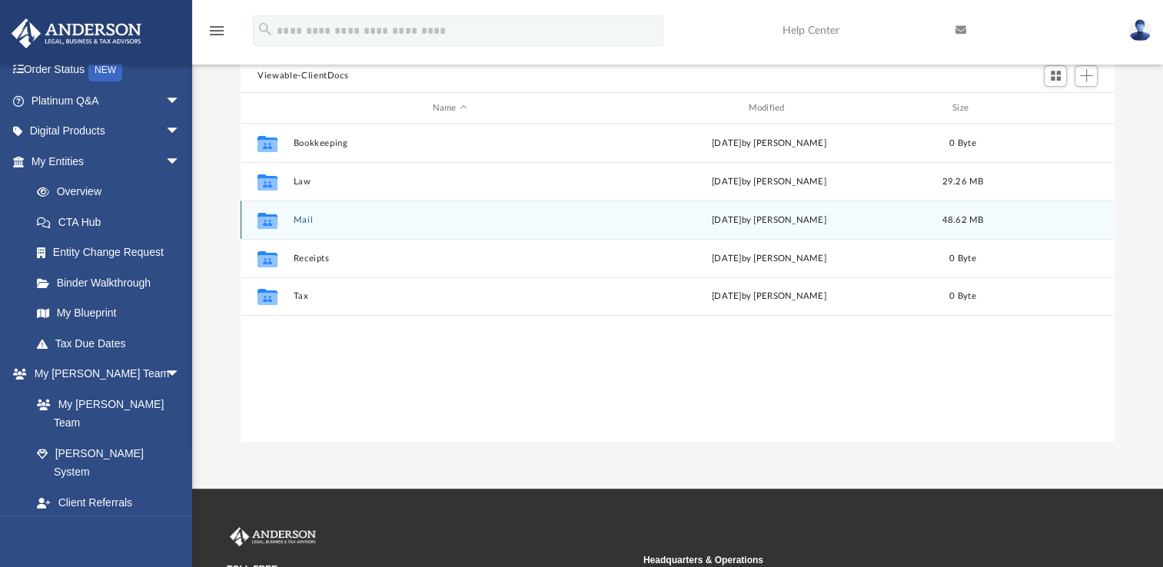
click at [305, 221] on button "Mail" at bounding box center [450, 220] width 313 height 10
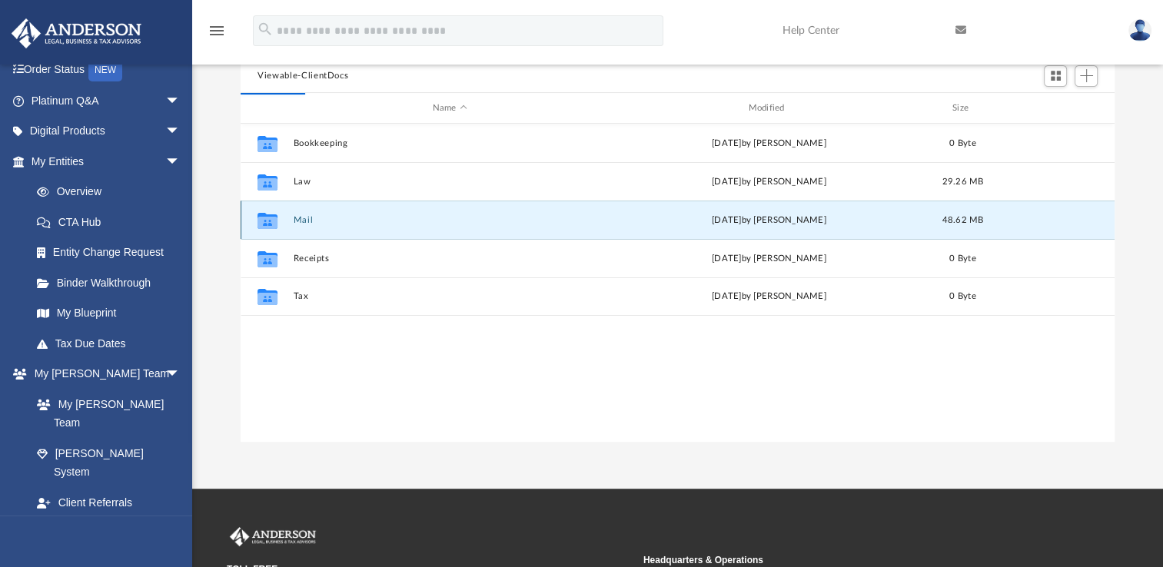
click at [784, 218] on div "today by Kobe Williams" at bounding box center [768, 221] width 313 height 14
click at [301, 218] on button "Mail" at bounding box center [450, 220] width 313 height 10
click at [257, 220] on icon "Collaborated Folder" at bounding box center [267, 220] width 25 height 25
click at [258, 221] on icon "grid" at bounding box center [267, 223] width 20 height 12
drag, startPoint x: 361, startPoint y: 347, endPoint x: 280, endPoint y: 227, distance: 144.9
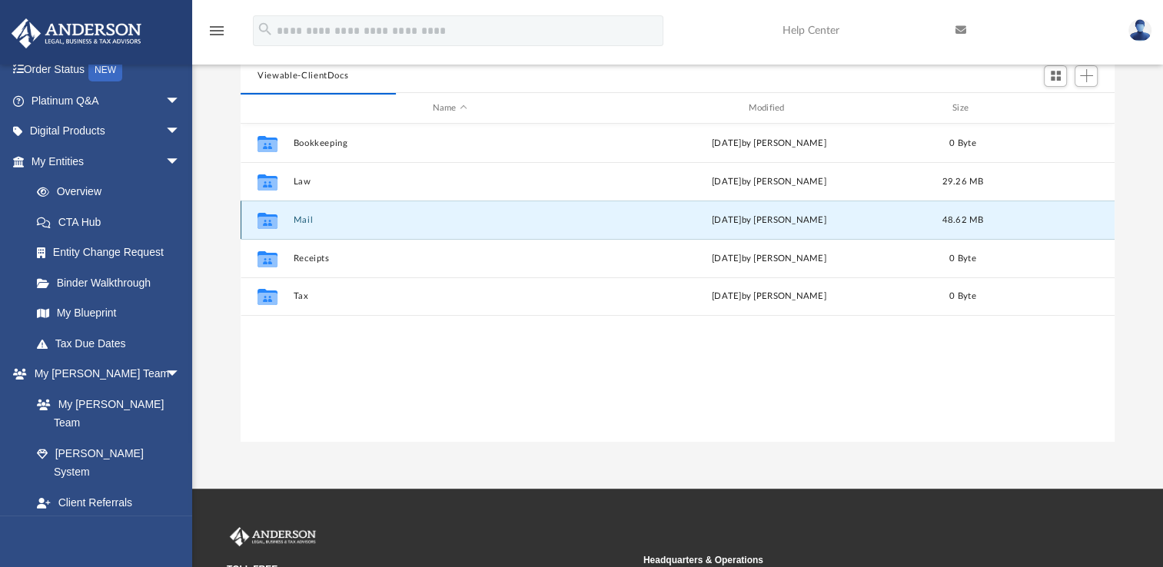
click at [360, 347] on div "Collaborated Folder Bookkeeping Wed Apr 6 2022 by Irene Calvillo 0 Byte Collabo…" at bounding box center [678, 283] width 874 height 318
click at [304, 219] on button "Mail" at bounding box center [450, 220] width 313 height 10
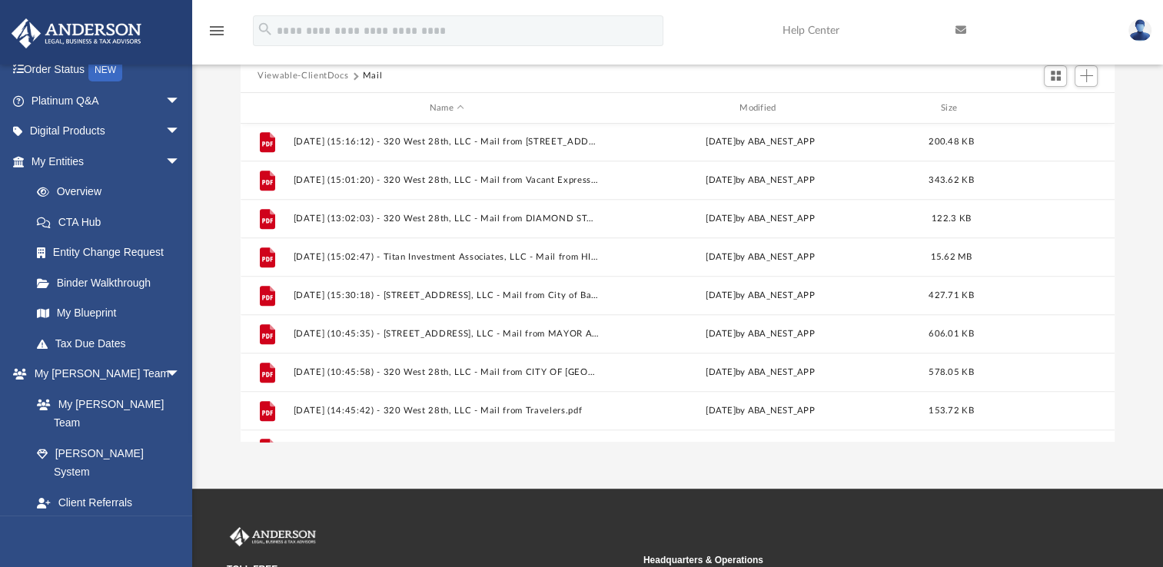
scroll to position [1295, 0]
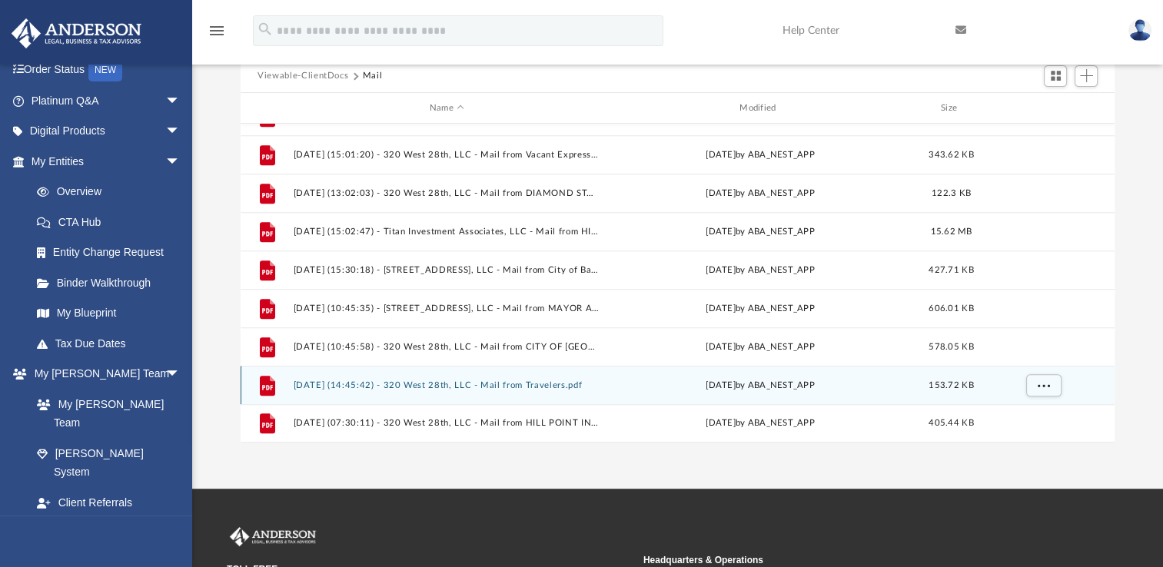
click at [513, 388] on button "[DATE] (14:45:42) - 320 West 28th, LLC - Mail from Travelers.pdf" at bounding box center [447, 385] width 307 height 10
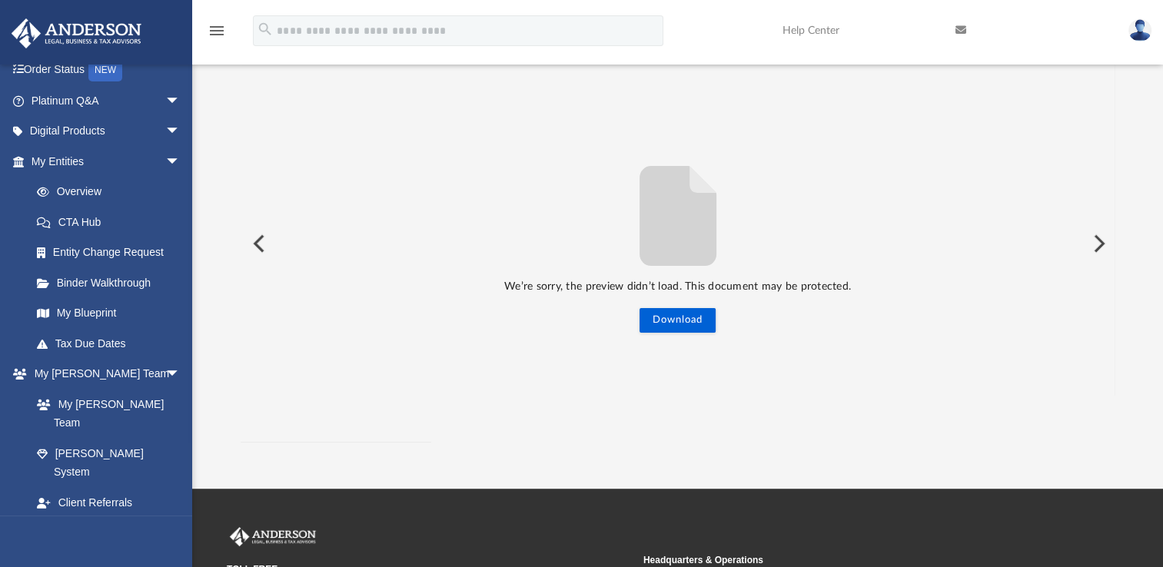
click at [257, 244] on button "Preview" at bounding box center [258, 243] width 34 height 43
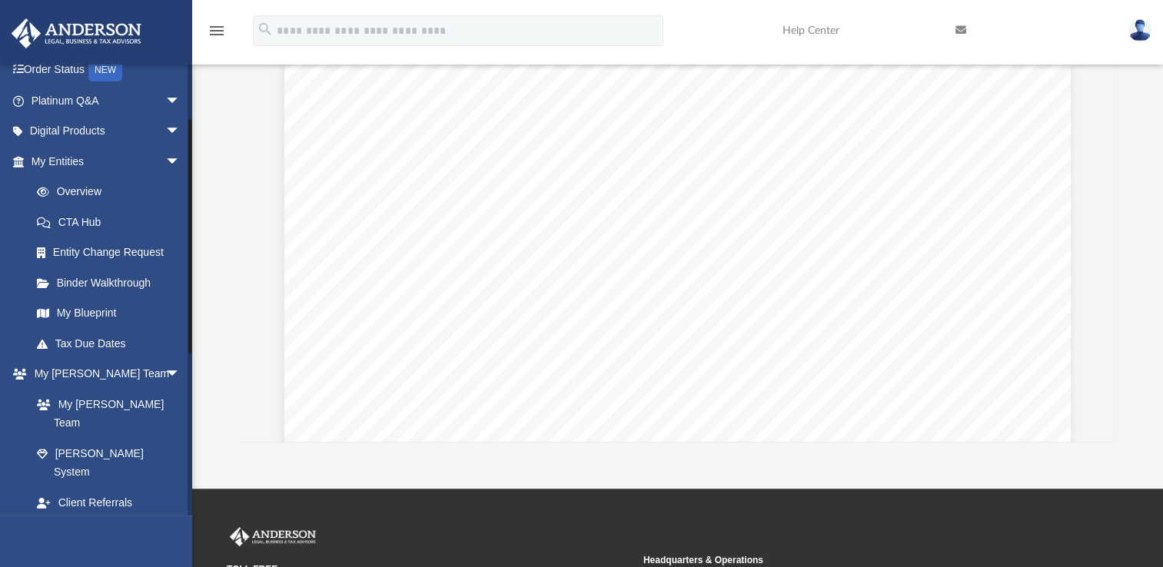
click at [165, 518] on span "arrow_drop_down" at bounding box center [180, 534] width 31 height 32
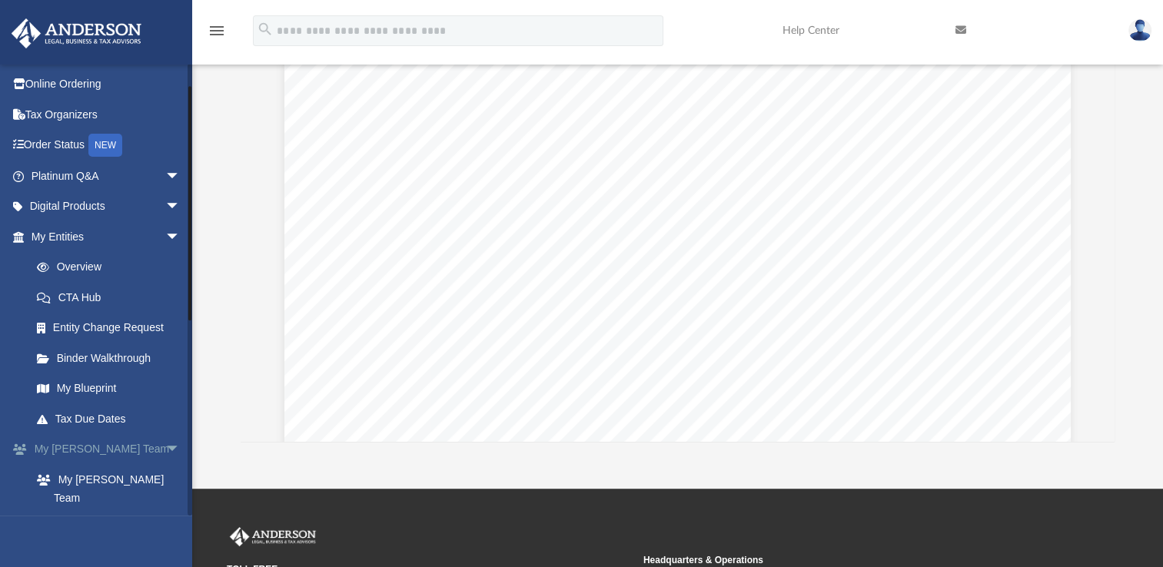
scroll to position [33, 0]
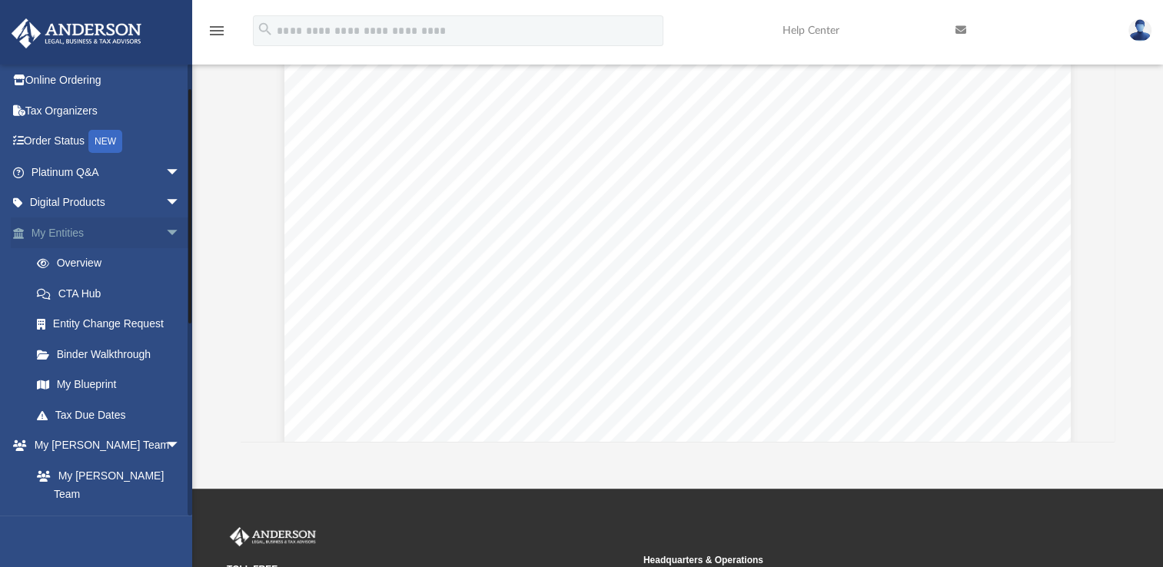
click at [74, 227] on link "My Entities arrow_drop_down" at bounding box center [107, 232] width 193 height 31
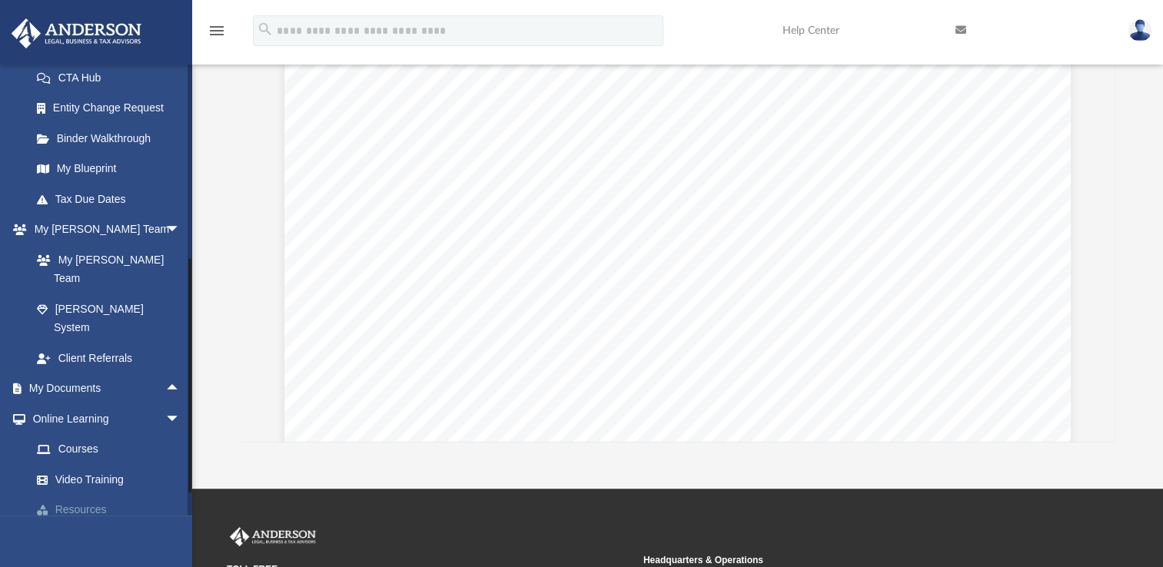
scroll to position [264, 0]
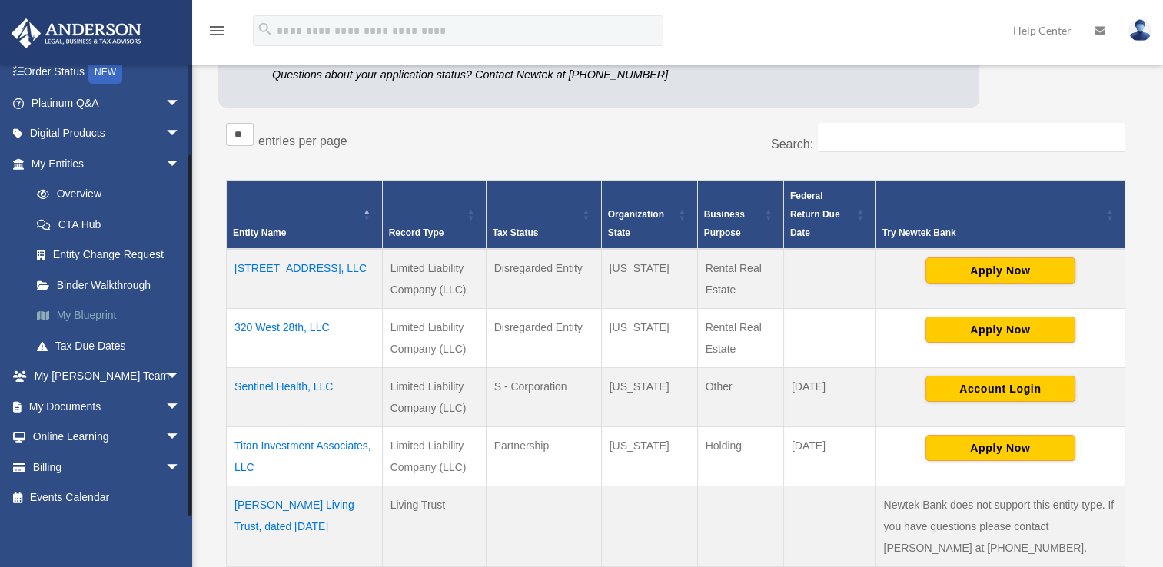
scroll to position [205, 0]
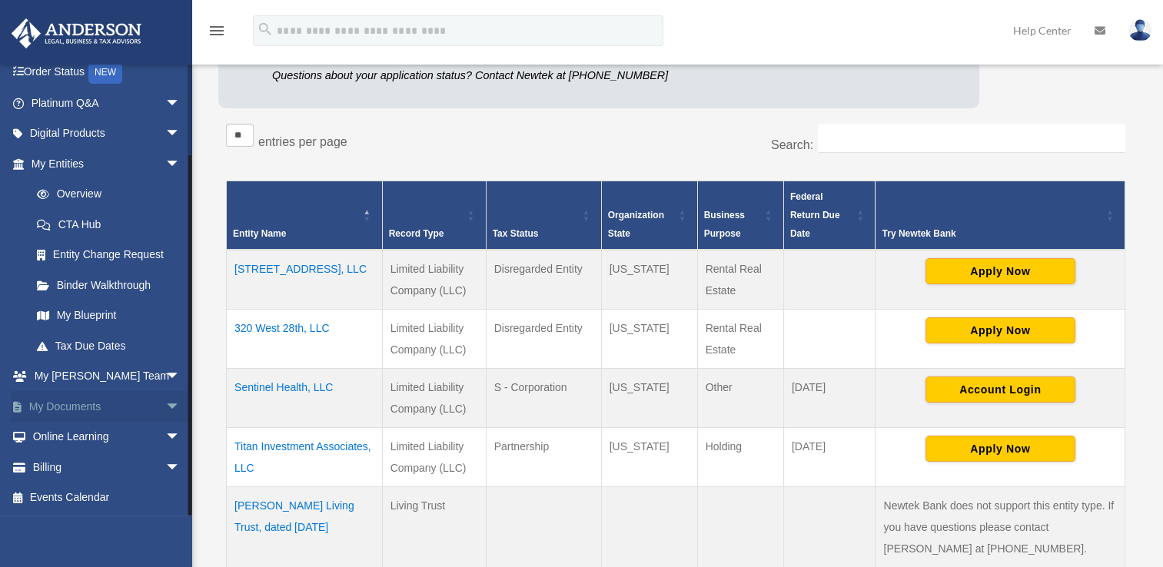
click at [108, 404] on link "My Documents arrow_drop_down" at bounding box center [107, 406] width 193 height 31
click at [165, 406] on span "arrow_drop_down" at bounding box center [180, 407] width 31 height 32
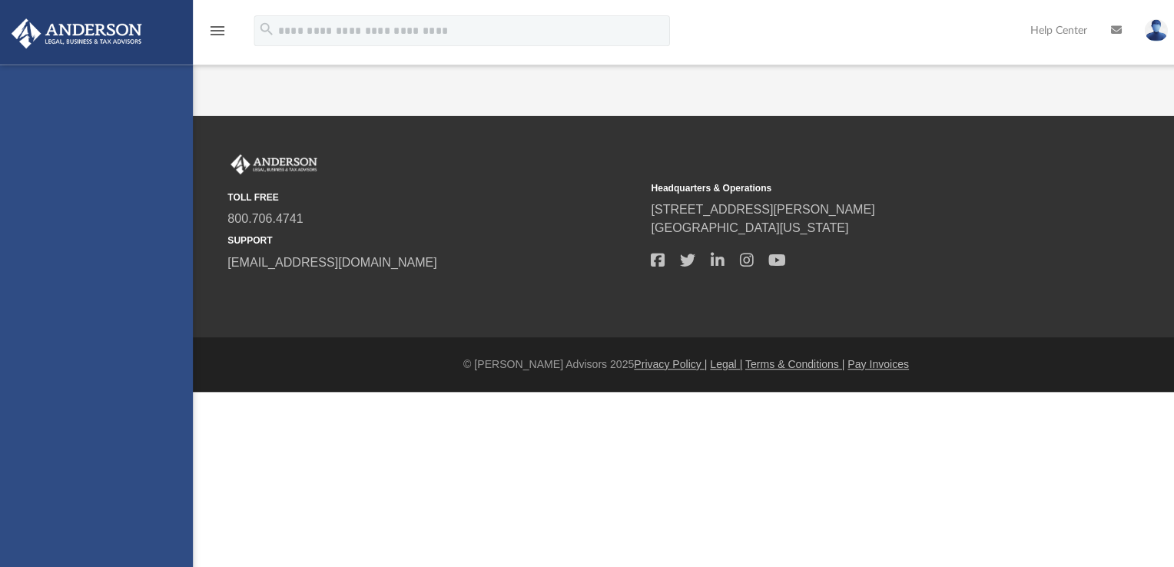
click at [65, 440] on div "100blessings@msn.com Sign Out samckenzie.estates@gmail.com Home Online Ordering…" at bounding box center [96, 348] width 192 height 567
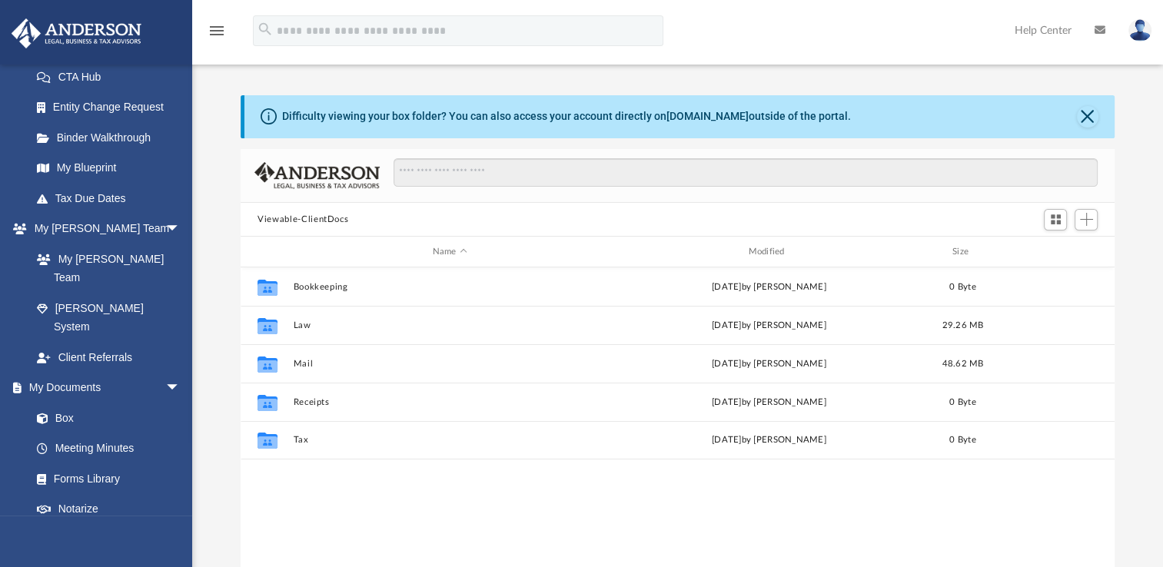
scroll to position [252, 0]
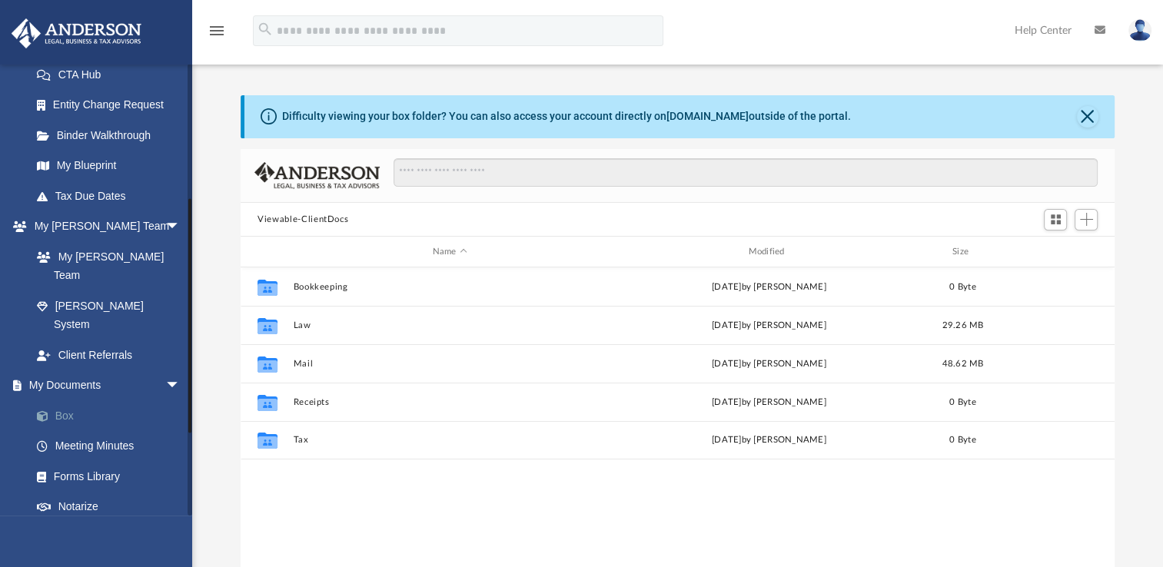
click at [71, 400] on link "Box" at bounding box center [113, 415] width 182 height 31
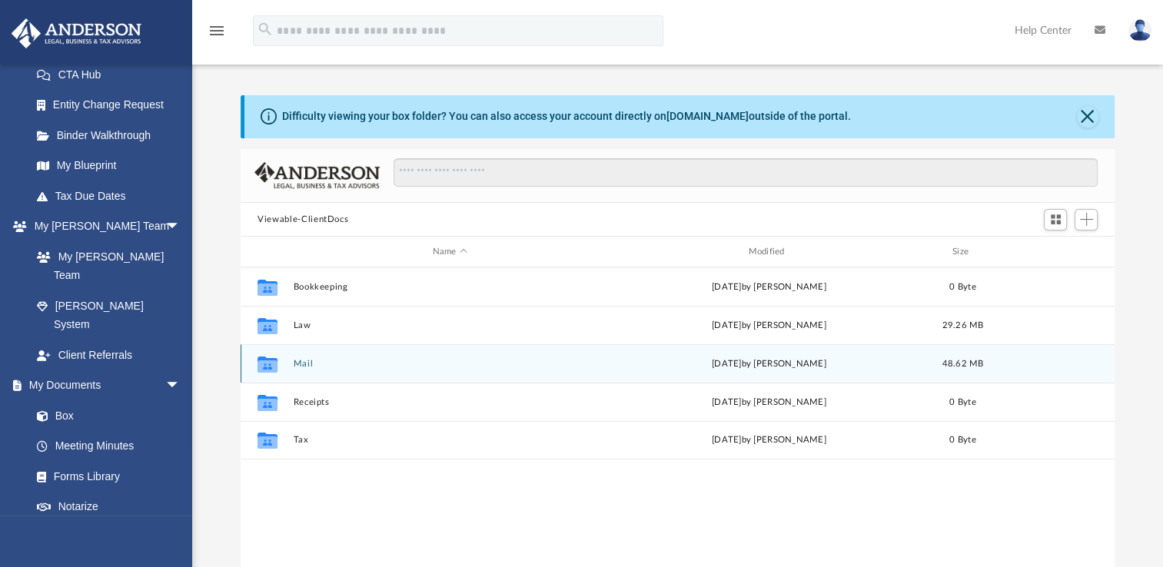
click at [307, 361] on button "Mail" at bounding box center [450, 364] width 313 height 10
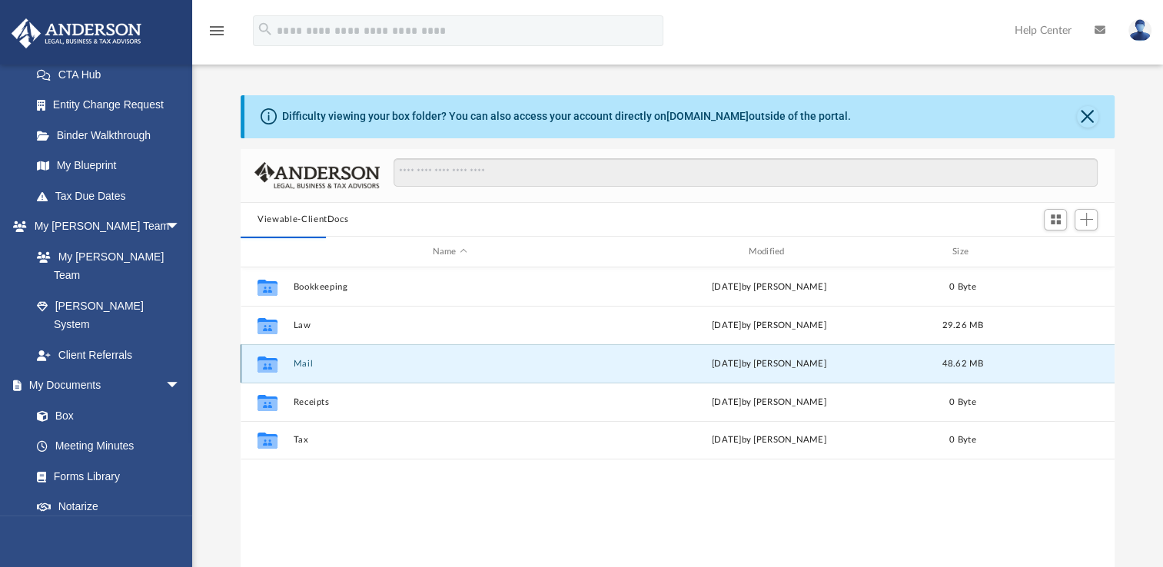
click at [765, 363] on div "today by Kobe Williams" at bounding box center [768, 364] width 313 height 14
click at [259, 367] on icon "grid" at bounding box center [267, 366] width 20 height 12
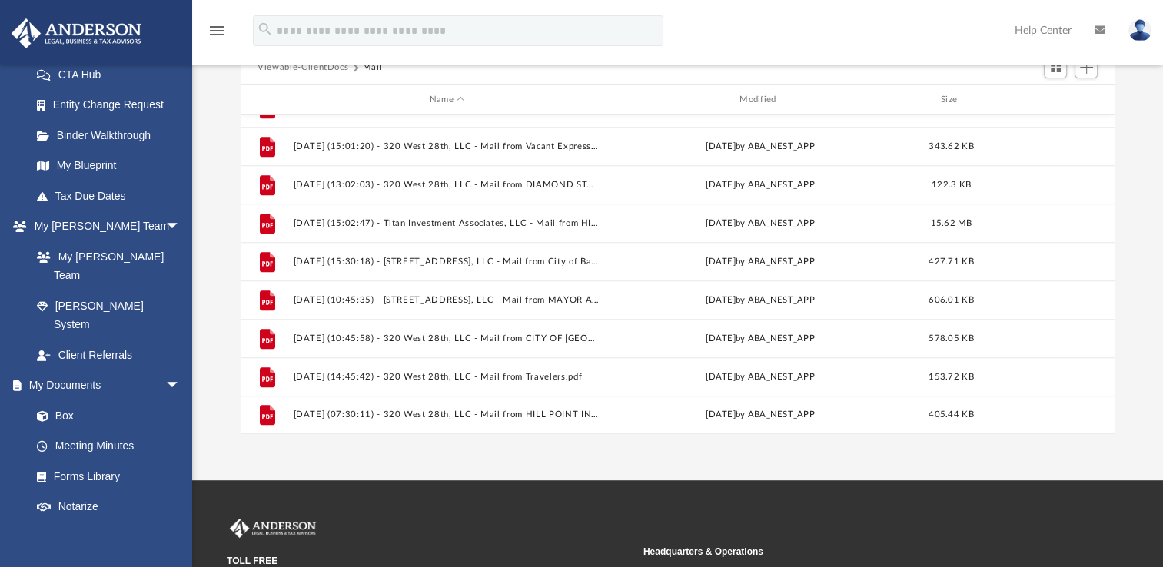
scroll to position [239, 0]
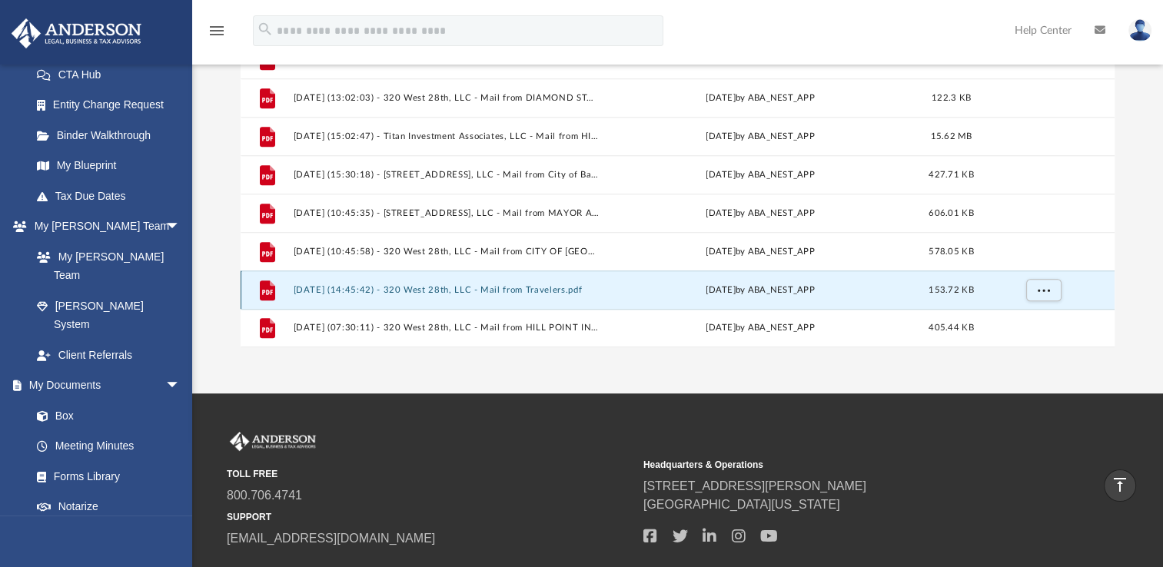
click at [465, 289] on button "[DATE] (14:45:42) - 320 West 28th, LLC - Mail from Travelers.pdf" at bounding box center [447, 290] width 307 height 10
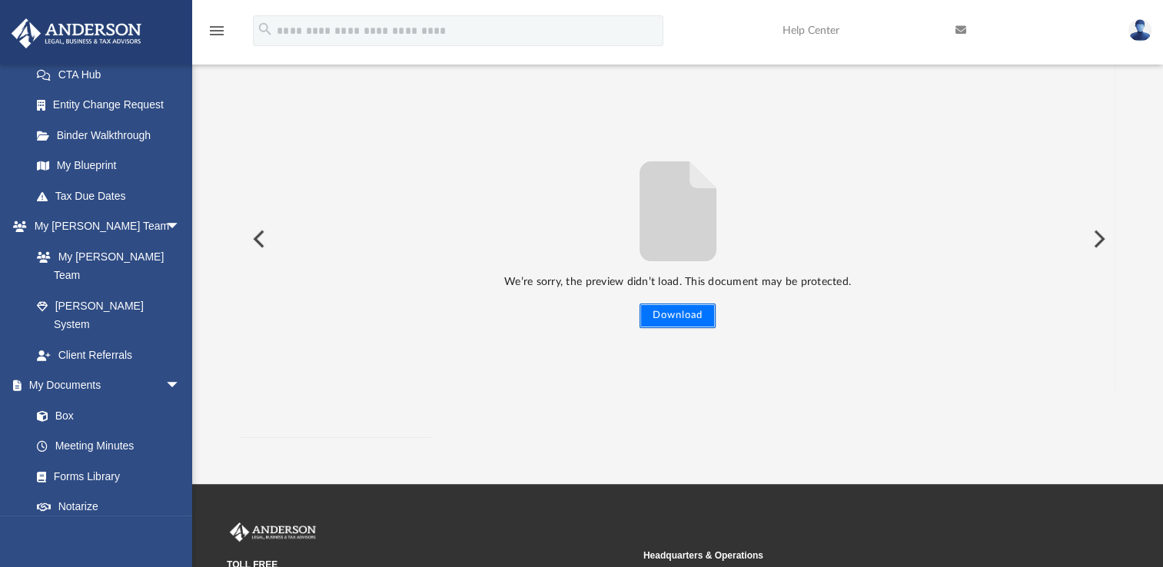
click at [670, 311] on button "Download" at bounding box center [677, 316] width 76 height 25
click at [78, 400] on link "Box" at bounding box center [113, 415] width 182 height 31
click at [64, 400] on link "Box" at bounding box center [113, 415] width 182 height 31
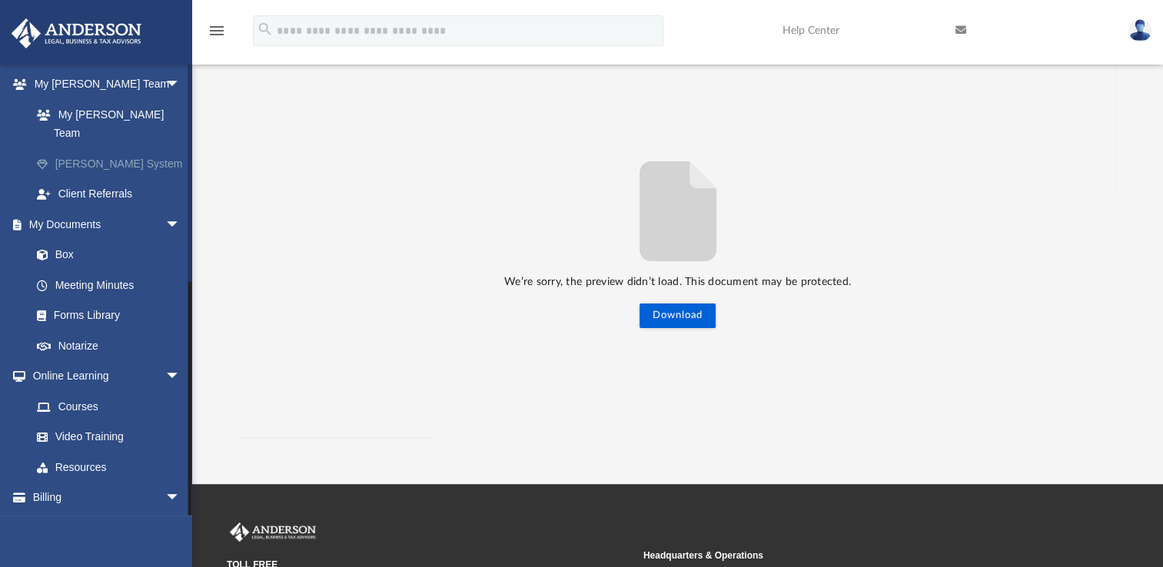
scroll to position [406, 0]
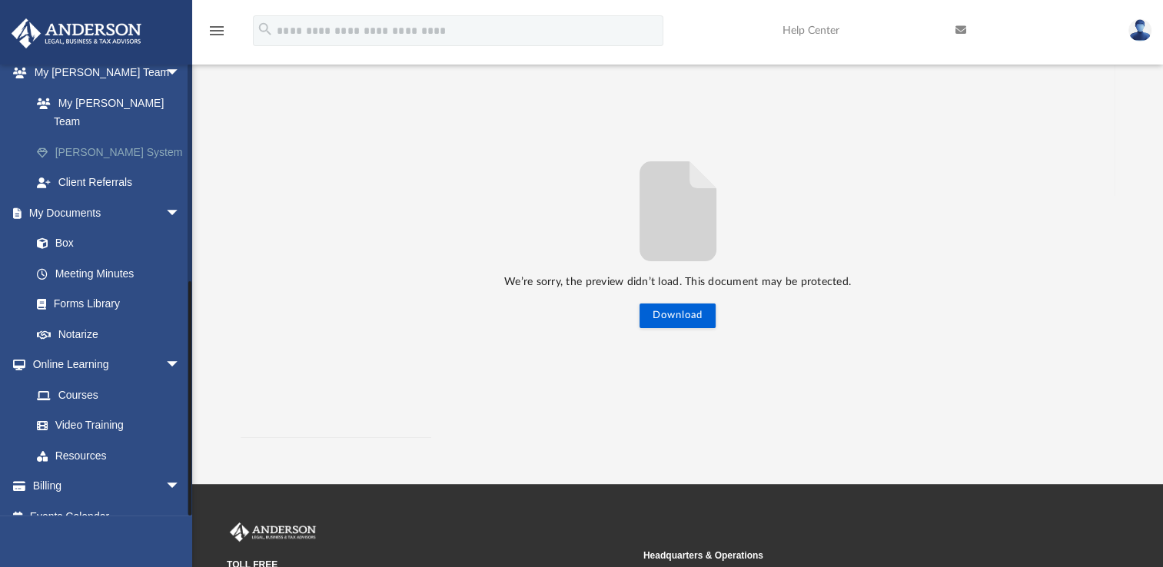
click at [68, 233] on link "Box" at bounding box center [105, 243] width 167 height 31
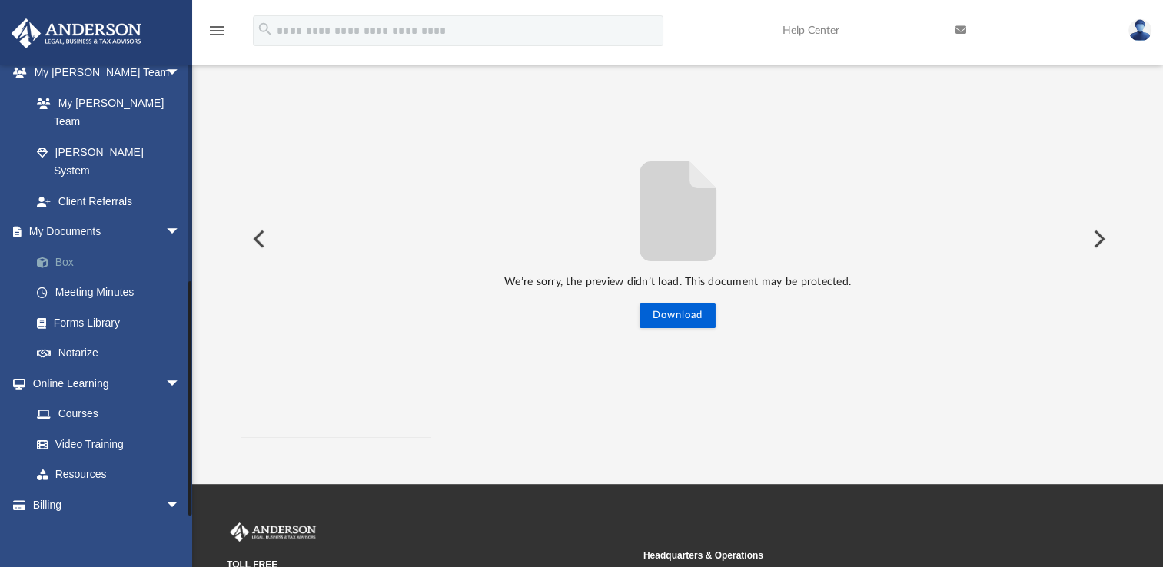
click at [51, 257] on span at bounding box center [50, 262] width 10 height 11
click at [255, 240] on button "Preview" at bounding box center [258, 238] width 34 height 43
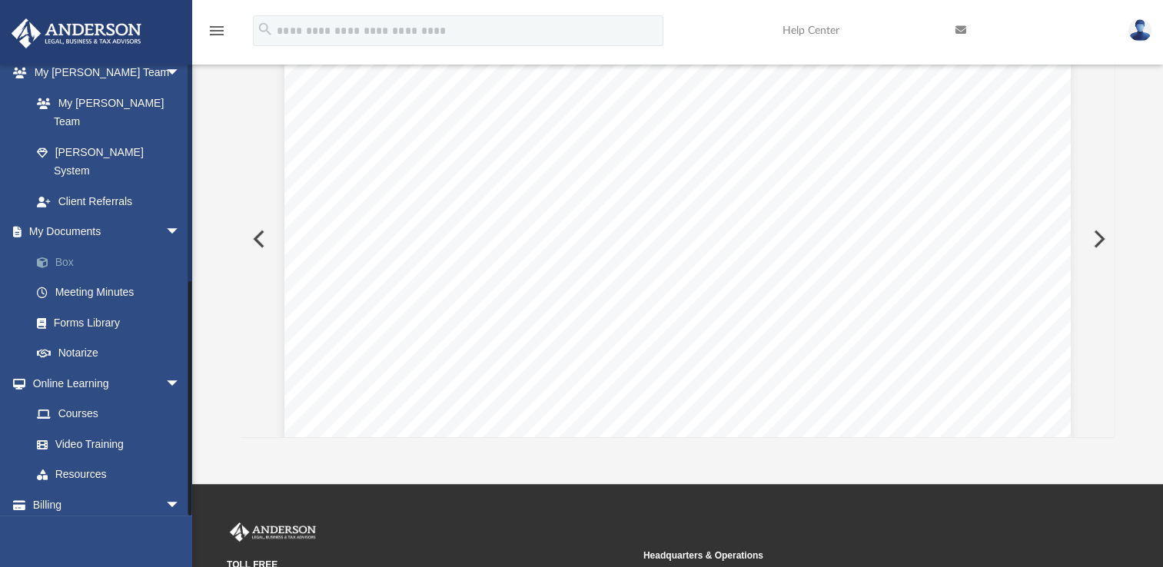
click at [70, 247] on link "Box" at bounding box center [113, 262] width 182 height 31
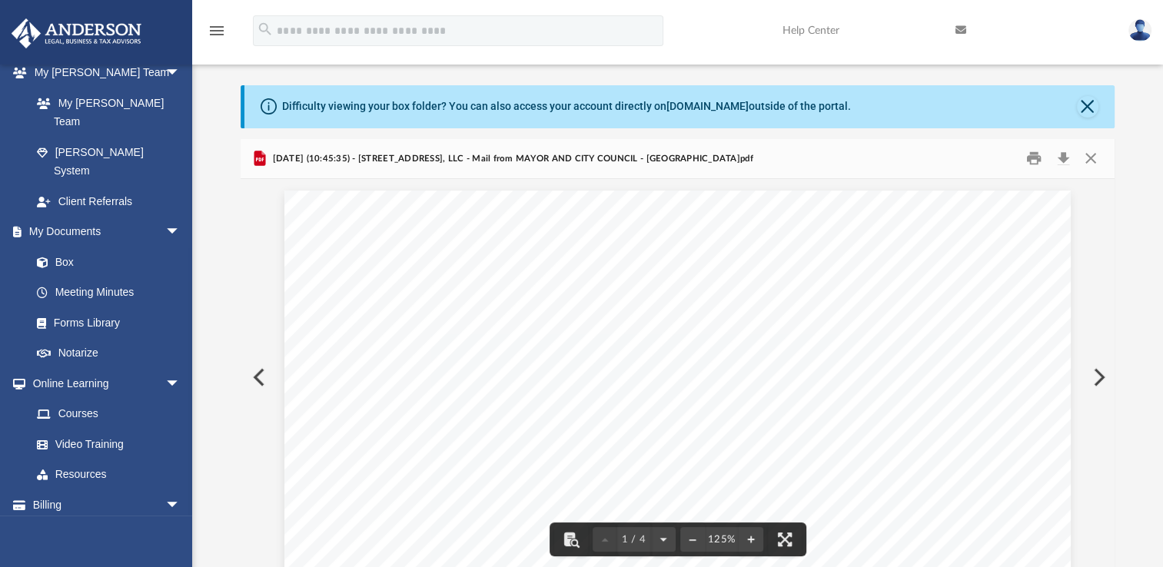
scroll to position [0, 0]
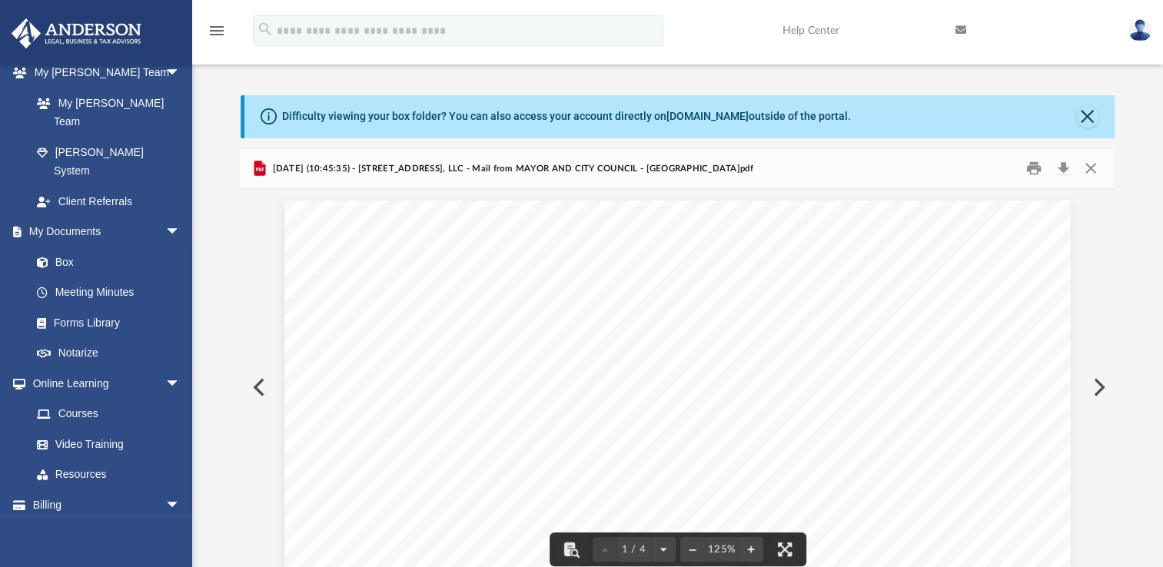
click at [1136, 28] on img at bounding box center [1139, 30] width 23 height 22
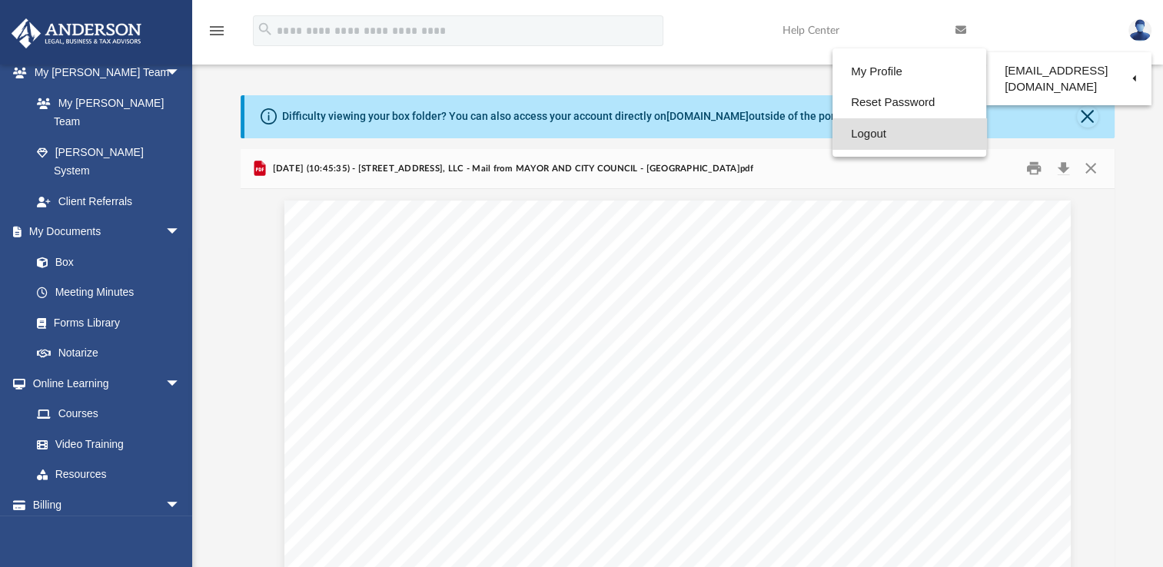
click at [838, 132] on link "Logout" at bounding box center [909, 134] width 154 height 32
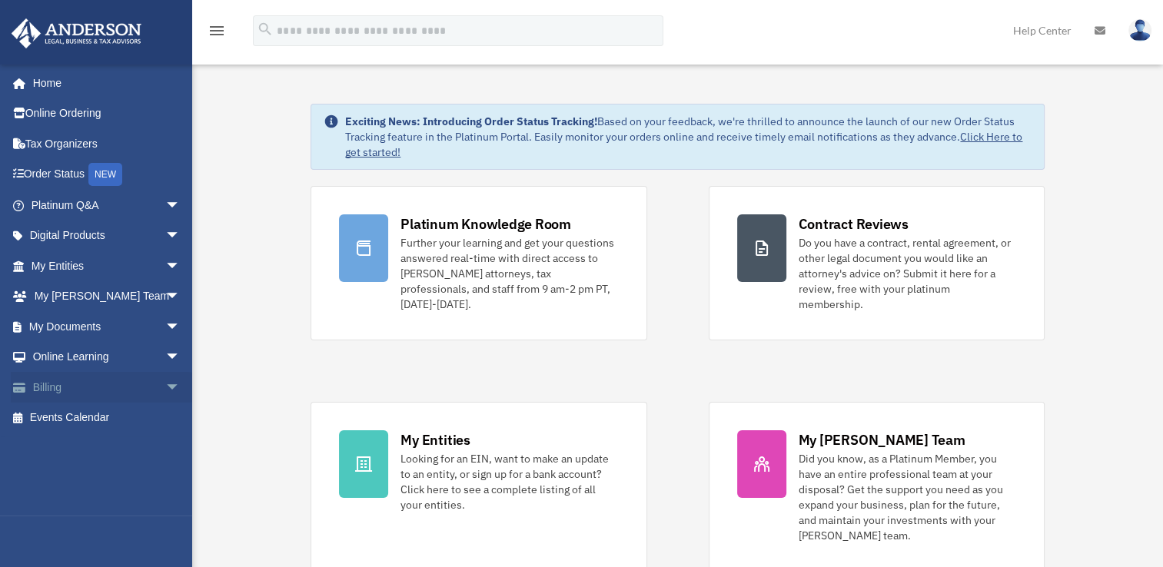
click at [172, 383] on span "arrow_drop_down" at bounding box center [180, 388] width 31 height 32
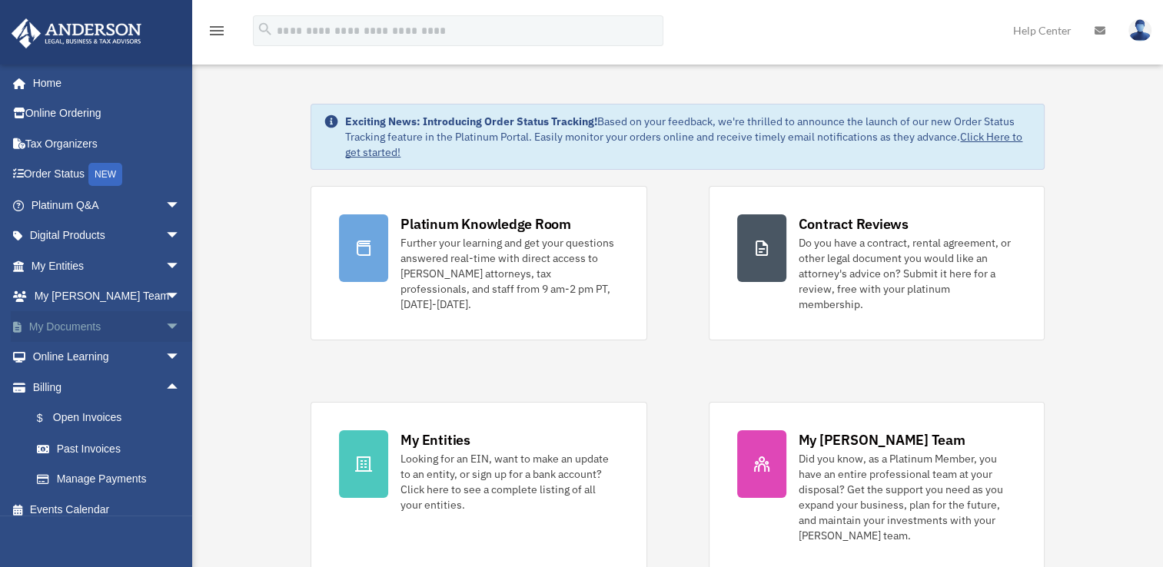
click at [100, 319] on link "My Documents arrow_drop_down" at bounding box center [107, 326] width 193 height 31
click at [75, 329] on link "My Documents arrow_drop_down" at bounding box center [107, 326] width 193 height 31
click at [165, 324] on span "arrow_drop_down" at bounding box center [180, 327] width 31 height 32
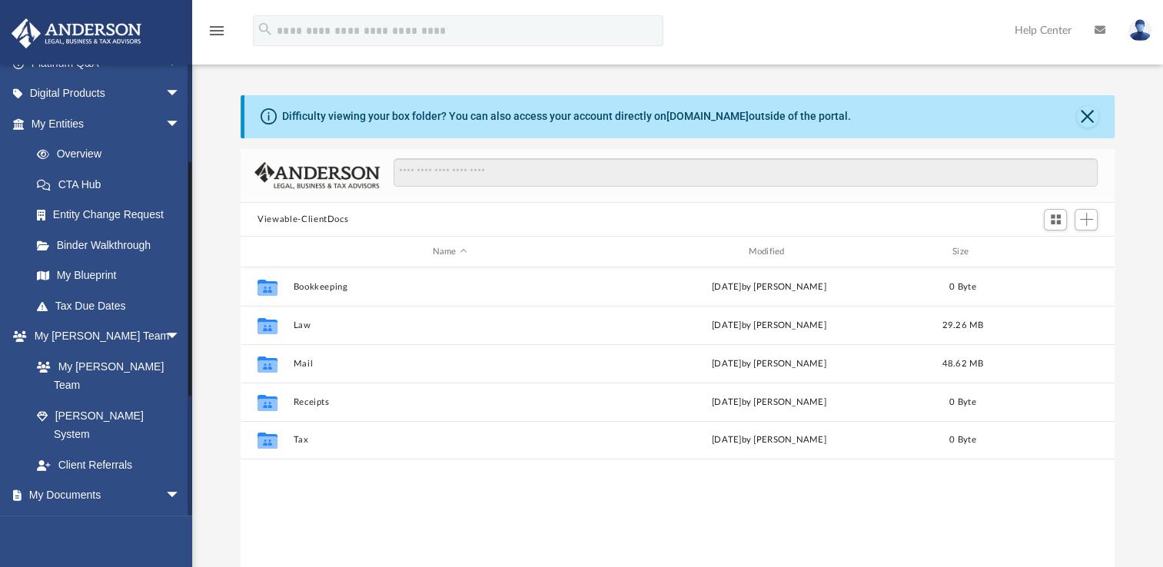
scroll to position [183, 0]
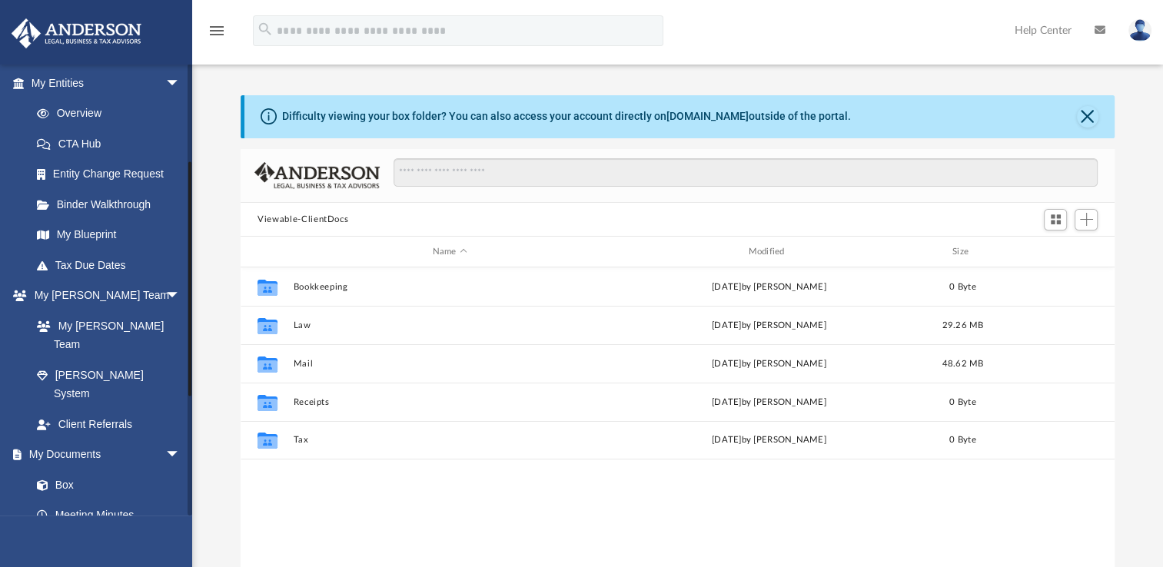
drag, startPoint x: 194, startPoint y: 263, endPoint x: 194, endPoint y: 279, distance: 16.1
click at [194, 279] on div "App [EMAIL_ADDRESS][DOMAIN_NAME] Sign Out [EMAIL_ADDRESS][DOMAIN_NAME] Home Onl…" at bounding box center [581, 316] width 1163 height 539
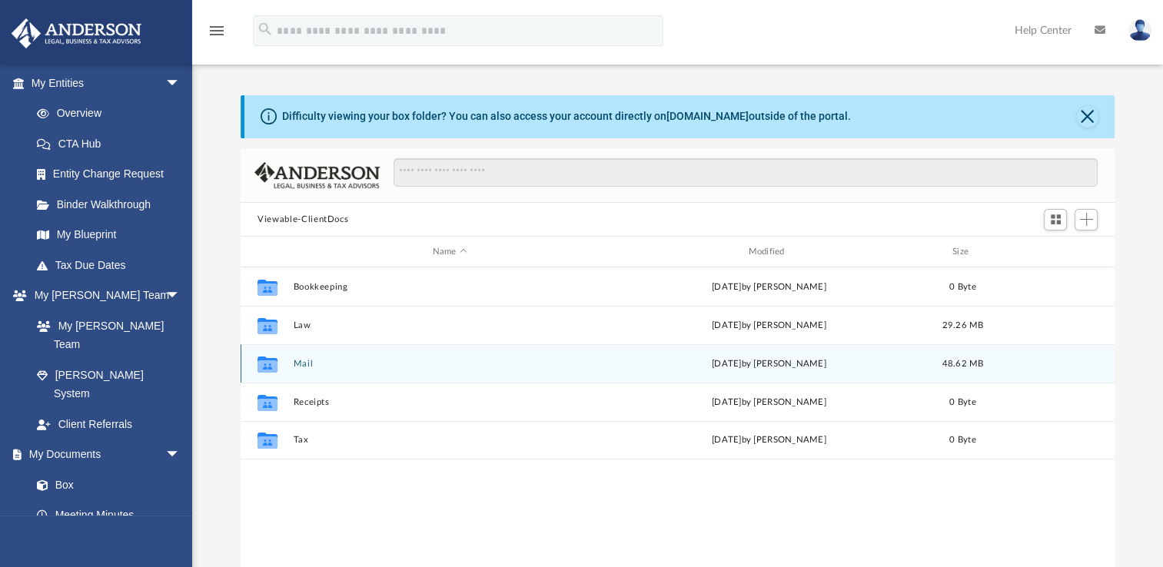
click at [271, 370] on icon "grid" at bounding box center [267, 366] width 20 height 12
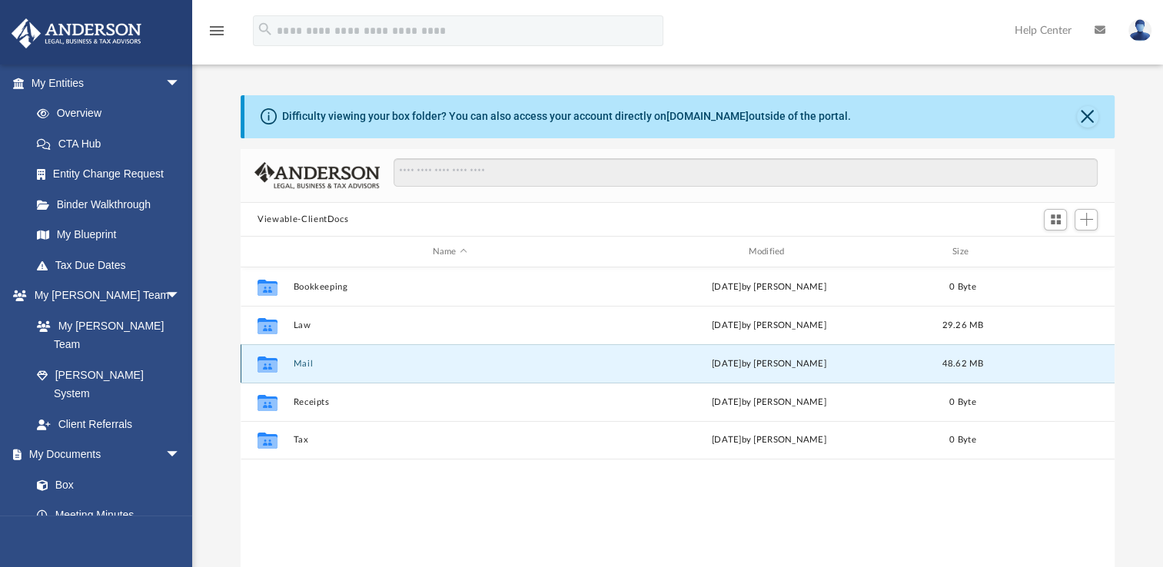
click at [302, 364] on button "Mail" at bounding box center [450, 364] width 313 height 10
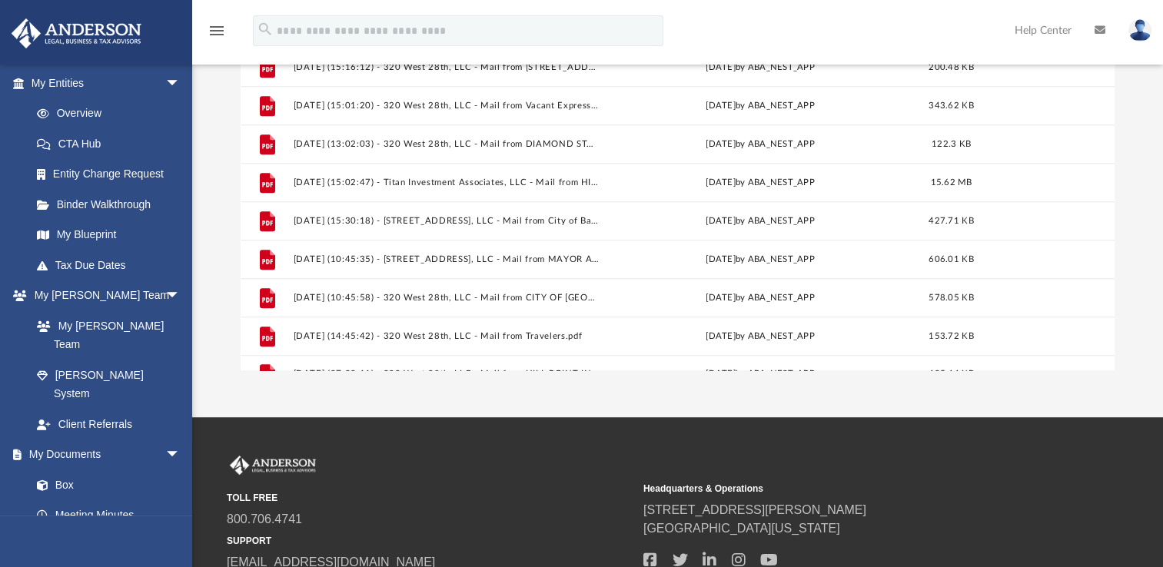
scroll to position [1295, 0]
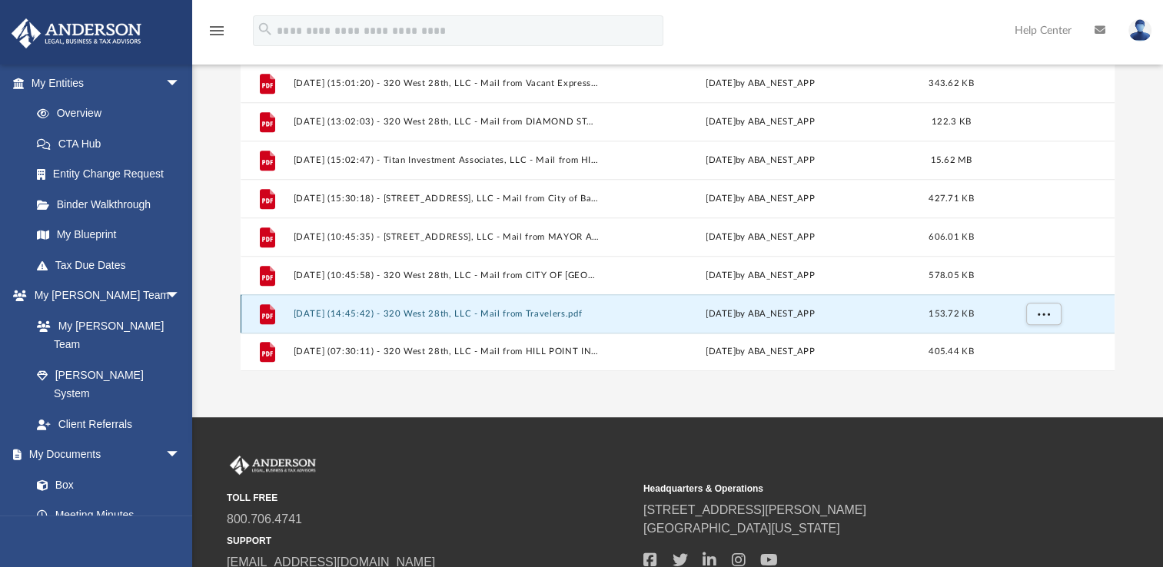
click at [452, 316] on button "[DATE] (14:45:42) - 320 West 28th, LLC - Mail from Travelers.pdf" at bounding box center [447, 314] width 307 height 10
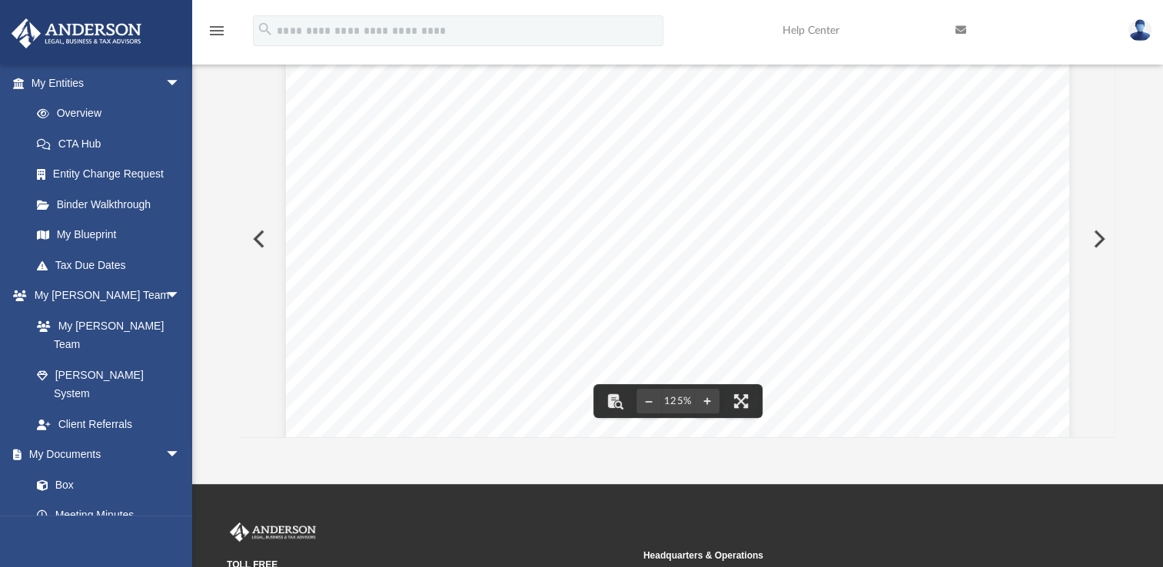
scroll to position [0, 0]
click at [267, 239] on button "Preview" at bounding box center [258, 238] width 34 height 43
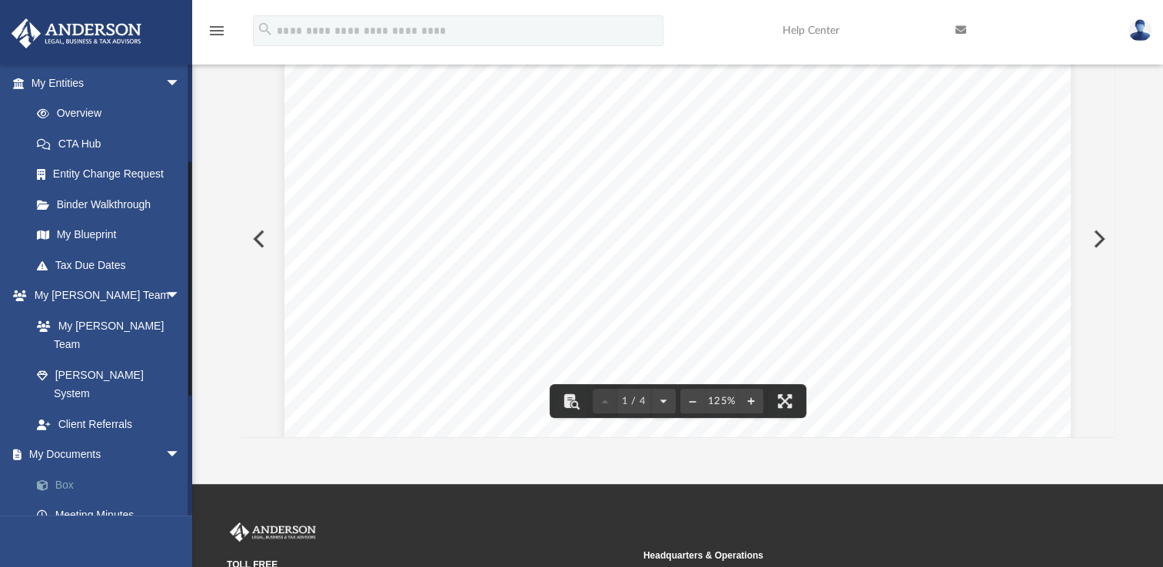
click at [134, 470] on link "Box" at bounding box center [113, 485] width 182 height 31
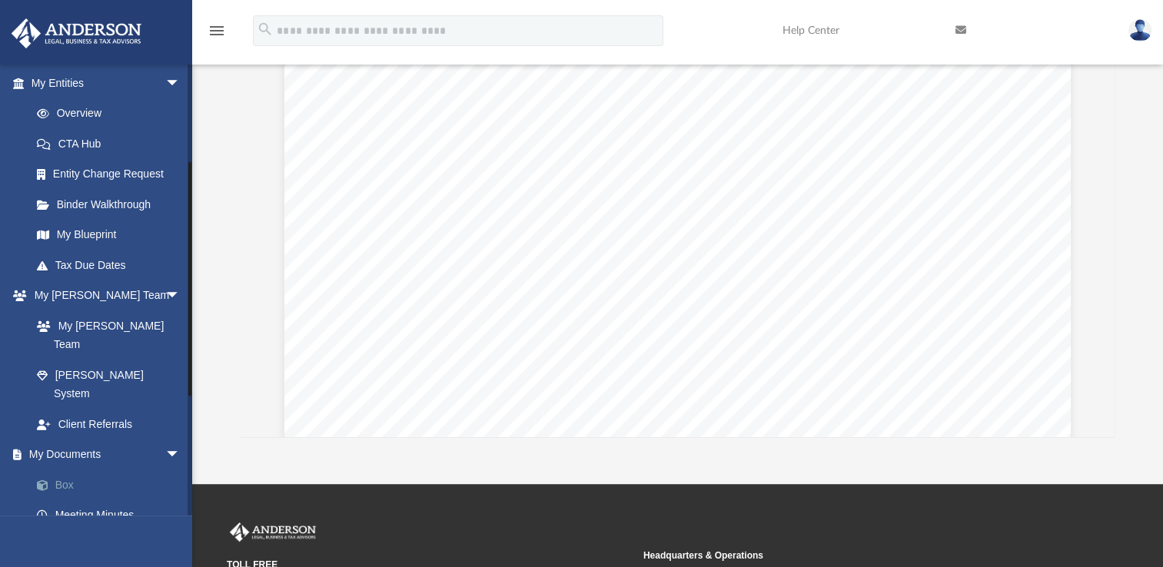
click at [65, 470] on link "Box" at bounding box center [113, 485] width 182 height 31
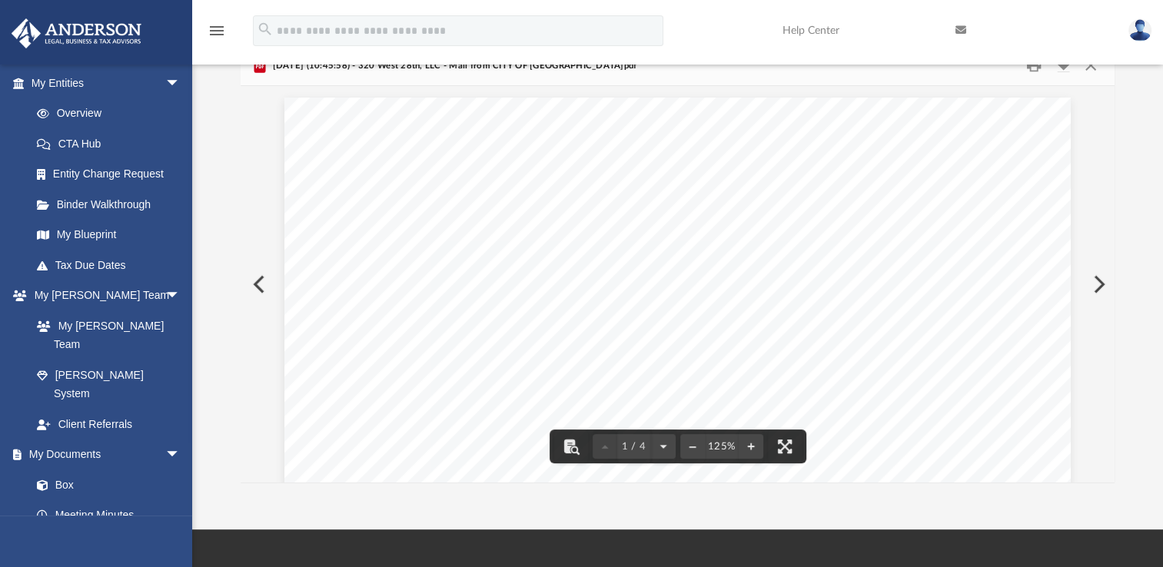
scroll to position [43, 0]
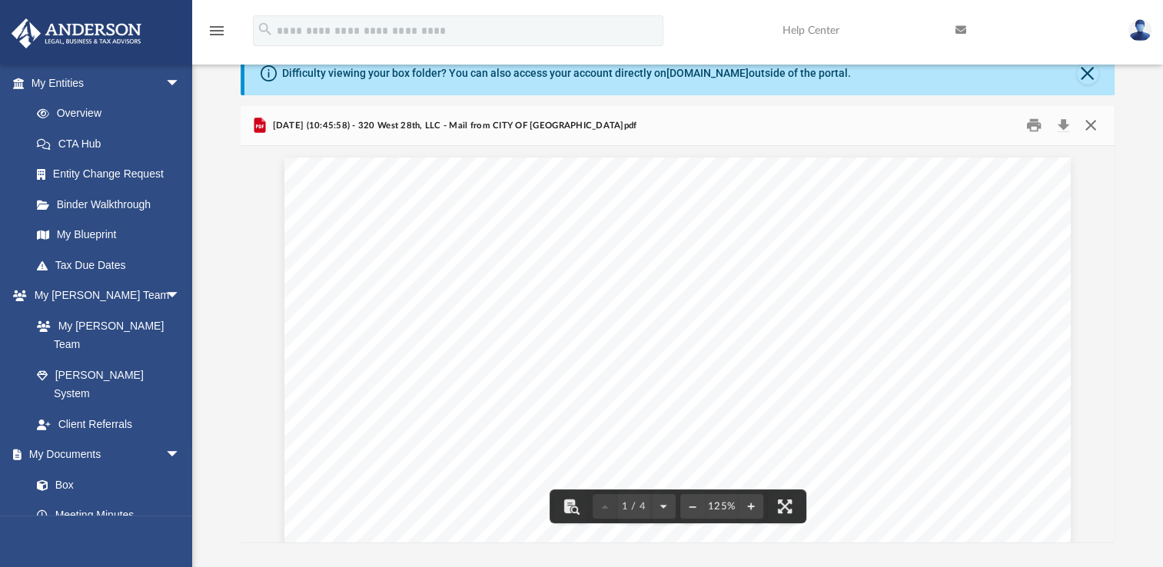
click at [1087, 134] on button "Close" at bounding box center [1090, 126] width 28 height 24
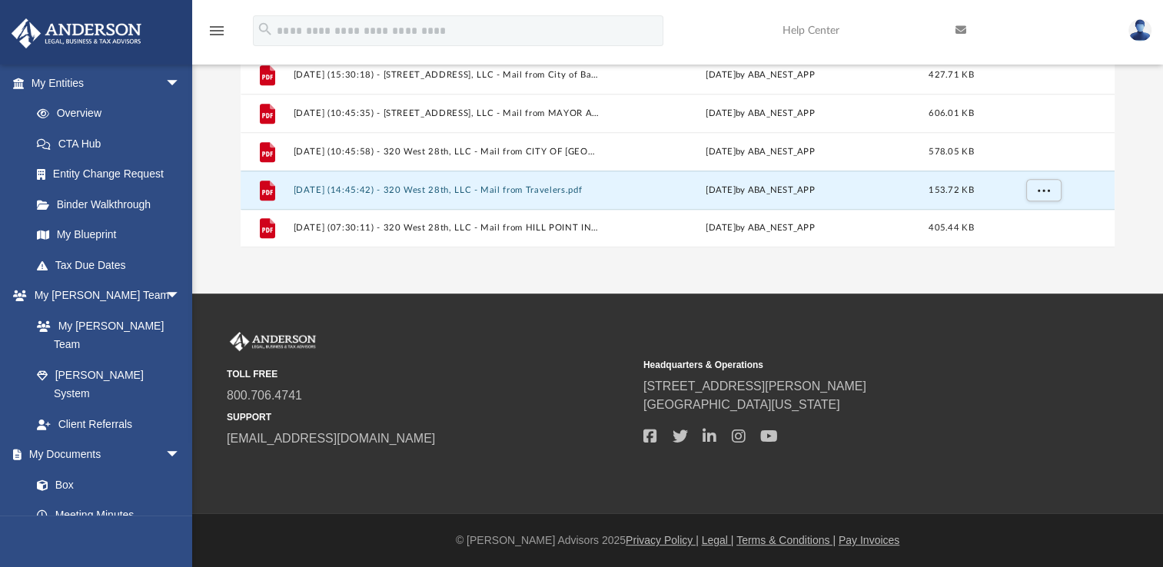
scroll to position [240, 0]
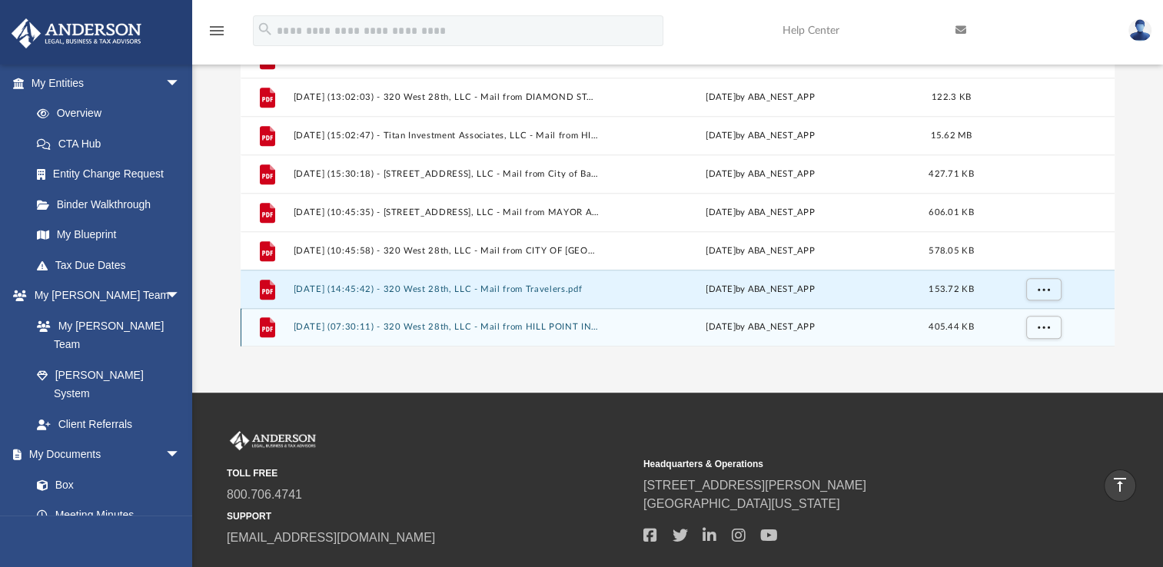
click at [465, 323] on button "[DATE] (07:30:11) - 320 West 28th, LLC - Mail from HILL POINT INS LLC.pdf" at bounding box center [447, 327] width 307 height 10
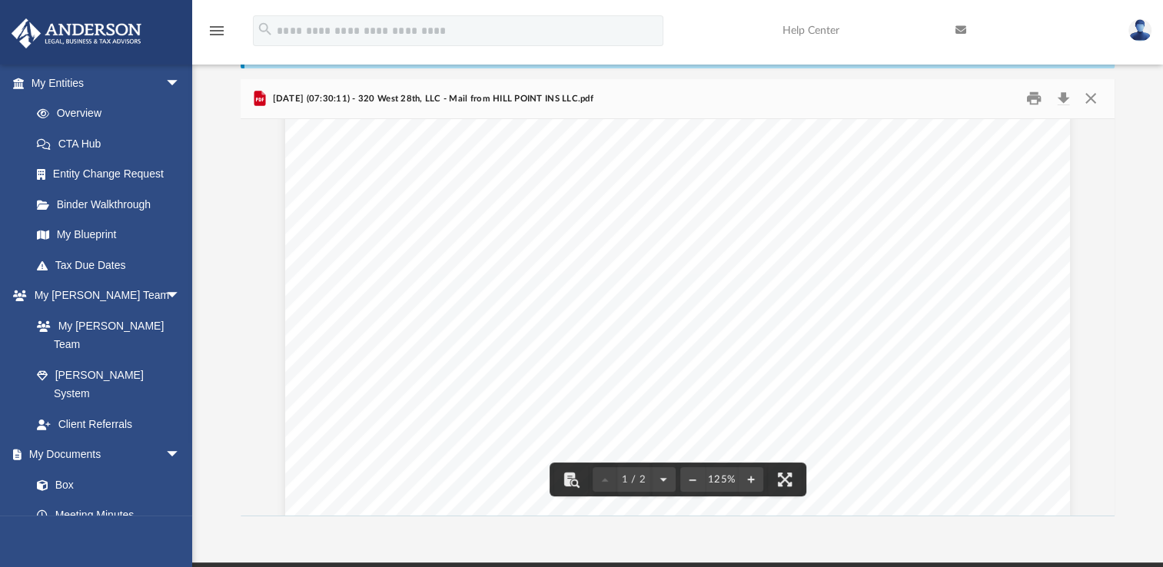
scroll to position [0, 0]
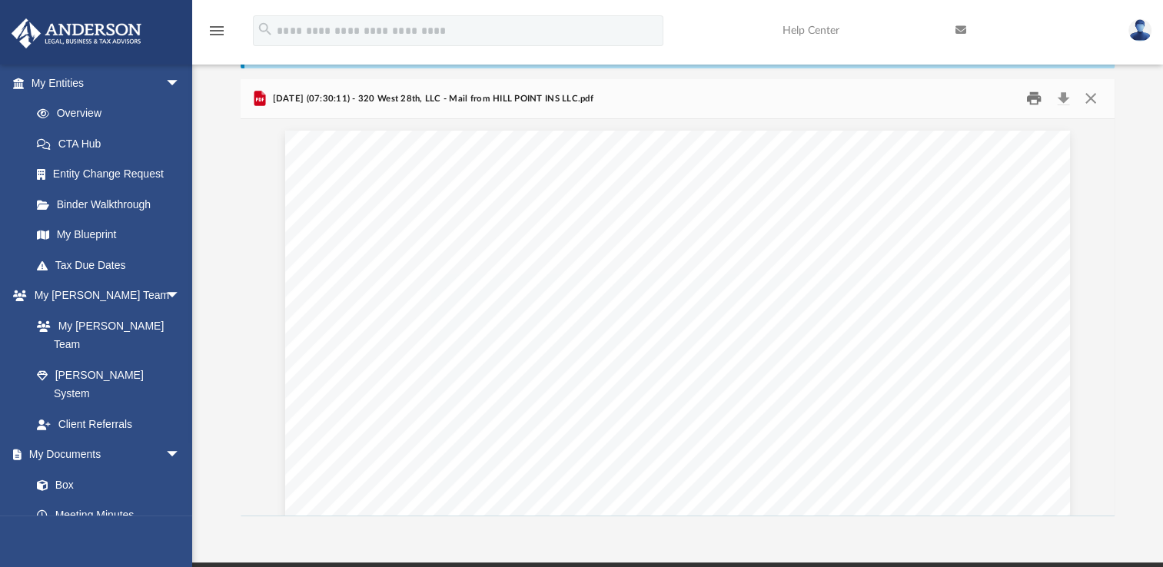
click at [1025, 97] on button "Print" at bounding box center [1033, 99] width 31 height 24
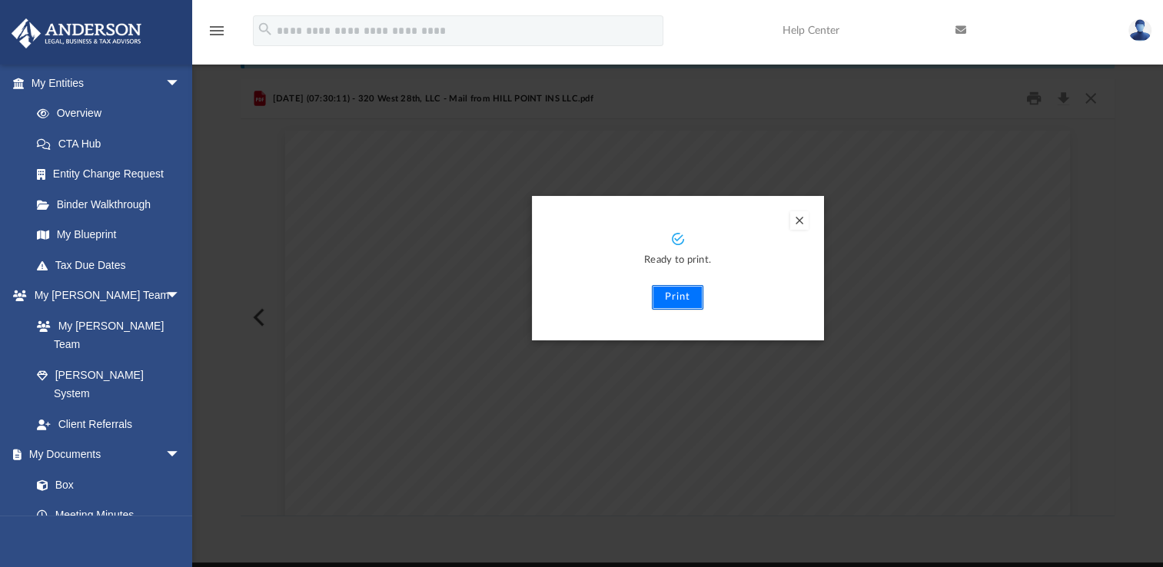
click at [676, 297] on button "Print" at bounding box center [677, 297] width 51 height 25
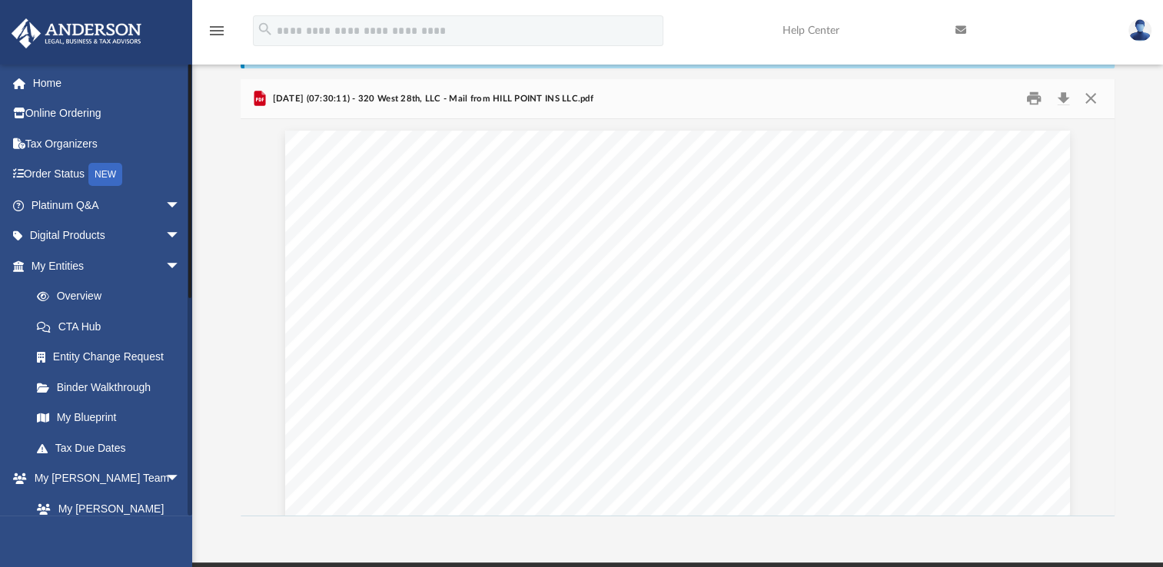
drag, startPoint x: 188, startPoint y: 190, endPoint x: 214, endPoint y: 26, distance: 165.6
click at [214, 26] on div "menu search Site Menu add samckenzie.estates@gmail.com My Profile Reset Passwor…" at bounding box center [581, 246] width 1163 height 632
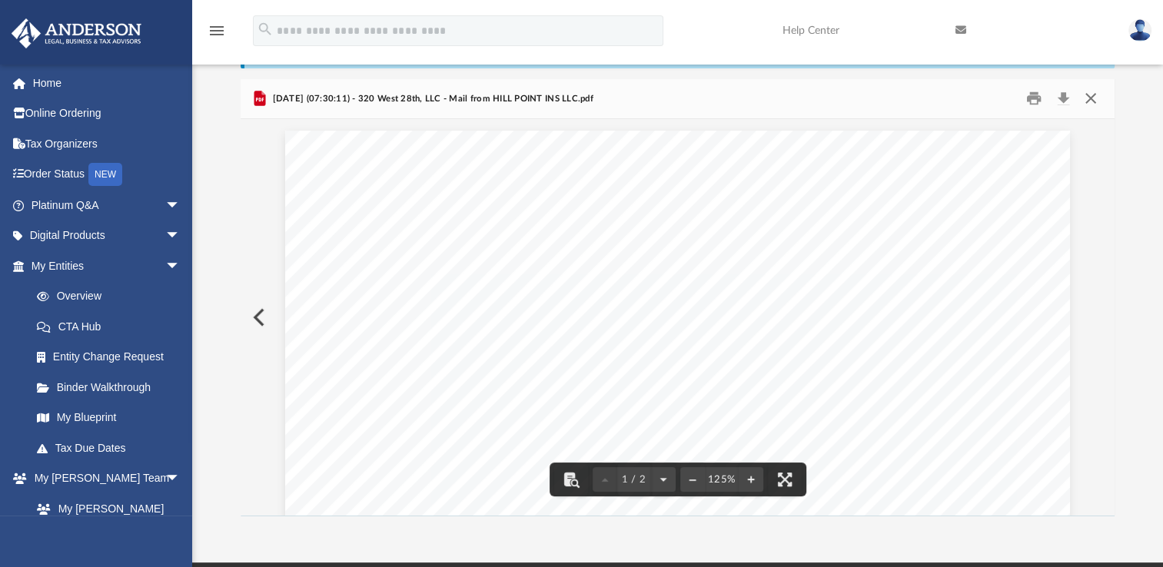
click at [1091, 94] on button "Close" at bounding box center [1090, 99] width 28 height 24
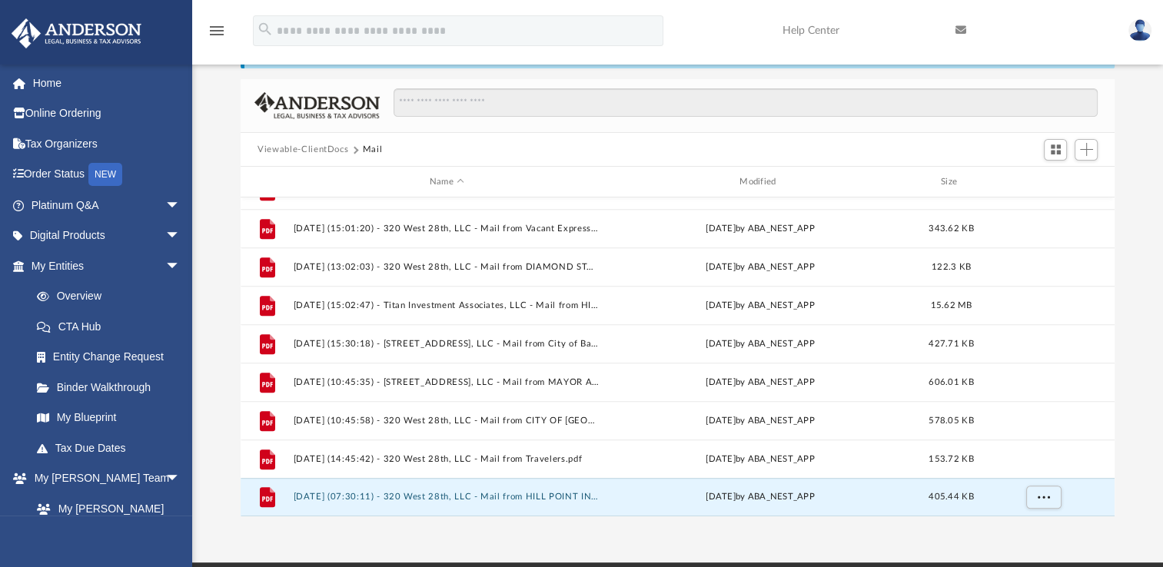
click at [1124, 29] on link at bounding box center [1140, 30] width 46 height 68
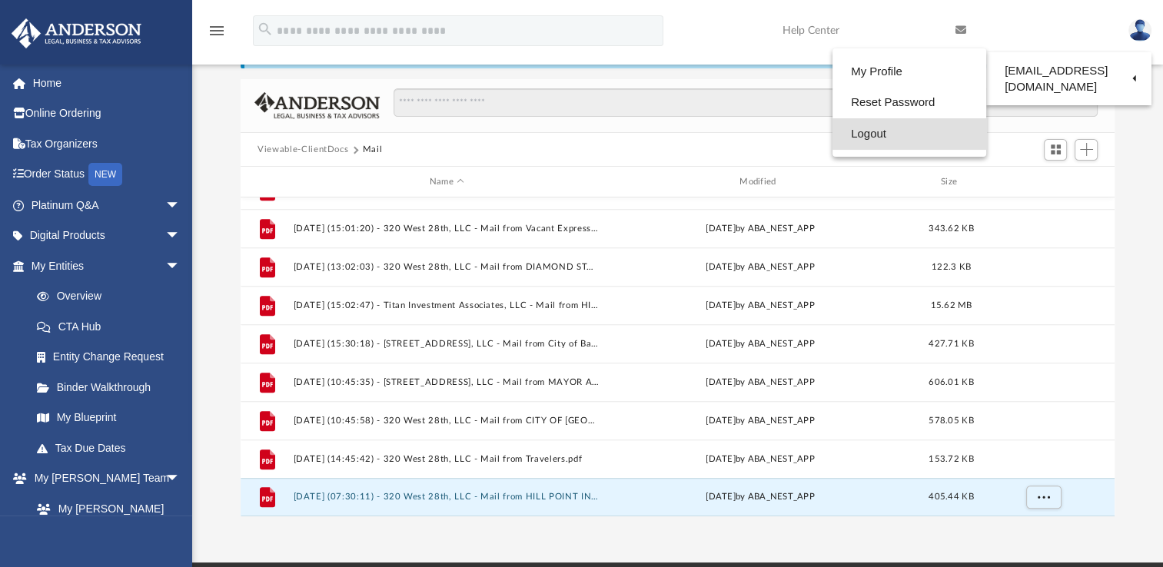
click at [832, 135] on link "Logout" at bounding box center [909, 134] width 154 height 32
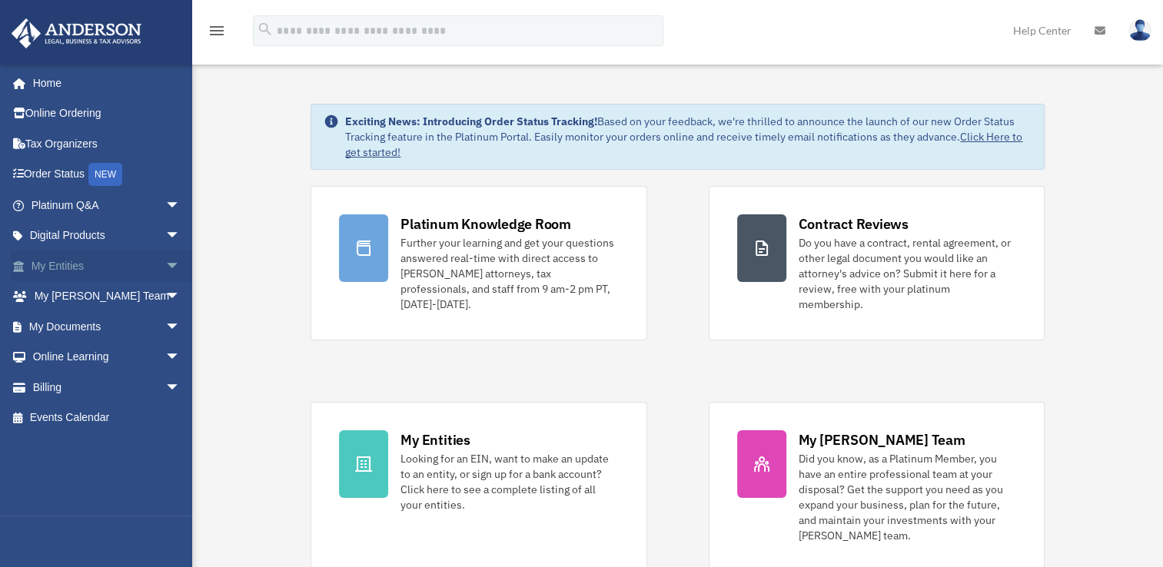
click at [166, 262] on span "arrow_drop_down" at bounding box center [180, 267] width 31 height 32
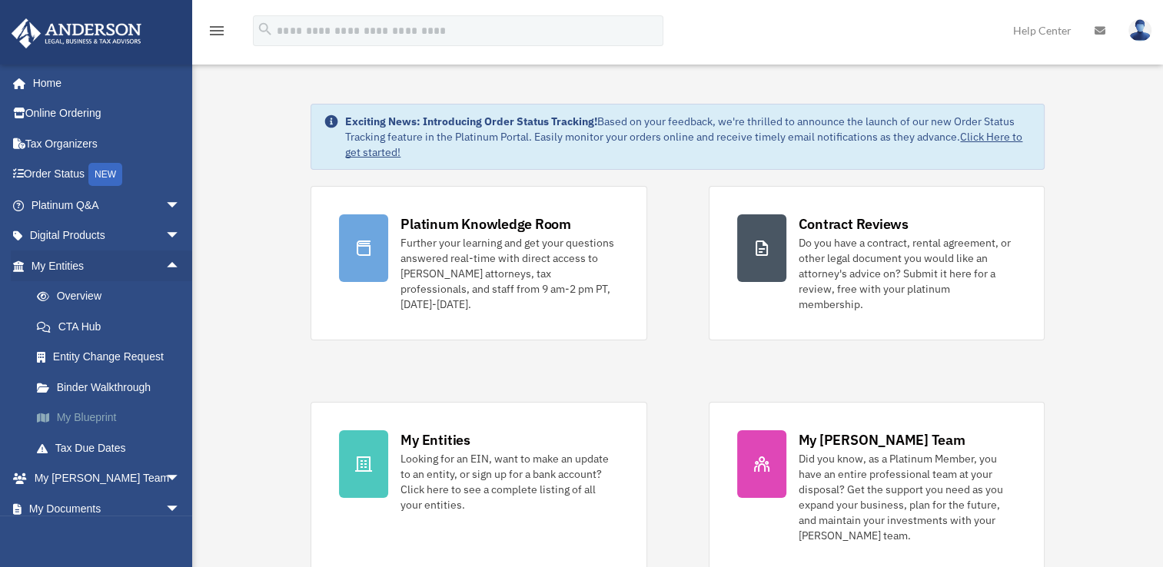
click at [105, 417] on link "My Blueprint" at bounding box center [113, 418] width 182 height 31
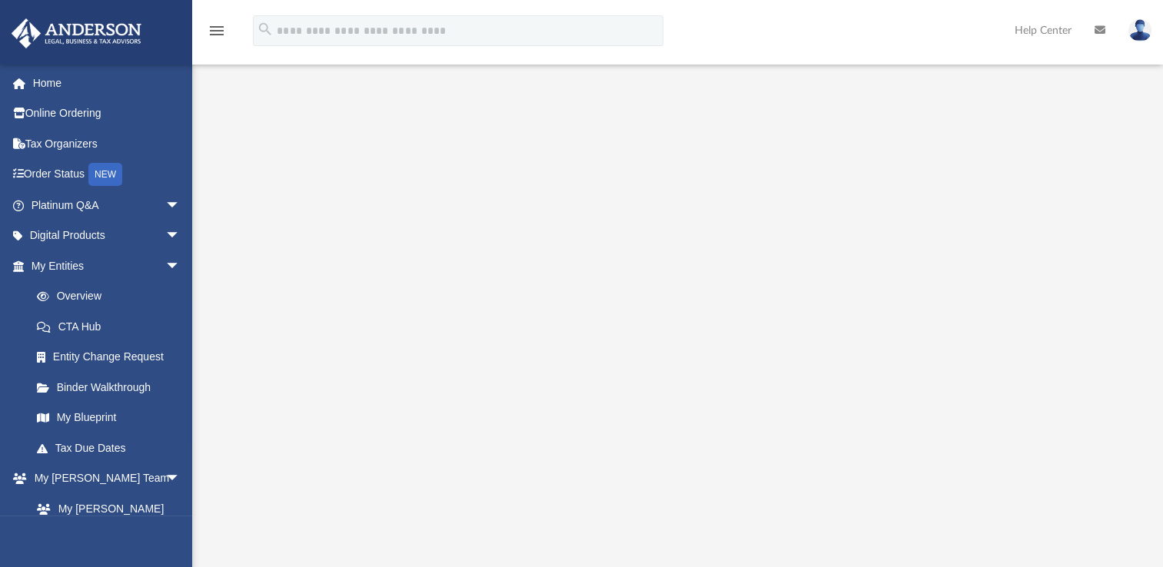
click at [1147, 26] on img at bounding box center [1139, 30] width 23 height 22
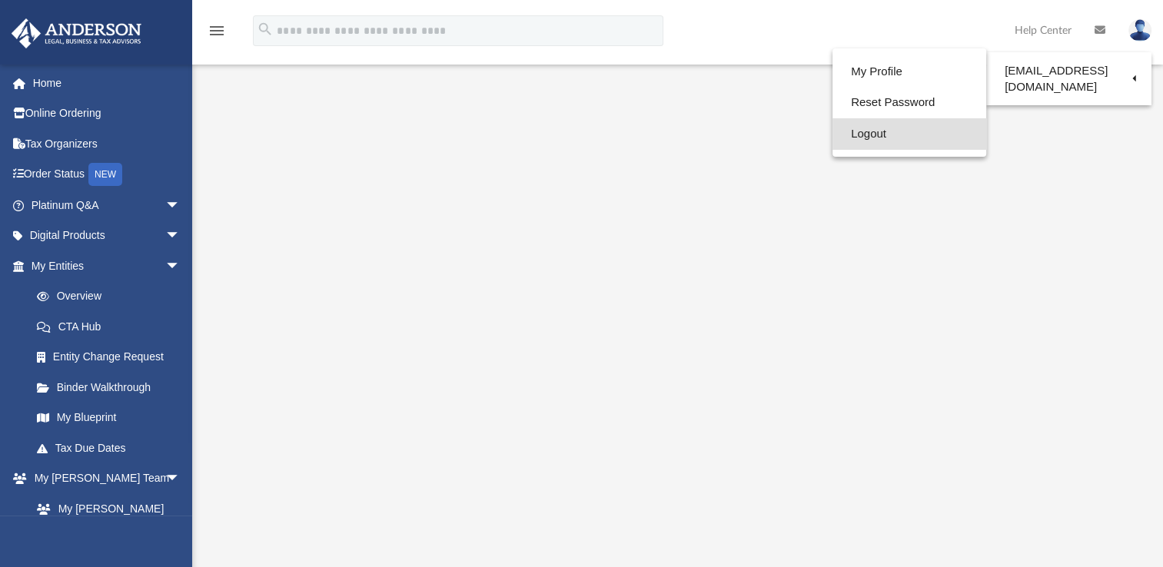
click at [832, 131] on link "Logout" at bounding box center [909, 134] width 154 height 32
